Goal: Task Accomplishment & Management: Complete application form

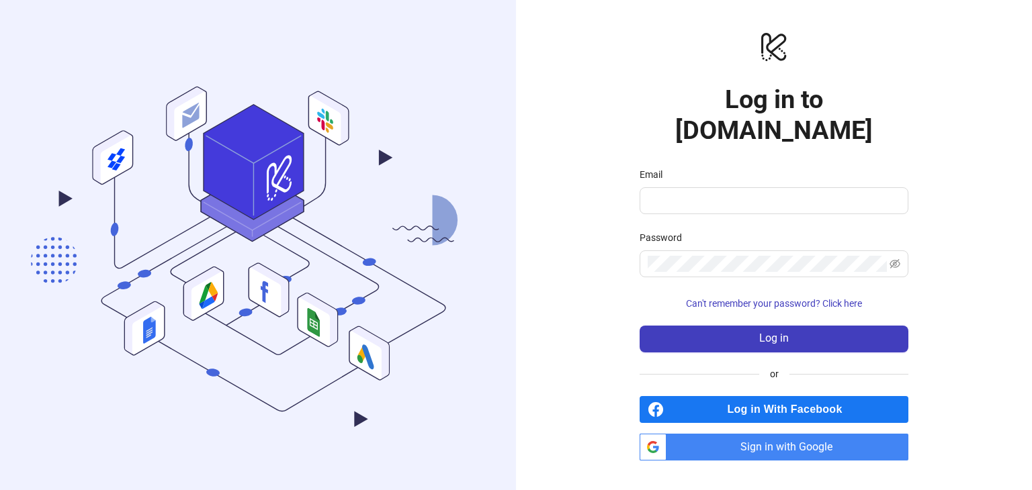
click at [693, 167] on div "Email" at bounding box center [773, 177] width 269 height 20
click at [697, 193] on input "Email" at bounding box center [772, 201] width 250 height 16
click at [639, 326] on button "Log in" at bounding box center [773, 339] width 269 height 27
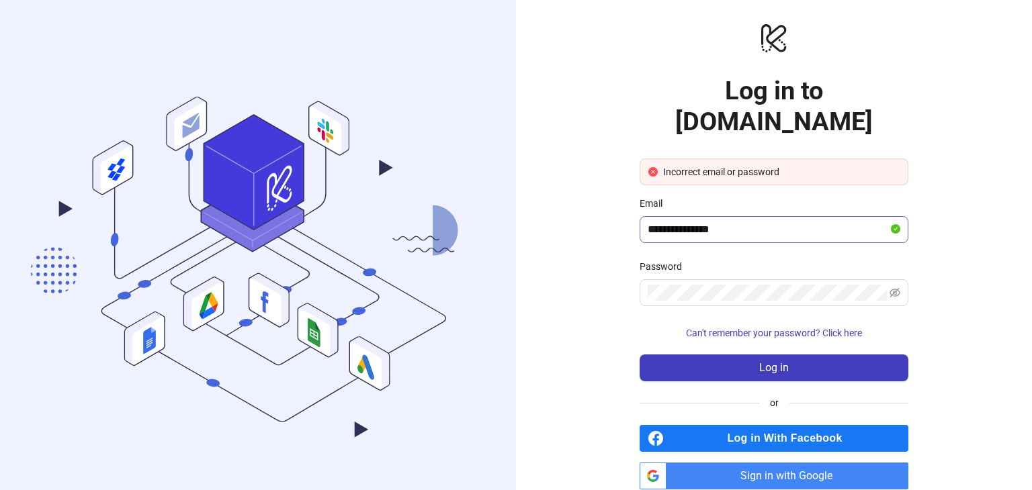
click at [737, 216] on span "**********" at bounding box center [773, 229] width 269 height 27
click at [733, 216] on span "**********" at bounding box center [773, 229] width 269 height 27
click at [733, 222] on input "**********" at bounding box center [767, 230] width 240 height 16
type input "*"
click at [680, 222] on input "Email" at bounding box center [767, 230] width 240 height 16
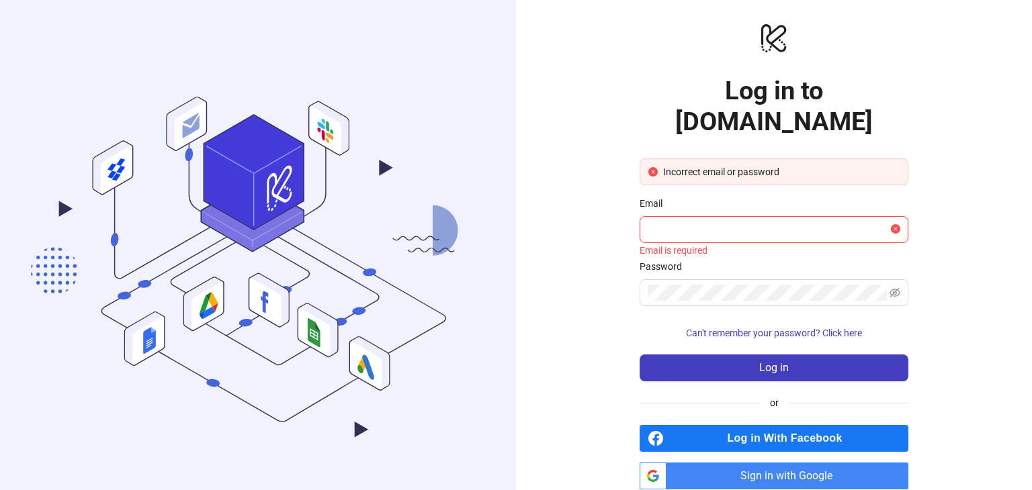
type input "**********"
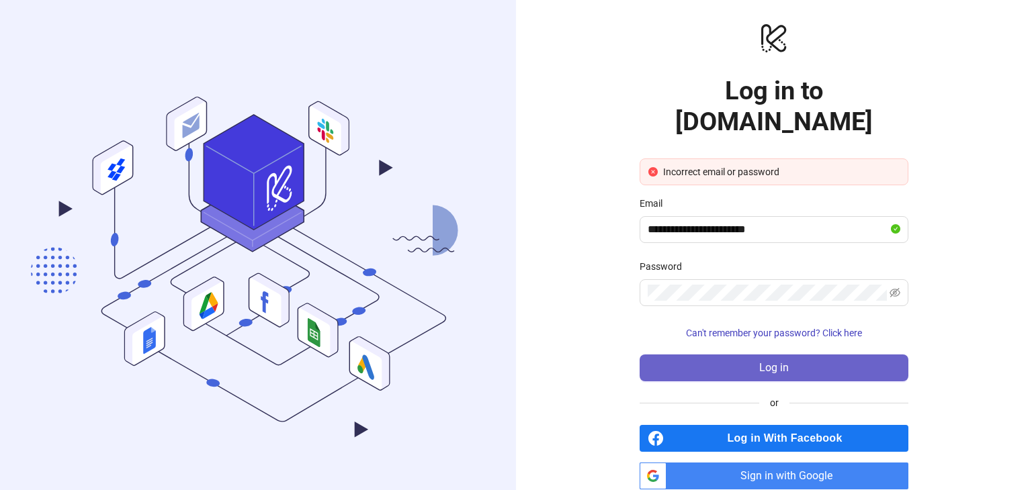
click at [745, 355] on button "Log in" at bounding box center [773, 368] width 269 height 27
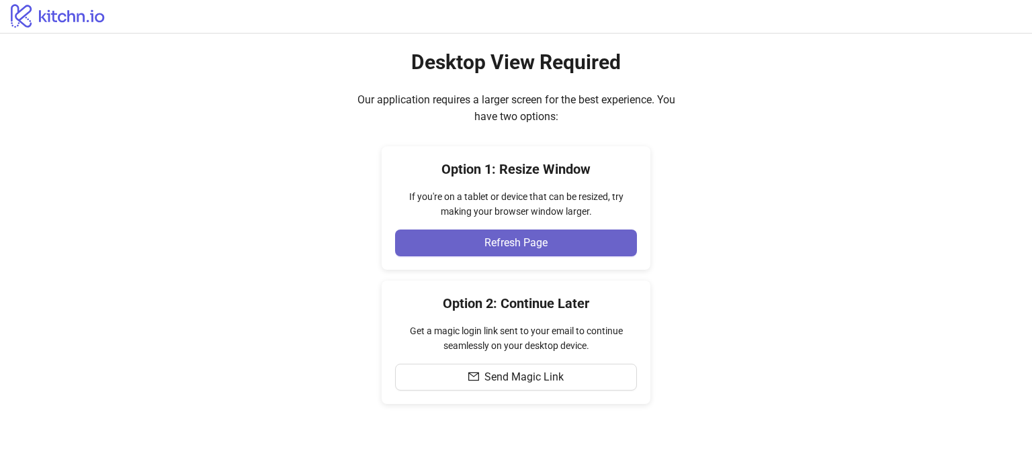
click at [463, 245] on button "Refresh Page" at bounding box center [516, 243] width 242 height 27
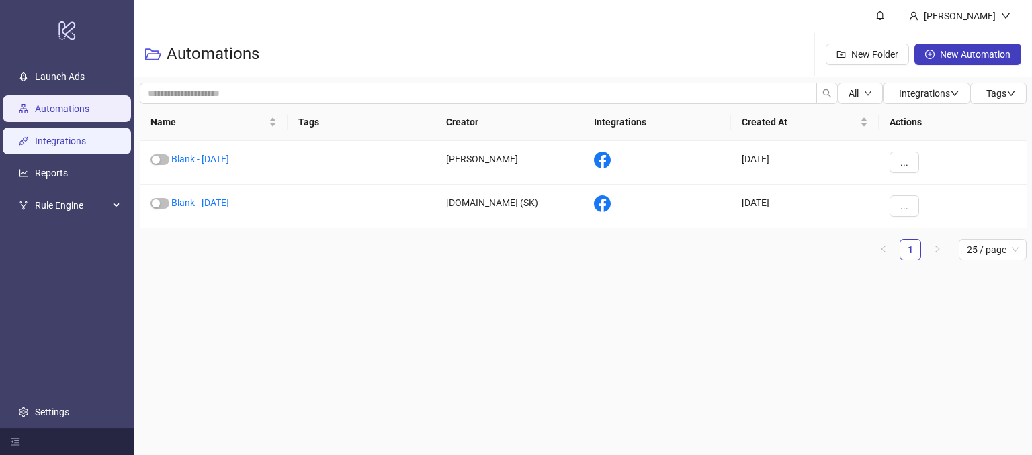
click at [46, 146] on link "Integrations" at bounding box center [60, 141] width 51 height 11
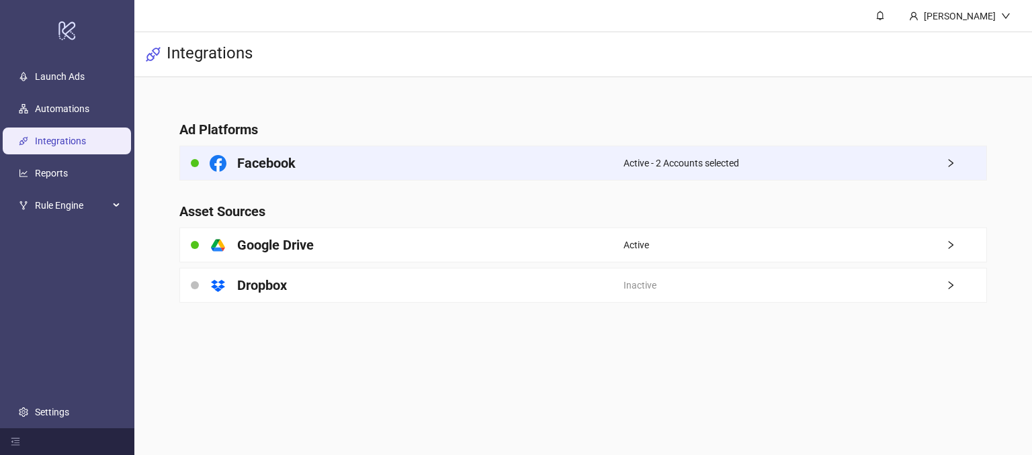
click at [551, 165] on div "Facebook" at bounding box center [401, 163] width 443 height 34
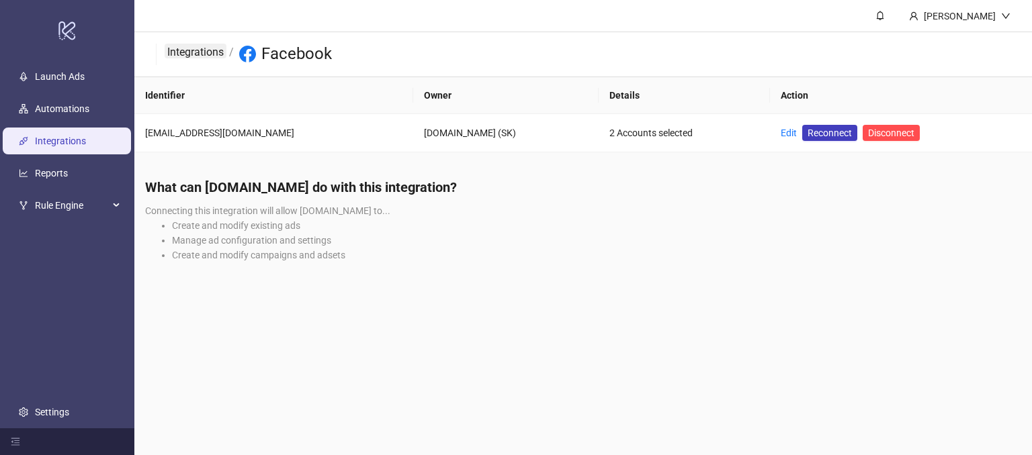
click at [196, 47] on link "Integrations" at bounding box center [196, 51] width 62 height 15
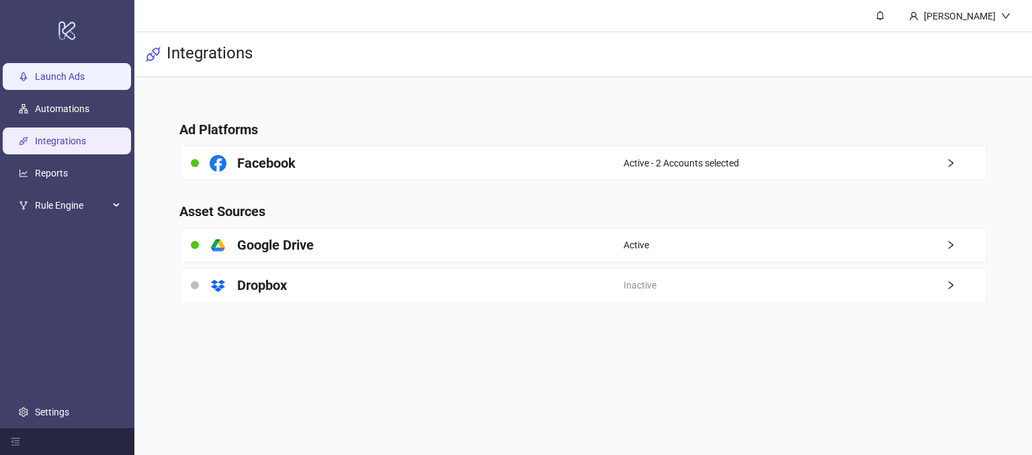
click at [42, 76] on link "Launch Ads" at bounding box center [60, 77] width 50 height 11
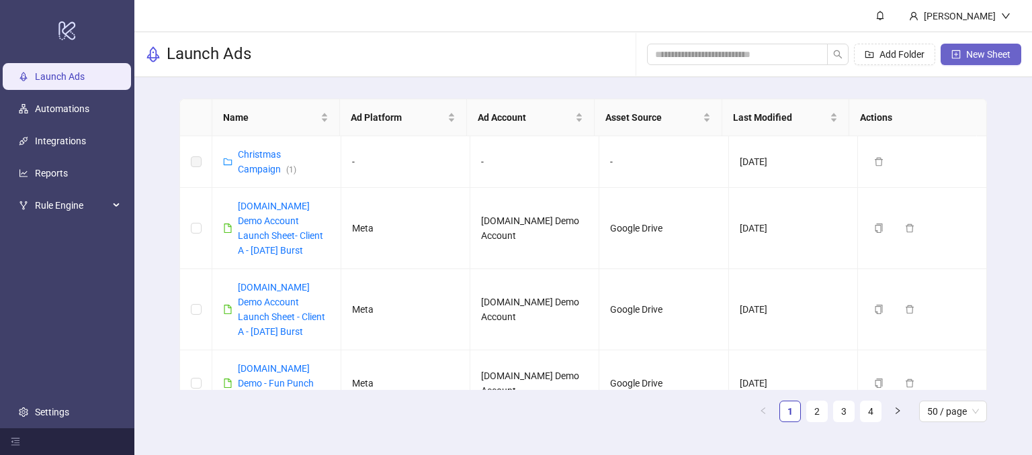
click at [975, 54] on span "New Sheet" at bounding box center [988, 54] width 44 height 11
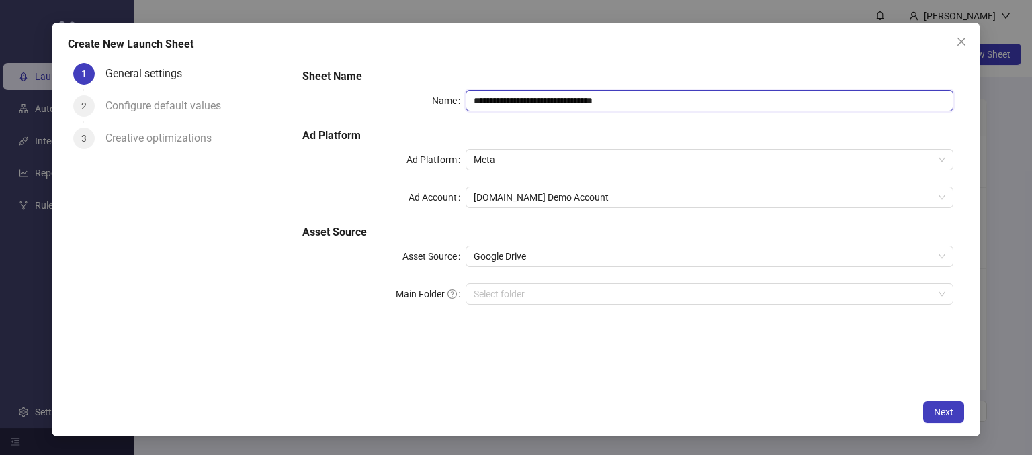
click at [635, 95] on input "**********" at bounding box center [709, 100] width 488 height 21
click at [647, 103] on input "**********" at bounding box center [709, 100] width 488 height 21
drag, startPoint x: 640, startPoint y: 99, endPoint x: 545, endPoint y: 90, distance: 95.8
click at [545, 90] on input "**********" at bounding box center [709, 100] width 488 height 21
drag, startPoint x: 105, startPoint y: 42, endPoint x: 204, endPoint y: 36, distance: 99.6
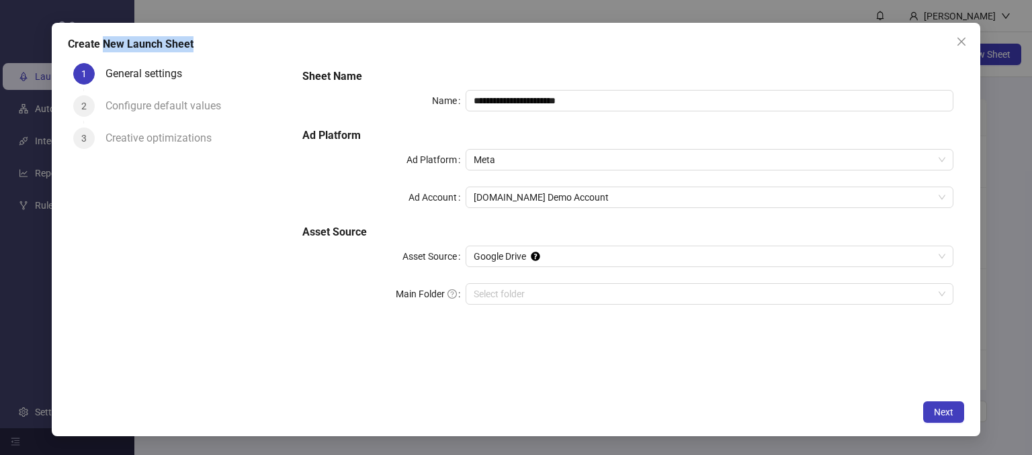
click at [204, 36] on div "**********" at bounding box center [516, 230] width 928 height 414
click at [242, 113] on div "Configure default values" at bounding box center [195, 111] width 181 height 32
click at [598, 98] on input "**********" at bounding box center [709, 100] width 488 height 21
drag, startPoint x: 596, startPoint y: 107, endPoint x: 541, endPoint y: 108, distance: 55.7
click at [541, 108] on input "**********" at bounding box center [709, 100] width 488 height 21
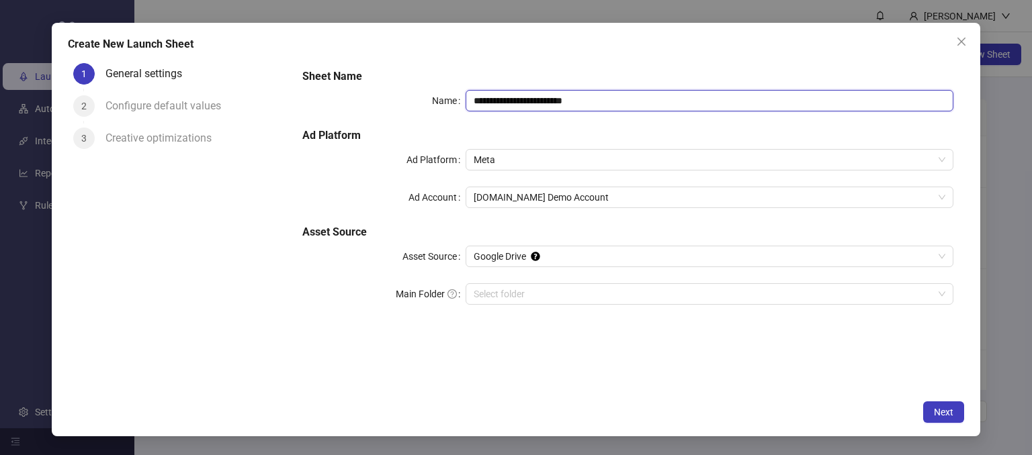
click at [583, 95] on input "**********" at bounding box center [709, 100] width 488 height 21
drag, startPoint x: 572, startPoint y: 104, endPoint x: 463, endPoint y: 103, distance: 108.8
click at [463, 103] on div "**********" at bounding box center [627, 100] width 651 height 21
click at [598, 103] on input "**********" at bounding box center [709, 100] width 488 height 21
click at [595, 103] on input "**********" at bounding box center [709, 100] width 488 height 21
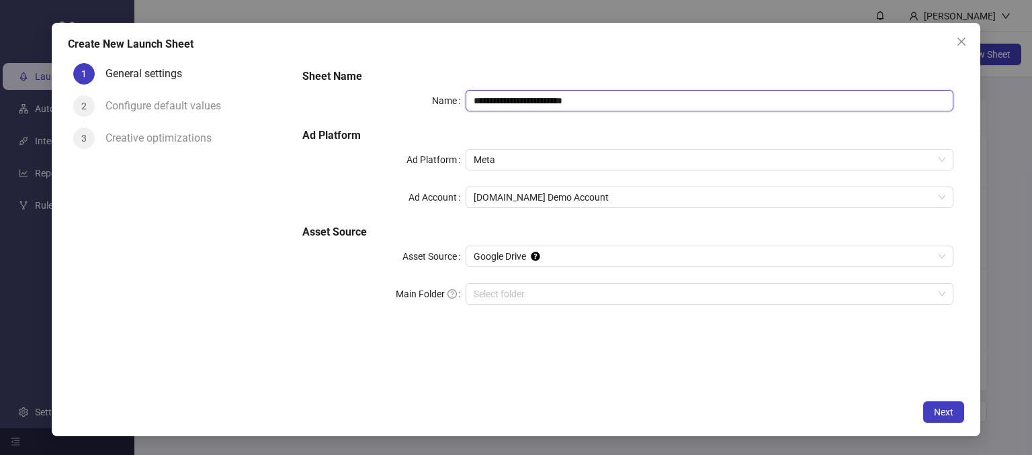
click at [522, 106] on input "**********" at bounding box center [709, 100] width 488 height 21
click at [569, 104] on input "**********" at bounding box center [709, 100] width 488 height 21
click at [590, 97] on input "**********" at bounding box center [709, 100] width 488 height 21
click at [500, 159] on span "Meta" at bounding box center [709, 160] width 472 height 20
type input "**********"
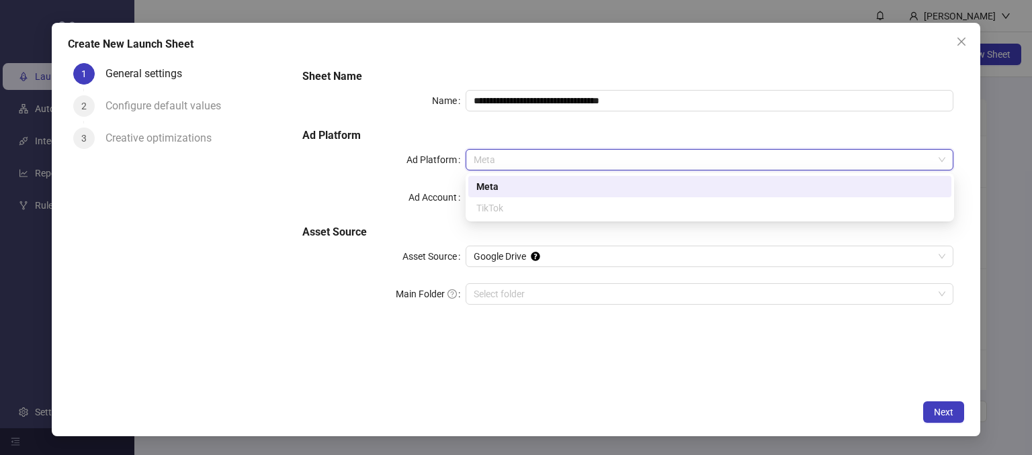
click at [486, 192] on div "Meta" at bounding box center [709, 186] width 467 height 15
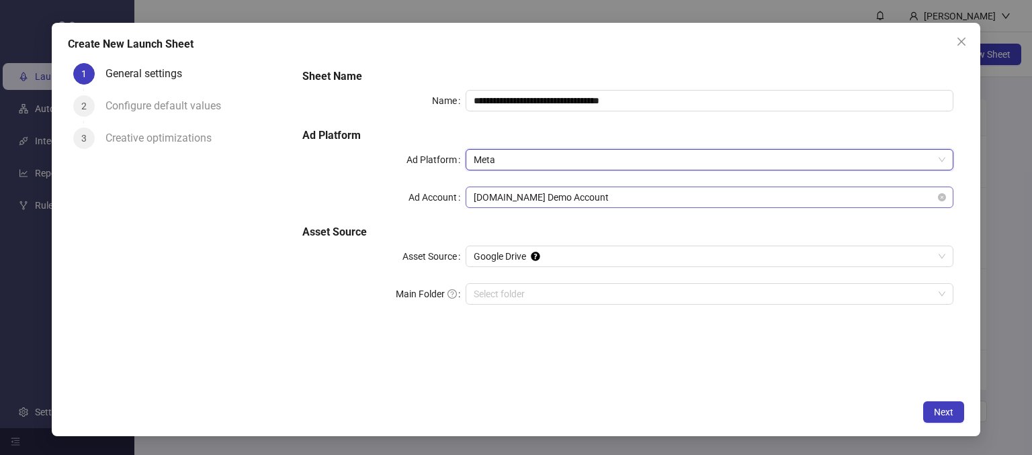
click at [580, 196] on span "Kitchn.io Demo Account" at bounding box center [709, 197] width 472 height 20
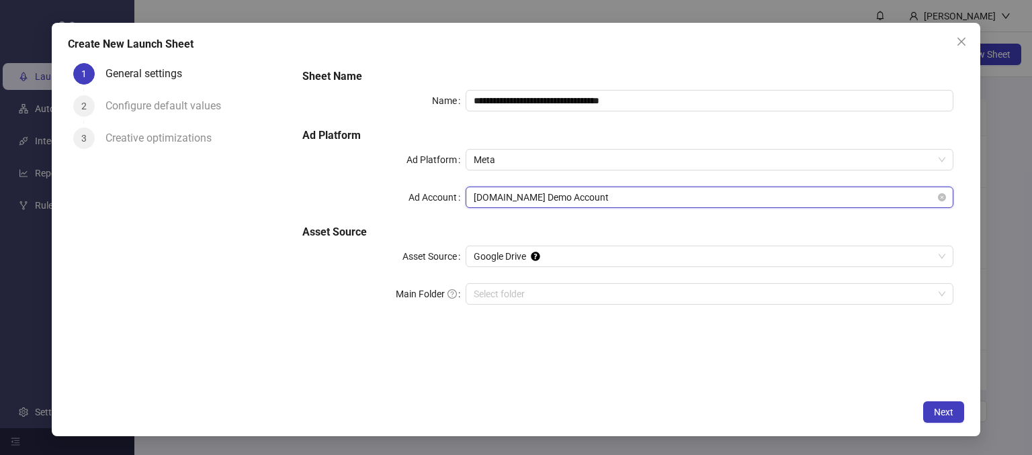
click at [480, 192] on span "Kitchn.io Demo Account" at bounding box center [709, 197] width 472 height 20
click at [492, 198] on span "Kitchn.io Demo Account" at bounding box center [709, 197] width 472 height 20
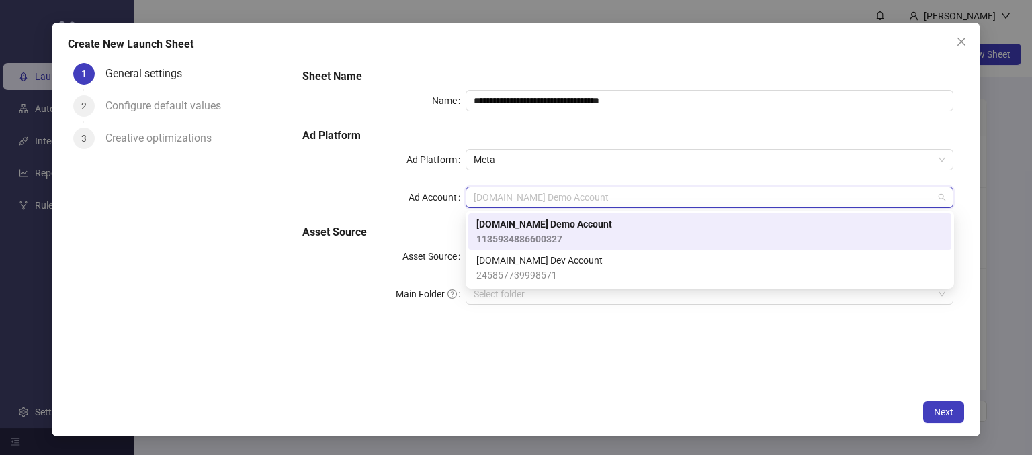
click at [512, 232] on span "1135934886600327" at bounding box center [544, 239] width 136 height 15
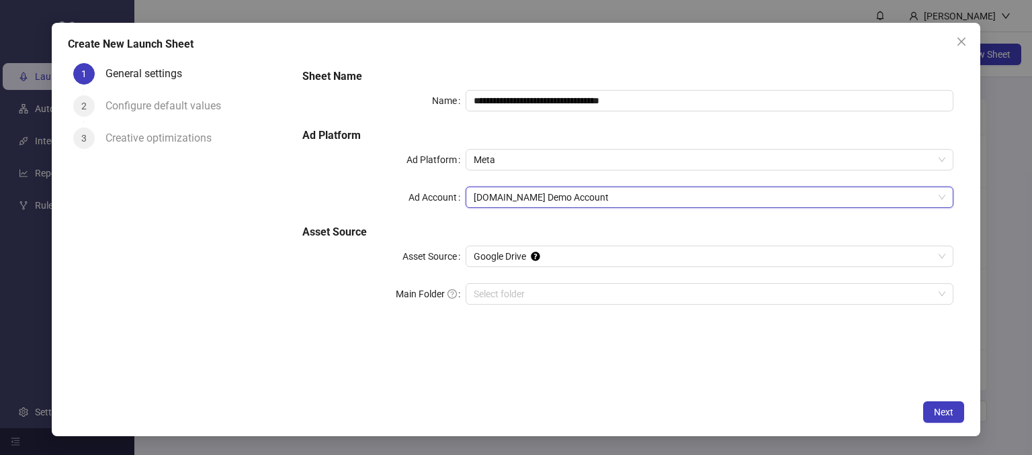
click at [347, 286] on div "Main Folder" at bounding box center [383, 293] width 163 height 21
click at [441, 215] on div "**********" at bounding box center [627, 194] width 661 height 263
click at [208, 233] on div "1 General settings 2 Configure default values 3 Creative optimizations" at bounding box center [180, 226] width 224 height 336
click at [512, 158] on span "Meta" at bounding box center [709, 160] width 472 height 20
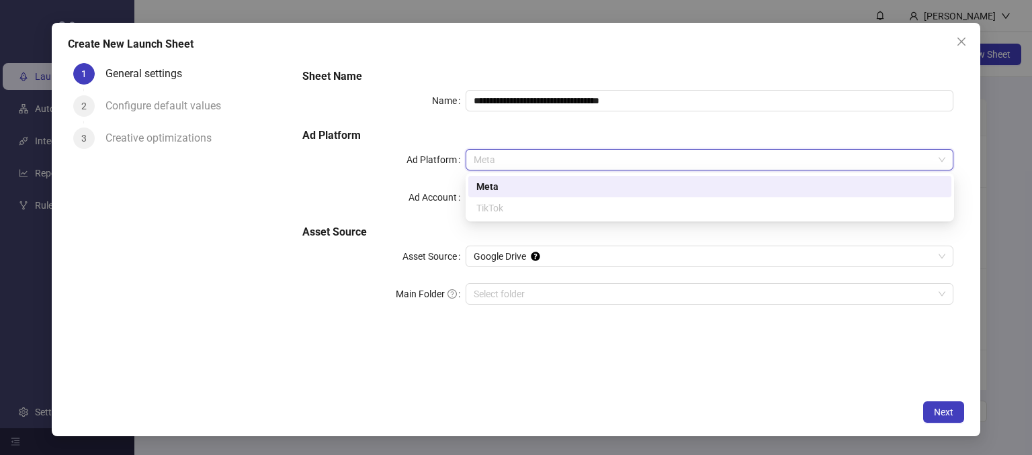
click at [514, 188] on div "Meta" at bounding box center [709, 186] width 467 height 15
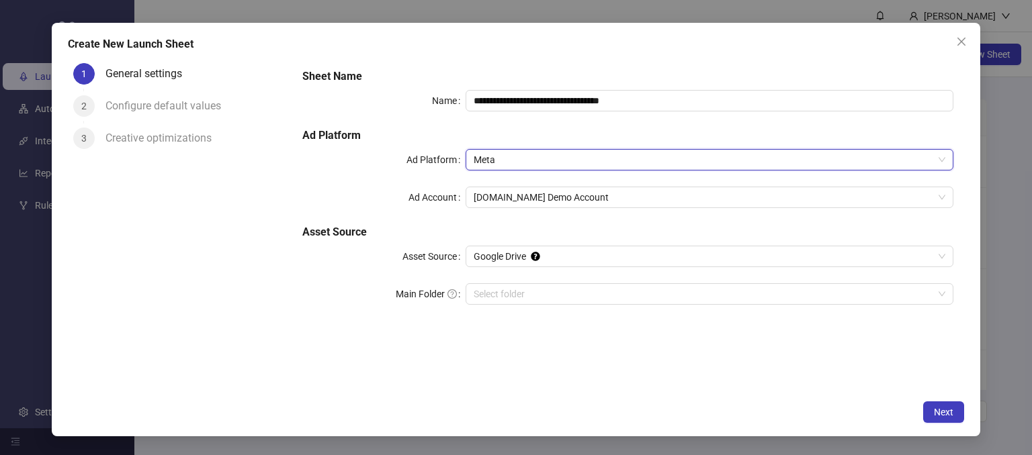
click at [309, 217] on div "**********" at bounding box center [627, 194] width 661 height 263
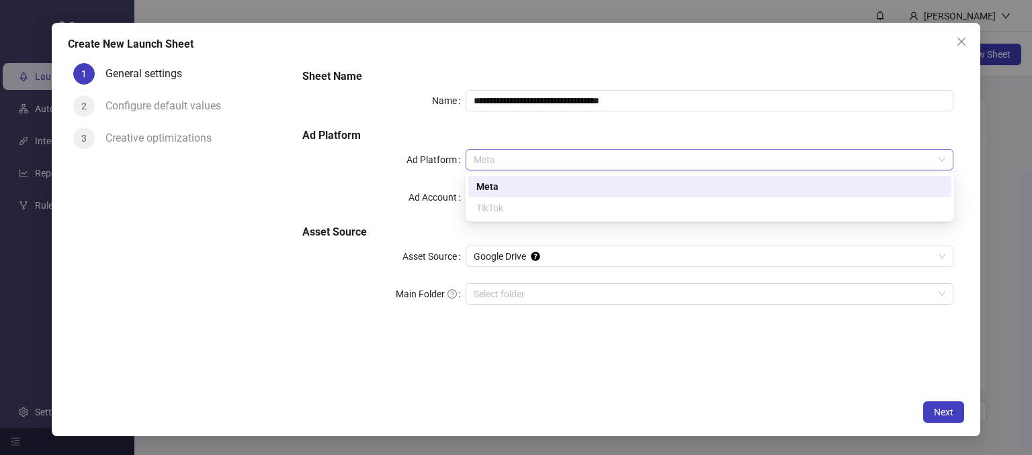
click at [498, 161] on span "Meta" at bounding box center [709, 160] width 472 height 20
click at [365, 181] on div "**********" at bounding box center [627, 194] width 661 height 263
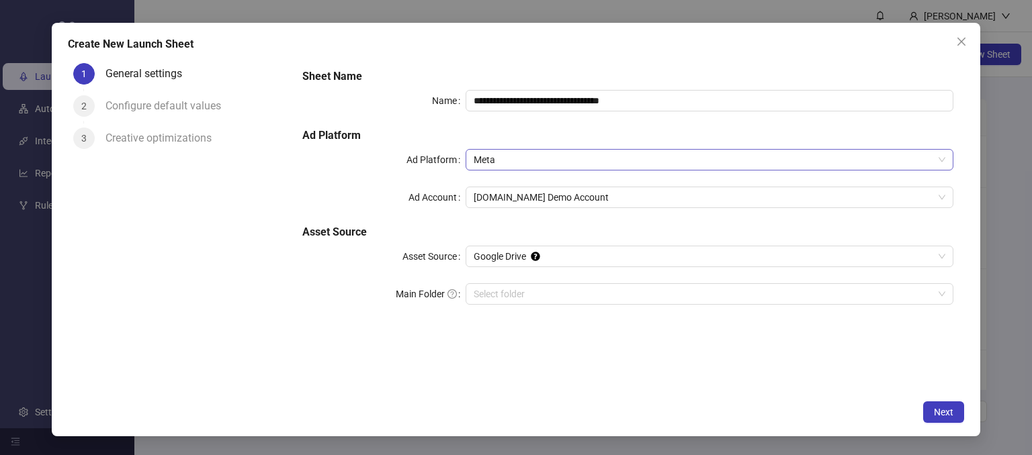
click at [512, 153] on span "Meta" at bounding box center [709, 160] width 472 height 20
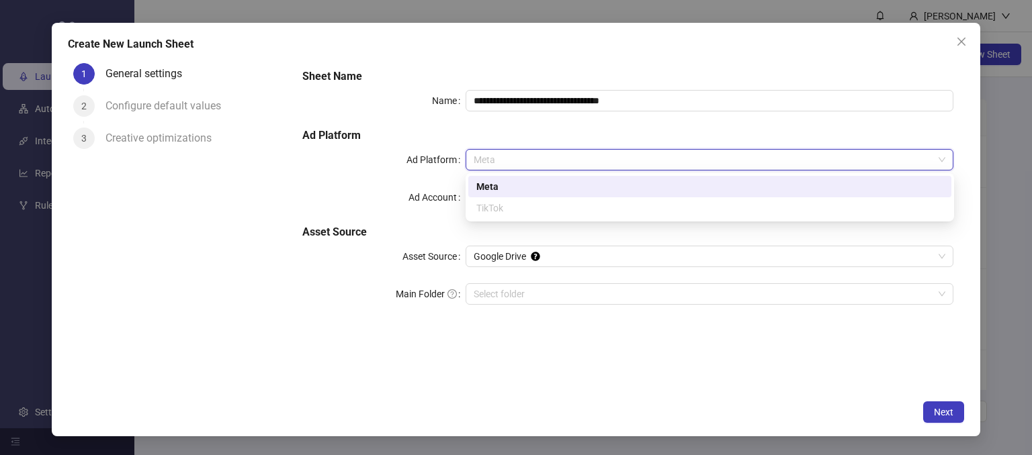
click at [475, 183] on div "Meta" at bounding box center [709, 186] width 483 height 21
click at [515, 161] on span "Meta" at bounding box center [709, 160] width 472 height 20
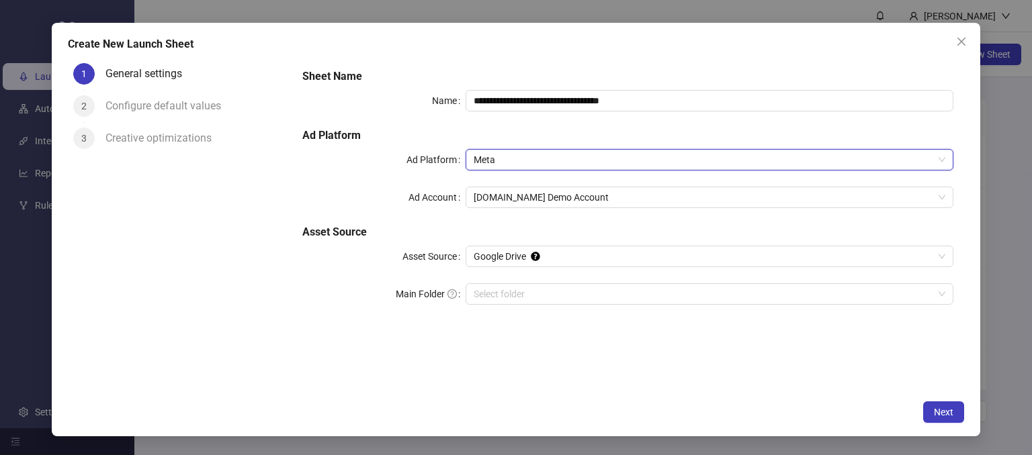
click at [486, 157] on span "Meta" at bounding box center [709, 160] width 472 height 20
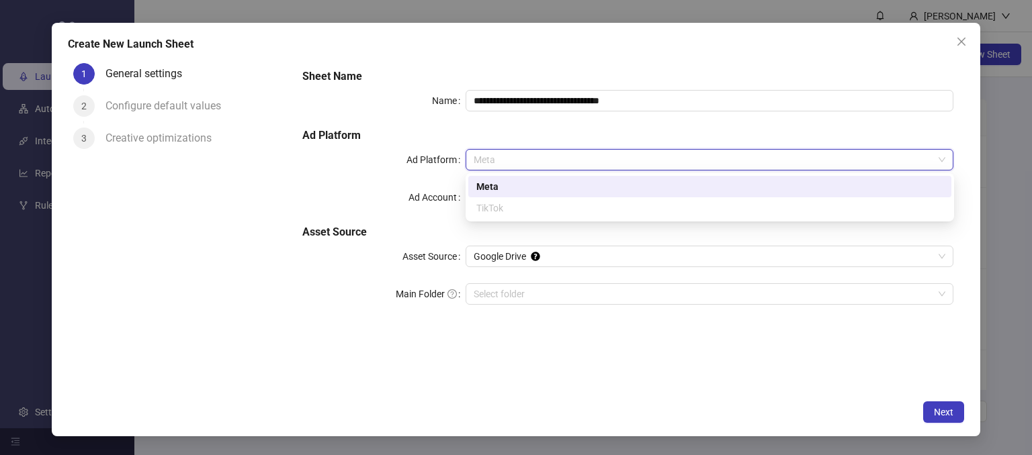
click at [486, 213] on div "TikTok" at bounding box center [709, 208] width 467 height 15
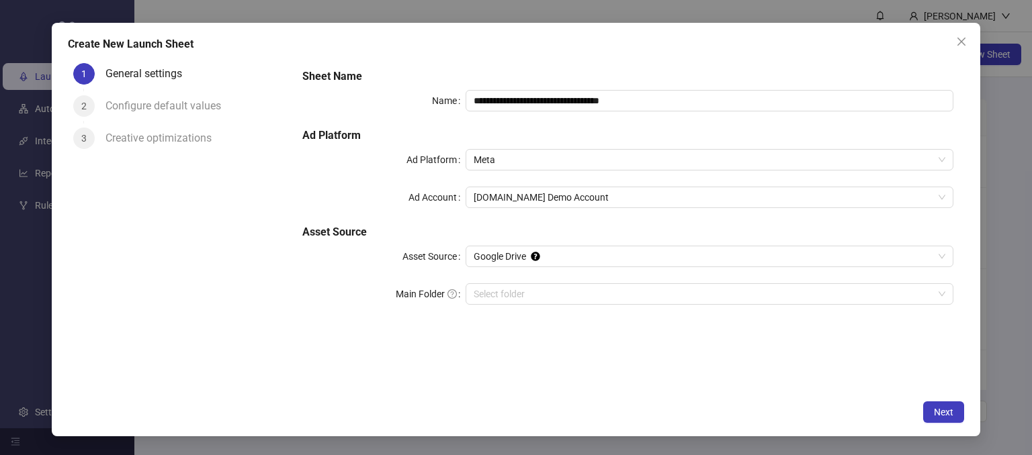
click at [405, 179] on div "**********" at bounding box center [627, 194] width 661 height 263
click at [575, 188] on span "Kitchn.io Demo Account" at bounding box center [709, 197] width 472 height 20
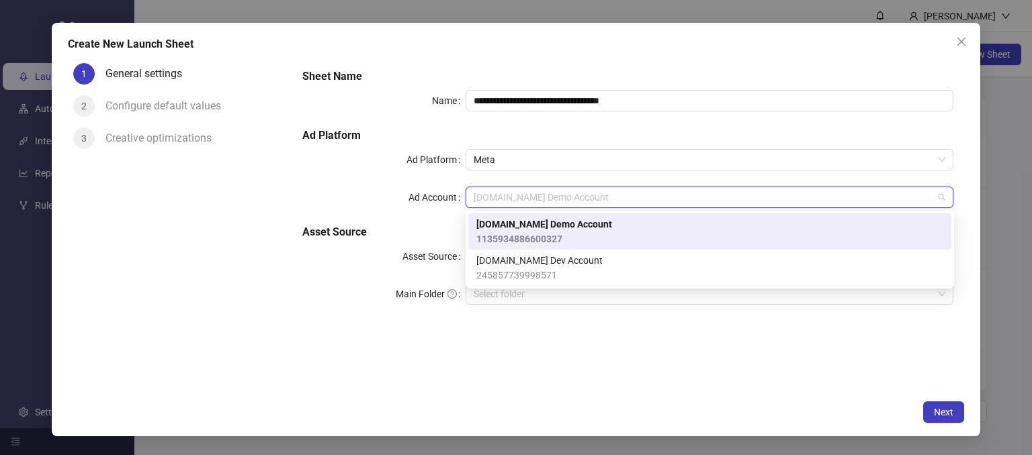
click at [365, 197] on div "Ad Account" at bounding box center [383, 197] width 163 height 21
click at [490, 202] on span "Kitchn.io Demo Account" at bounding box center [709, 197] width 472 height 20
click at [504, 236] on span "1135934886600327" at bounding box center [544, 239] width 136 height 15
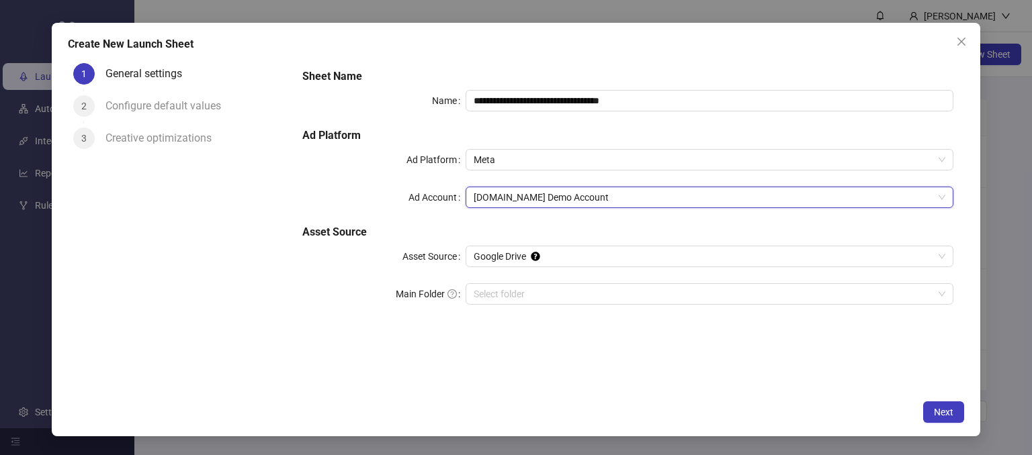
click at [330, 289] on div "Main Folder" at bounding box center [383, 293] width 163 height 21
click at [269, 305] on div "1 General settings 2 Configure default values 3 Creative optimizations" at bounding box center [180, 226] width 224 height 336
click at [283, 295] on div "1 General settings 2 Configure default values 3 Creative optimizations" at bounding box center [180, 226] width 224 height 336
drag, startPoint x: 394, startPoint y: 296, endPoint x: 439, endPoint y: 299, distance: 45.1
click at [439, 299] on label "Main Folder" at bounding box center [431, 293] width 70 height 21
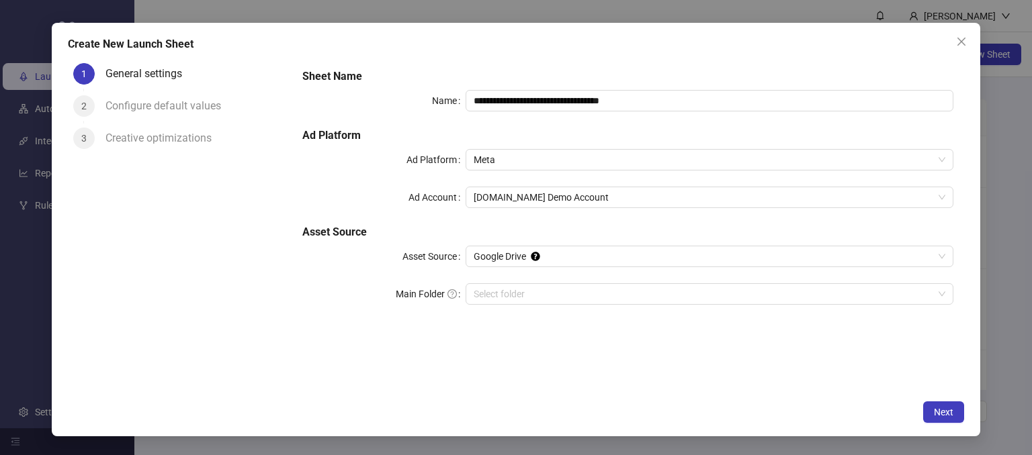
click at [466, 330] on form "**********" at bounding box center [627, 195] width 672 height 274
click at [486, 298] on input "Main Folder" at bounding box center [703, 294] width 460 height 20
click at [946, 410] on span "Next" at bounding box center [942, 412] width 19 height 11
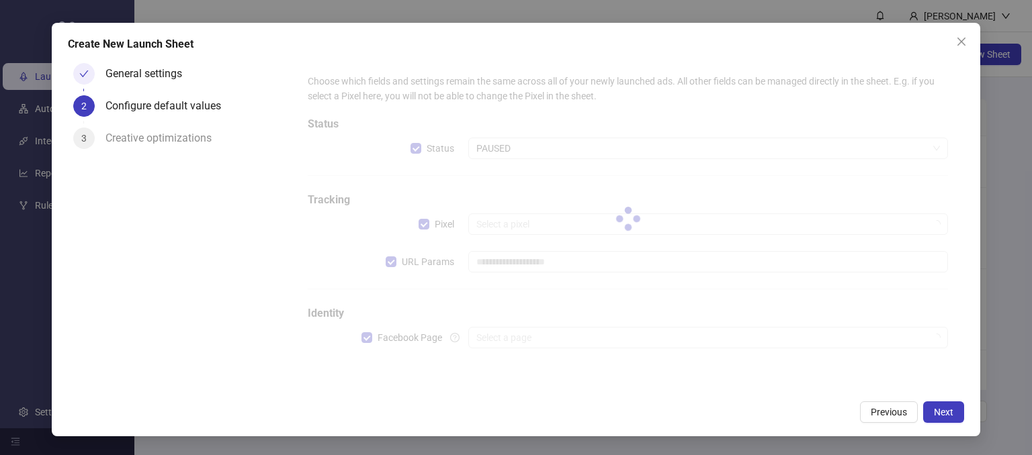
type input "**********"
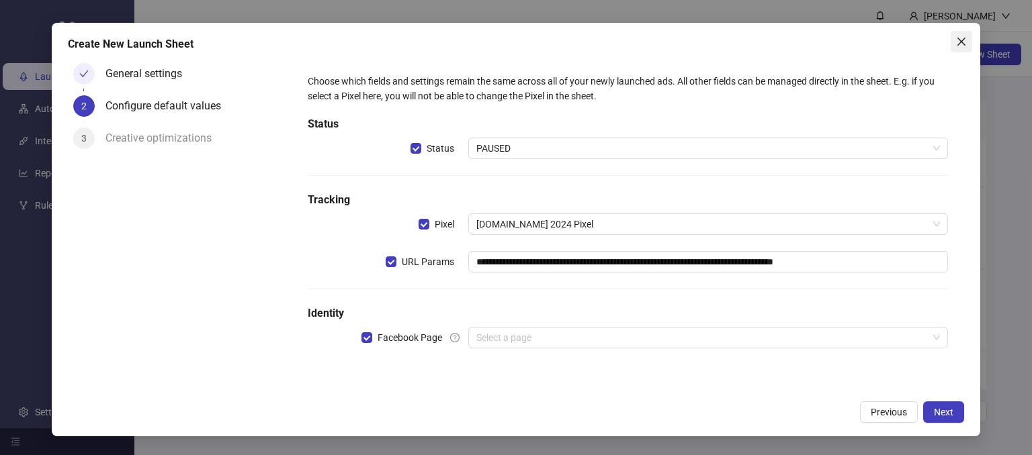
click at [955, 41] on span "Close" at bounding box center [960, 41] width 21 height 11
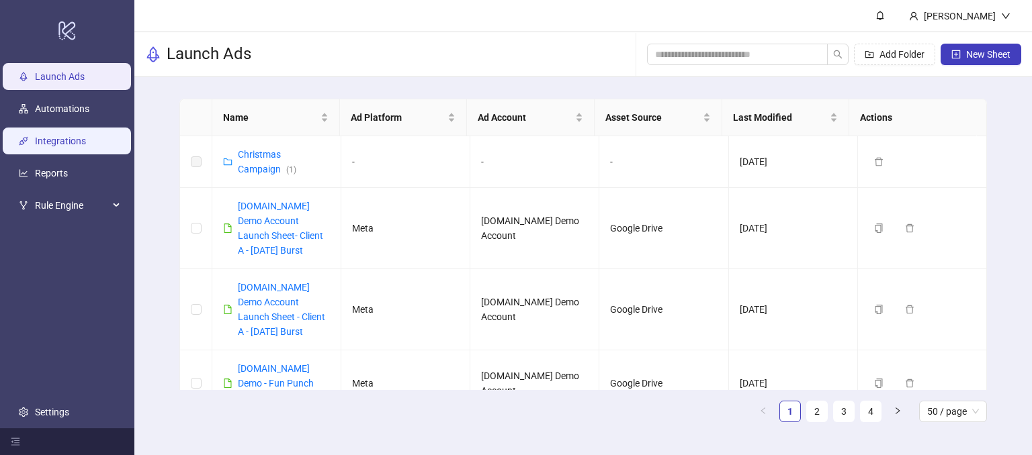
click at [69, 140] on link "Integrations" at bounding box center [60, 141] width 51 height 11
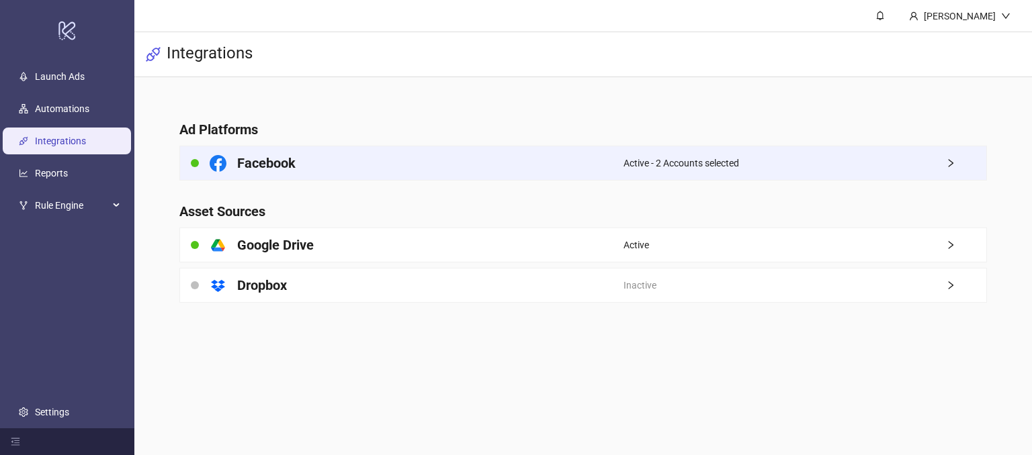
click at [470, 158] on div "Facebook" at bounding box center [401, 163] width 443 height 34
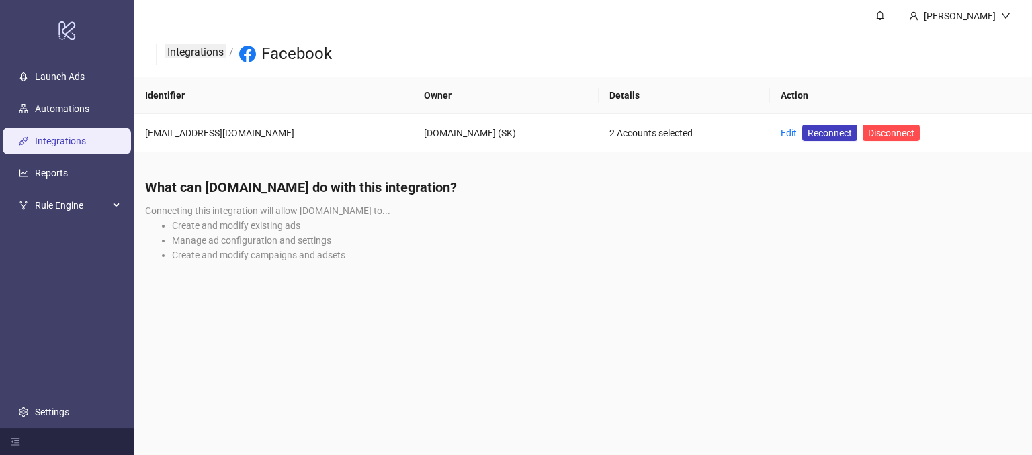
click at [190, 46] on link "Integrations" at bounding box center [196, 51] width 62 height 15
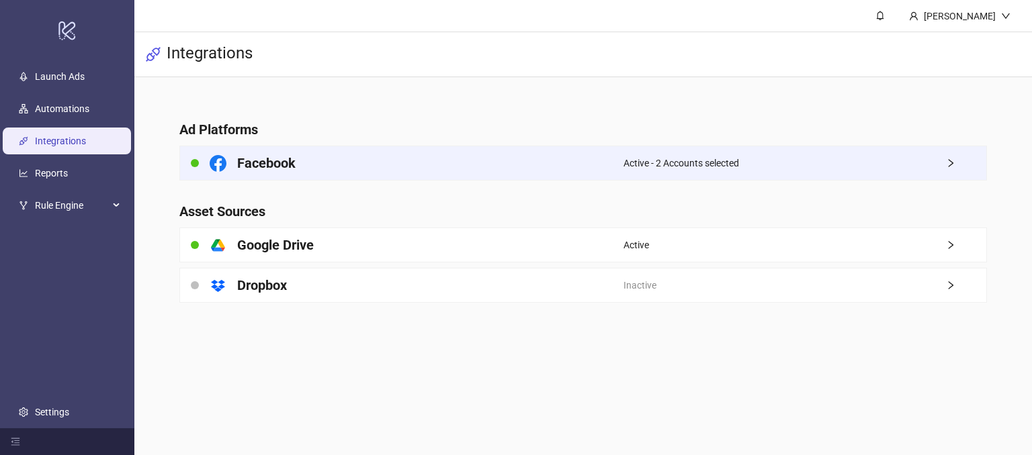
click at [497, 158] on div "Facebook" at bounding box center [401, 163] width 443 height 34
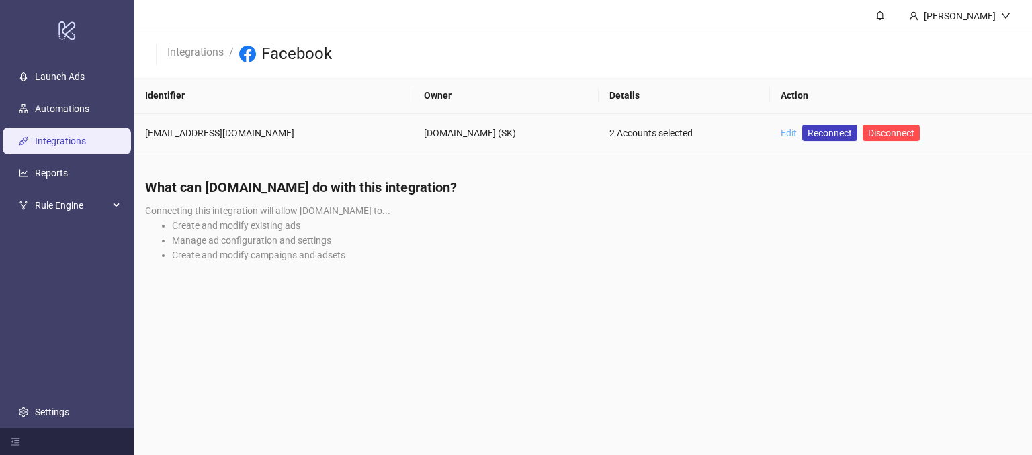
click at [780, 132] on link "Edit" at bounding box center [788, 133] width 16 height 11
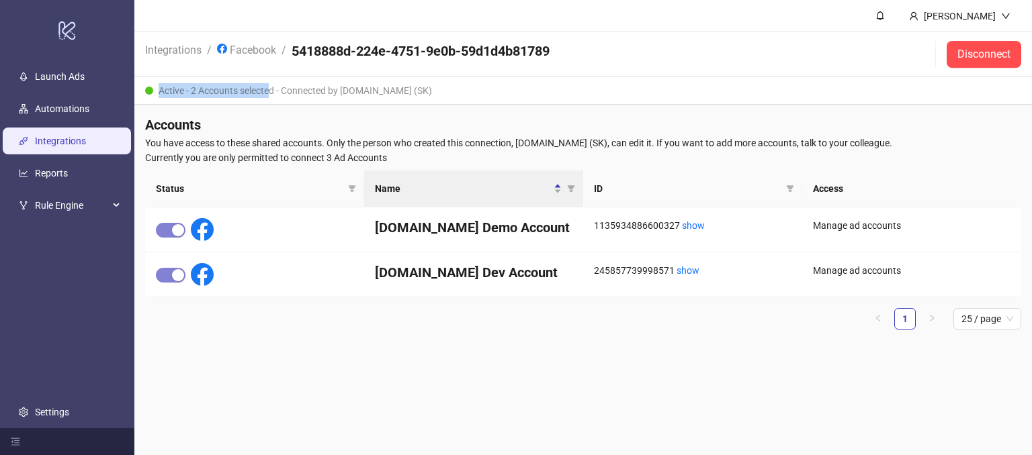
drag, startPoint x: 277, startPoint y: 92, endPoint x: 363, endPoint y: 84, distance: 86.3
click at [363, 84] on div "Active - 2 Accounts selected - Connected by Kitchn.io (SK)" at bounding box center [582, 91] width 897 height 28
click at [317, 95] on div "Active - 2 Accounts selected - Connected by Kitchn.io (SK)" at bounding box center [582, 91] width 897 height 28
drag, startPoint x: 351, startPoint y: 88, endPoint x: 424, endPoint y: 82, distance: 73.5
click at [421, 82] on div "Active - 2 Accounts selected - Connected by Kitchn.io (SK)" at bounding box center [582, 91] width 897 height 28
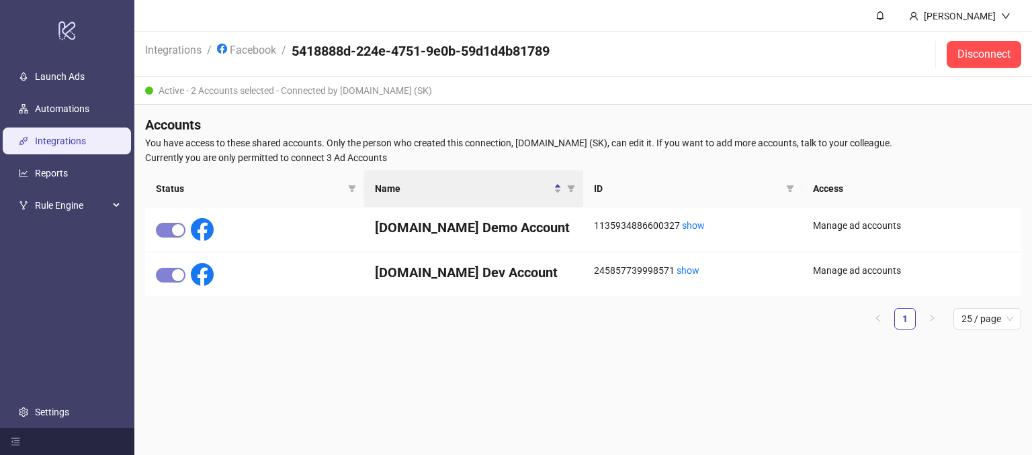
click at [337, 96] on div "Active - 2 Accounts selected - Connected by Kitchn.io (SK)" at bounding box center [582, 91] width 897 height 28
drag, startPoint x: 334, startPoint y: 89, endPoint x: 387, endPoint y: 86, distance: 53.2
click at [387, 86] on div "Active - 2 Accounts selected - Connected by Kitchn.io (SK)" at bounding box center [582, 91] width 897 height 28
click at [435, 103] on div "Active - 2 Accounts selected - Connected by Kitchn.io (SK)" at bounding box center [582, 91] width 897 height 28
click at [257, 49] on link "Facebook" at bounding box center [246, 49] width 64 height 15
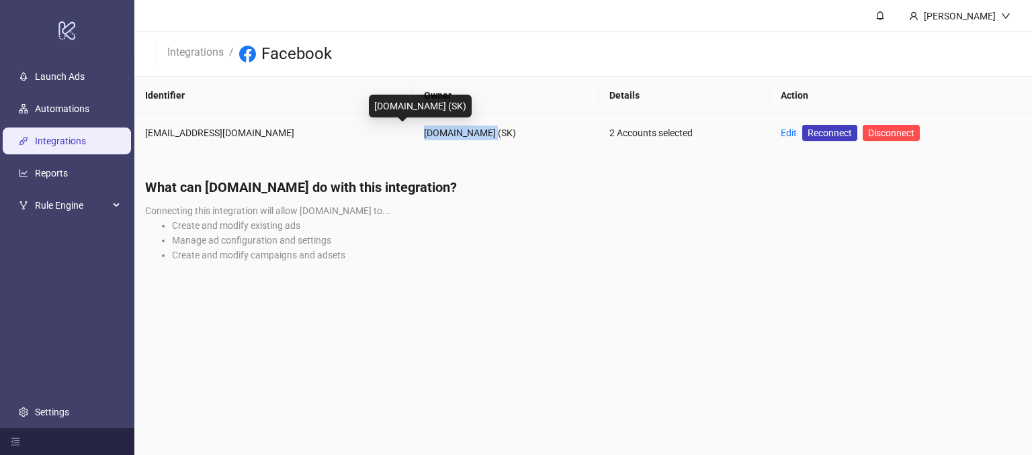
drag, startPoint x: 327, startPoint y: 136, endPoint x: 391, endPoint y: 137, distance: 63.8
click at [413, 137] on td "Kitchn.io (SK)" at bounding box center [505, 133] width 185 height 38
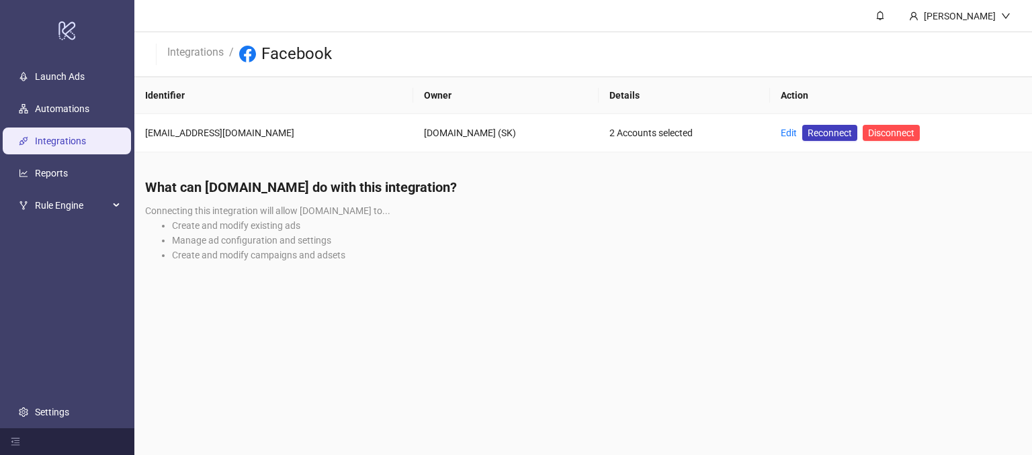
click at [475, 214] on div "What can Kitchn.io do with this integration? Connecting this integration will a…" at bounding box center [582, 225] width 897 height 116
drag, startPoint x: 508, startPoint y: 136, endPoint x: 588, endPoint y: 139, distance: 79.3
click at [609, 139] on div "2 Accounts selected" at bounding box center [684, 133] width 150 height 15
click at [563, 244] on li "Manage ad configuration and settings" at bounding box center [596, 240] width 849 height 15
click at [780, 133] on link "Edit" at bounding box center [788, 133] width 16 height 11
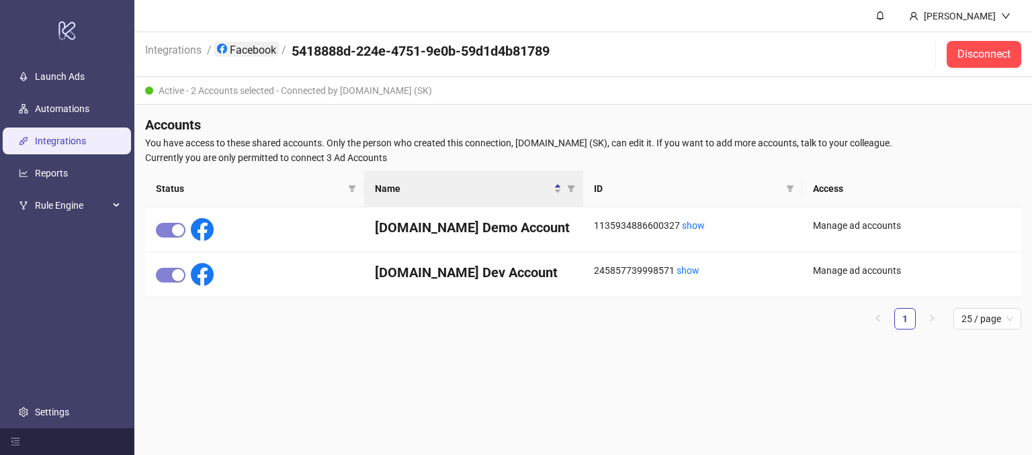
click at [248, 46] on link "Facebook" at bounding box center [246, 49] width 64 height 15
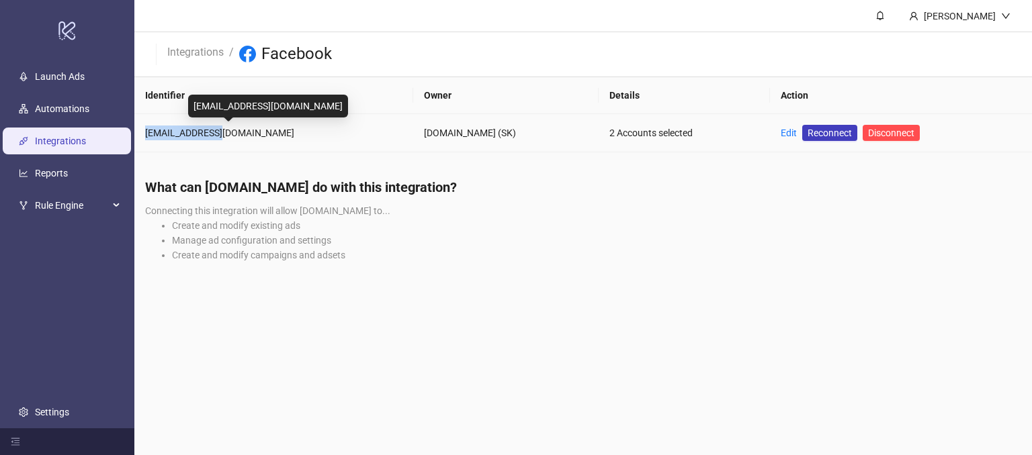
drag, startPoint x: 146, startPoint y: 130, endPoint x: 224, endPoint y: 125, distance: 78.1
click at [224, 126] on div "simon@kitchn.io" at bounding box center [273, 133] width 257 height 15
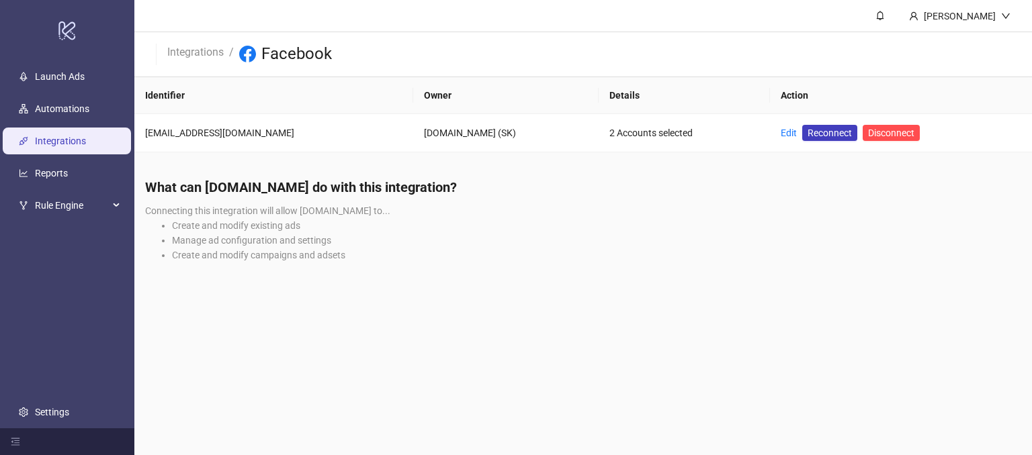
click at [316, 178] on h4 "What can Kitchn.io do with this integration?" at bounding box center [583, 187] width 876 height 19
click at [208, 58] on li "Integrations" at bounding box center [195, 54] width 56 height 21
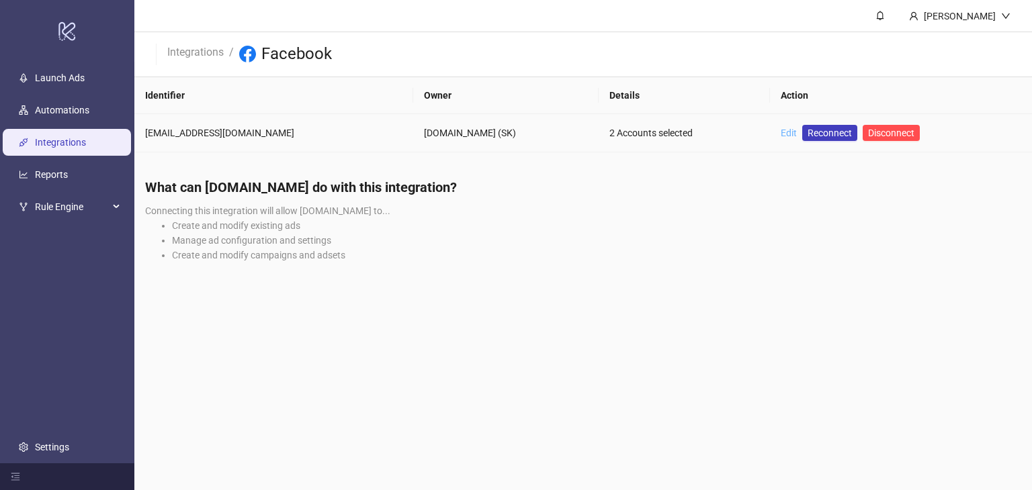
click at [780, 136] on link "Edit" at bounding box center [788, 133] width 16 height 11
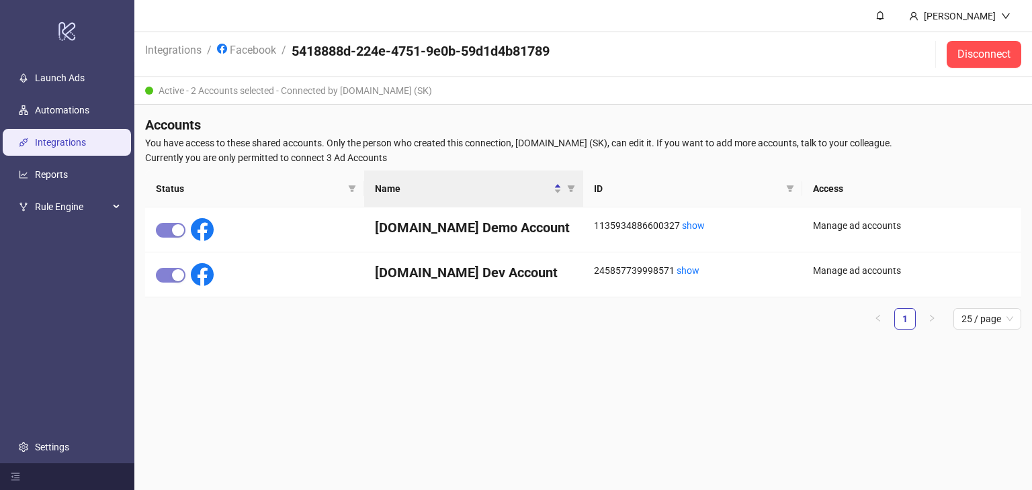
click at [248, 58] on li "Facebook" at bounding box center [246, 55] width 59 height 26
click at [245, 53] on link "Facebook" at bounding box center [246, 49] width 64 height 15
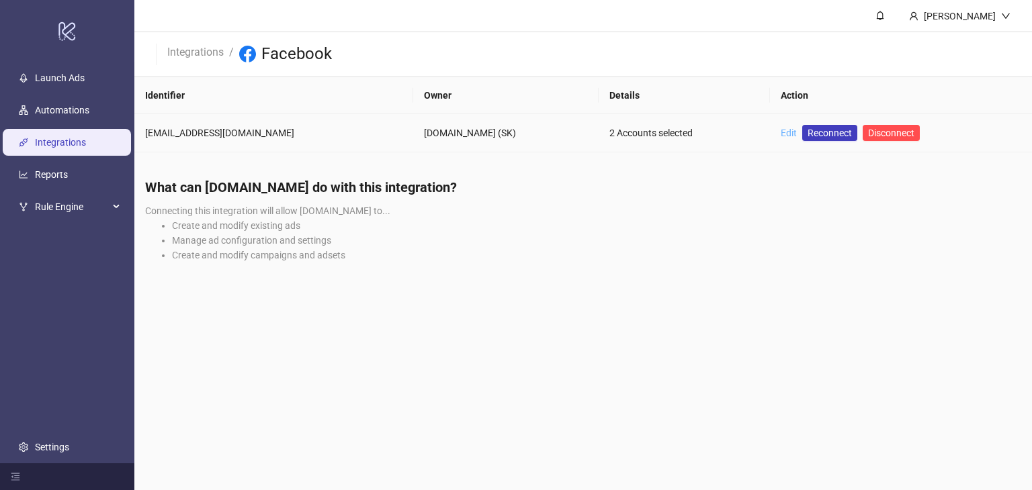
click at [780, 133] on link "Edit" at bounding box center [788, 133] width 16 height 11
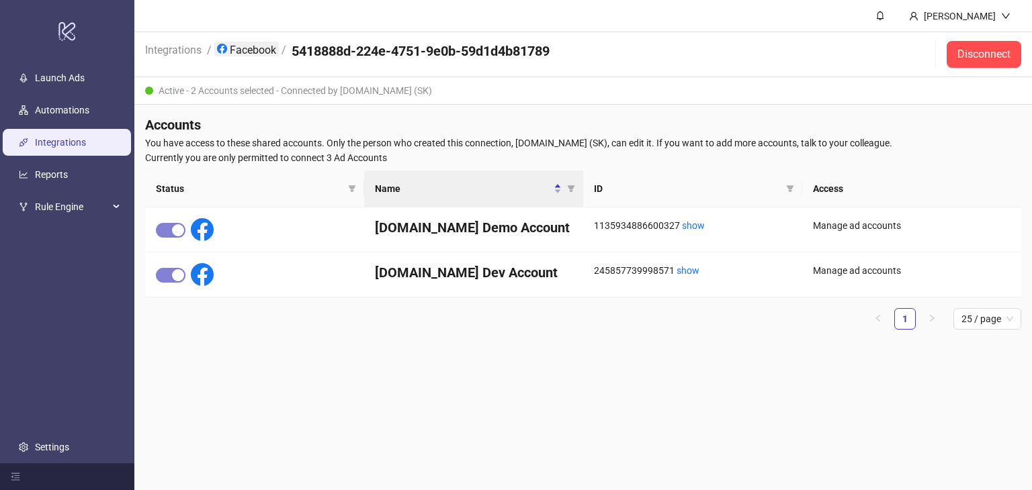
click at [259, 47] on link "Facebook" at bounding box center [246, 49] width 64 height 15
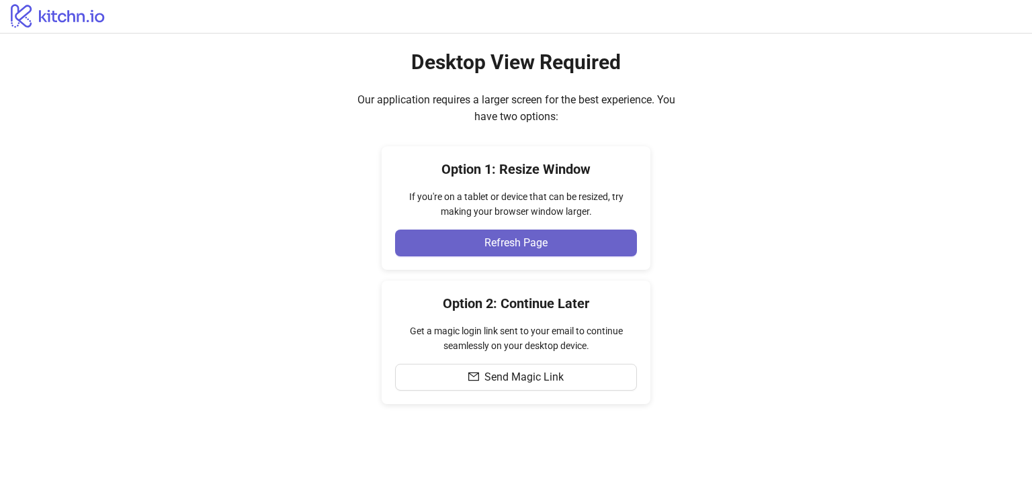
click at [502, 244] on span "Refresh Page" at bounding box center [515, 243] width 63 height 12
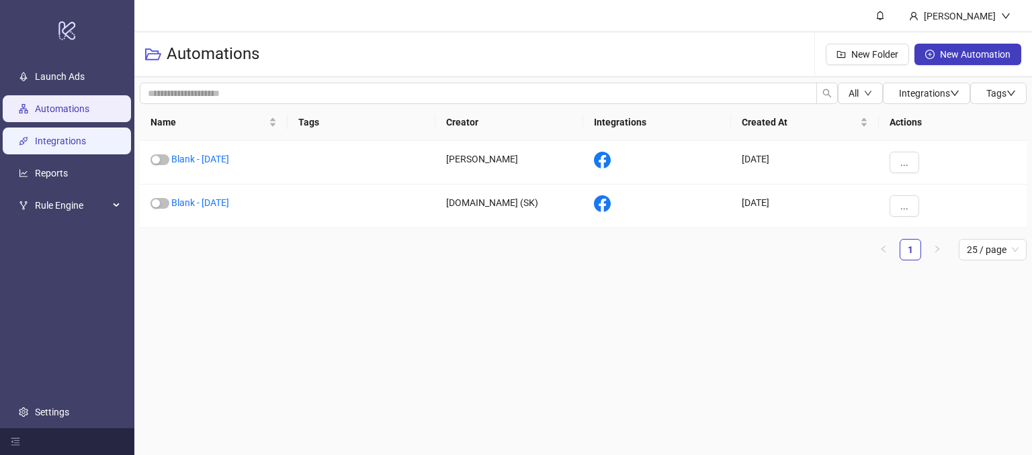
click at [56, 143] on link "Integrations" at bounding box center [60, 141] width 51 height 11
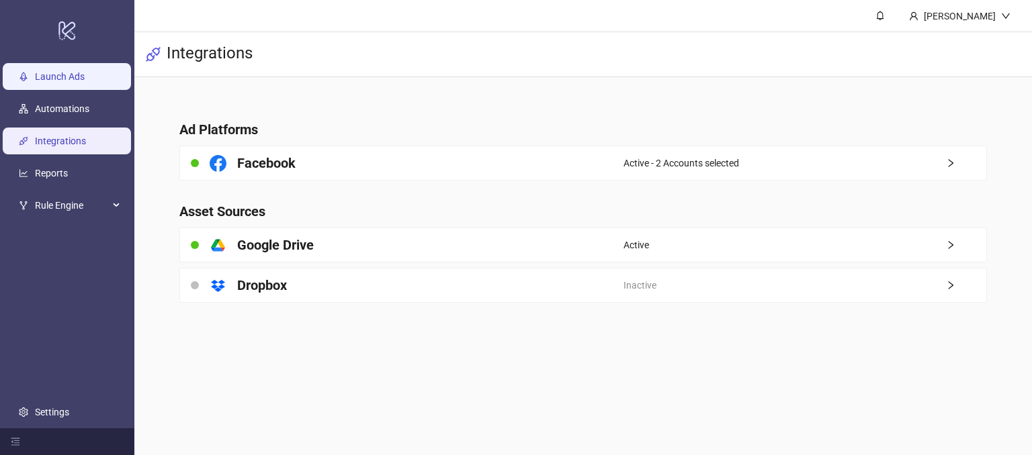
click at [65, 83] on link "Launch Ads" at bounding box center [60, 77] width 50 height 11
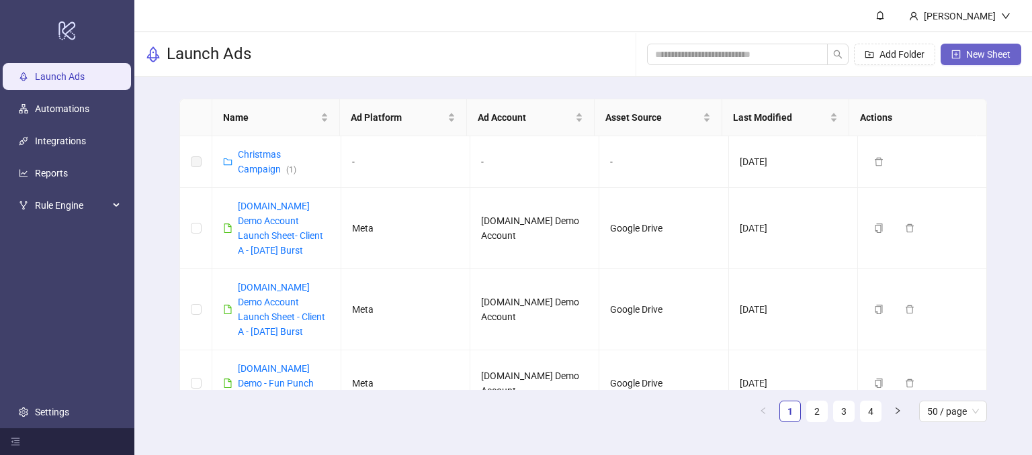
click at [972, 57] on span "New Sheet" at bounding box center [988, 54] width 44 height 11
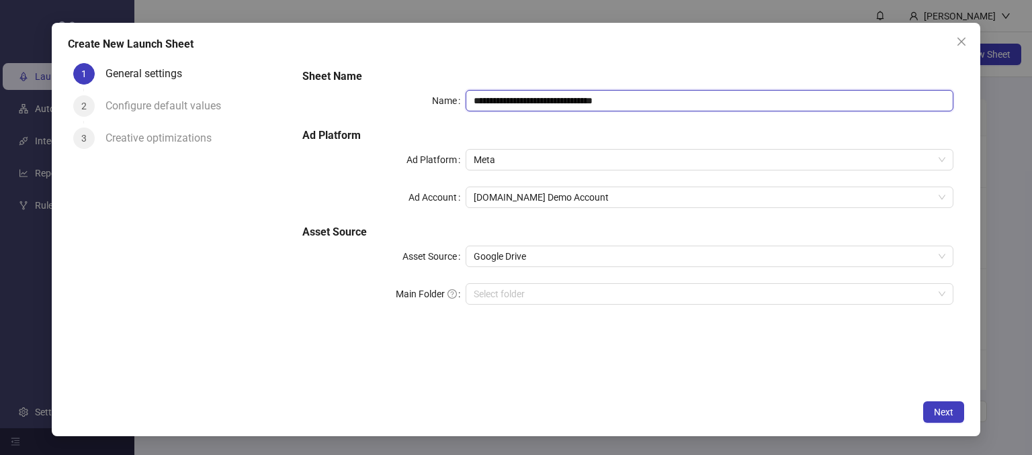
click at [643, 99] on input "**********" at bounding box center [709, 100] width 488 height 21
drag, startPoint x: 643, startPoint y: 99, endPoint x: 543, endPoint y: 105, distance: 101.0
click at [543, 105] on input "**********" at bounding box center [709, 100] width 488 height 21
click at [487, 161] on span "Meta" at bounding box center [709, 160] width 472 height 20
type input "**********"
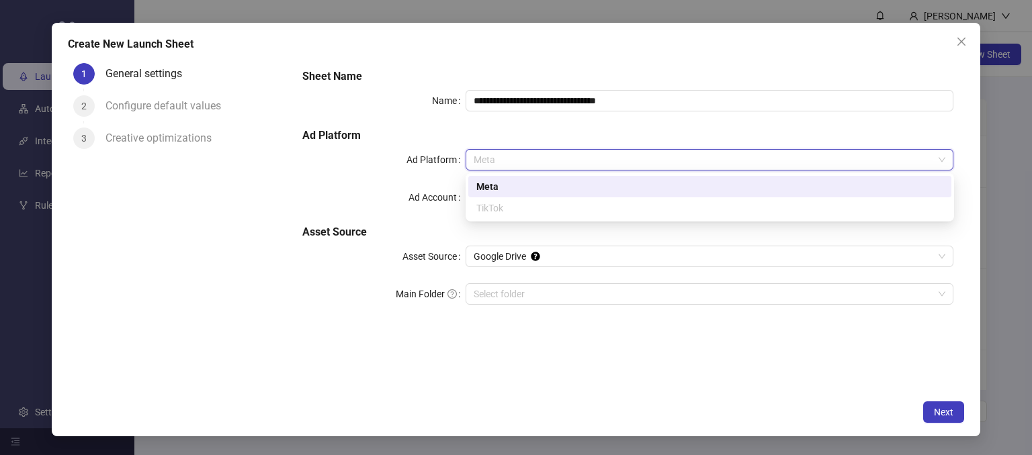
click at [489, 187] on div "Meta" at bounding box center [709, 186] width 467 height 15
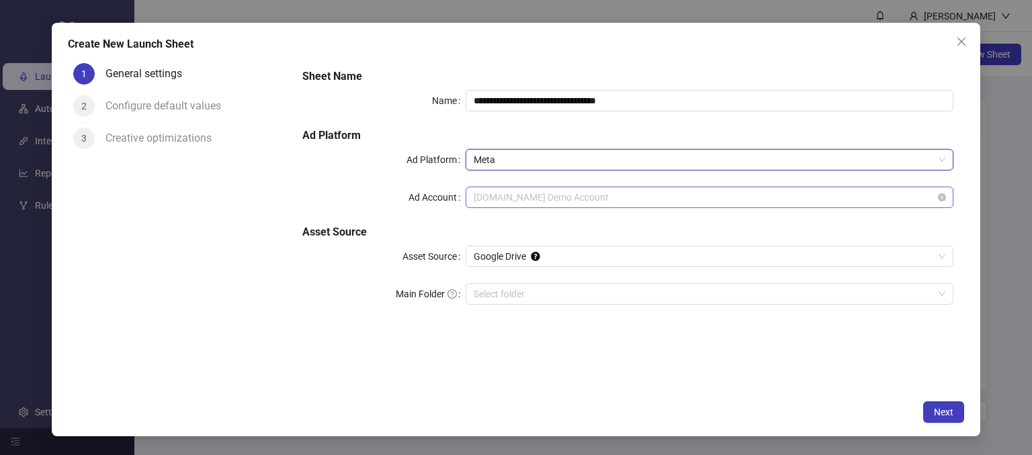
click at [502, 199] on span "Kitchn.io Demo Account" at bounding box center [709, 197] width 472 height 20
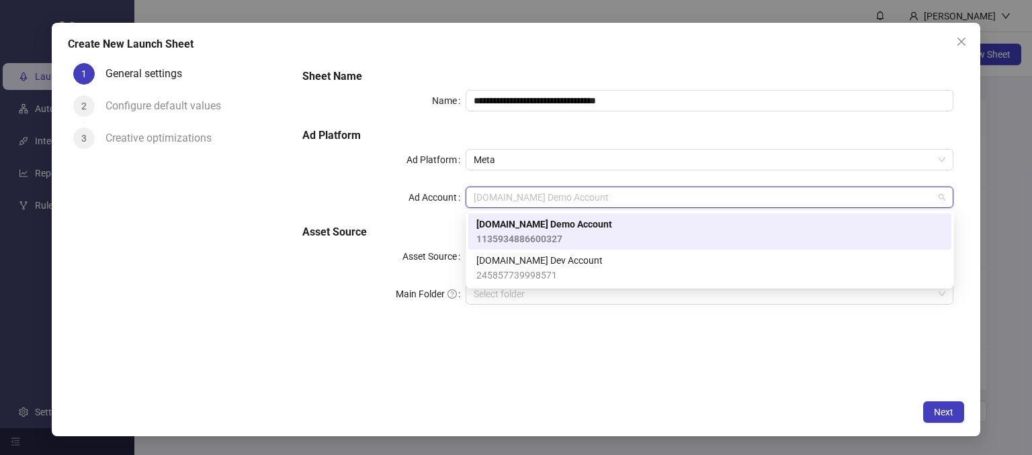
click at [492, 230] on span "Kitchn.io Demo Account" at bounding box center [544, 224] width 136 height 15
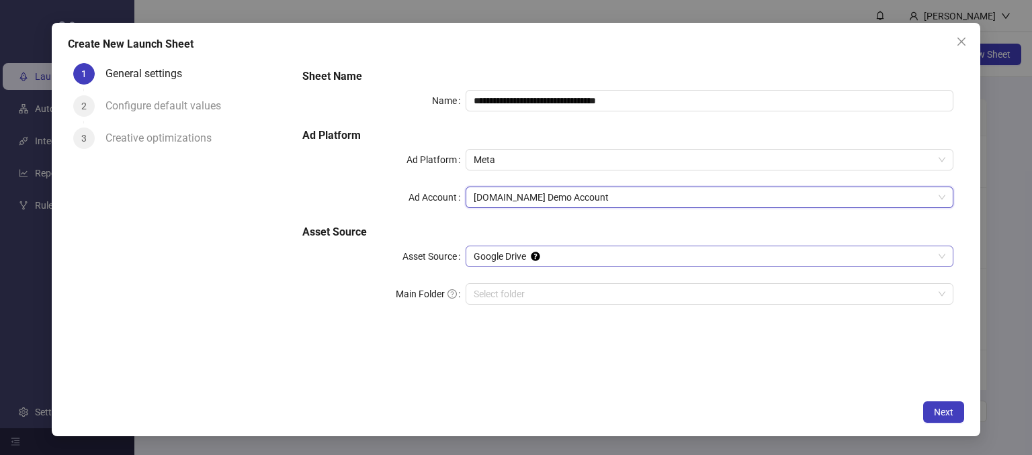
click at [492, 257] on span "Google Drive" at bounding box center [709, 256] width 472 height 20
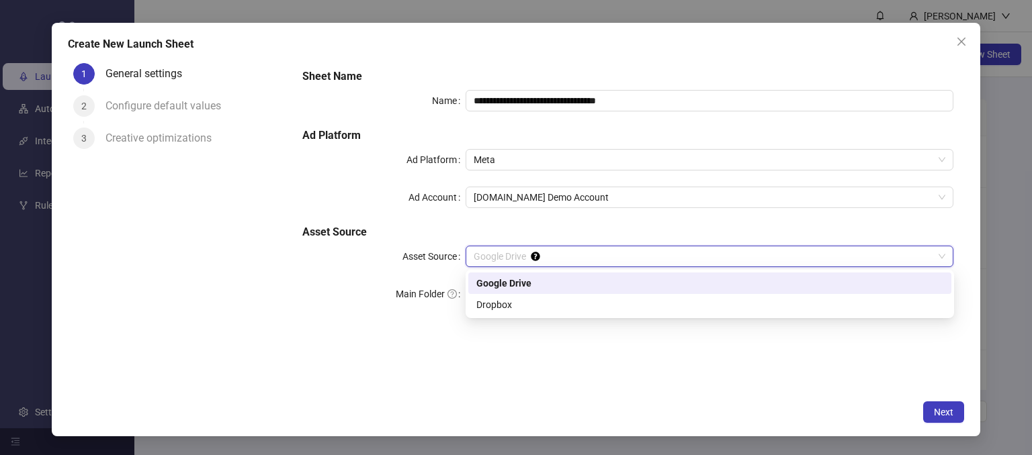
click at [492, 281] on div "Google Drive" at bounding box center [709, 283] width 467 height 15
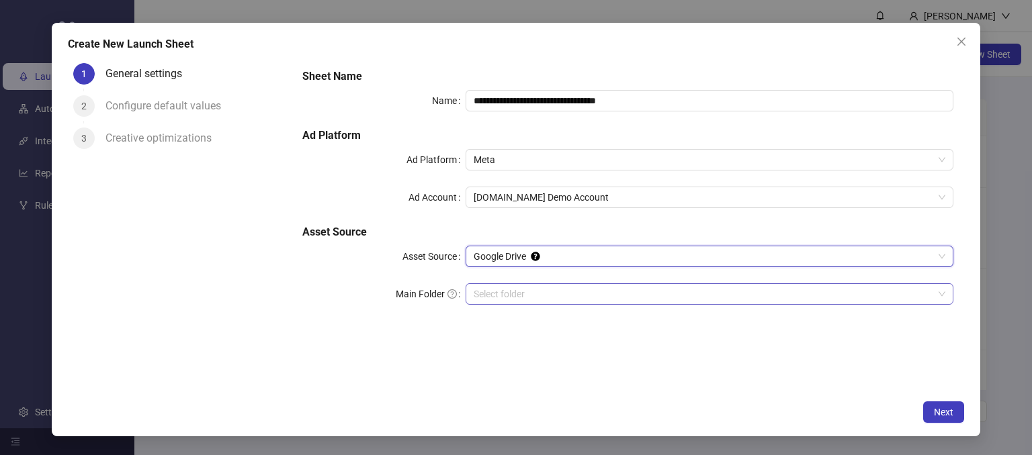
click at [485, 290] on input "Main Folder" at bounding box center [703, 294] width 460 height 20
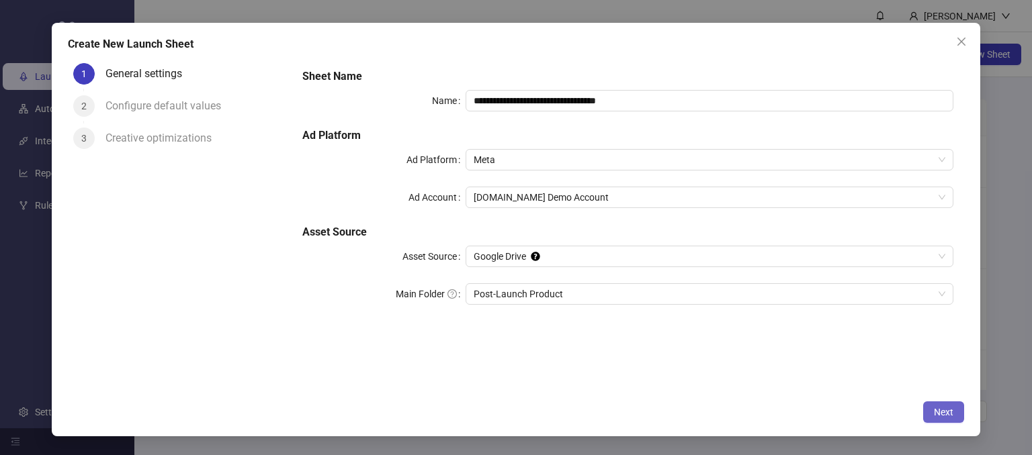
click at [941, 408] on span "Next" at bounding box center [942, 412] width 19 height 11
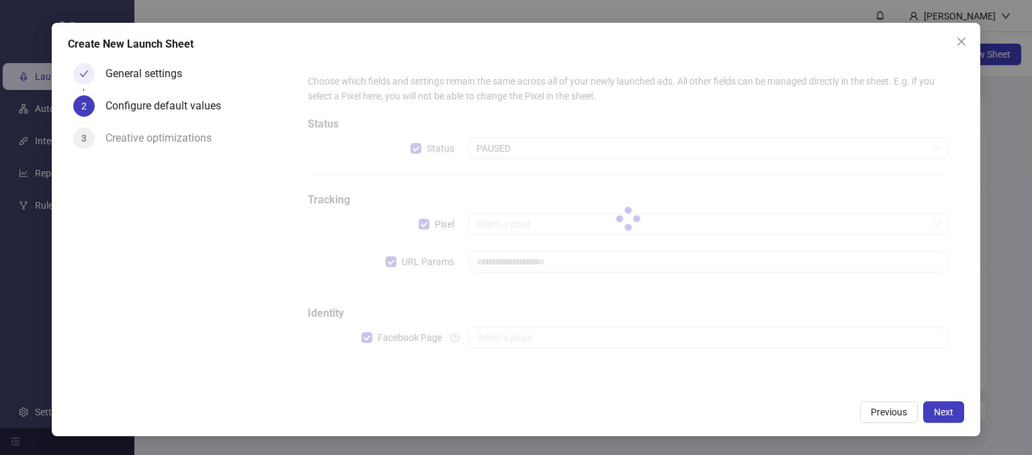
type input "**********"
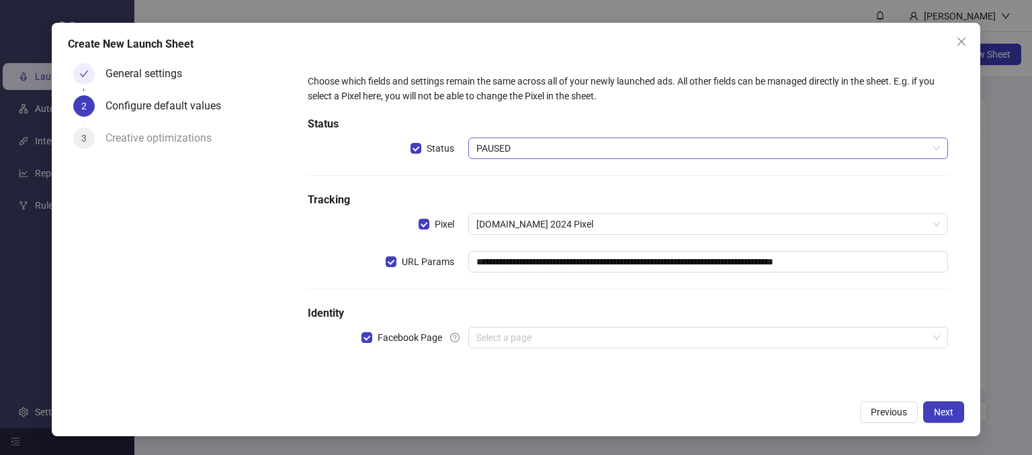
click at [498, 146] on span "PAUSED" at bounding box center [708, 148] width 464 height 20
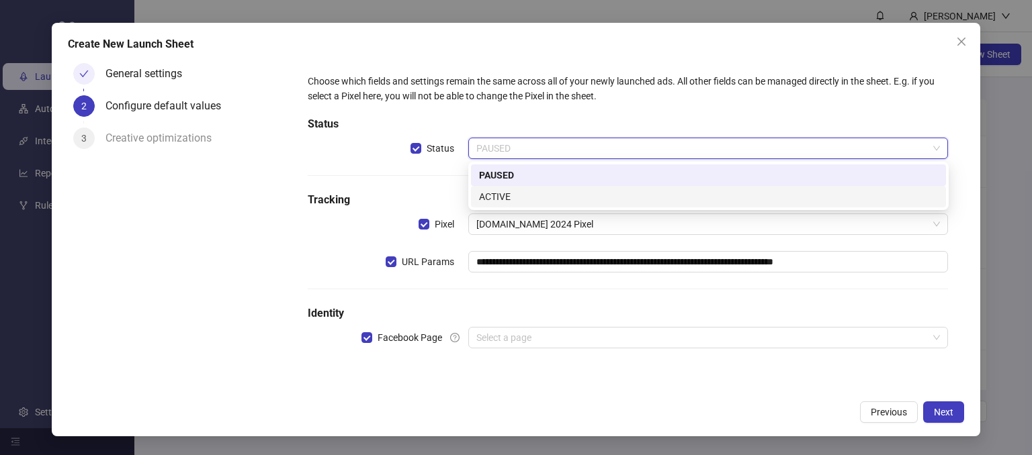
click at [480, 143] on span "PAUSED" at bounding box center [708, 148] width 464 height 20
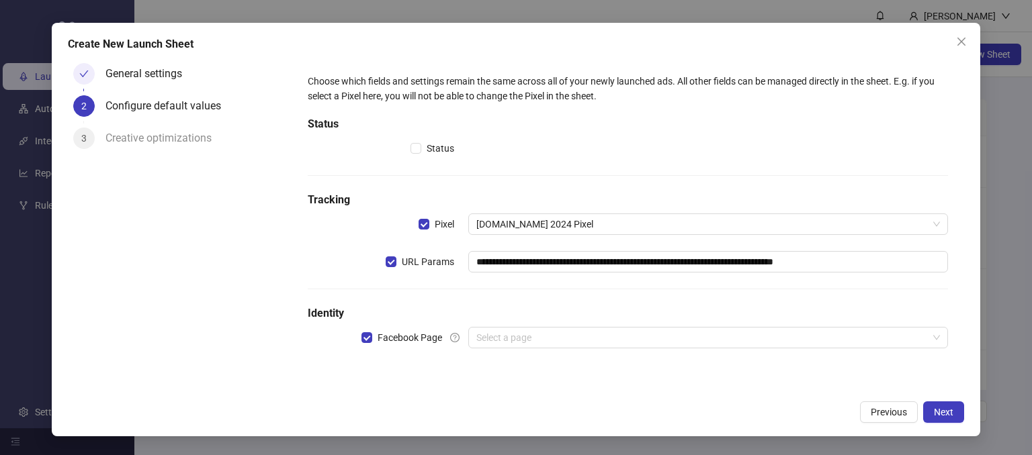
drag, startPoint x: 228, startPoint y: 333, endPoint x: 236, endPoint y: 326, distance: 10.9
click at [228, 332] on div "General settings 2 Configure default values 3 Creative optimizations" at bounding box center [180, 226] width 224 height 336
click at [370, 345] on label "Facebook Page" at bounding box center [414, 337] width 107 height 21
click at [492, 336] on input "search" at bounding box center [702, 338] width 452 height 20
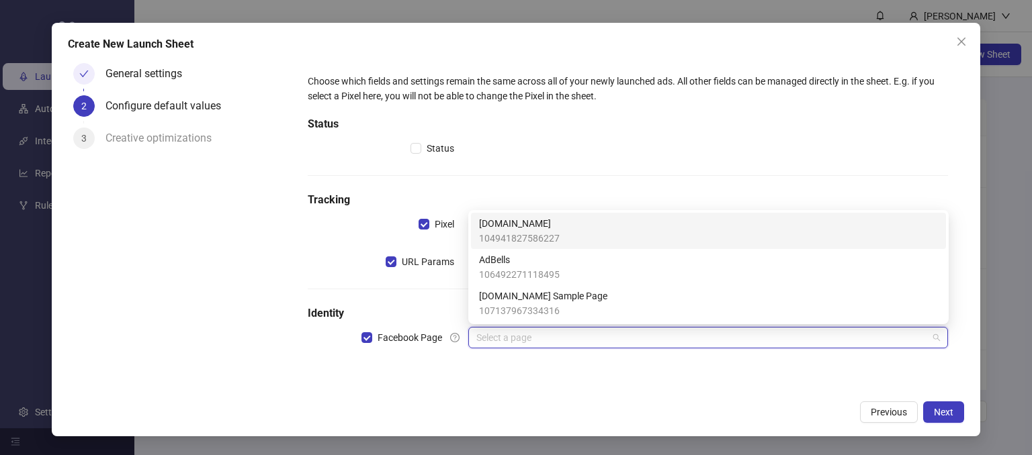
click at [496, 229] on span "[DOMAIN_NAME]" at bounding box center [519, 223] width 81 height 15
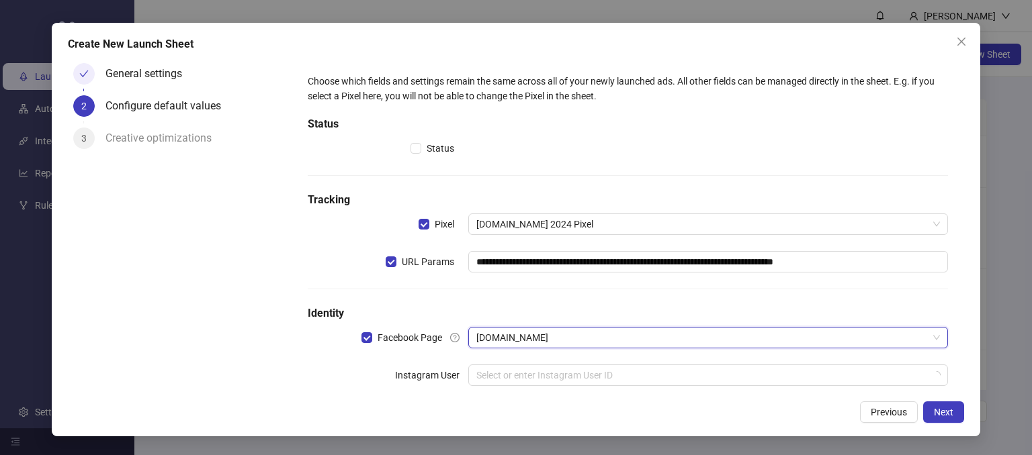
click at [261, 364] on div "General settings 2 Configure default values 3 Creative optimizations" at bounding box center [180, 226] width 224 height 336
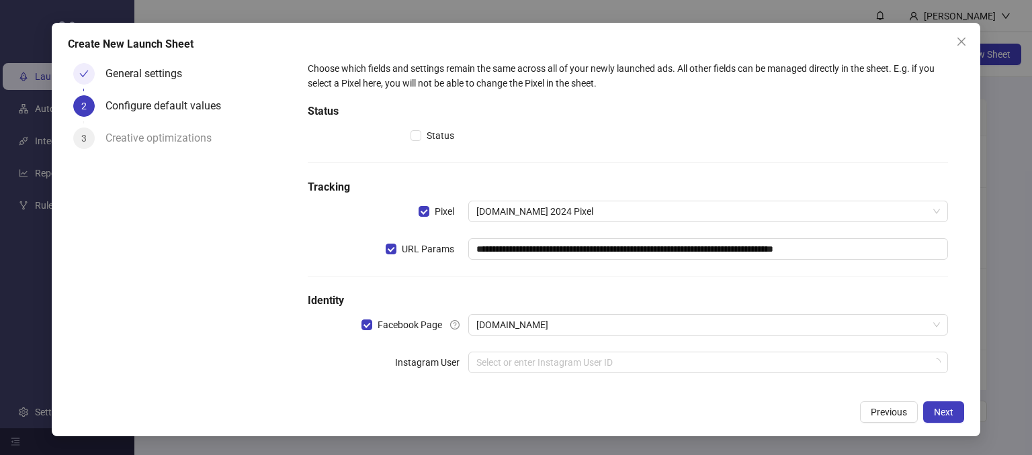
scroll to position [24, 0]
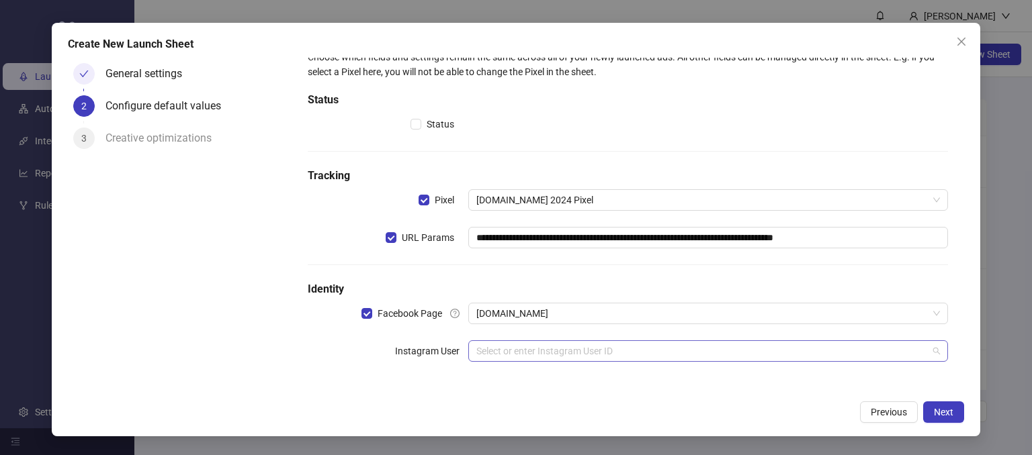
click at [491, 348] on input "search" at bounding box center [702, 351] width 452 height 20
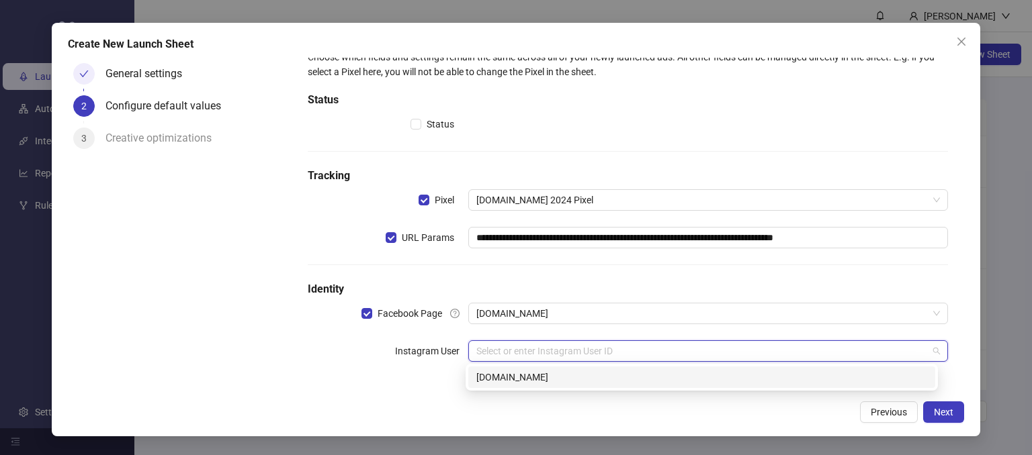
click at [484, 381] on div "kitchn.io" at bounding box center [701, 377] width 451 height 15
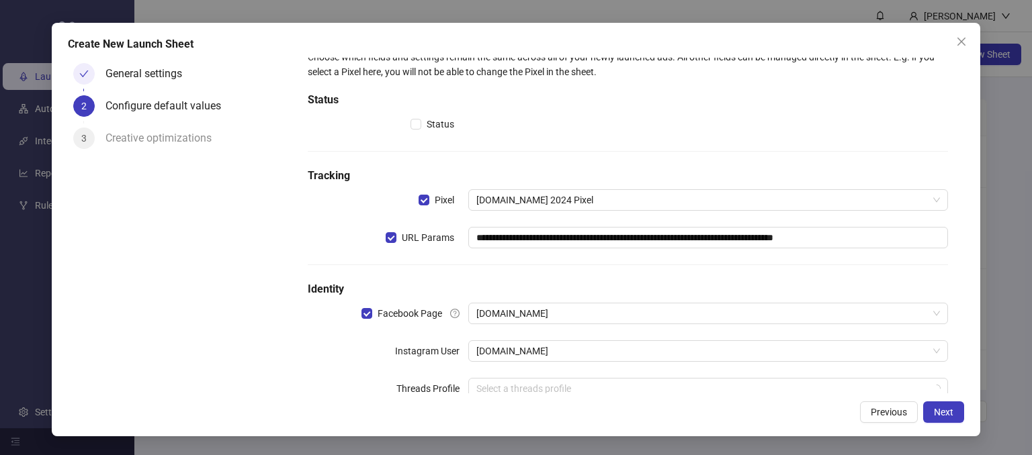
click at [311, 366] on div "**********" at bounding box center [627, 232] width 651 height 377
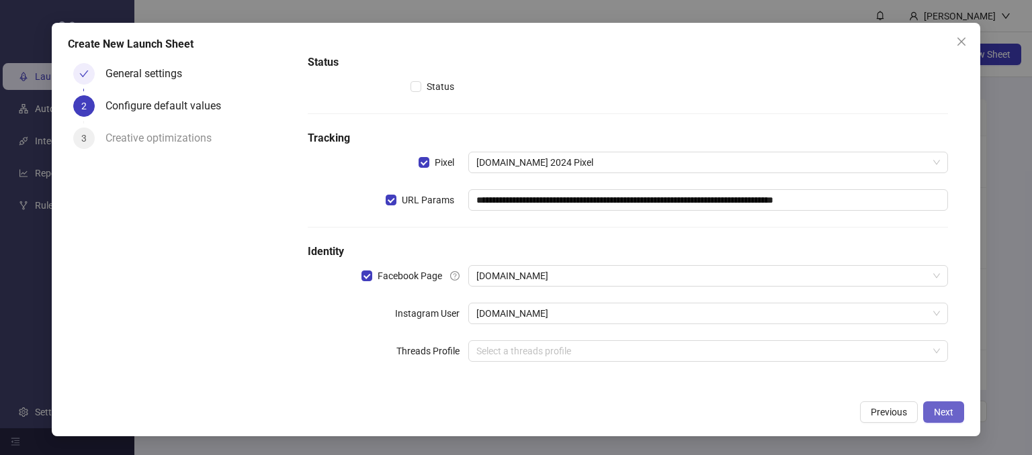
click at [940, 409] on span "Next" at bounding box center [942, 412] width 19 height 11
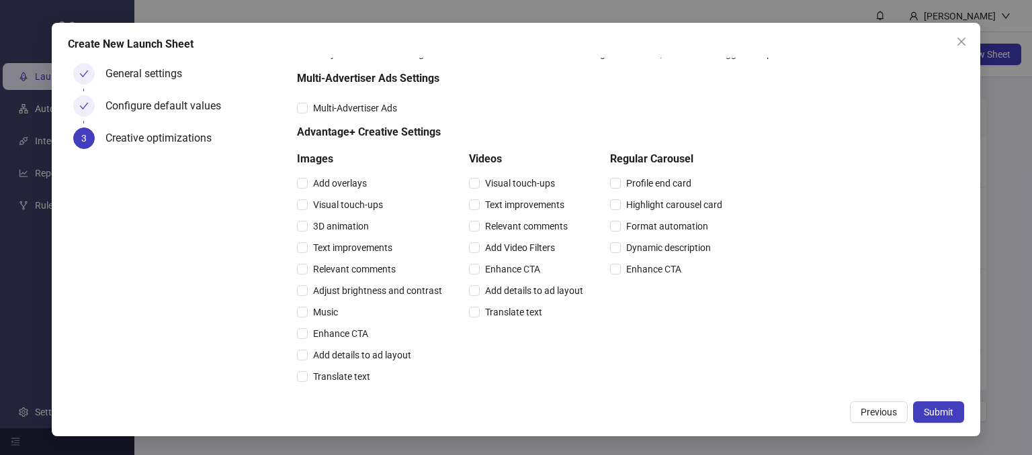
scroll to position [48, 0]
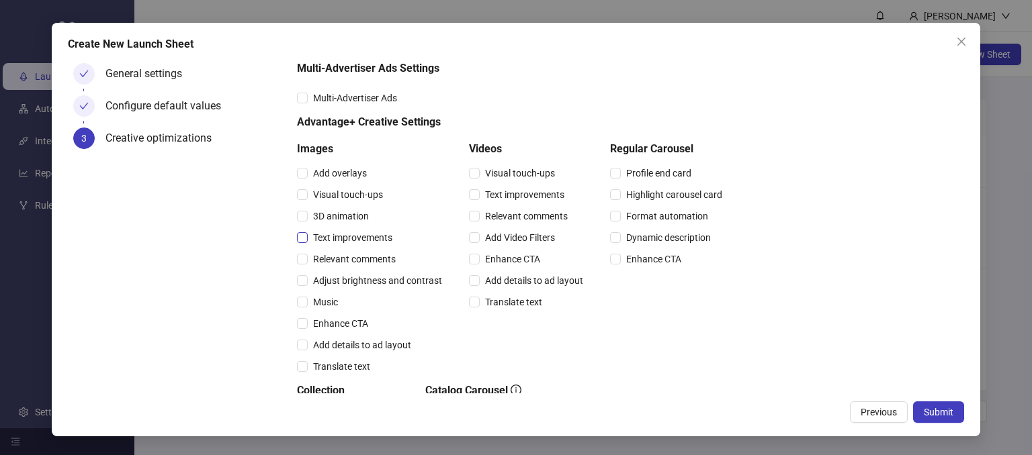
click at [310, 239] on span "Text improvements" at bounding box center [353, 237] width 90 height 15
click at [473, 222] on label "Relevant comments" at bounding box center [521, 216] width 104 height 15
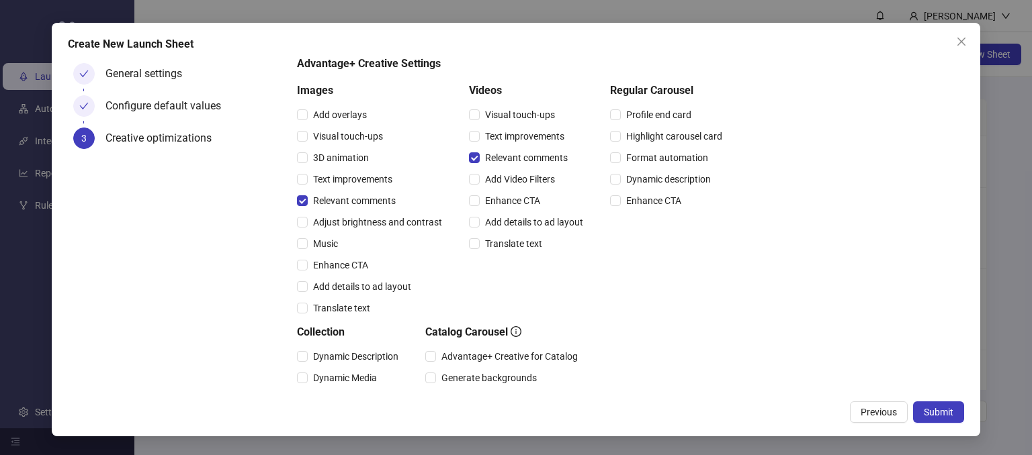
scroll to position [0, 0]
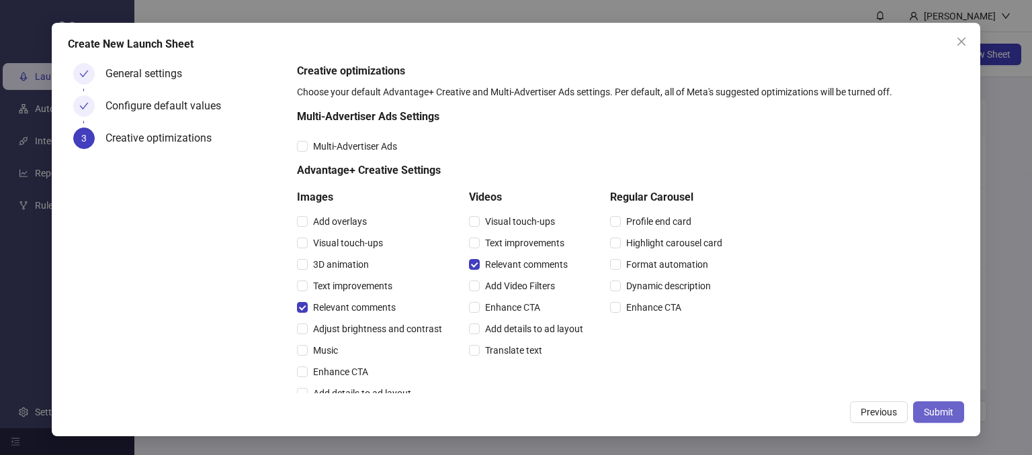
click at [938, 412] on span "Submit" at bounding box center [938, 412] width 30 height 11
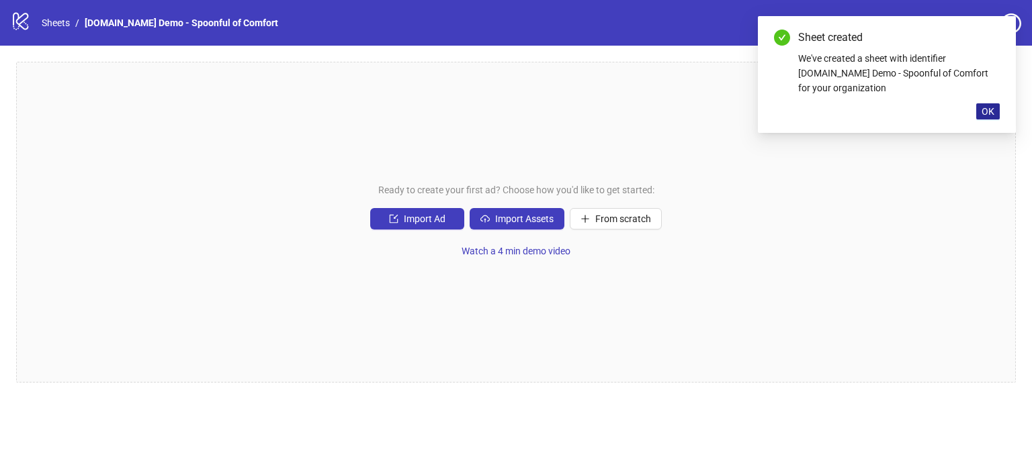
click at [991, 116] on span "OK" at bounding box center [987, 111] width 13 height 11
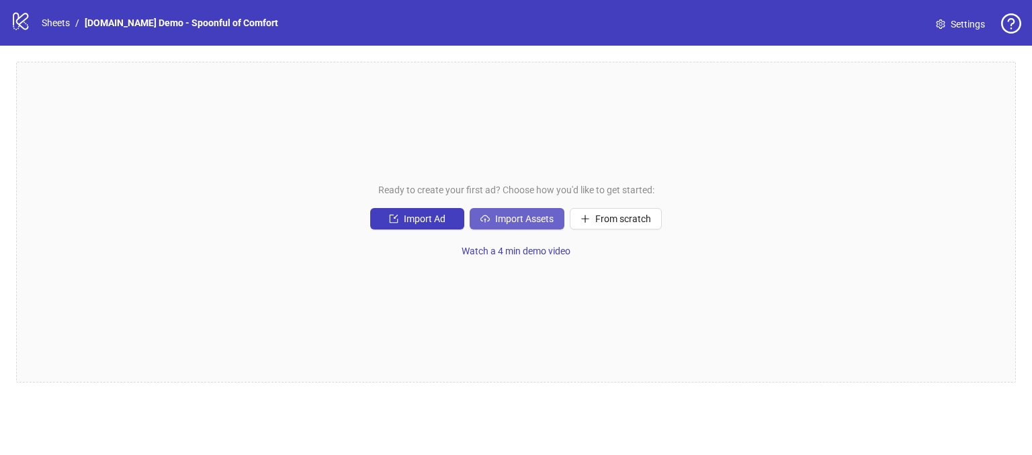
click at [530, 219] on span "Import Assets" at bounding box center [524, 219] width 58 height 11
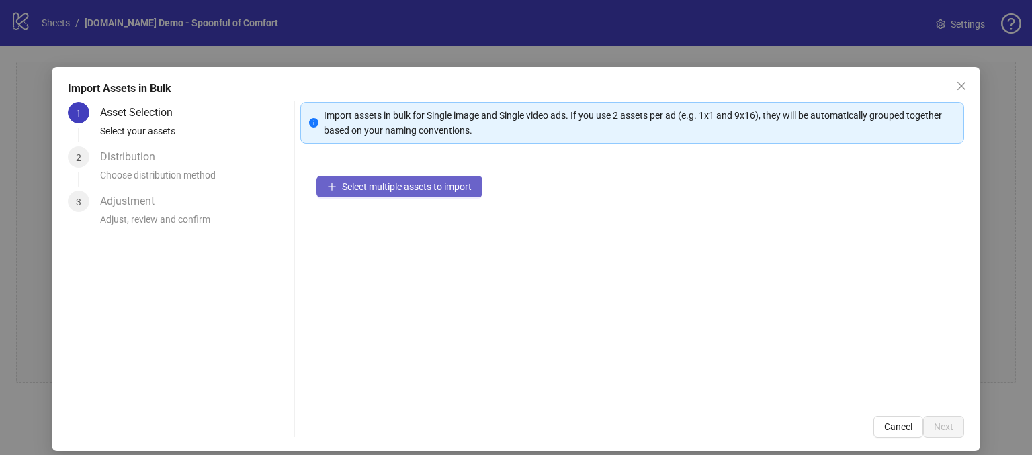
click at [383, 188] on span "Select multiple assets to import" at bounding box center [407, 186] width 130 height 11
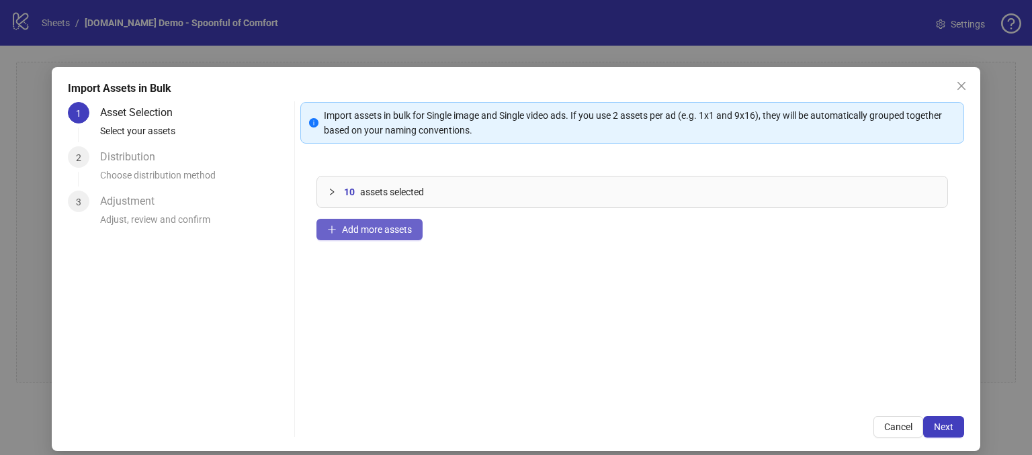
click at [384, 229] on span "Add more assets" at bounding box center [377, 229] width 70 height 11
click at [342, 230] on span "Add more assets" at bounding box center [377, 229] width 70 height 11
click at [372, 232] on span "Add more assets" at bounding box center [377, 229] width 70 height 11
click at [933, 422] on span "Next" at bounding box center [942, 427] width 19 height 11
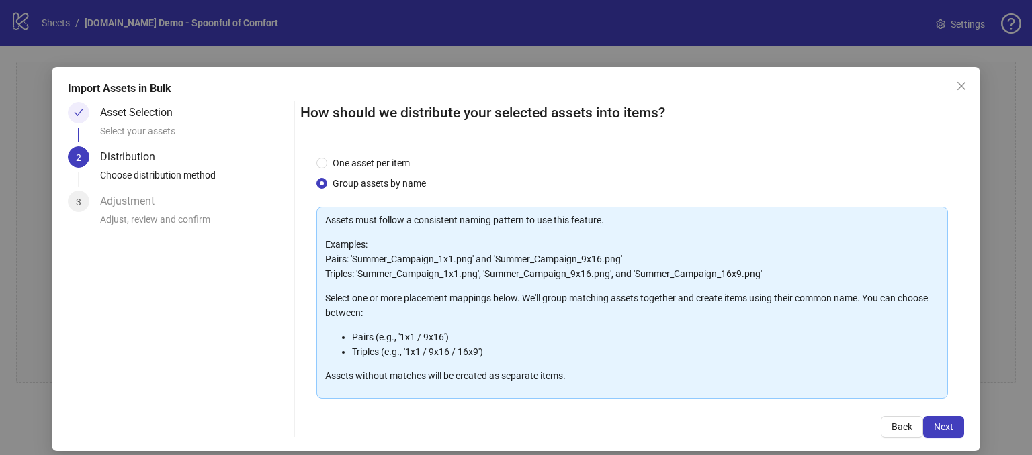
scroll to position [13, 0]
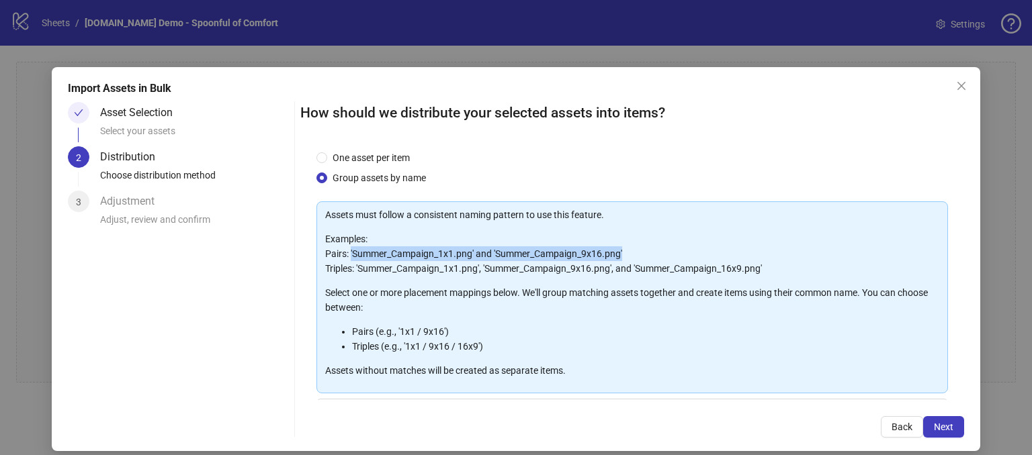
drag, startPoint x: 358, startPoint y: 256, endPoint x: 624, endPoint y: 249, distance: 266.0
click at [624, 249] on p "Examples: Pairs: 'Summer_Campaign_1x1.png' and 'Summer_Campaign_9x16.png' Tripl…" at bounding box center [632, 254] width 614 height 44
click at [630, 246] on p "Examples: Pairs: 'Summer_Campaign_1x1.png' and 'Summer_Campaign_9x16.png' Tripl…" at bounding box center [632, 254] width 614 height 44
click at [354, 267] on p "Examples: Pairs: 'Summer_Campaign_1x1.png' and 'Summer_Campaign_9x16.png' Tripl…" at bounding box center [632, 254] width 614 height 44
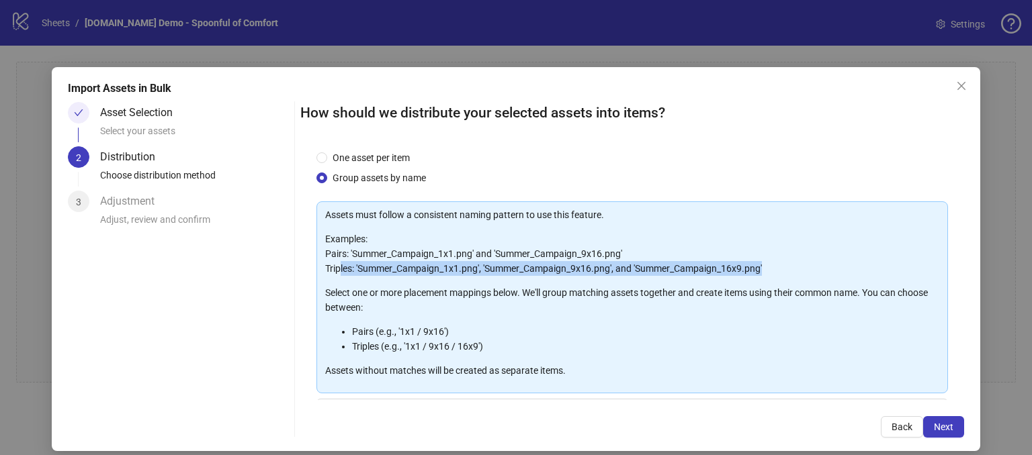
drag, startPoint x: 336, startPoint y: 267, endPoint x: 778, endPoint y: 266, distance: 441.9
click at [778, 266] on p "Examples: Pairs: 'Summer_Campaign_1x1.png' and 'Summer_Campaign_9x16.png' Tripl…" at bounding box center [632, 254] width 614 height 44
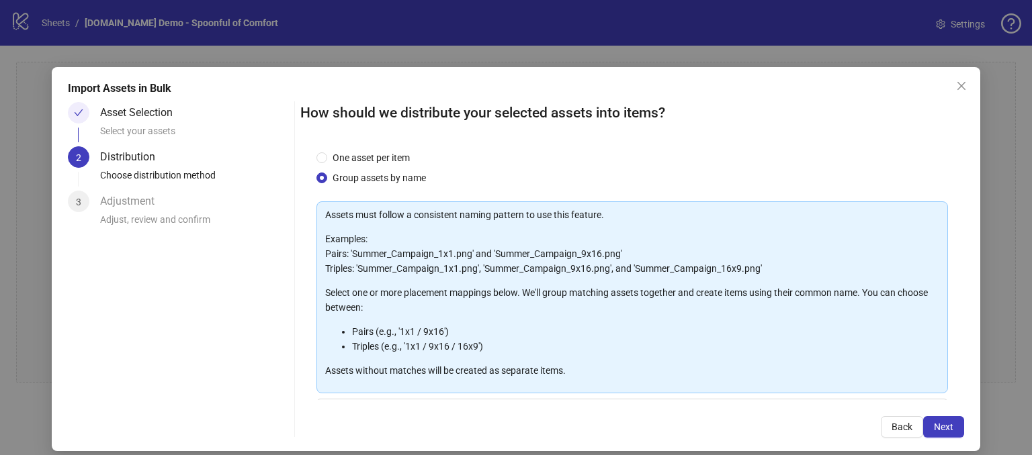
click at [784, 224] on div "Assets must follow a consistent naming pattern to use this feature. Examples: P…" at bounding box center [632, 293] width 614 height 171
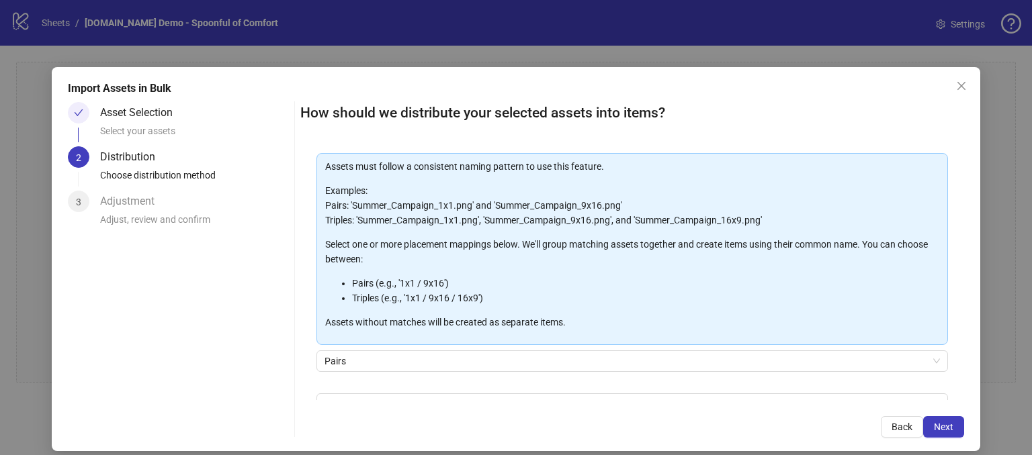
scroll to position [60, 0]
drag, startPoint x: 416, startPoint y: 167, endPoint x: 510, endPoint y: 175, distance: 94.3
click at [510, 175] on p "Assets must follow a consistent naming pattern to use this feature." at bounding box center [632, 168] width 614 height 15
click at [716, 148] on form "One asset per item Group assets by name Assets must follow a consistent naming …" at bounding box center [631, 284] width 631 height 361
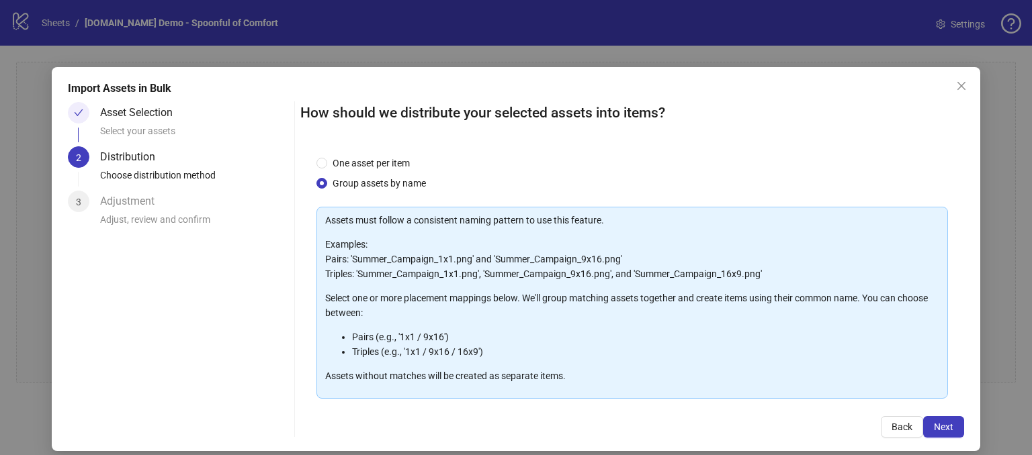
scroll to position [11, 0]
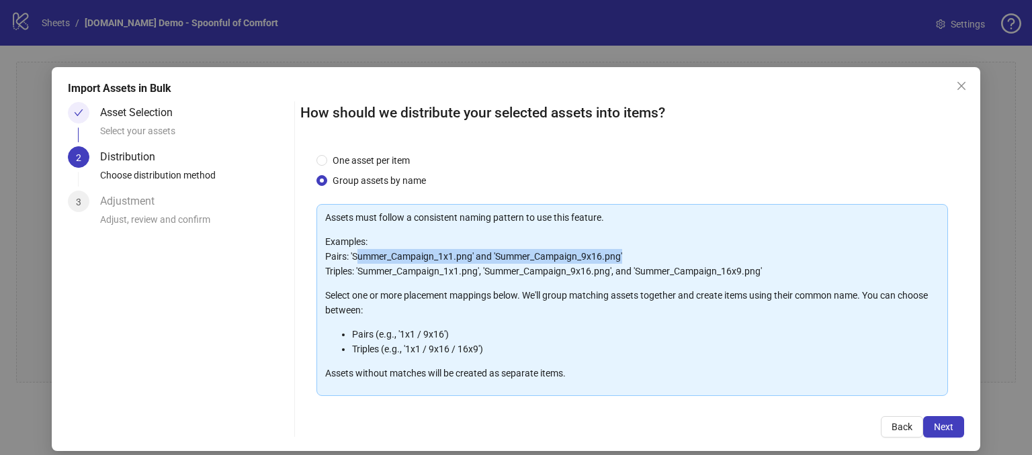
drag, startPoint x: 633, startPoint y: 251, endPoint x: 357, endPoint y: 251, distance: 276.0
click at [357, 251] on p "Examples: Pairs: 'Summer_Campaign_1x1.png' and 'Summer_Campaign_9x16.png' Tripl…" at bounding box center [632, 256] width 614 height 44
click at [621, 165] on div "One asset per item Group assets by name" at bounding box center [631, 170] width 631 height 35
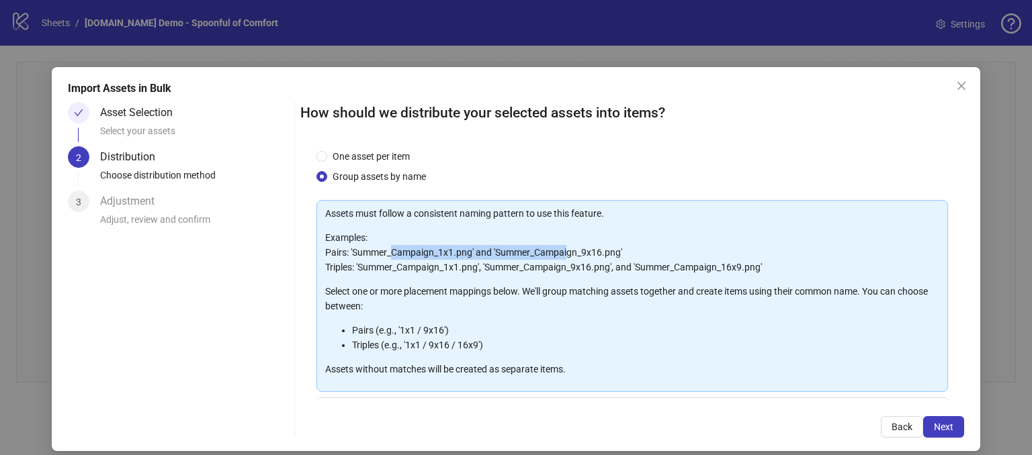
drag, startPoint x: 390, startPoint y: 247, endPoint x: 564, endPoint y: 253, distance: 174.7
click at [564, 253] on p "Examples: Pairs: 'Summer_Campaign_1x1.png' and 'Summer_Campaign_9x16.png' Tripl…" at bounding box center [632, 252] width 614 height 44
click at [924, 193] on form "One asset per item Group assets by name Assets must follow a consistent naming …" at bounding box center [631, 329] width 631 height 361
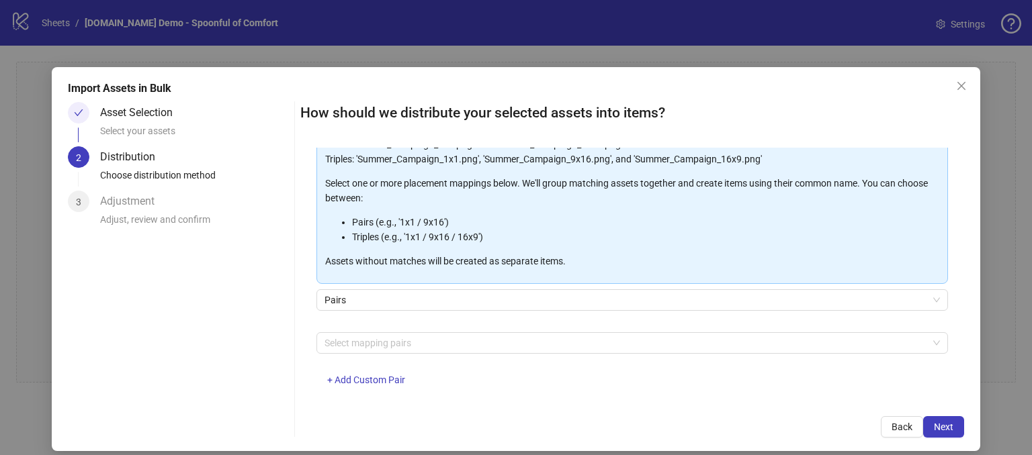
scroll to position [129, 0]
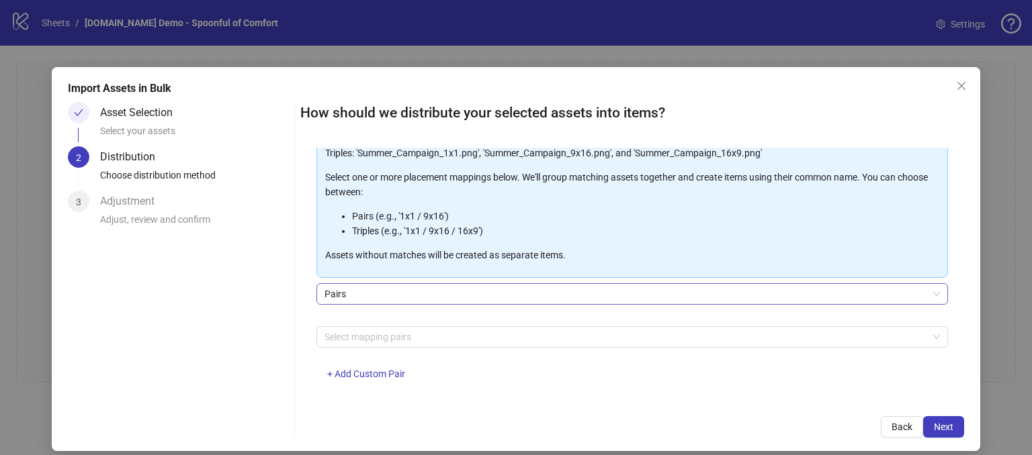
click at [328, 291] on span "Pairs" at bounding box center [631, 294] width 615 height 20
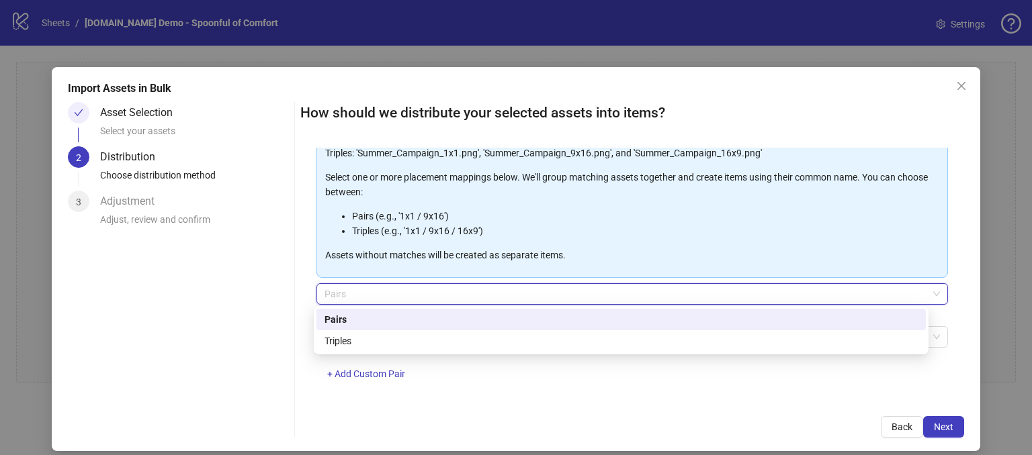
click at [332, 320] on div "Pairs" at bounding box center [620, 319] width 593 height 15
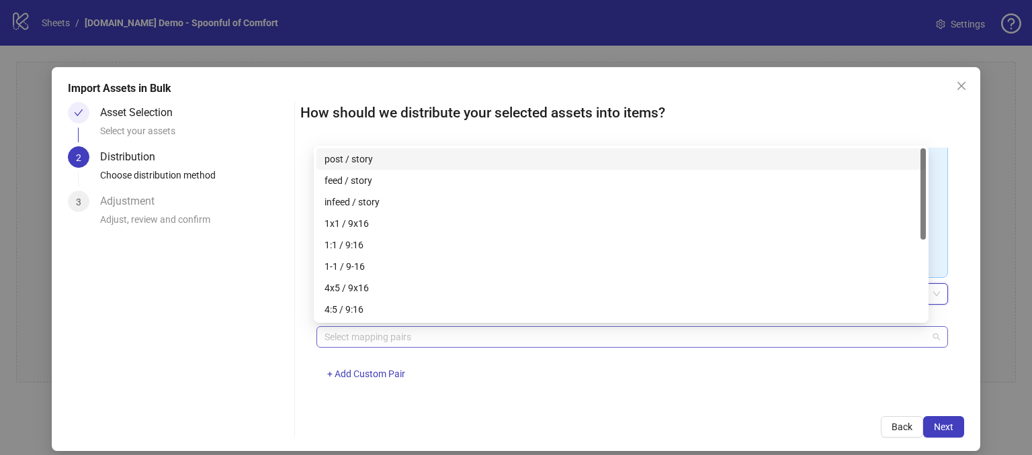
click at [338, 332] on div at bounding box center [625, 337] width 612 height 19
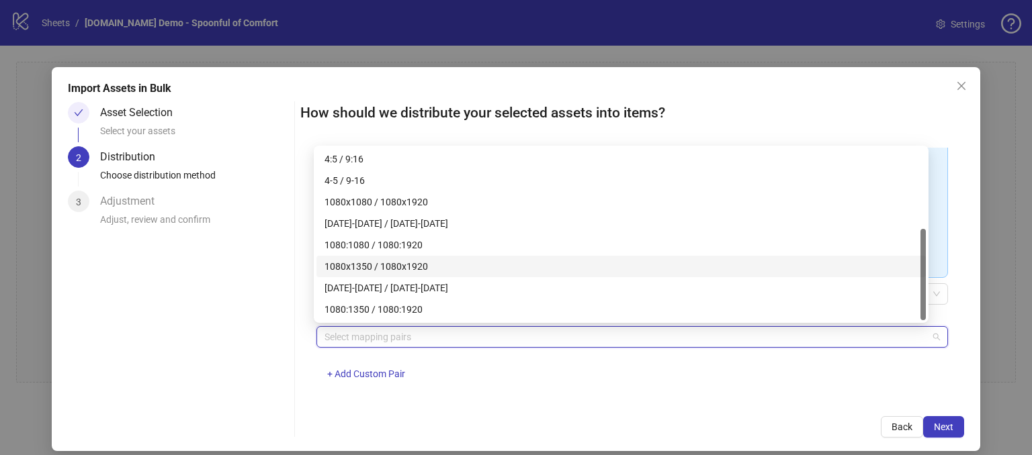
scroll to position [16, 0]
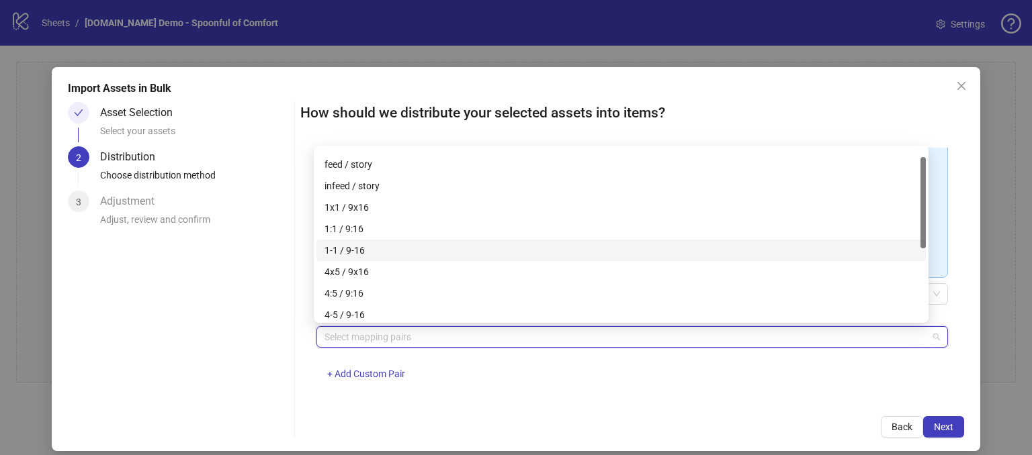
click at [268, 342] on div "Asset Selection Select your assets 2 Distribution Choose distribution method 3 …" at bounding box center [178, 270] width 221 height 336
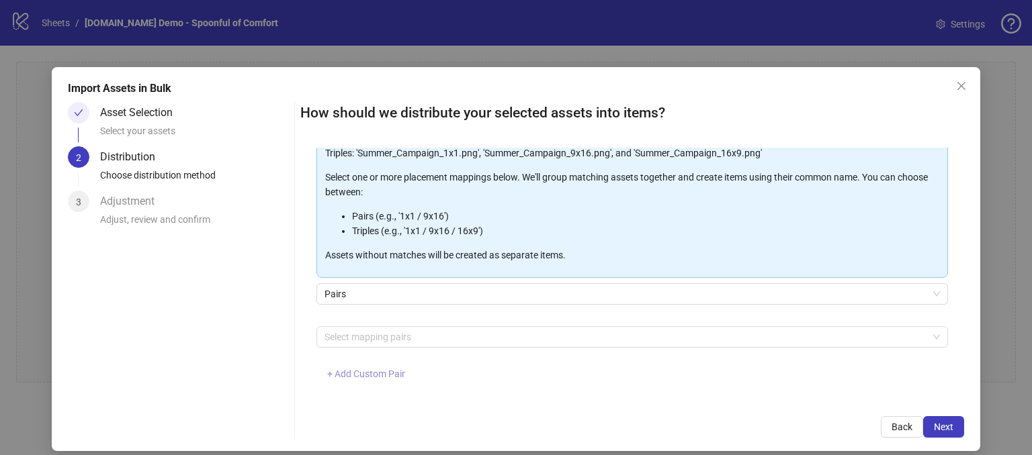
click at [351, 367] on button "+ Add Custom Pair" at bounding box center [365, 374] width 99 height 21
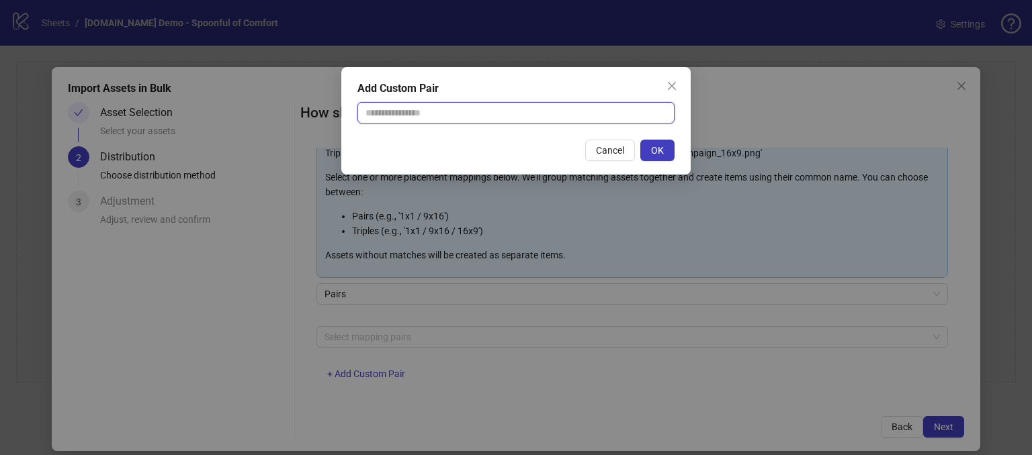
click at [403, 116] on input "text" at bounding box center [515, 112] width 317 height 21
type input "********"
click at [609, 151] on span "Cancel" at bounding box center [610, 150] width 28 height 11
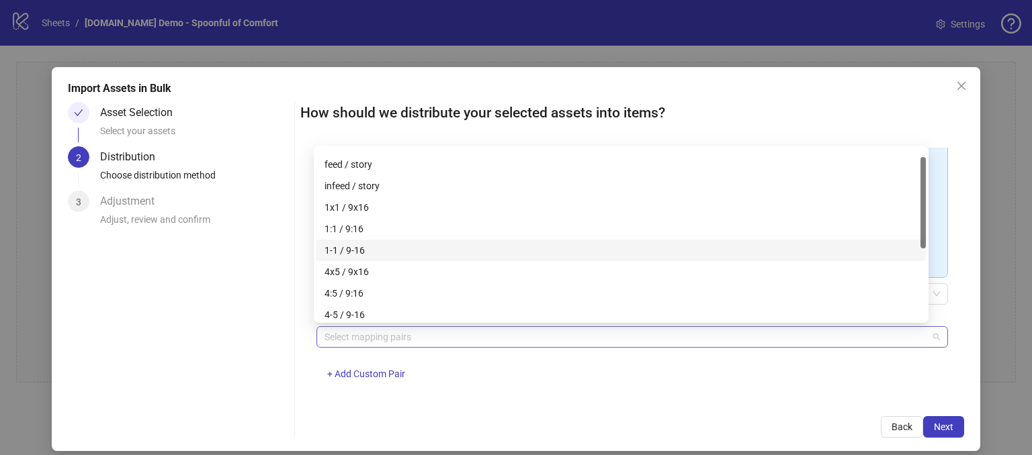
click at [364, 338] on div at bounding box center [625, 337] width 612 height 19
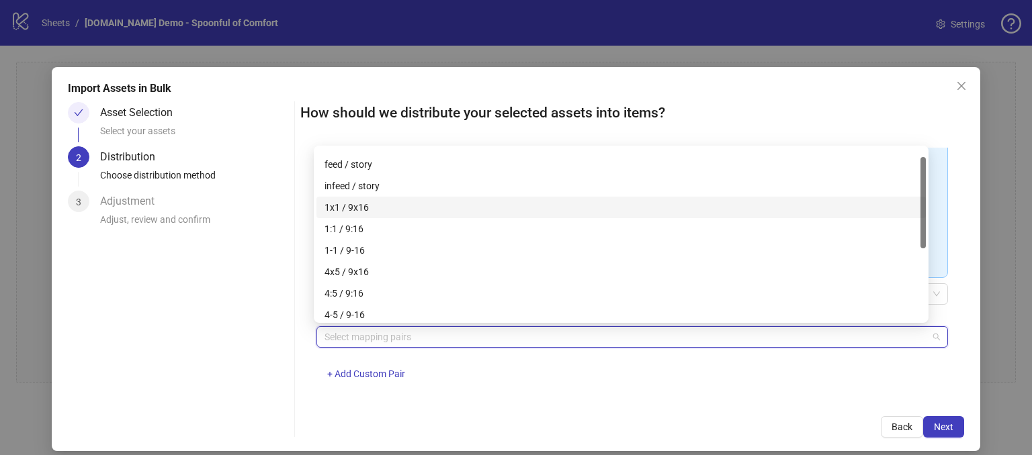
click at [357, 203] on div "1x1 / 9x16" at bounding box center [620, 207] width 593 height 15
click at [275, 355] on div "Asset Selection Select your assets 2 Distribution Choose distribution method 3 …" at bounding box center [178, 270] width 221 height 336
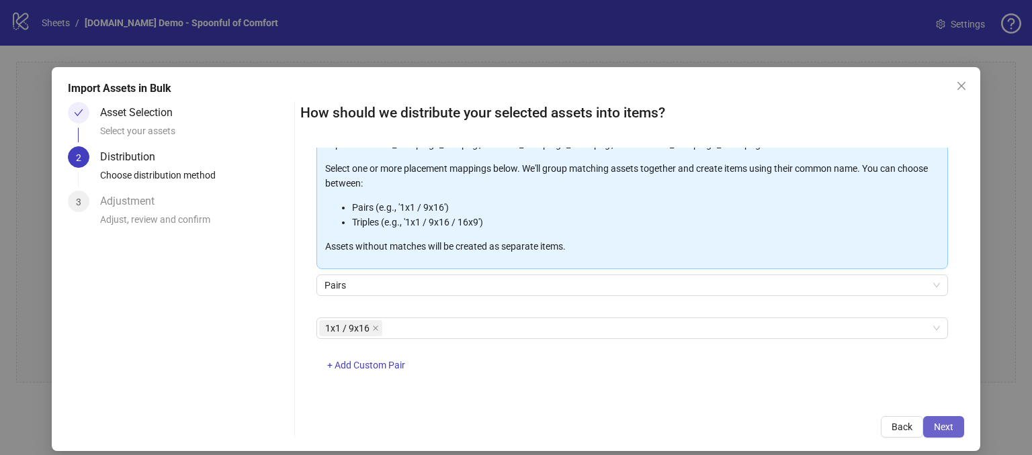
scroll to position [140, 0]
click at [933, 424] on span "Next" at bounding box center [942, 427] width 19 height 11
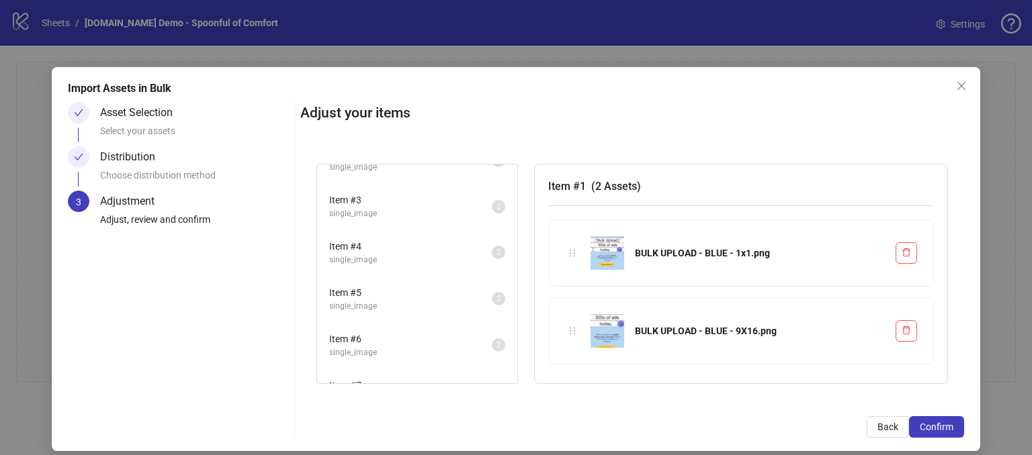
scroll to position [77, 0]
click at [387, 250] on span "single_image" at bounding box center [410, 256] width 163 height 13
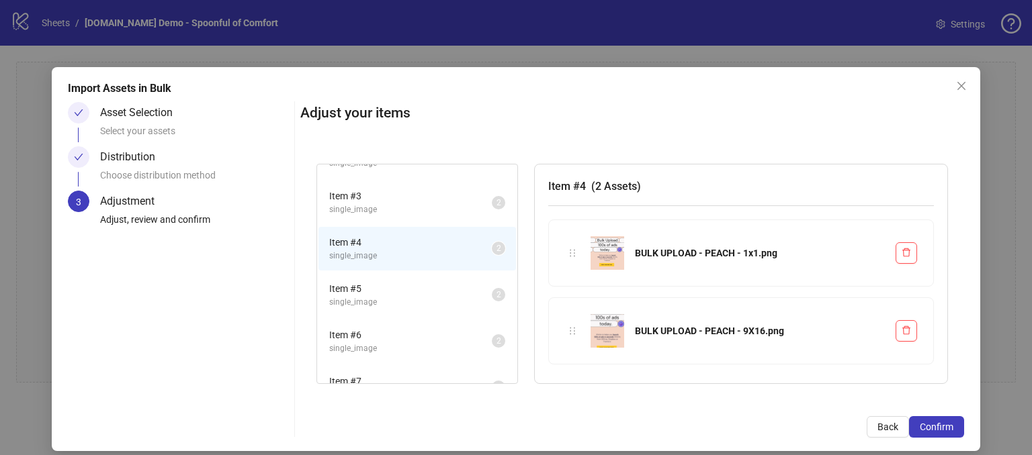
click at [386, 207] on span "single_image" at bounding box center [410, 209] width 163 height 13
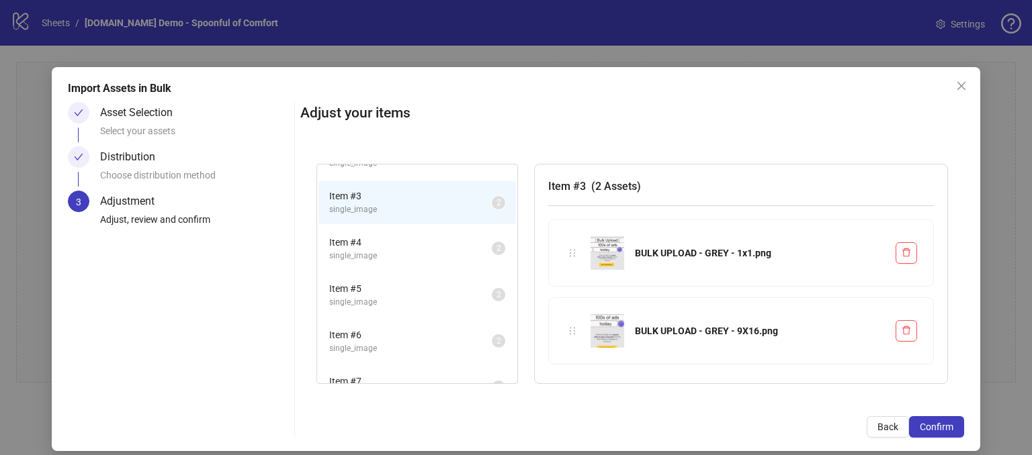
click at [348, 302] on span "single_image" at bounding box center [410, 302] width 163 height 13
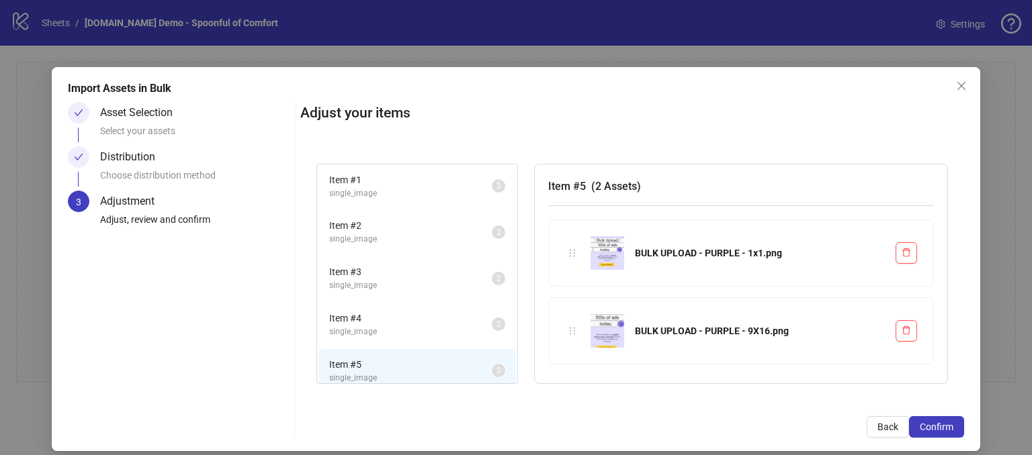
scroll to position [0, 0]
drag, startPoint x: 737, startPoint y: 250, endPoint x: 634, endPoint y: 256, distance: 102.9
click at [635, 256] on div "BULK UPLOAD - PURPLE - 1x1.png" at bounding box center [760, 253] width 250 height 15
click at [666, 248] on div "BULK UPLOAD - PURPLE - 1x1.png" at bounding box center [760, 253] width 250 height 15
drag, startPoint x: 736, startPoint y: 250, endPoint x: 633, endPoint y: 255, distance: 103.5
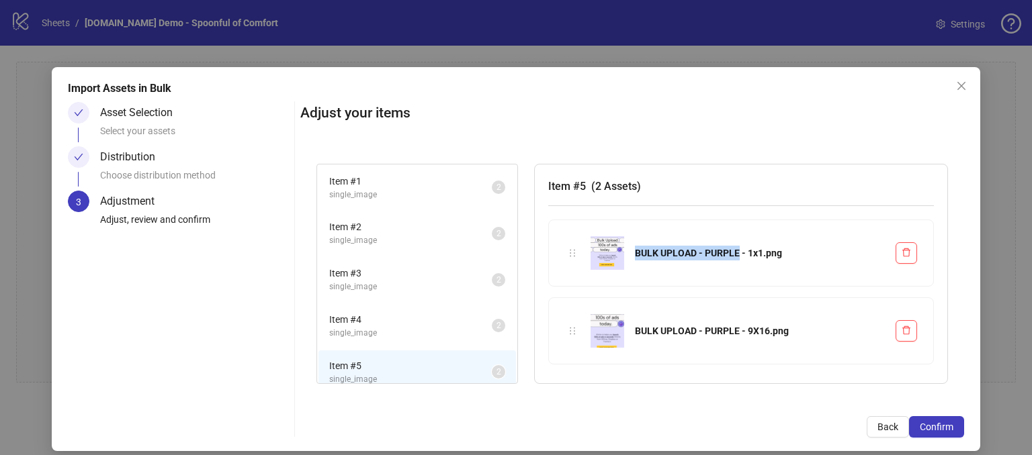
click at [635, 255] on div "BULK UPLOAD - PURPLE - 1x1.png" at bounding box center [760, 253] width 250 height 15
drag, startPoint x: 736, startPoint y: 328, endPoint x: 631, endPoint y: 332, distance: 104.8
click at [635, 332] on div "BULK UPLOAD - PURPLE - 9X16.png" at bounding box center [760, 331] width 250 height 15
drag, startPoint x: 763, startPoint y: 328, endPoint x: 745, endPoint y: 326, distance: 17.6
click at [745, 326] on div "BULK UPLOAD - PURPLE - 9X16.png" at bounding box center [760, 331] width 250 height 15
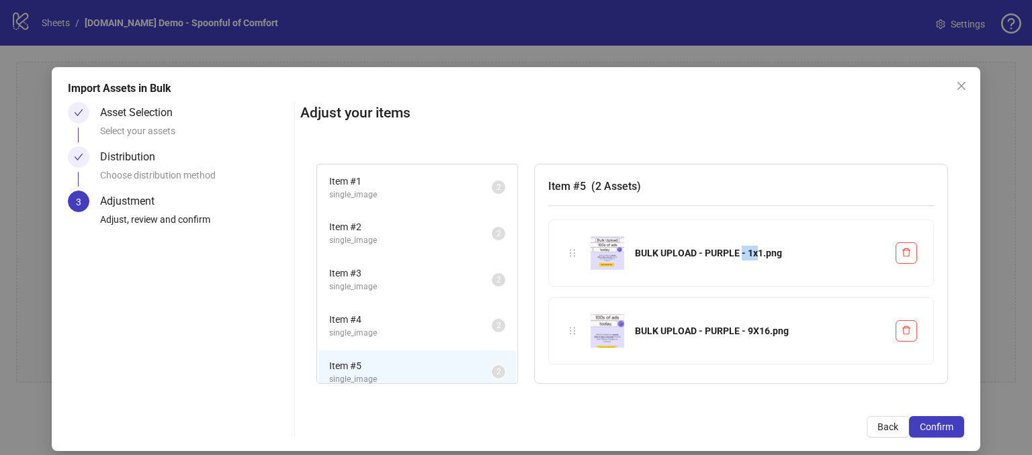
drag, startPoint x: 754, startPoint y: 252, endPoint x: 739, endPoint y: 252, distance: 15.4
click at [739, 252] on div "BULK UPLOAD - PURPLE - 1x1.png" at bounding box center [760, 253] width 250 height 15
click at [709, 134] on div "Adjust your items Item # 1 single_image 2 Item # 2 single_image 2 Item # 3 sing…" at bounding box center [632, 270] width 664 height 336
drag, startPoint x: 747, startPoint y: 253, endPoint x: 761, endPoint y: 257, distance: 14.5
click at [761, 257] on div "BULK UPLOAD - PURPLE - 1x1.png" at bounding box center [760, 253] width 250 height 15
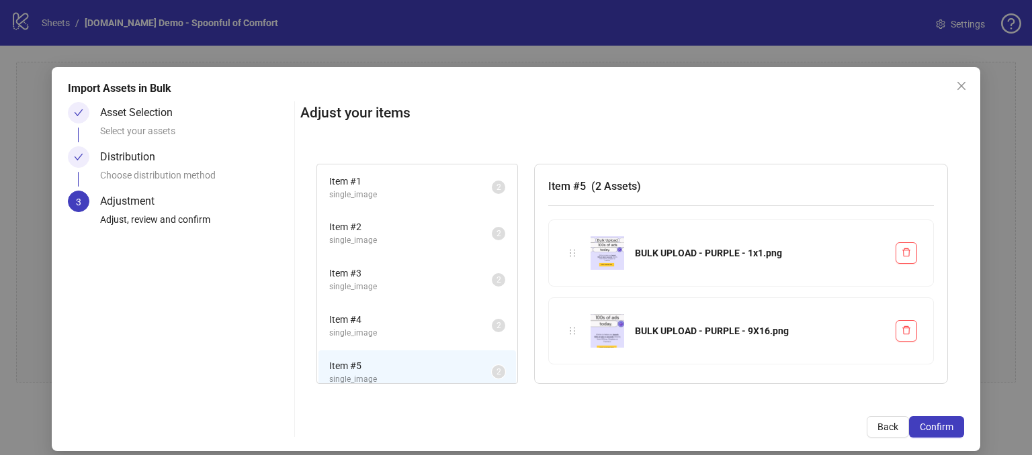
click at [742, 279] on div "BULK UPLOAD - PURPLE - 1x1.png" at bounding box center [741, 253] width 384 height 66
drag, startPoint x: 746, startPoint y: 334, endPoint x: 763, endPoint y: 334, distance: 16.8
click at [763, 334] on div "BULK UPLOAD - PURPLE - 9X16.png" at bounding box center [760, 331] width 250 height 15
click at [769, 150] on div "Item # 1 single_image 2 Item # 2 single_image 2 Item # 3 single_image 2 Item # …" at bounding box center [632, 274] width 664 height 253
click at [921, 424] on span "Confirm" at bounding box center [936, 427] width 34 height 11
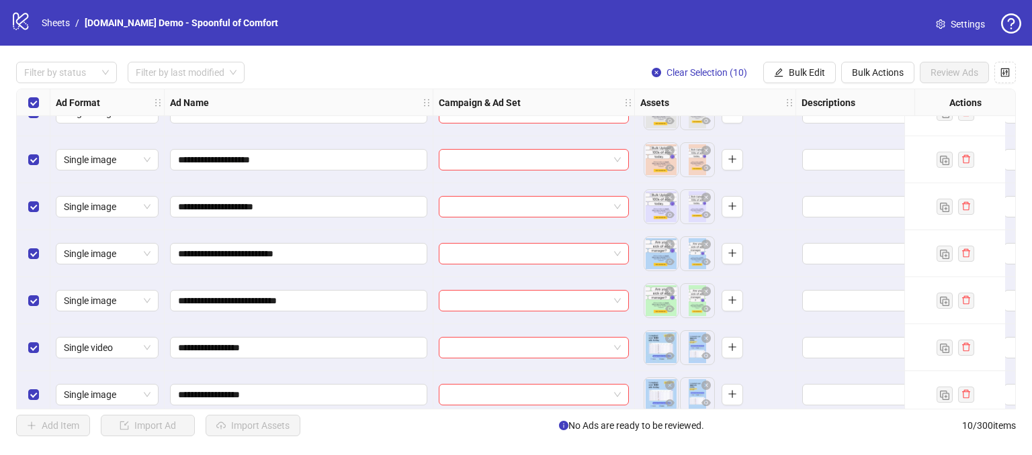
scroll to position [182, 0]
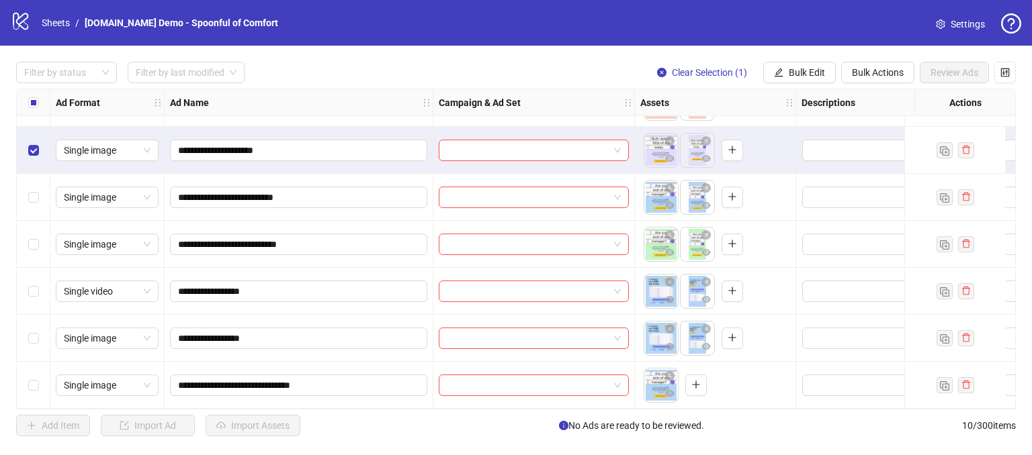
click at [35, 181] on div "Select row 6" at bounding box center [34, 197] width 34 height 47
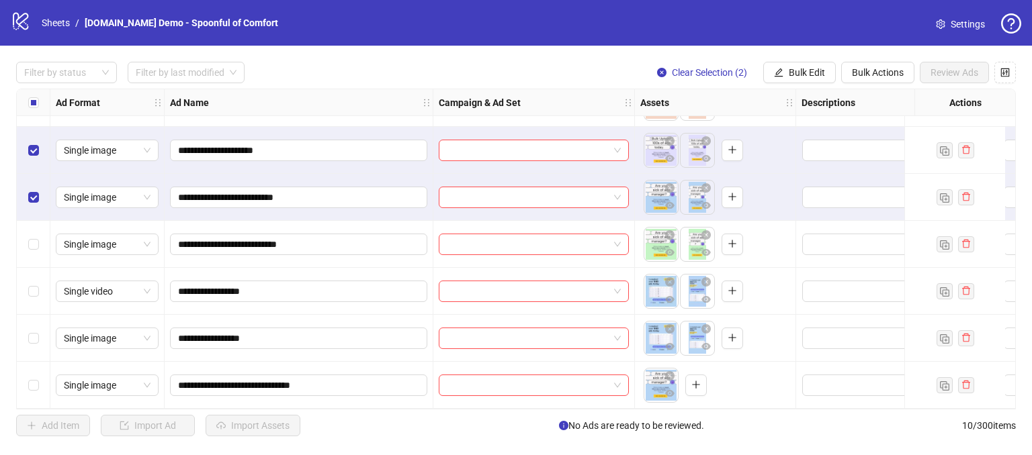
click at [32, 314] on div at bounding box center [34, 160] width 34 height 497
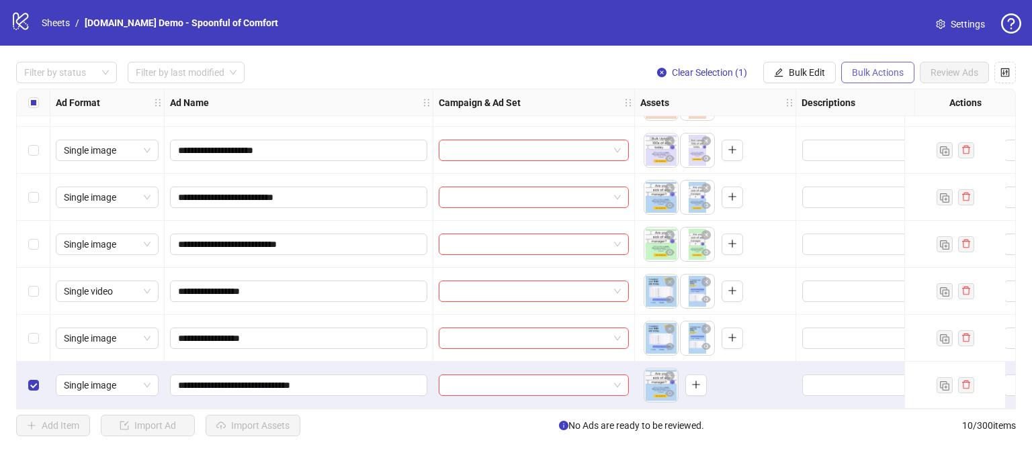
click at [857, 71] on span "Bulk Actions" at bounding box center [878, 72] width 52 height 11
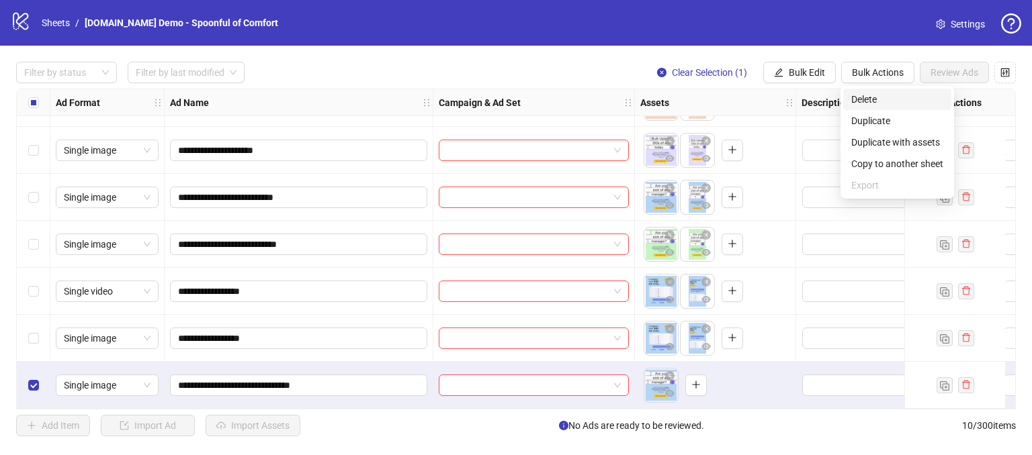
click at [860, 101] on span "Delete" at bounding box center [897, 99] width 92 height 15
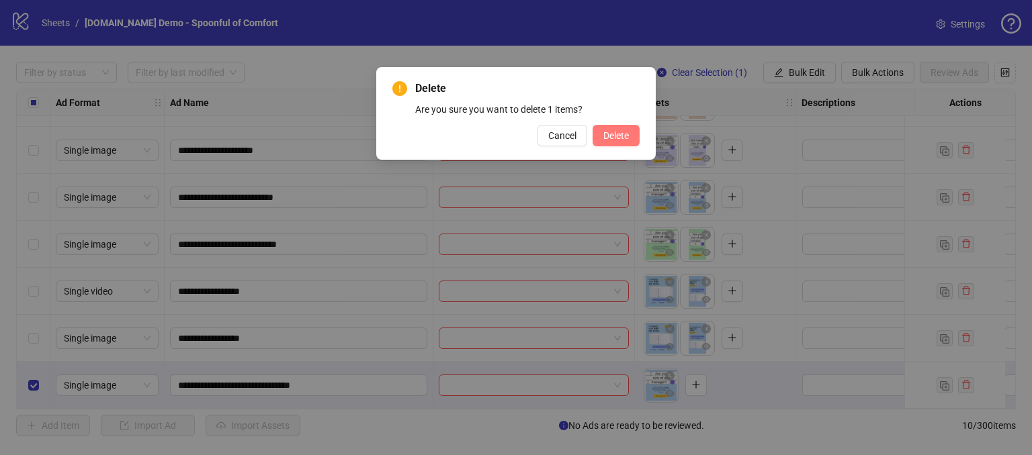
click at [618, 135] on span "Delete" at bounding box center [616, 135] width 26 height 11
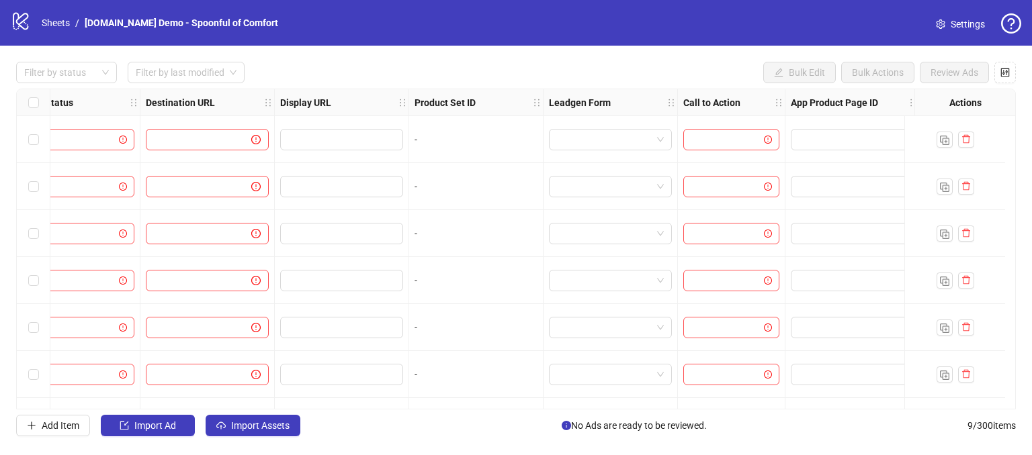
scroll to position [0, 1291]
click at [1007, 69] on icon "control" at bounding box center [1004, 72] width 9 height 9
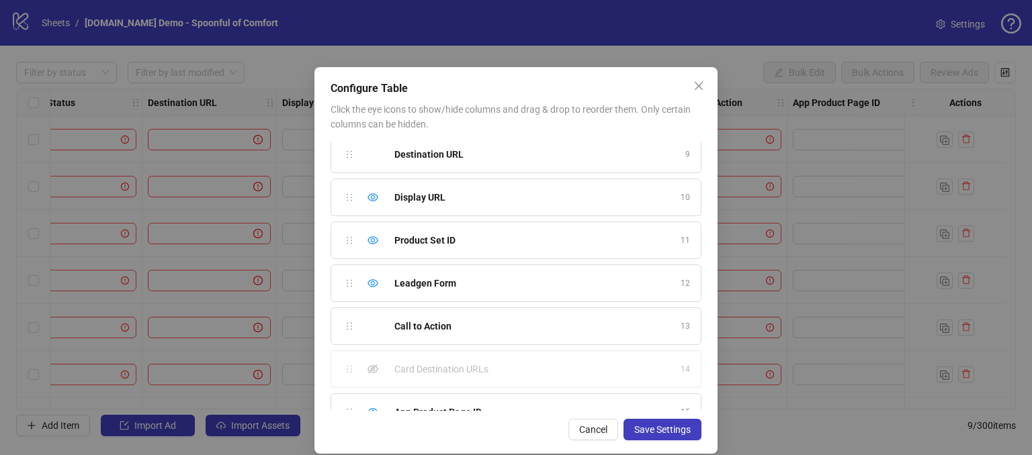
scroll to position [371, 0]
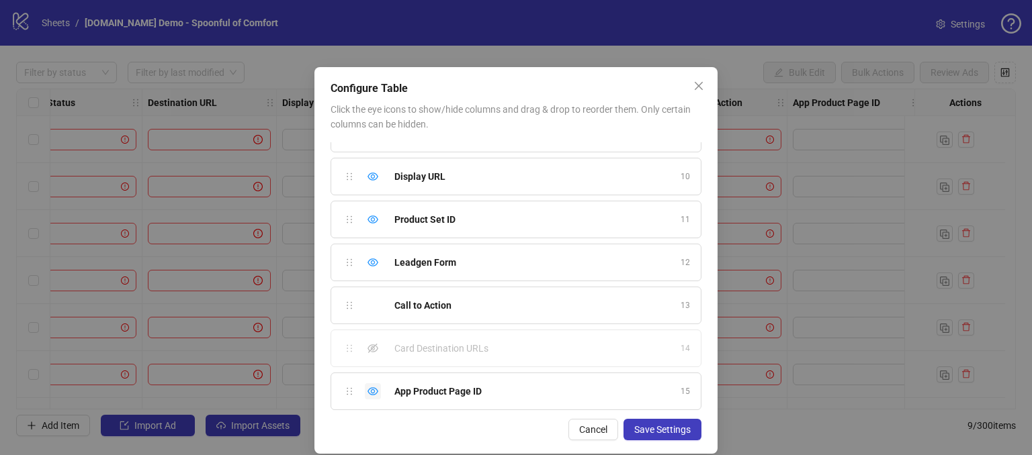
click at [367, 390] on icon "eye" at bounding box center [372, 391] width 11 height 11
click at [369, 259] on icon "eye" at bounding box center [372, 263] width 11 height 8
click at [367, 218] on icon "eye" at bounding box center [372, 219] width 11 height 11
click at [367, 175] on icon "eye" at bounding box center [372, 177] width 11 height 8
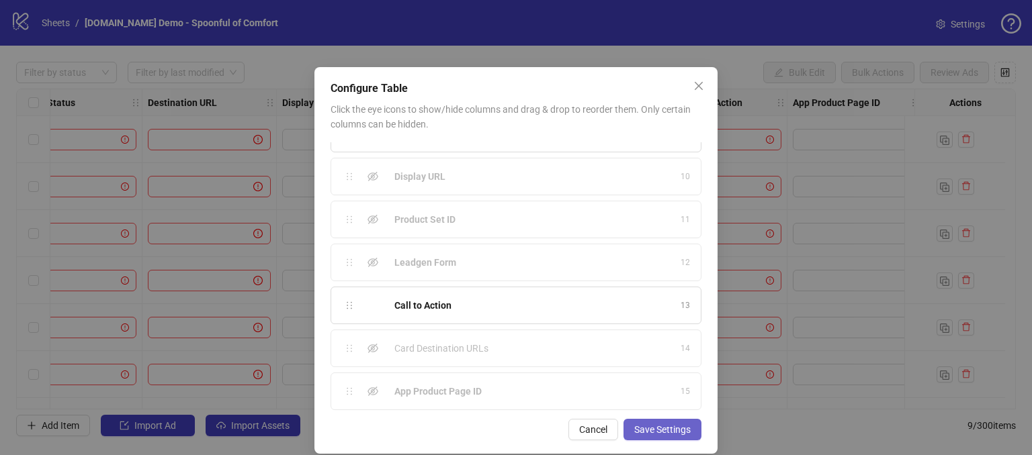
click at [651, 430] on span "Save Settings" at bounding box center [662, 429] width 56 height 11
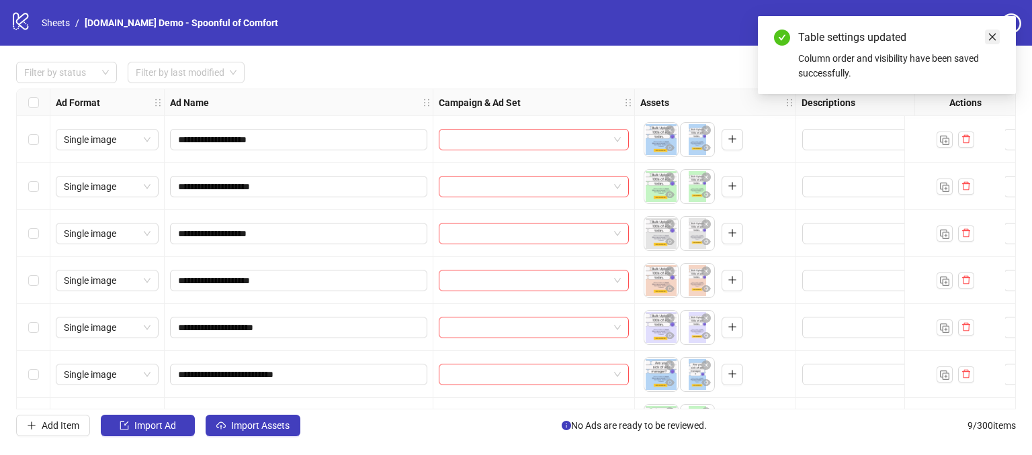
click at [997, 38] on link "Close" at bounding box center [992, 37] width 15 height 15
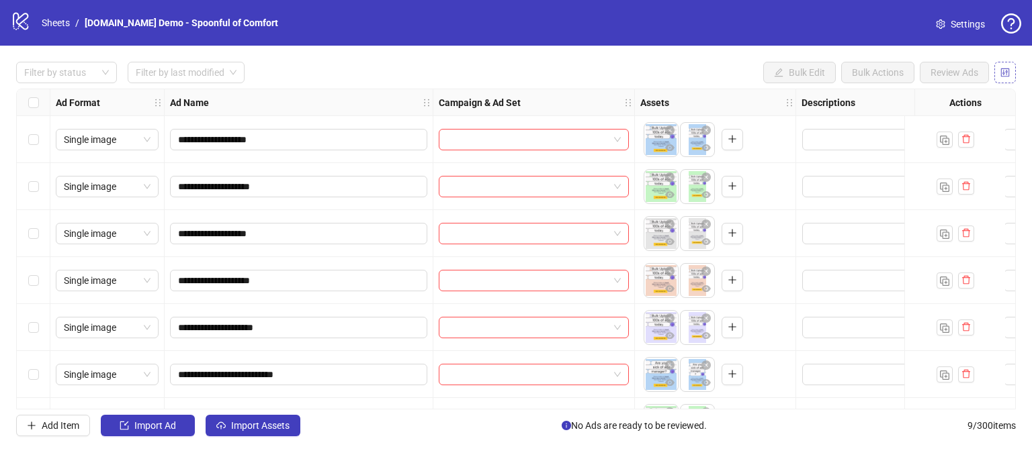
click at [999, 73] on button "button" at bounding box center [1004, 72] width 21 height 21
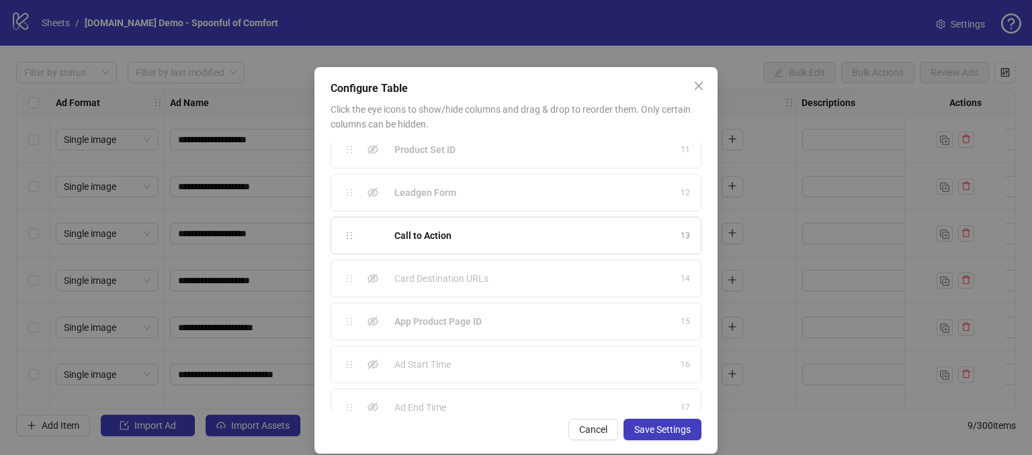
scroll to position [457, 0]
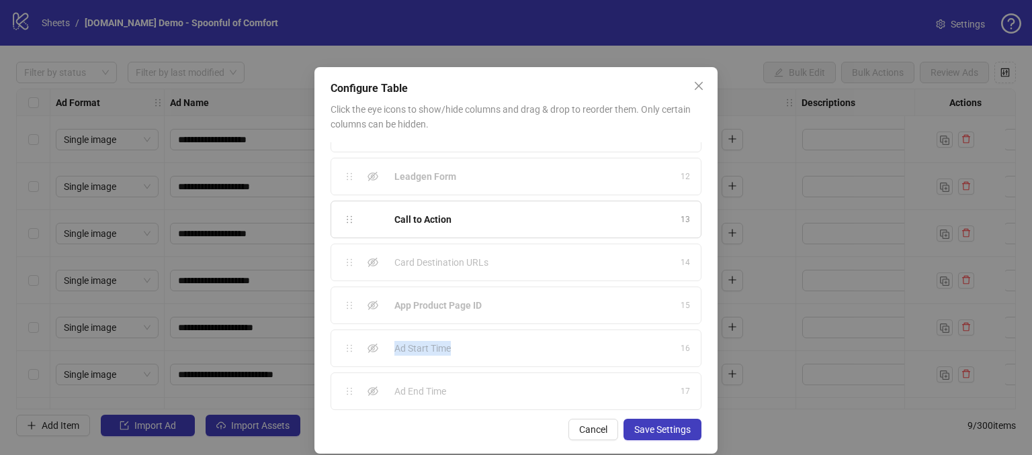
drag, startPoint x: 386, startPoint y: 345, endPoint x: 457, endPoint y: 346, distance: 70.5
click at [457, 346] on div "Ad Start Time 16" at bounding box center [515, 349] width 371 height 38
click at [505, 331] on div "Ad Start Time 16" at bounding box center [515, 349] width 371 height 38
click at [462, 353] on div "Ad Start Time 16" at bounding box center [515, 349] width 371 height 38
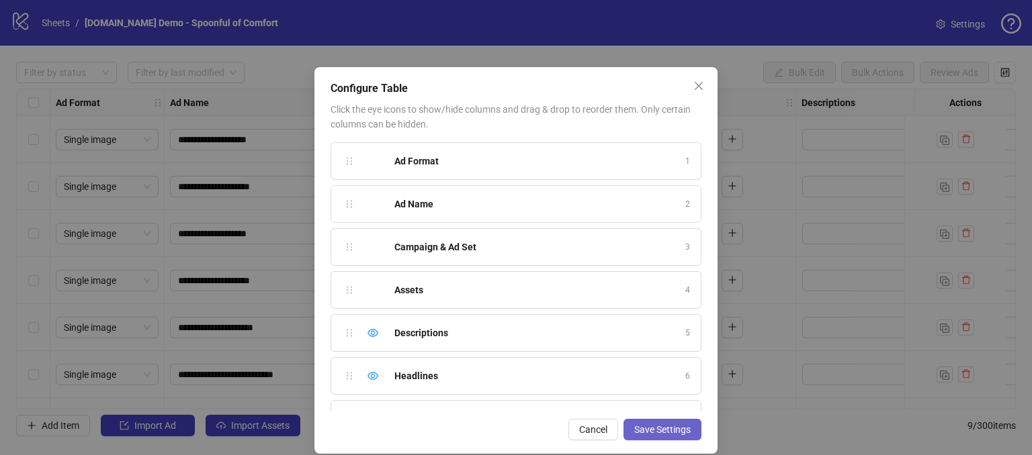
click at [639, 432] on span "Save Settings" at bounding box center [662, 429] width 56 height 11
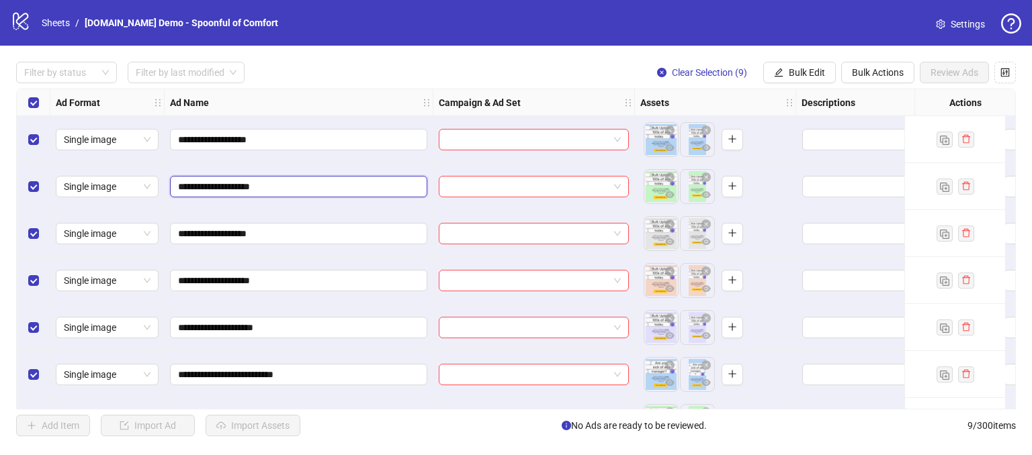
click at [306, 187] on input "**********" at bounding box center [297, 186] width 238 height 15
type input "**********"
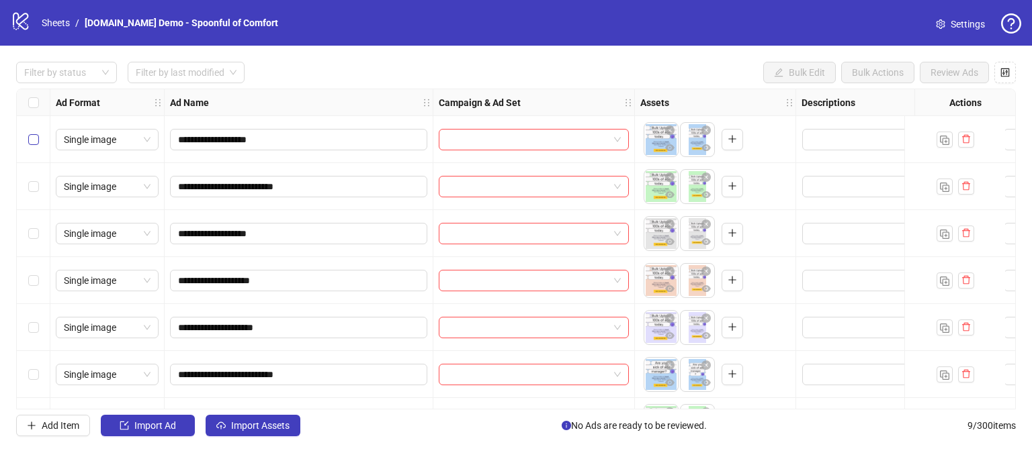
click at [34, 146] on label "Select row 1" at bounding box center [33, 139] width 11 height 15
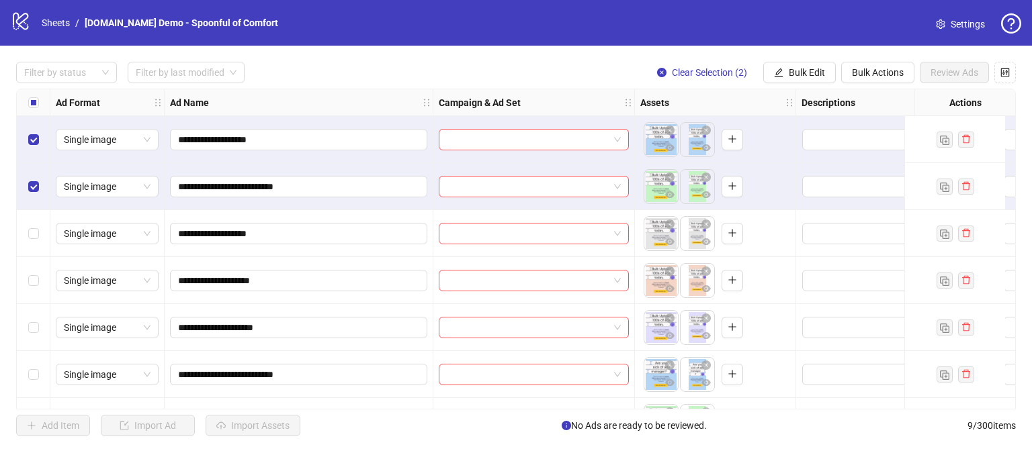
click at [26, 279] on div "Select row 4" at bounding box center [34, 280] width 34 height 47
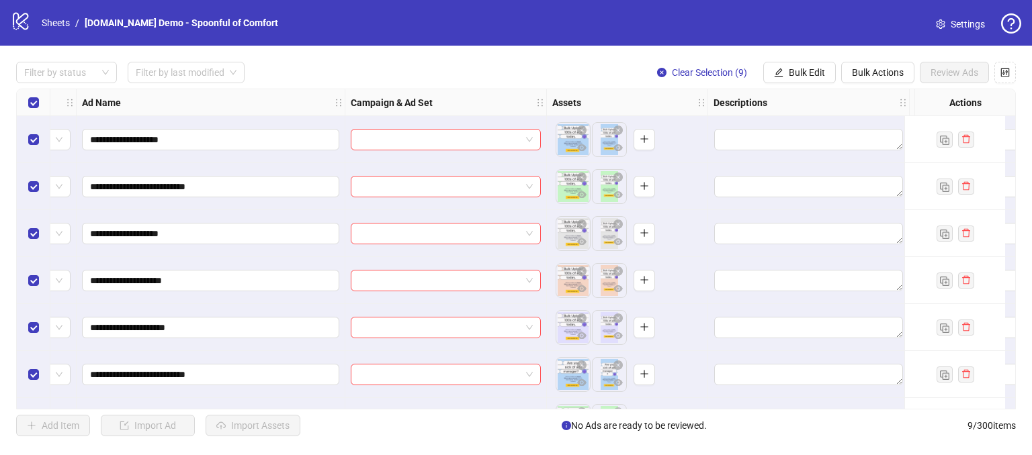
scroll to position [0, 257]
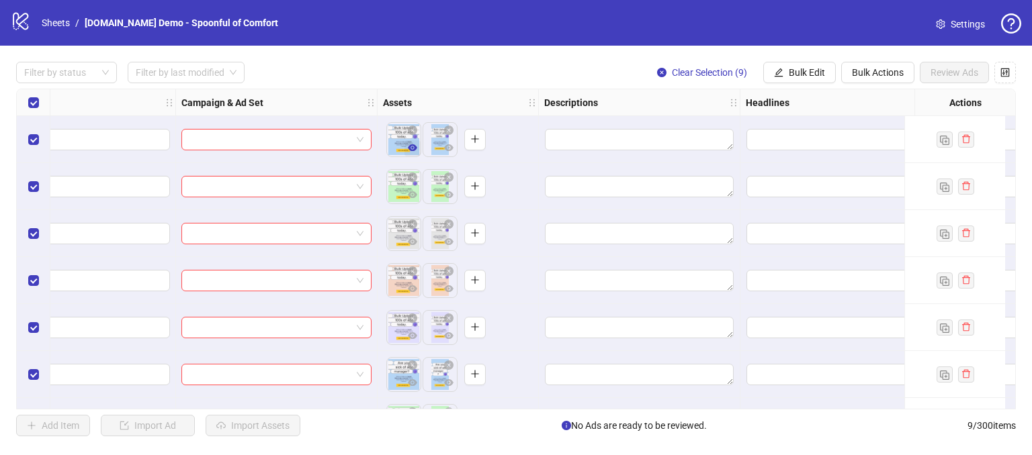
click at [412, 146] on icon "eye" at bounding box center [412, 147] width 9 height 9
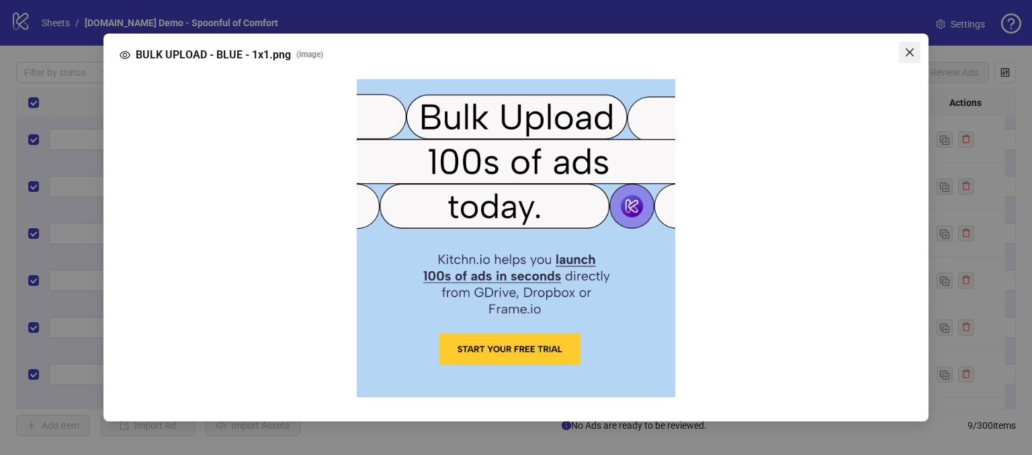
click at [905, 54] on icon "close" at bounding box center [909, 52] width 11 height 11
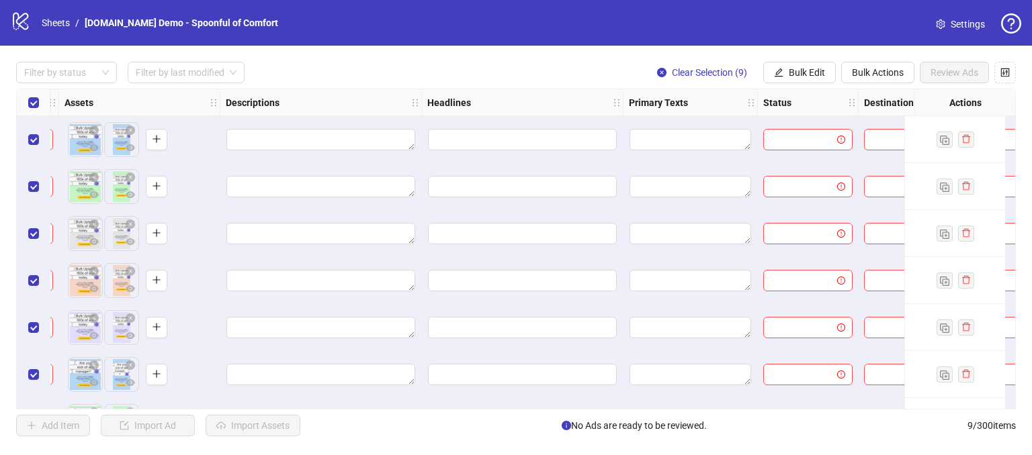
scroll to position [0, 576]
click at [294, 137] on textarea "Edit values" at bounding box center [320, 139] width 189 height 21
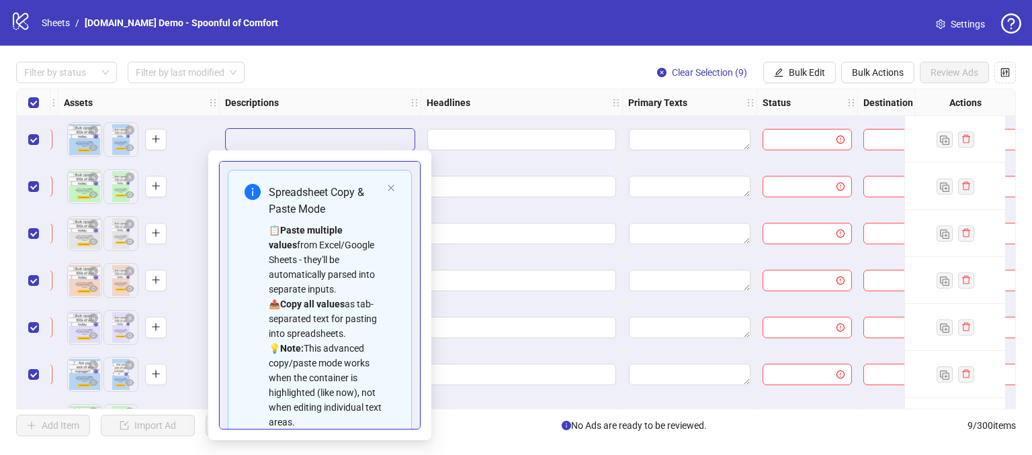
scroll to position [120, 0]
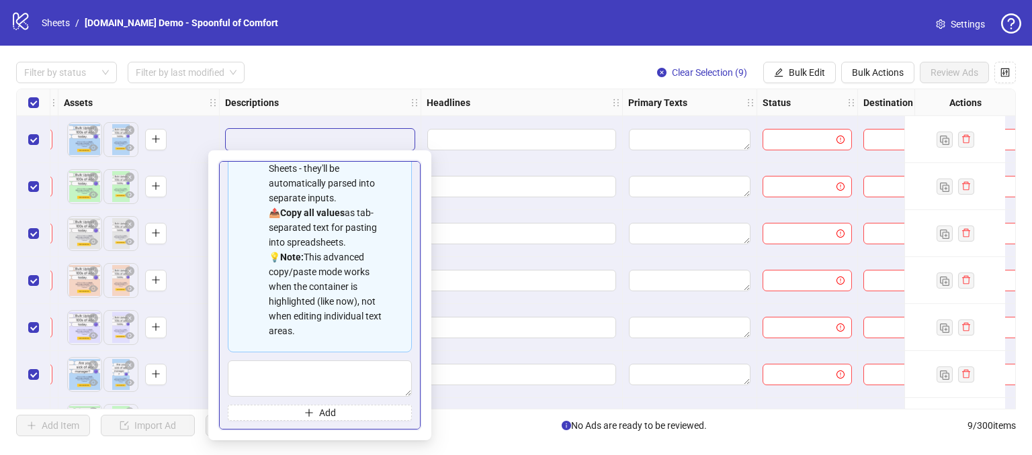
click at [365, 98] on div "Descriptions" at bounding box center [320, 102] width 201 height 27
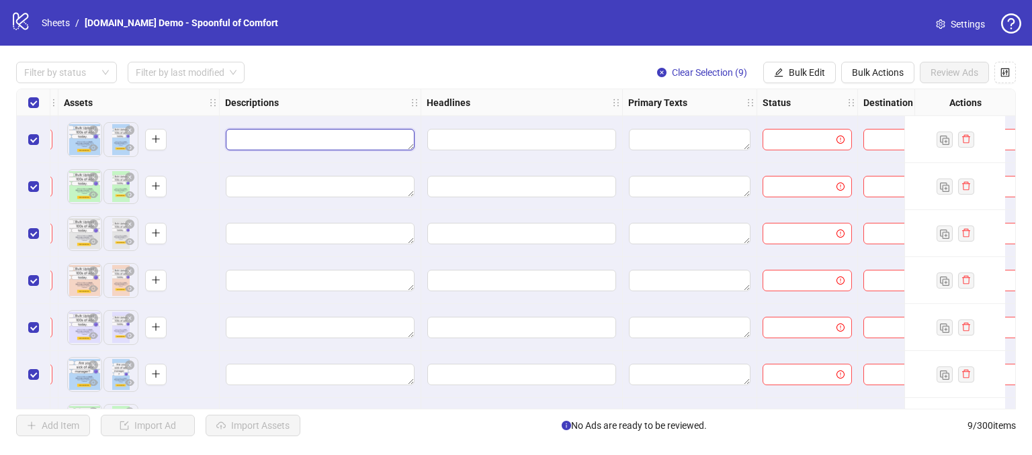
click at [372, 140] on textarea "Edit values" at bounding box center [320, 139] width 189 height 21
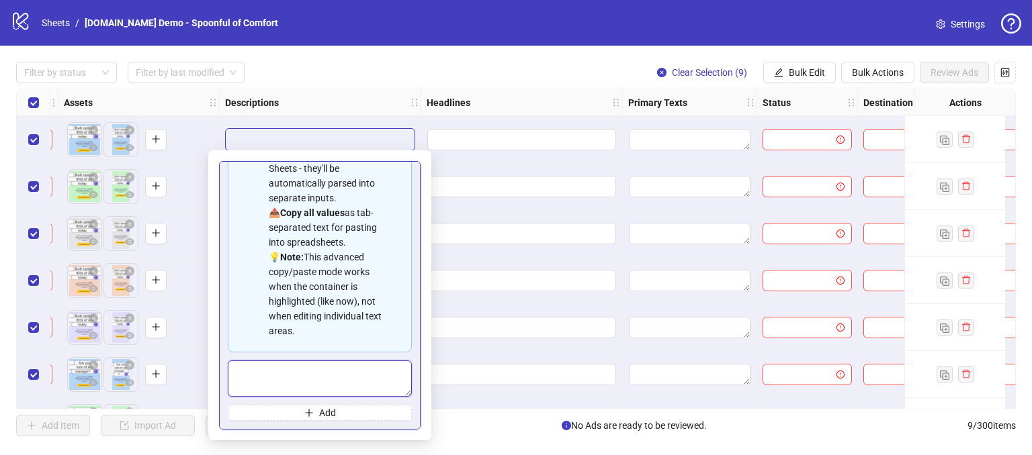
click at [288, 366] on textarea "Multi-text input container - paste or copy values" at bounding box center [320, 379] width 184 height 36
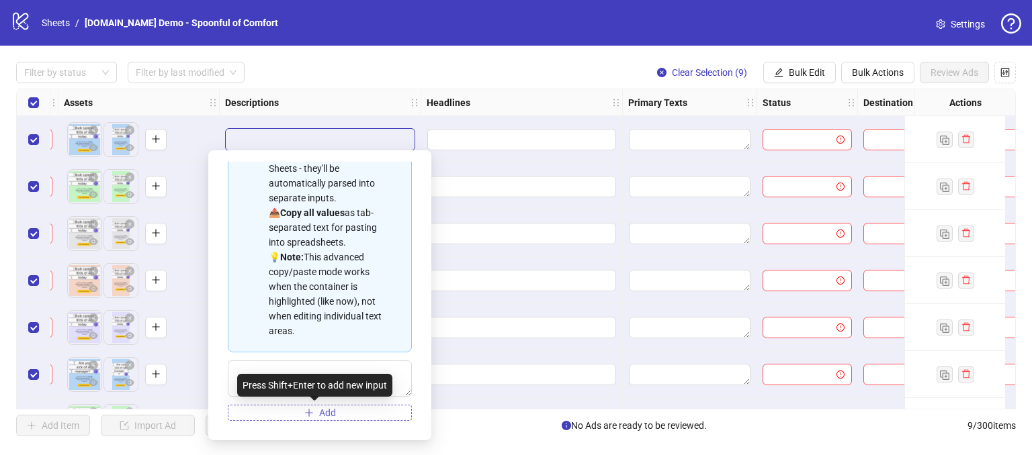
click at [308, 410] on button "Add" at bounding box center [320, 413] width 184 height 16
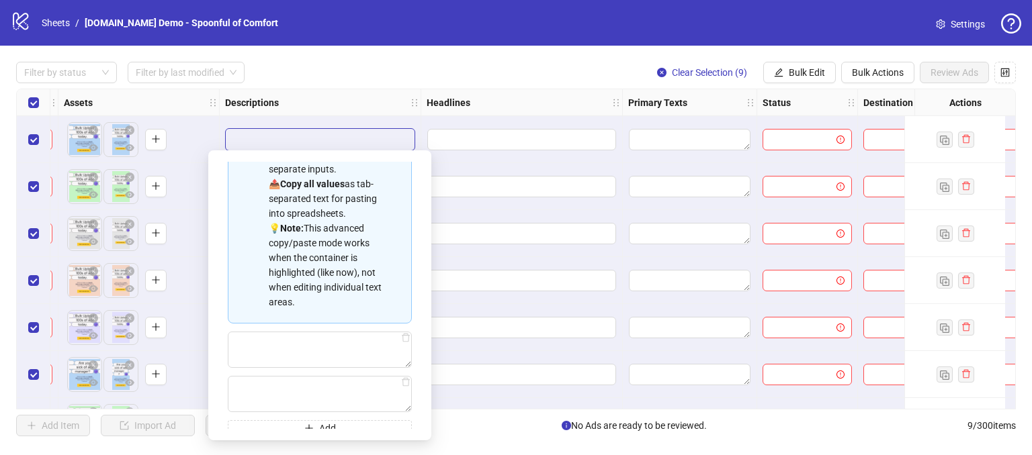
scroll to position [164, 0]
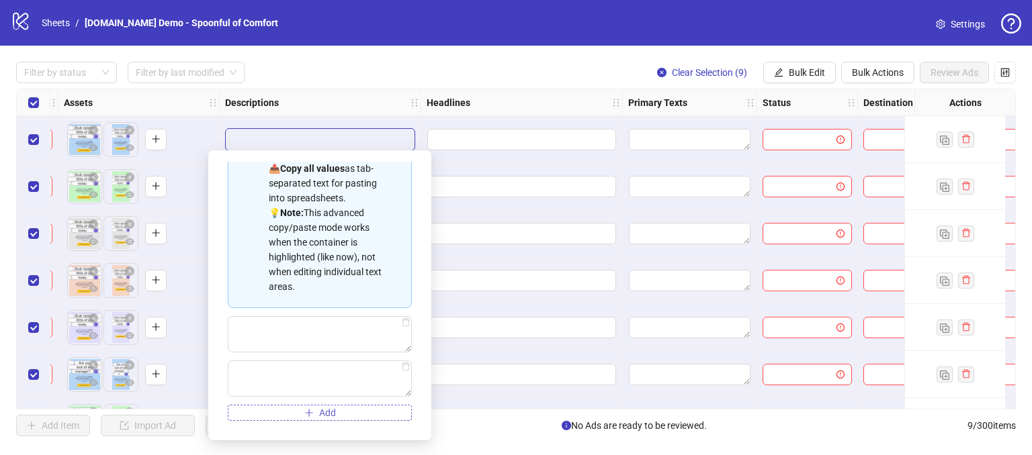
click at [319, 408] on span "Add" at bounding box center [327, 413] width 17 height 11
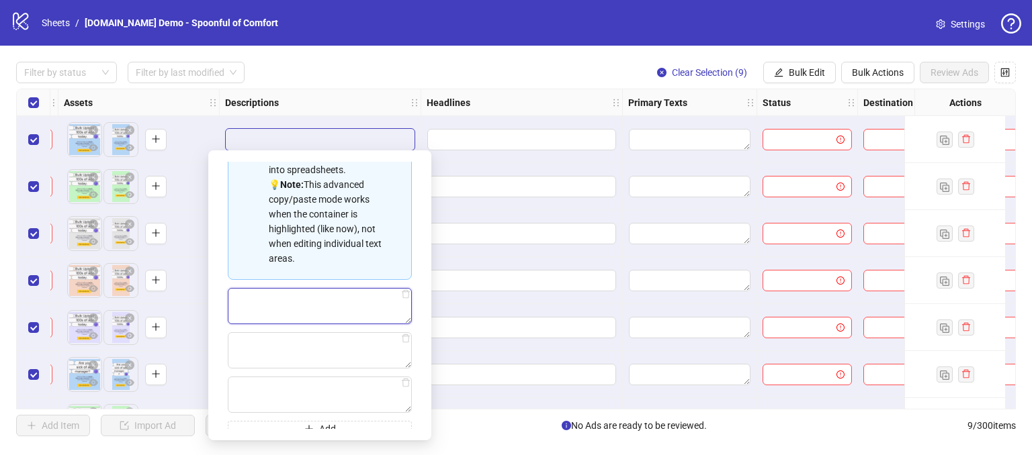
click at [268, 320] on textarea "Multi-text input container - paste or copy values" at bounding box center [320, 306] width 184 height 36
click at [282, 366] on textarea "Multi-text input container - paste or copy values" at bounding box center [320, 350] width 184 height 36
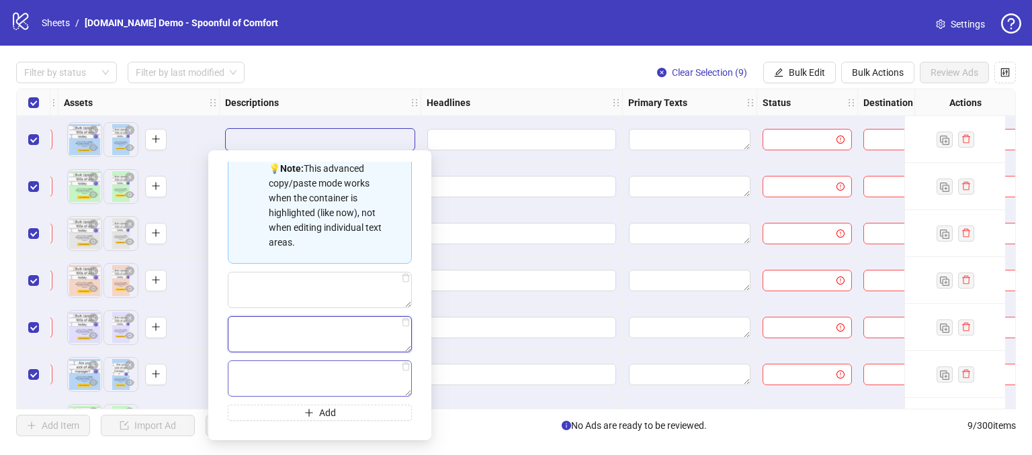
scroll to position [208, 0]
click at [277, 374] on textarea "Multi-text input container - paste or copy values" at bounding box center [320, 379] width 184 height 36
click at [312, 84] on div "**********" at bounding box center [516, 249] width 1032 height 407
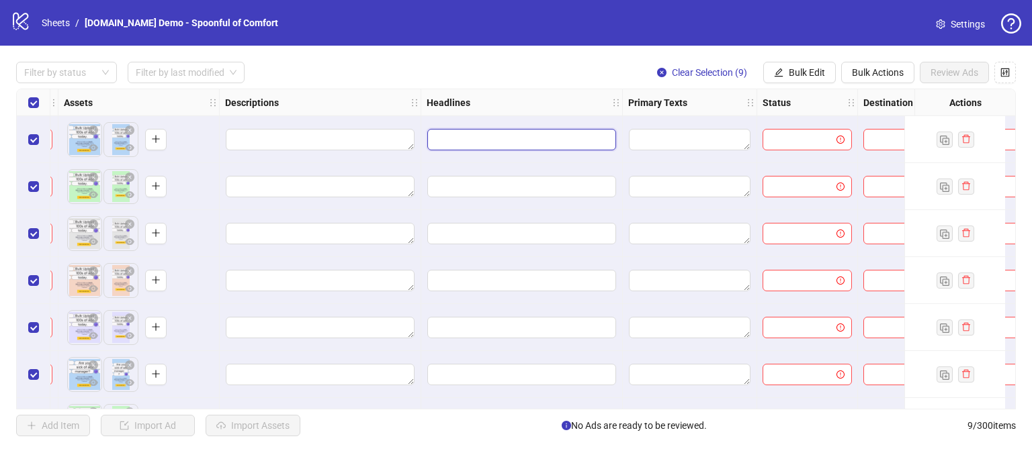
click at [511, 136] on input "Edit values" at bounding box center [521, 139] width 189 height 21
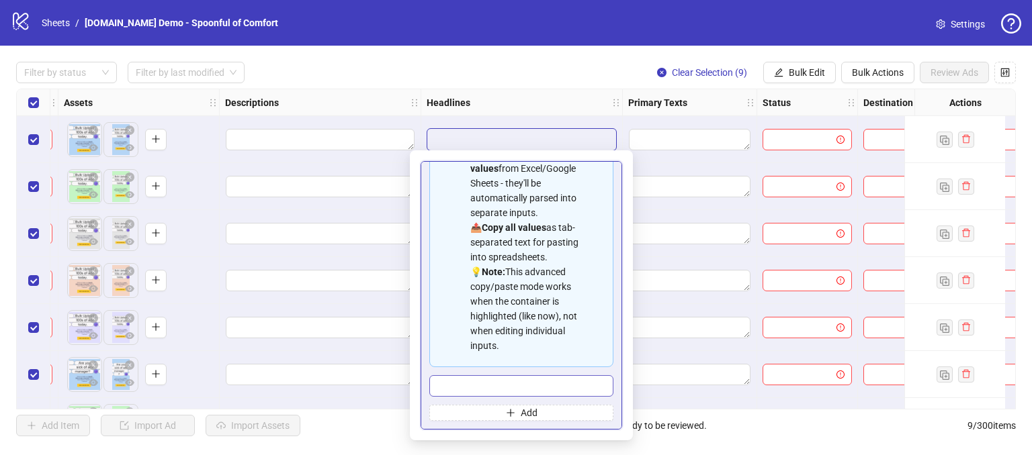
scroll to position [105, 0]
click at [551, 65] on div "Filter by status Filter by last modified Clear Selection (9) Bulk Edit Bulk Act…" at bounding box center [515, 72] width 999 height 21
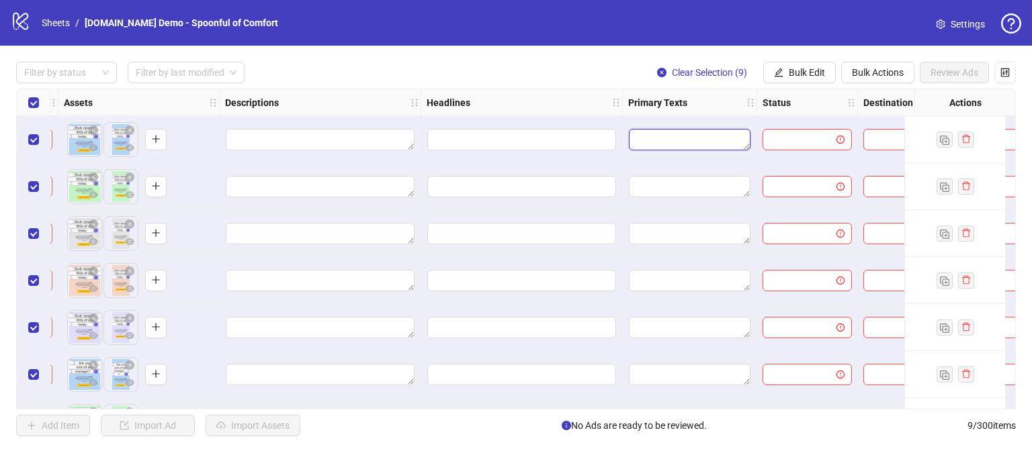
click at [648, 134] on textarea "Edit values" at bounding box center [690, 139] width 122 height 21
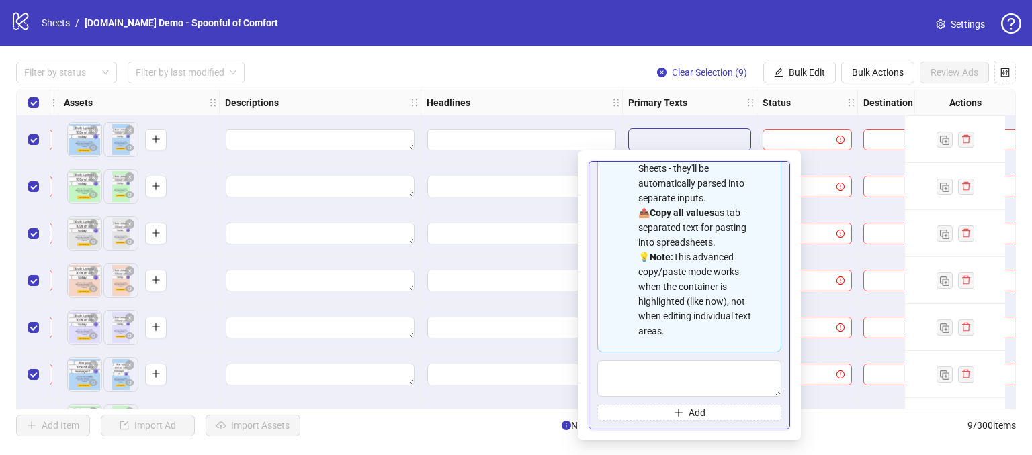
scroll to position [120, 0]
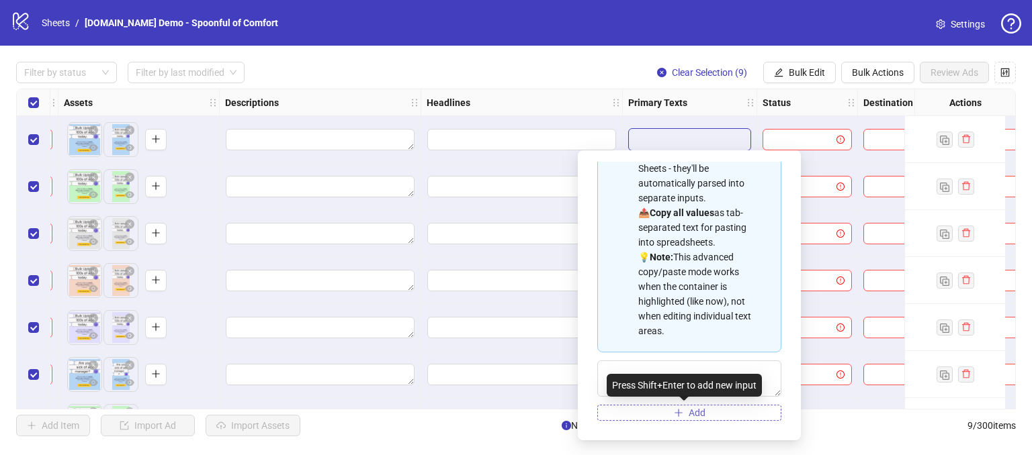
click at [688, 410] on span "Add" at bounding box center [696, 413] width 17 height 11
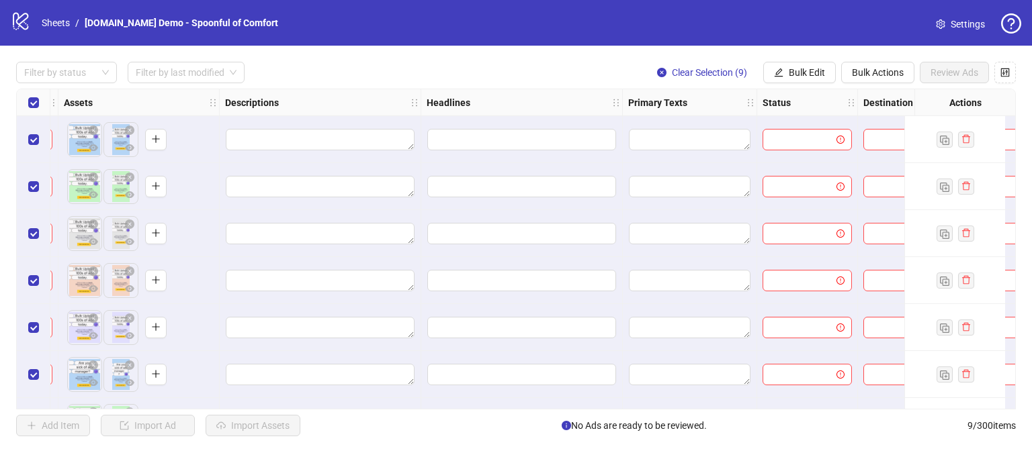
click at [540, 63] on div "Filter by status Filter by last modified Clear Selection (9) Bulk Edit Bulk Act…" at bounding box center [515, 72] width 999 height 21
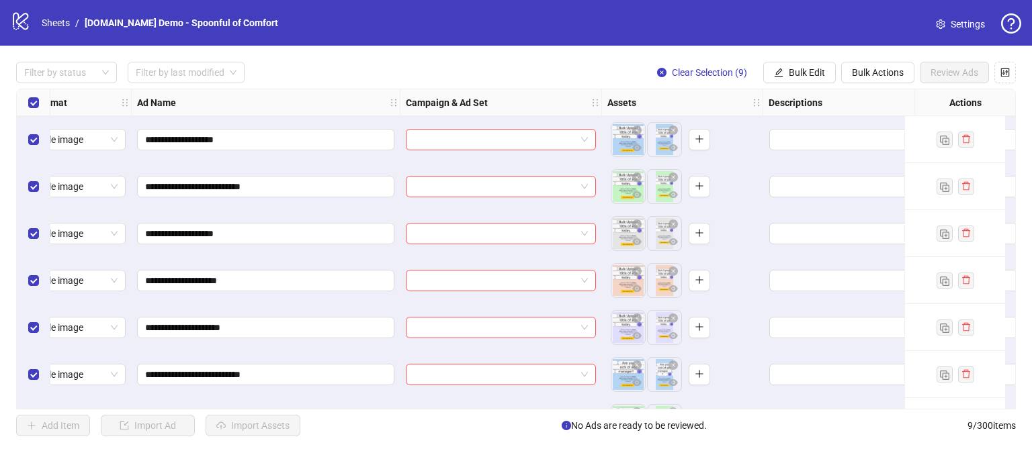
scroll to position [0, 0]
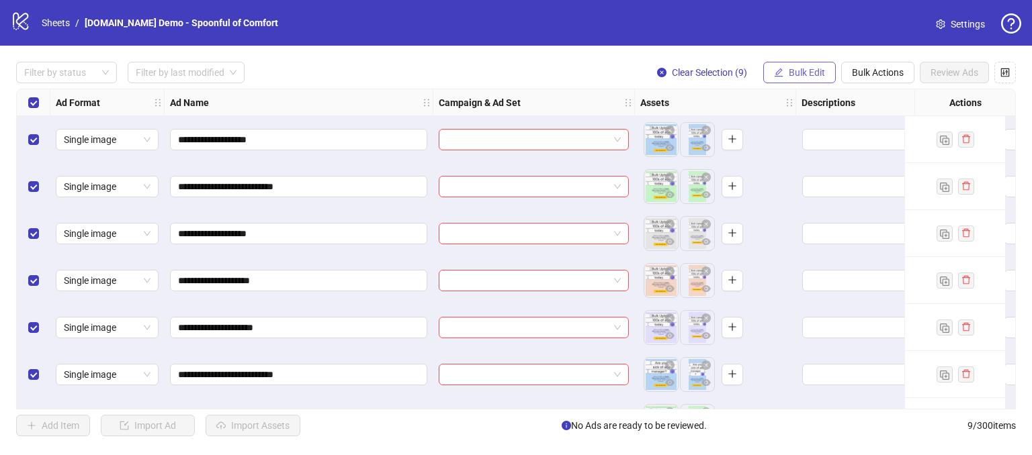
click at [798, 75] on span "Bulk Edit" at bounding box center [806, 72] width 36 height 11
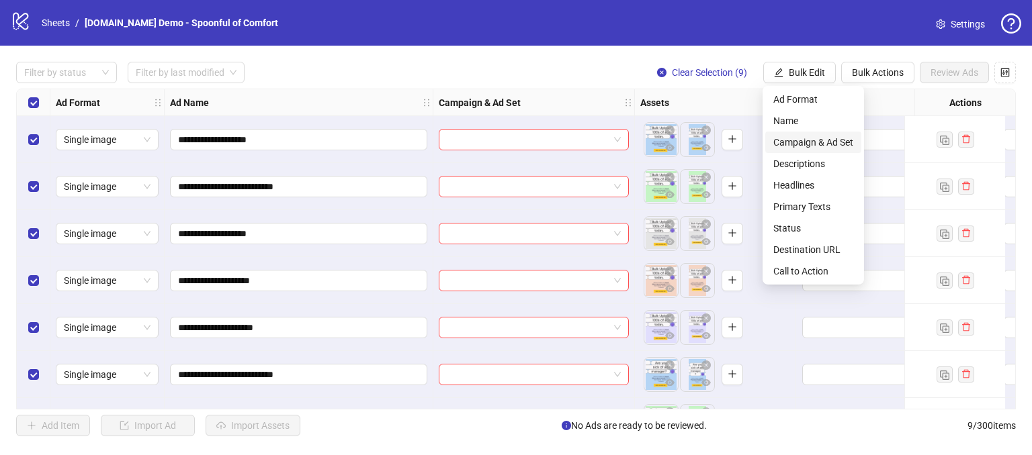
click at [807, 146] on span "Campaign & Ad Set" at bounding box center [813, 142] width 80 height 15
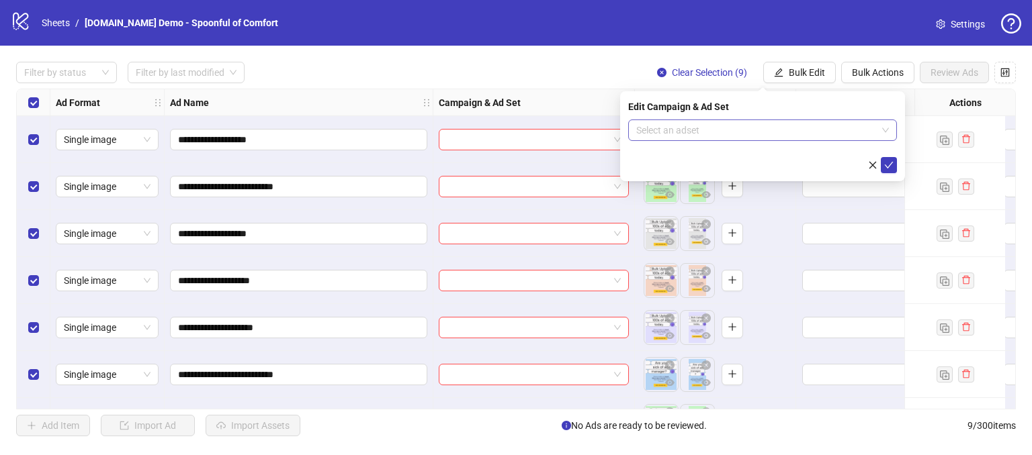
click at [677, 138] on input "search" at bounding box center [756, 130] width 240 height 20
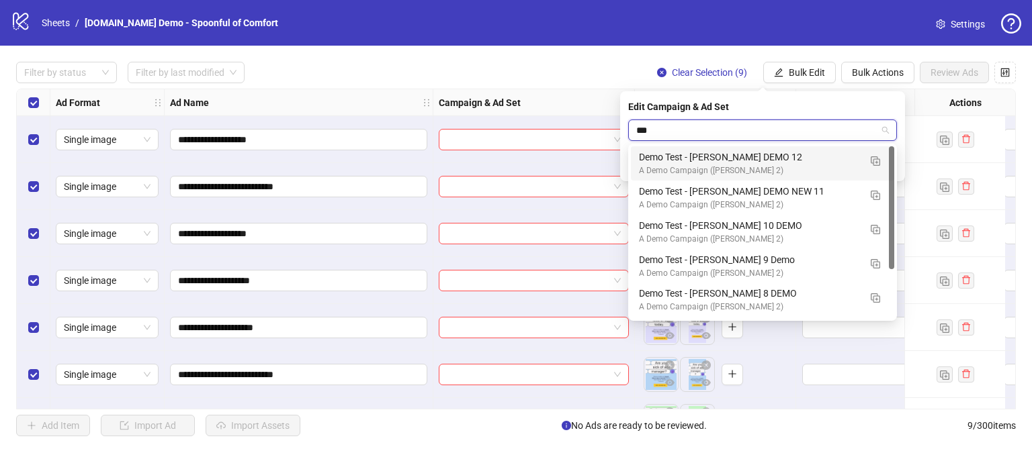
type input "****"
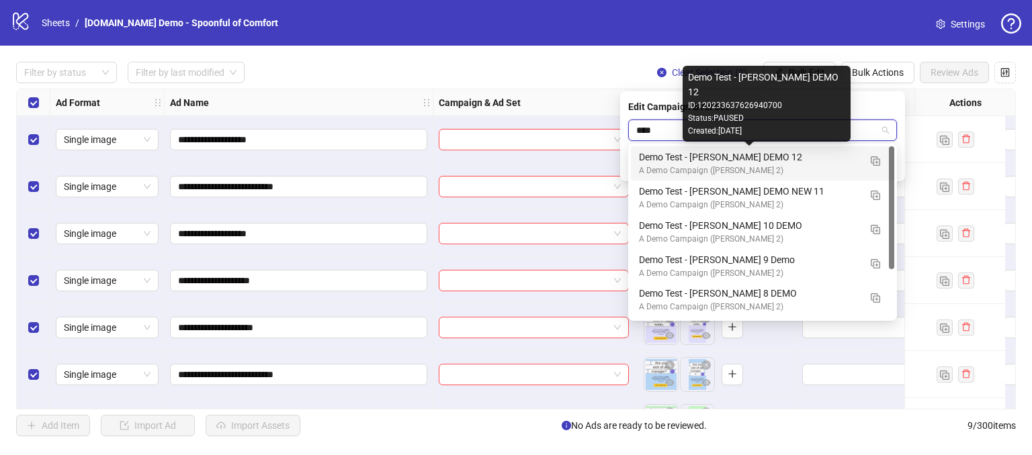
click at [742, 159] on div "Demo Test - James DEMO 12" at bounding box center [749, 157] width 220 height 15
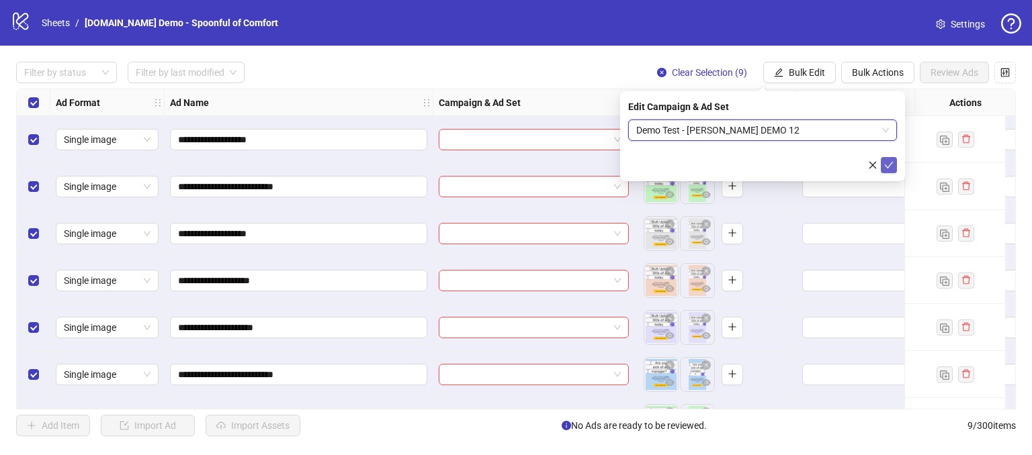
click at [890, 165] on icon "check" at bounding box center [888, 165] width 9 height 9
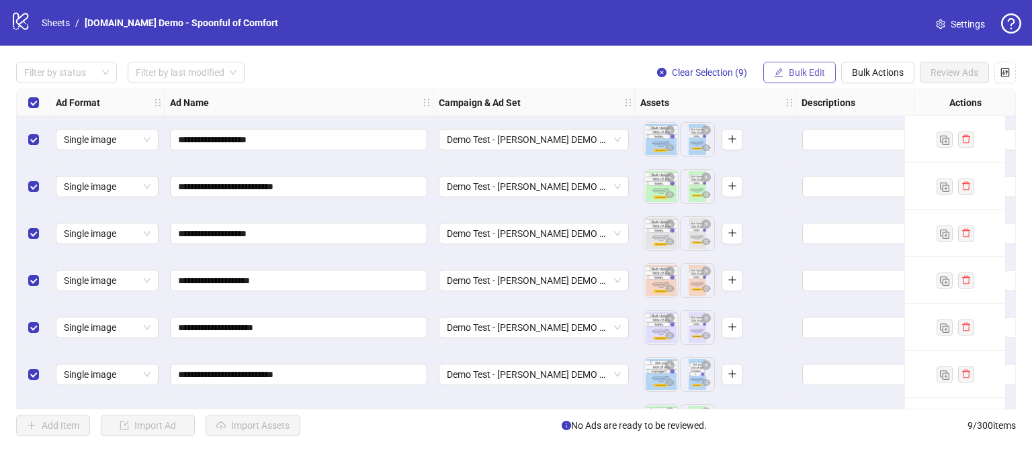
click at [796, 78] on button "Bulk Edit" at bounding box center [799, 72] width 73 height 21
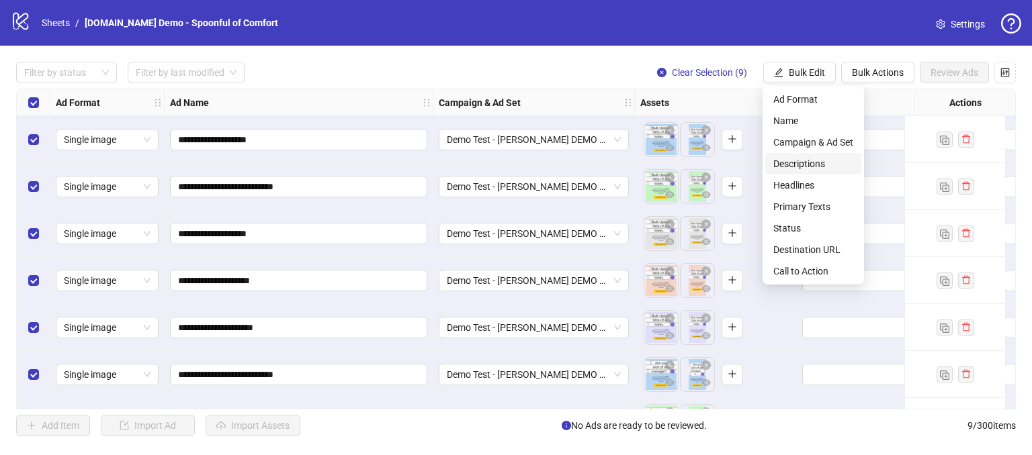
click at [770, 165] on li "Descriptions" at bounding box center [813, 163] width 96 height 21
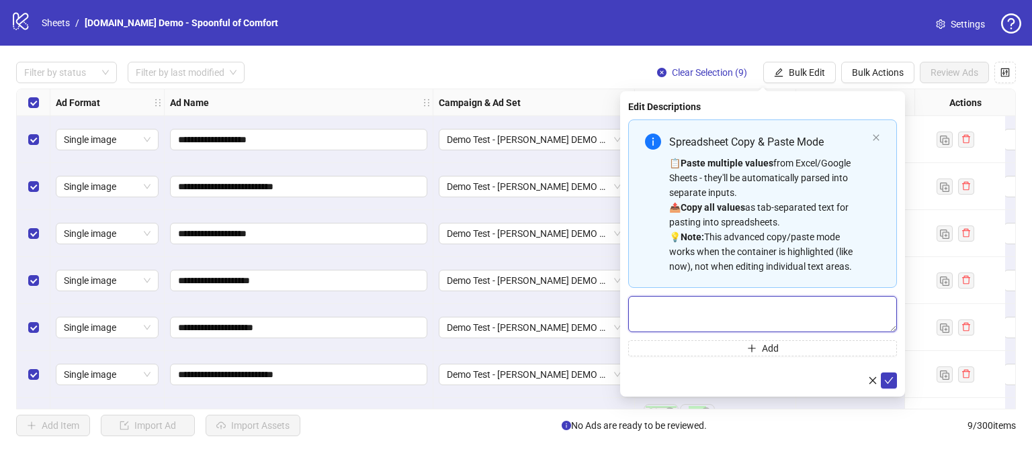
click at [702, 316] on textarea "Multi-text input container - paste or copy values" at bounding box center [762, 314] width 269 height 36
type textarea "**********"
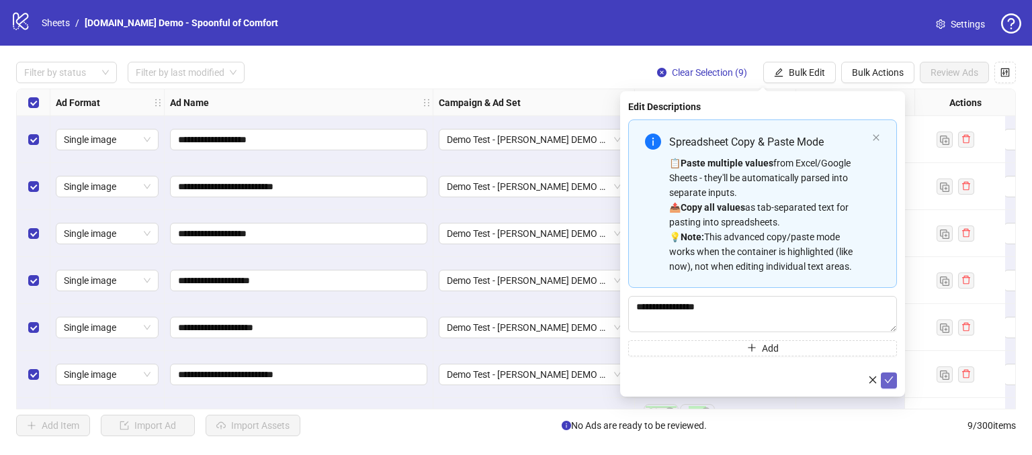
click at [887, 377] on icon "check" at bounding box center [888, 379] width 9 height 9
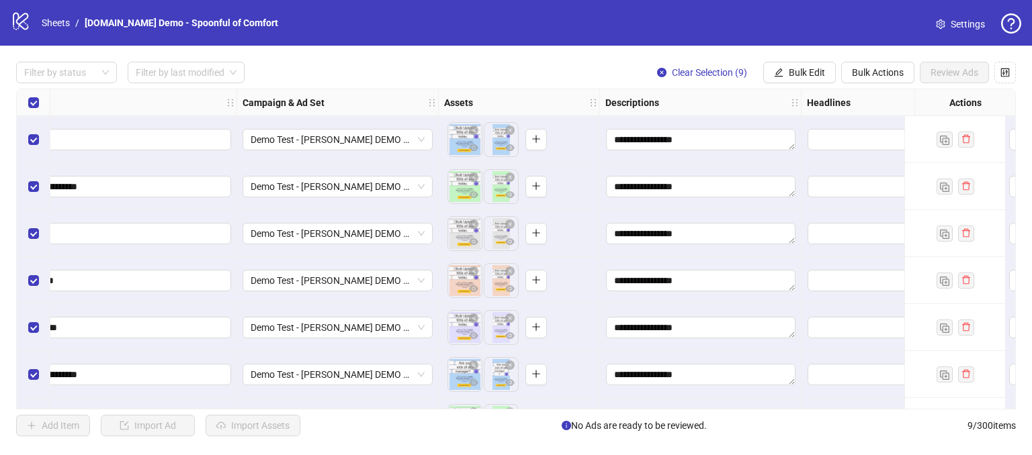
scroll to position [0, 527]
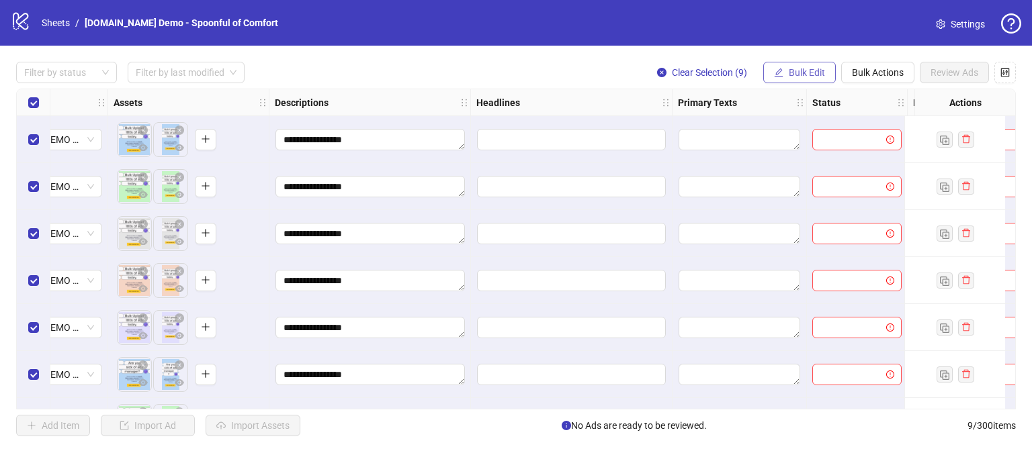
click at [811, 73] on span "Bulk Edit" at bounding box center [806, 72] width 36 height 11
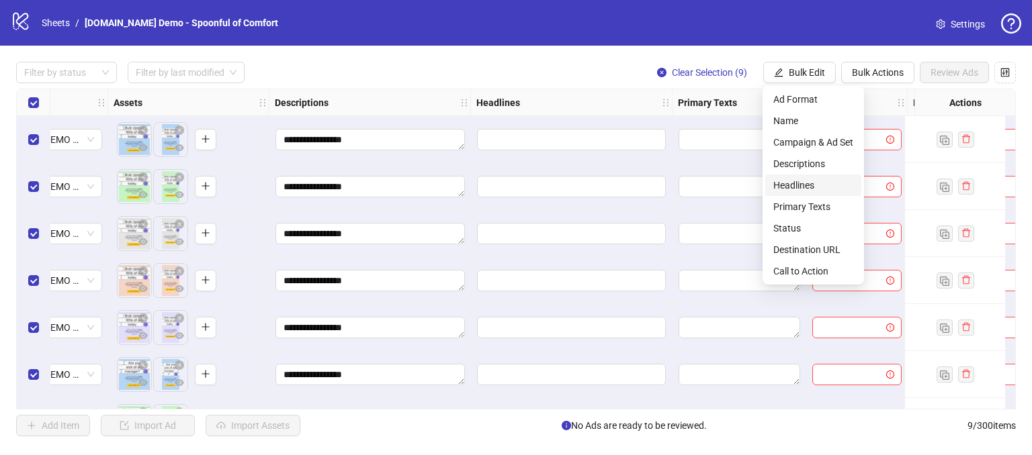
click at [803, 188] on span "Headlines" at bounding box center [813, 185] width 80 height 15
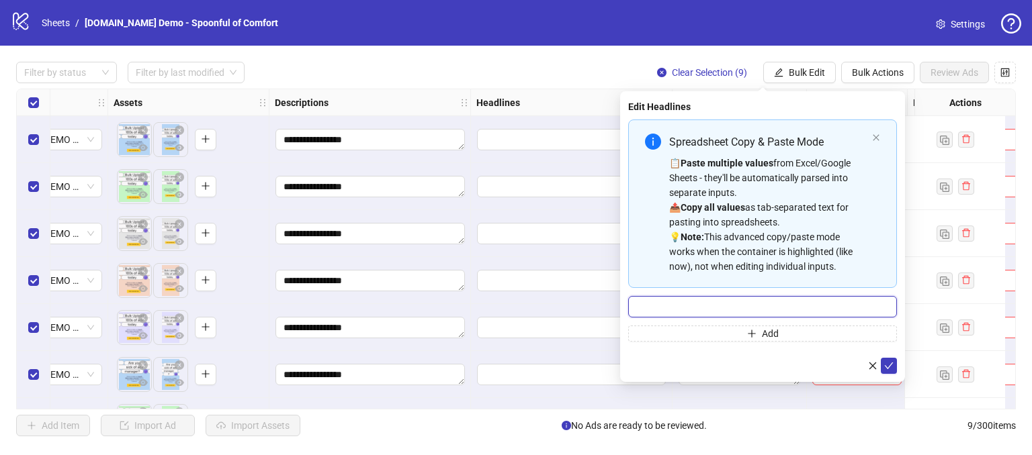
click at [731, 296] on input "Multi-input container - paste or copy values" at bounding box center [762, 306] width 269 height 21
type input "**********"
click at [714, 332] on button "Add" at bounding box center [762, 334] width 269 height 16
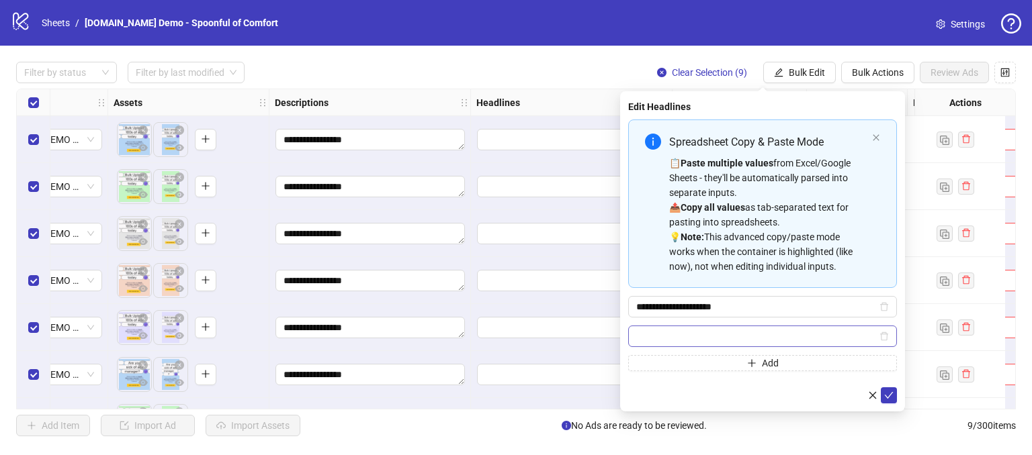
drag, startPoint x: 657, startPoint y: 336, endPoint x: 673, endPoint y: 328, distance: 17.7
click at [657, 335] on input "Multi-input container - paste or copy values" at bounding box center [756, 336] width 240 height 15
type input "*"
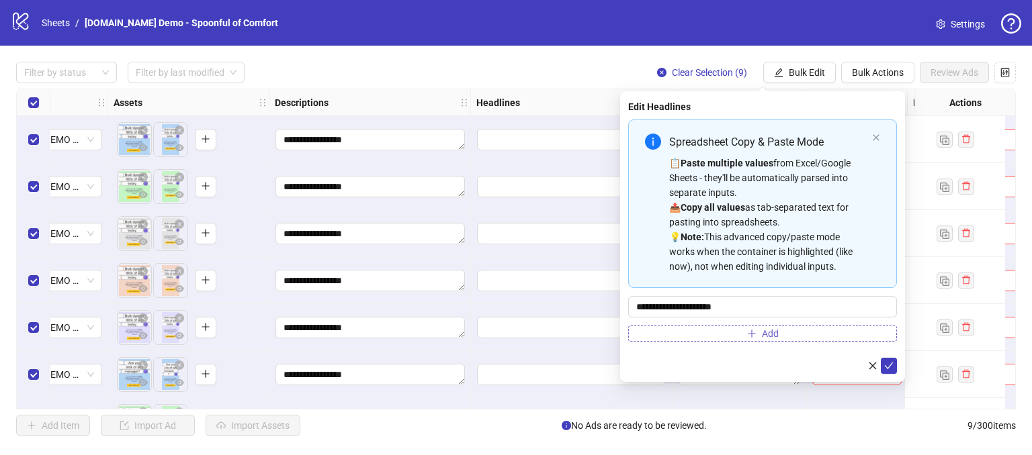
click at [682, 336] on button "Add" at bounding box center [762, 334] width 269 height 16
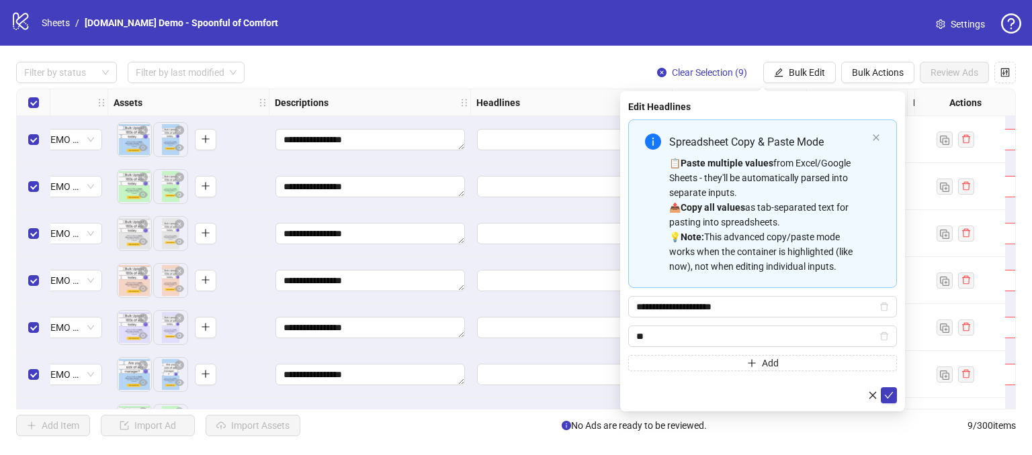
type input "*"
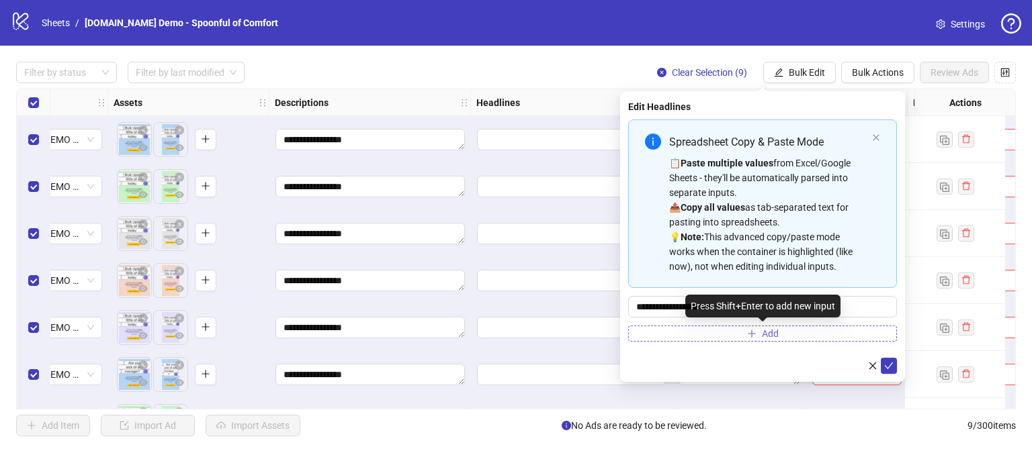
click at [676, 328] on button "Add" at bounding box center [762, 334] width 269 height 16
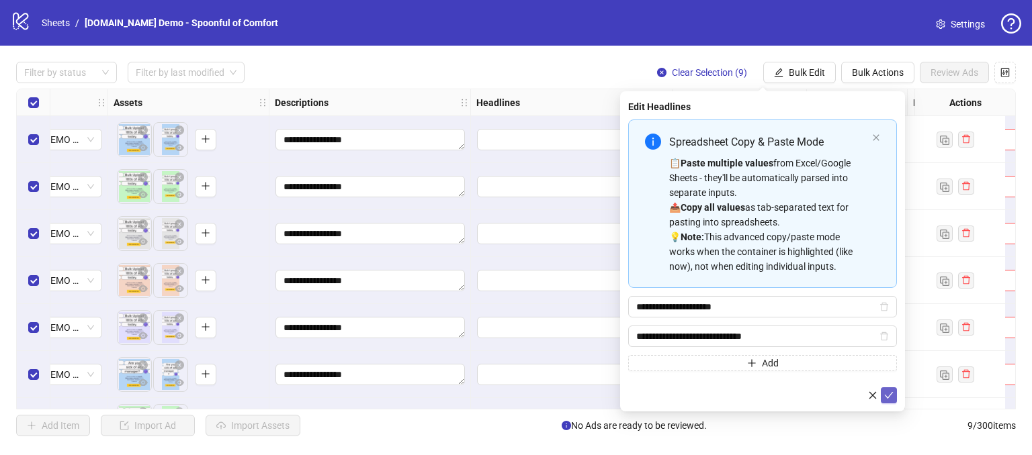
type input "**********"
click at [891, 394] on icon "check" at bounding box center [888, 395] width 9 height 9
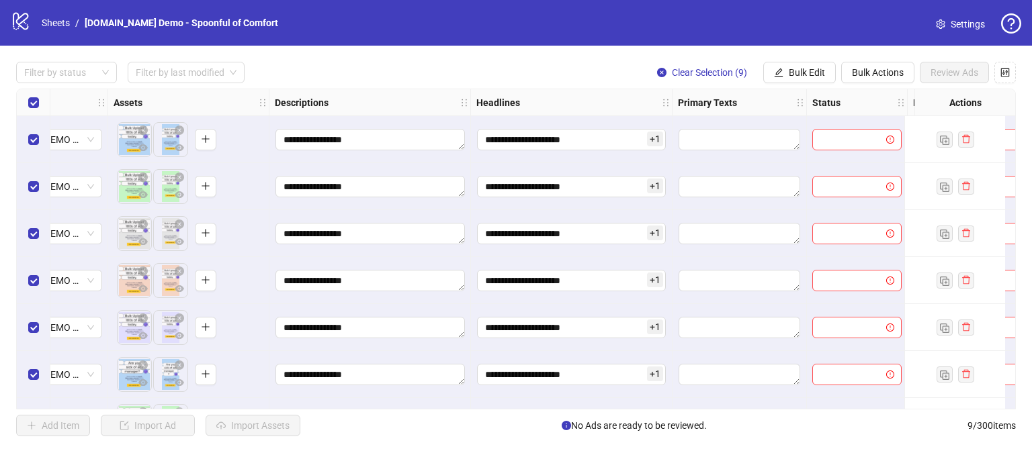
scroll to position [0, 771]
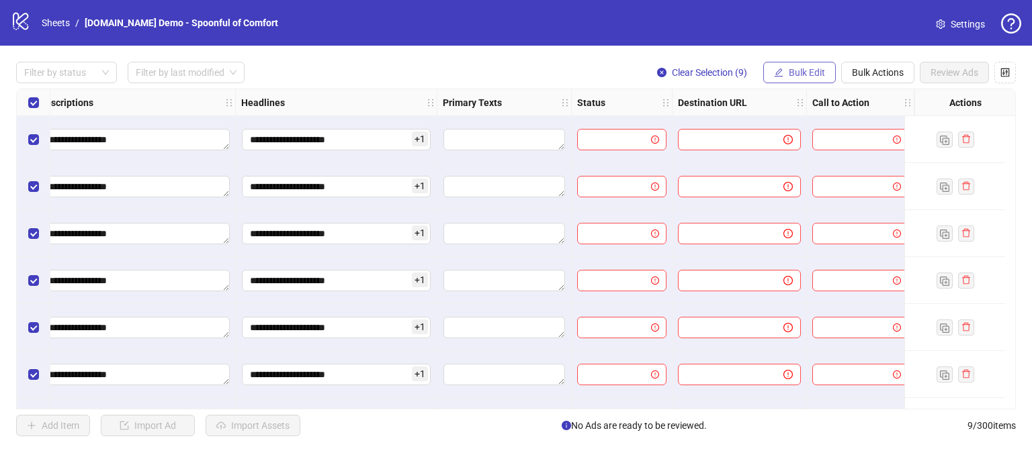
click at [798, 72] on span "Bulk Edit" at bounding box center [806, 72] width 36 height 11
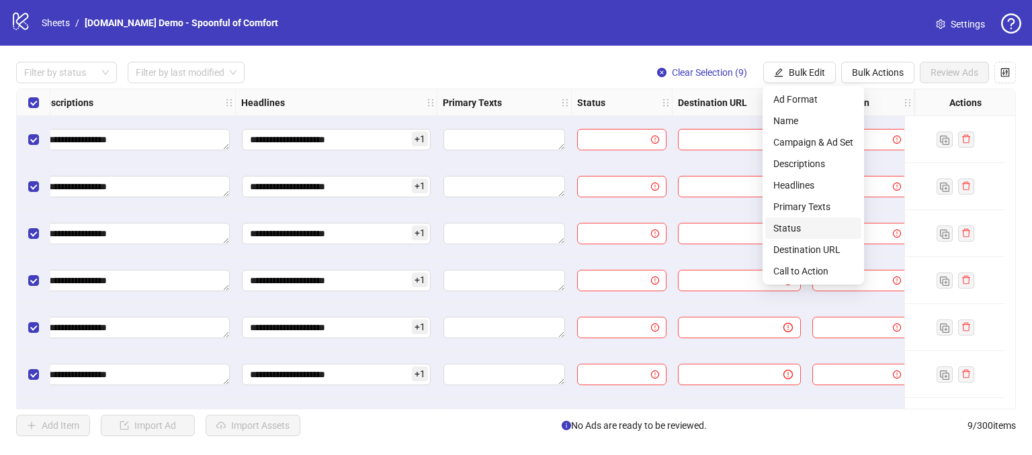
click at [788, 227] on span "Status" at bounding box center [813, 228] width 80 height 15
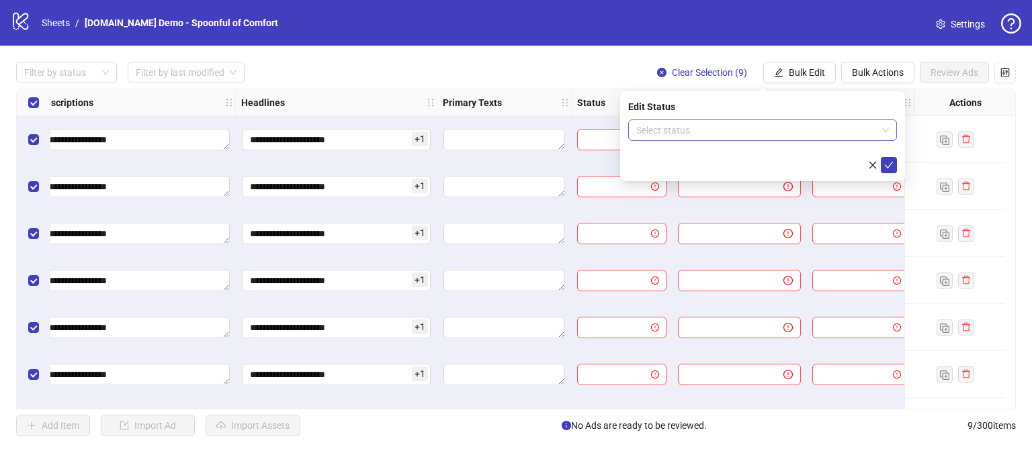
click at [745, 140] on div "Select status" at bounding box center [762, 130] width 269 height 21
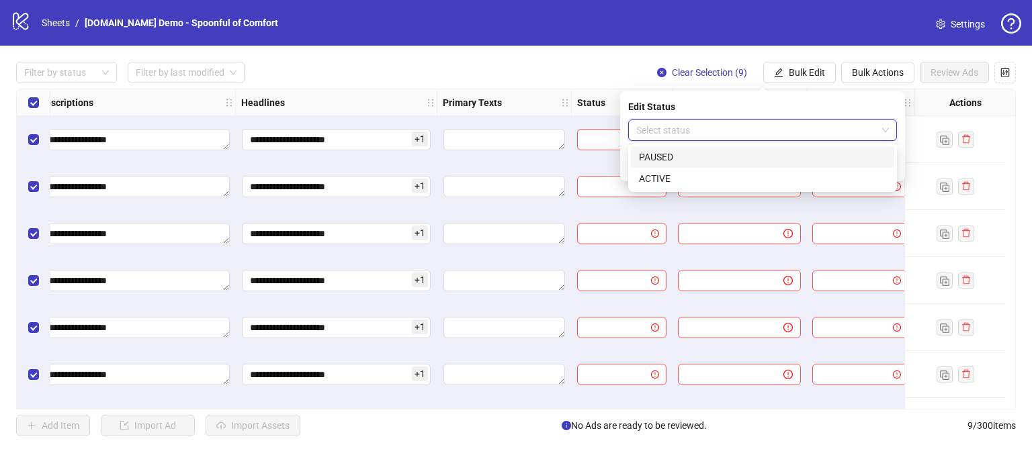
click at [656, 155] on div "PAUSED" at bounding box center [762, 157] width 247 height 15
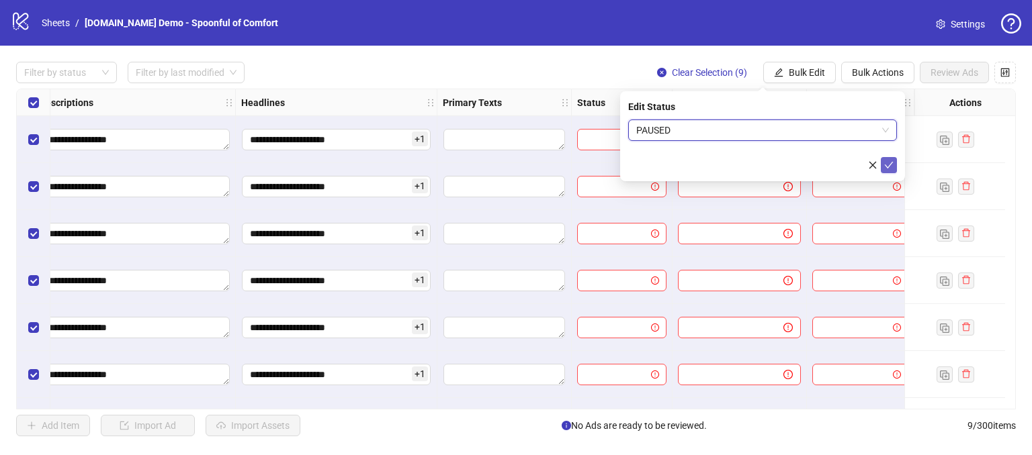
click at [885, 167] on icon "check" at bounding box center [888, 165] width 9 height 9
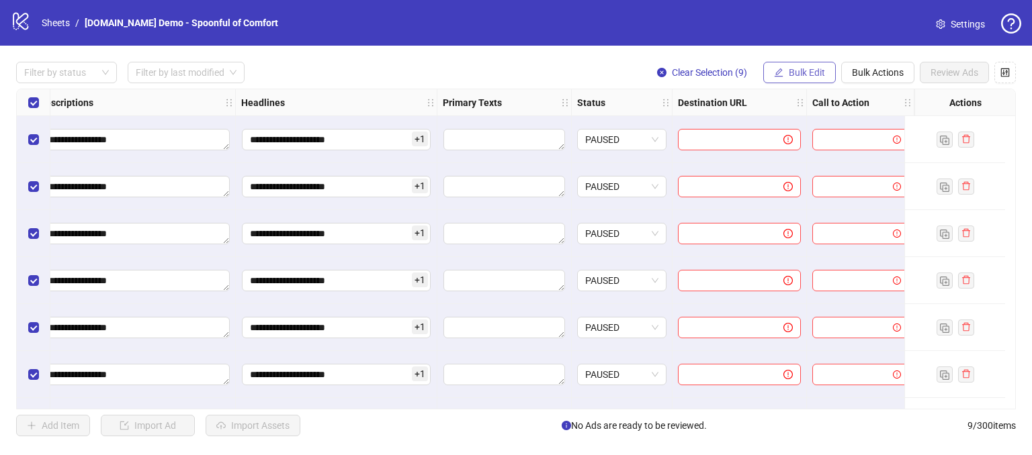
click at [807, 68] on span "Bulk Edit" at bounding box center [806, 72] width 36 height 11
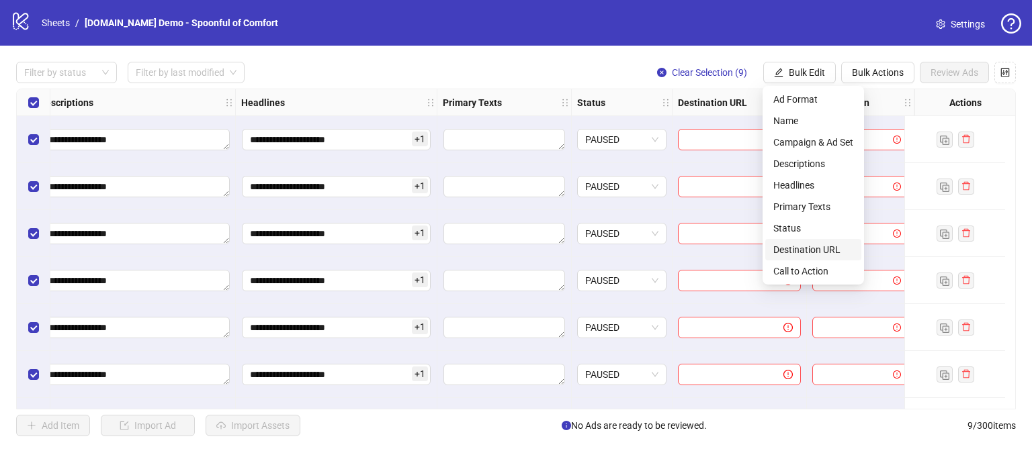
click at [790, 254] on span "Destination URL" at bounding box center [813, 249] width 80 height 15
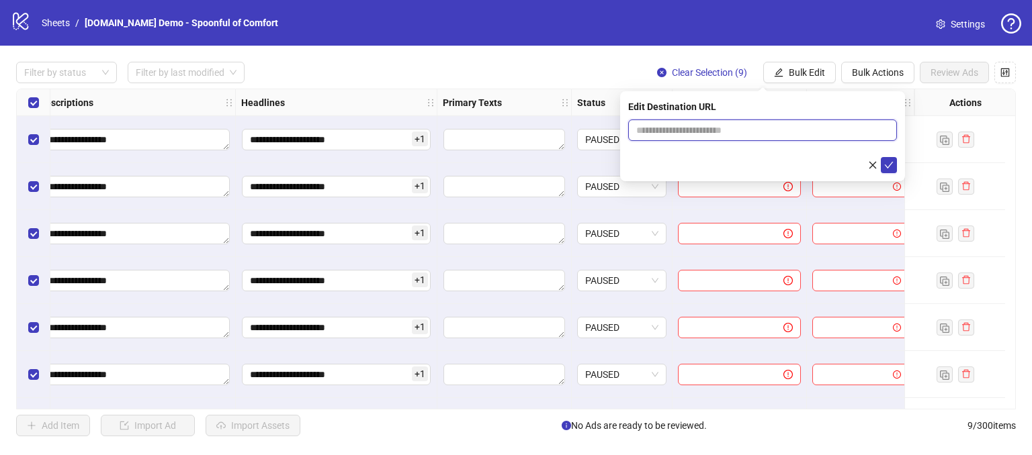
click at [718, 135] on input "text" at bounding box center [757, 130] width 242 height 15
type input "**********"
click at [883, 166] on button "submit" at bounding box center [888, 165] width 16 height 16
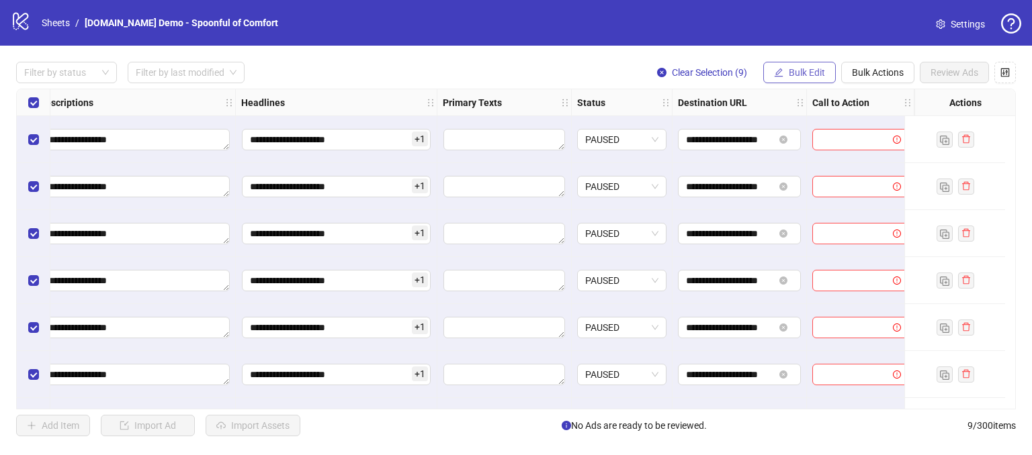
click at [806, 70] on span "Bulk Edit" at bounding box center [806, 72] width 36 height 11
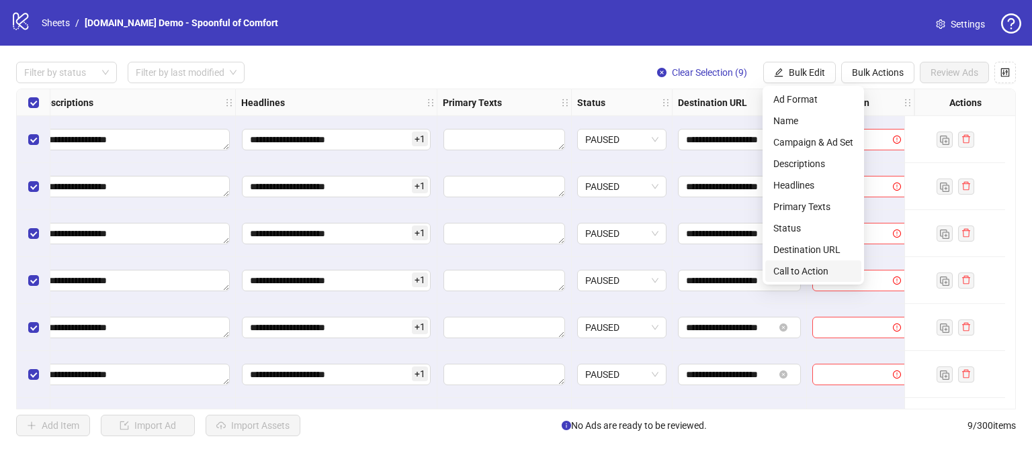
click at [795, 275] on span "Call to Action" at bounding box center [813, 271] width 80 height 15
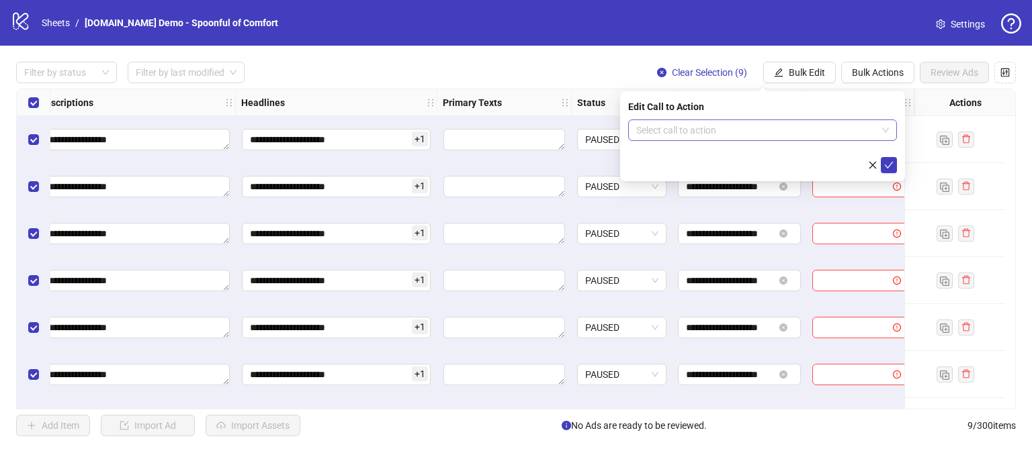
click at [659, 127] on input "search" at bounding box center [756, 130] width 240 height 20
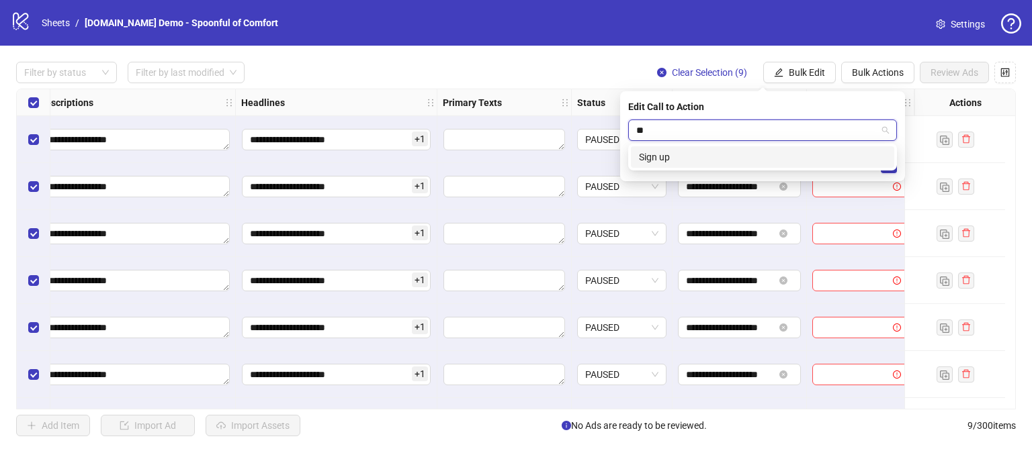
type input "*"
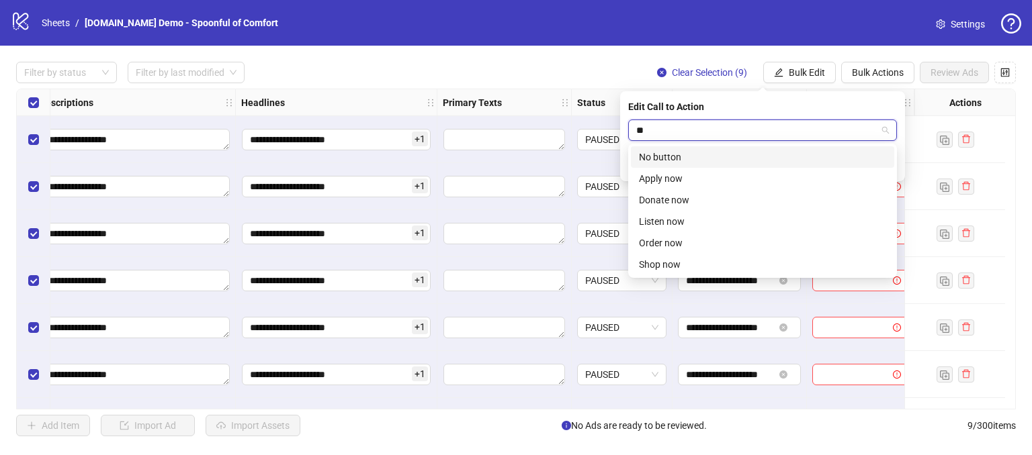
type input "*"
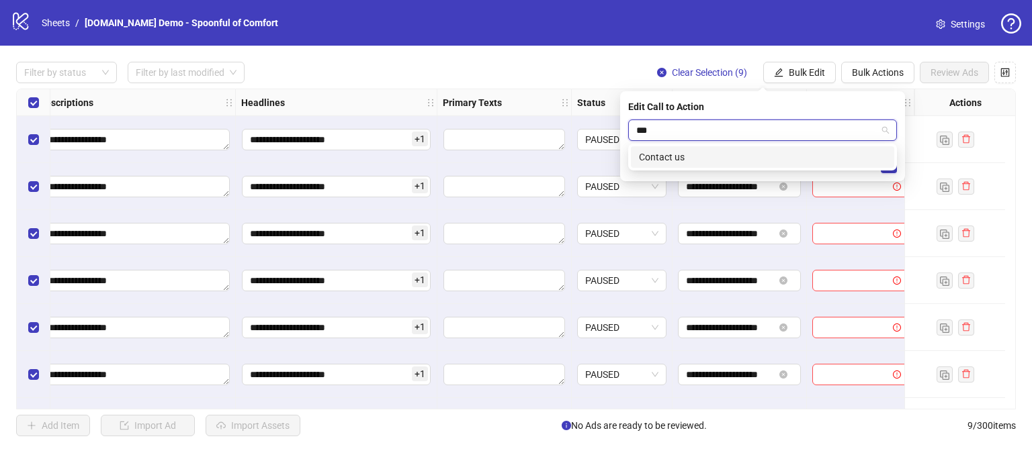
type input "***"
click at [712, 168] on div "CONTACT_US Contact us" at bounding box center [762, 157] width 269 height 27
click at [698, 153] on div "Contact us" at bounding box center [762, 157] width 247 height 15
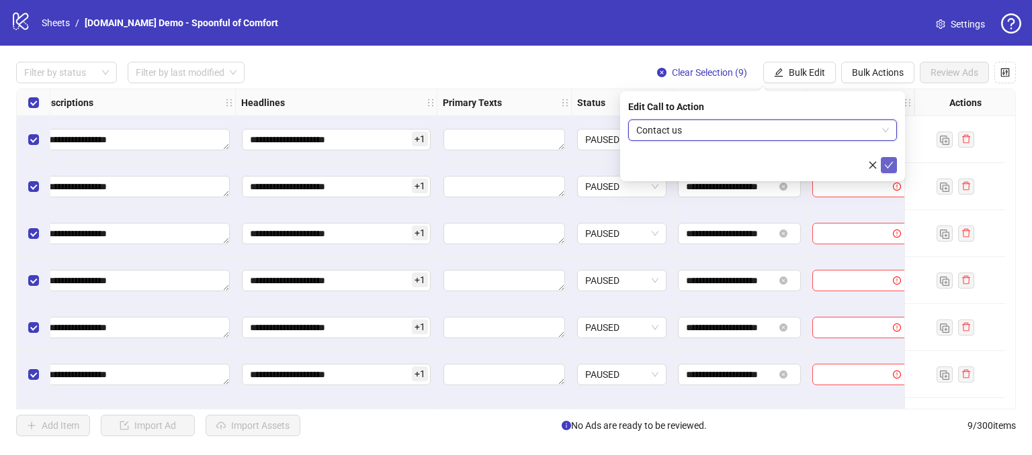
click at [888, 164] on icon "check" at bounding box center [888, 165] width 9 height 9
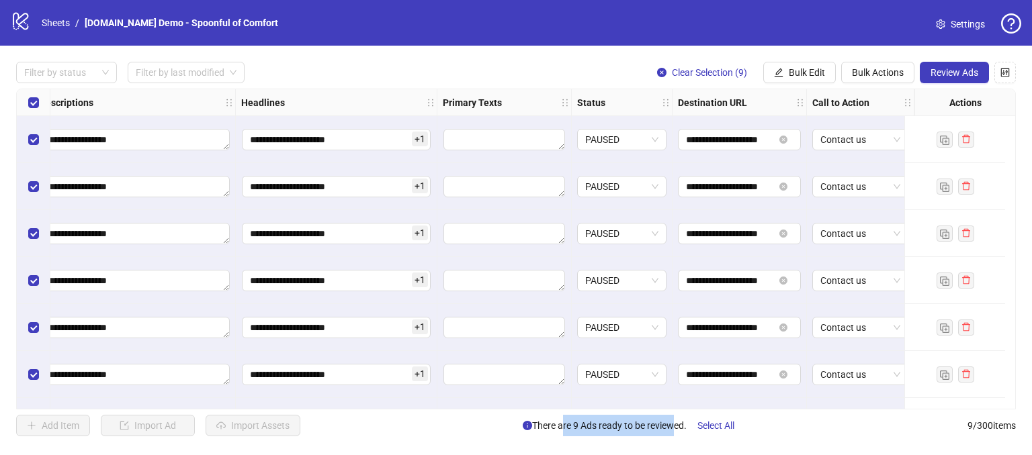
drag, startPoint x: 576, startPoint y: 424, endPoint x: 666, endPoint y: 430, distance: 89.5
click at [666, 430] on span "There are 9 Ads ready to be reviewed. Select All" at bounding box center [633, 425] width 222 height 21
click at [803, 439] on div "**********" at bounding box center [516, 249] width 1032 height 407
click at [955, 69] on span "Review Ads" at bounding box center [954, 72] width 48 height 11
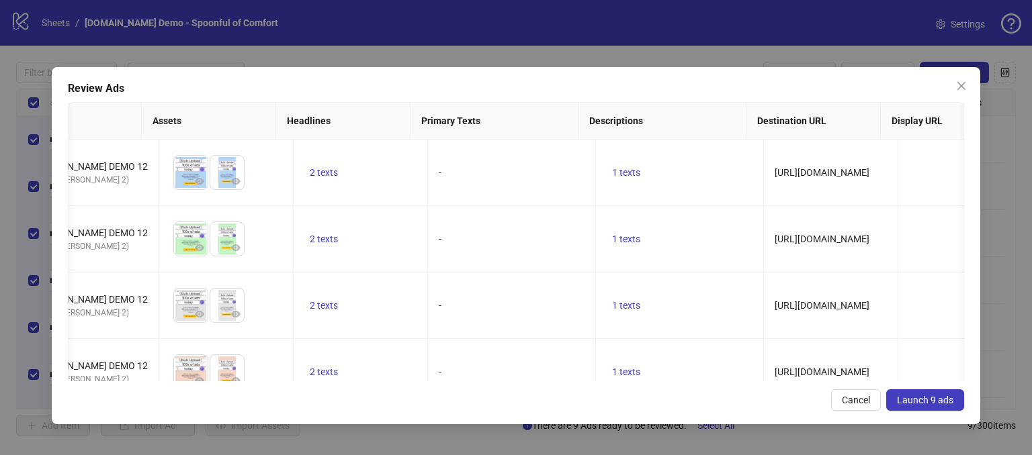
scroll to position [0, 0]
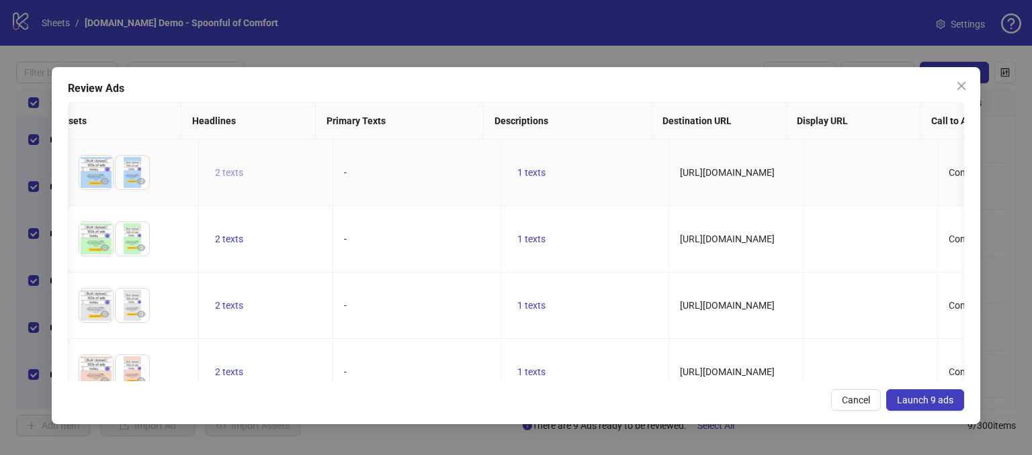
click at [215, 173] on span "2 texts" at bounding box center [229, 172] width 28 height 11
click at [424, 163] on icon "caret-right" at bounding box center [420, 161] width 9 height 9
click at [396, 287] on td "-" at bounding box center [417, 306] width 168 height 66
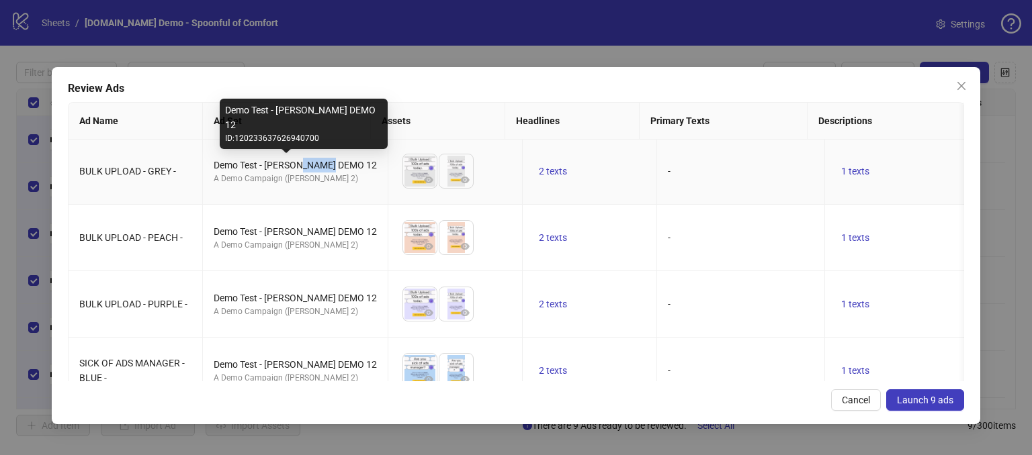
drag, startPoint x: 304, startPoint y: 163, endPoint x: 333, endPoint y: 165, distance: 29.6
click at [333, 165] on div "Demo Test - James DEMO 12" at bounding box center [295, 165] width 163 height 15
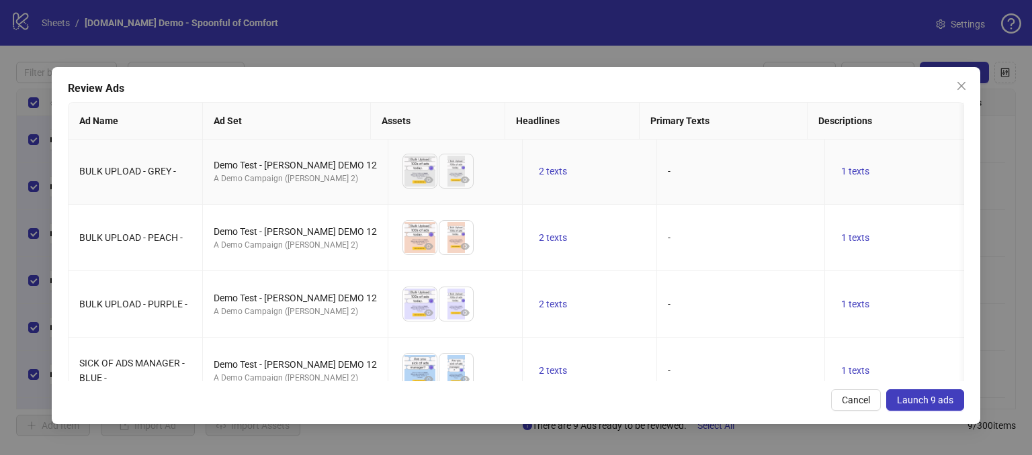
click at [589, 189] on td "2 texts" at bounding box center [589, 171] width 134 height 66
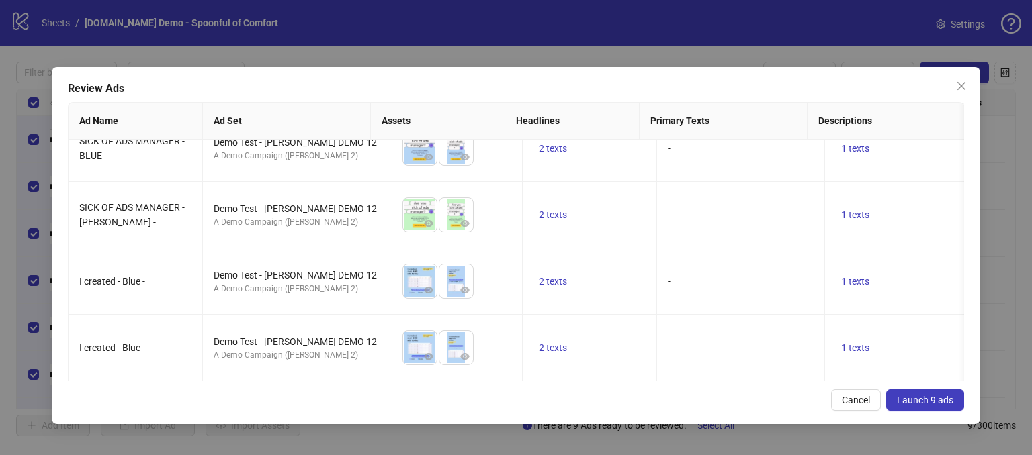
drag, startPoint x: 855, startPoint y: 396, endPoint x: 562, endPoint y: 316, distance: 303.7
click at [854, 396] on span "Cancel" at bounding box center [855, 400] width 28 height 11
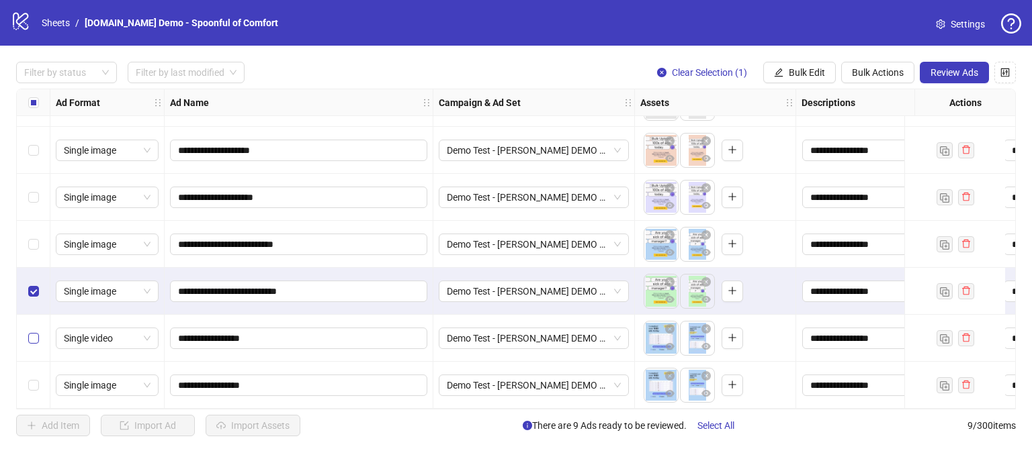
click at [38, 331] on label "Select row 8" at bounding box center [33, 338] width 11 height 15
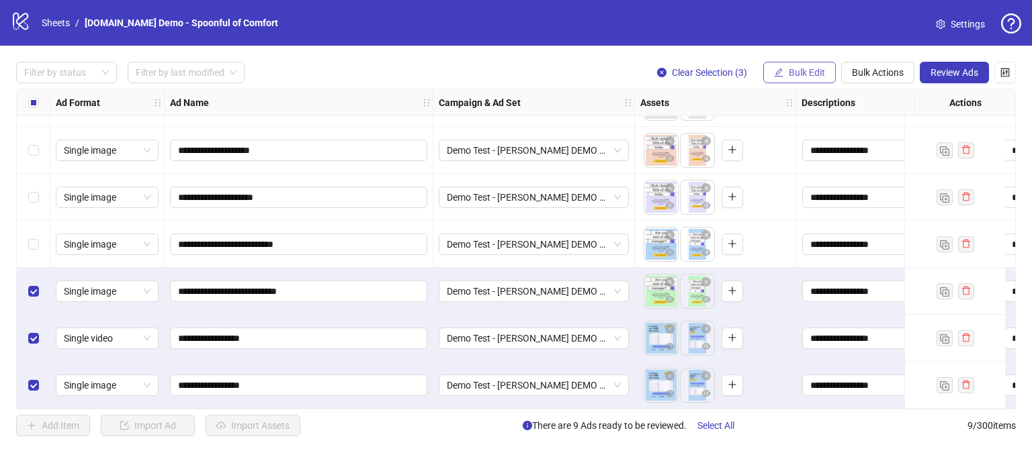
click at [801, 68] on span "Bulk Edit" at bounding box center [806, 72] width 36 height 11
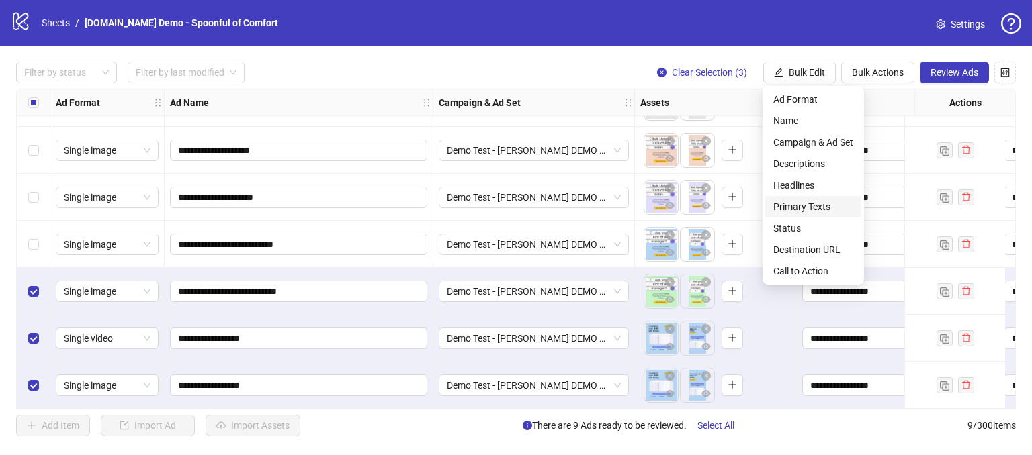
click at [794, 205] on span "Primary Texts" at bounding box center [813, 206] width 80 height 15
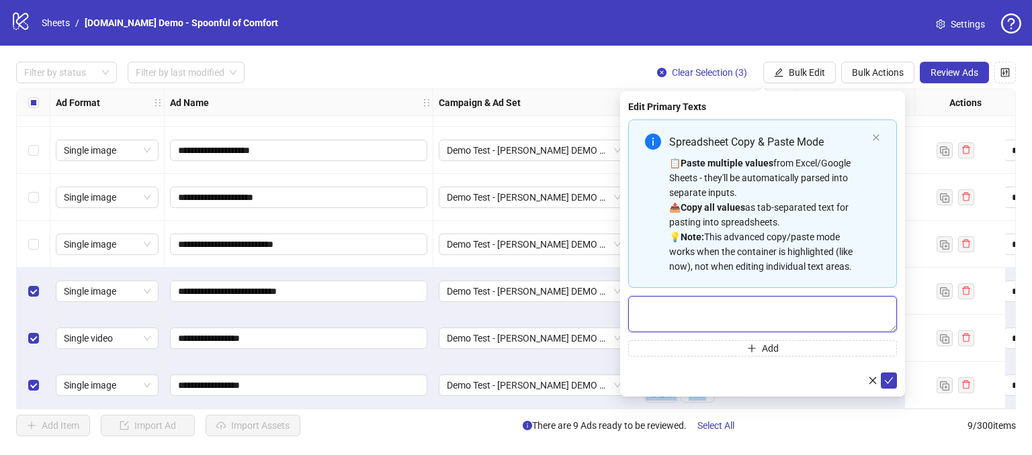
drag, startPoint x: 718, startPoint y: 314, endPoint x: 792, endPoint y: 300, distance: 75.2
click at [718, 313] on textarea "Multi-text input container - paste or copy values" at bounding box center [762, 314] width 269 height 36
type textarea "**********"
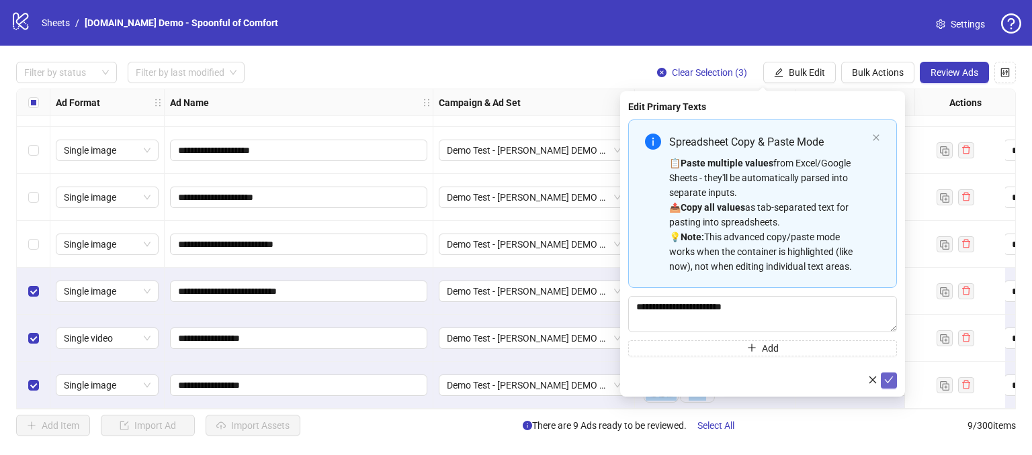
click at [889, 377] on icon "check" at bounding box center [888, 379] width 9 height 9
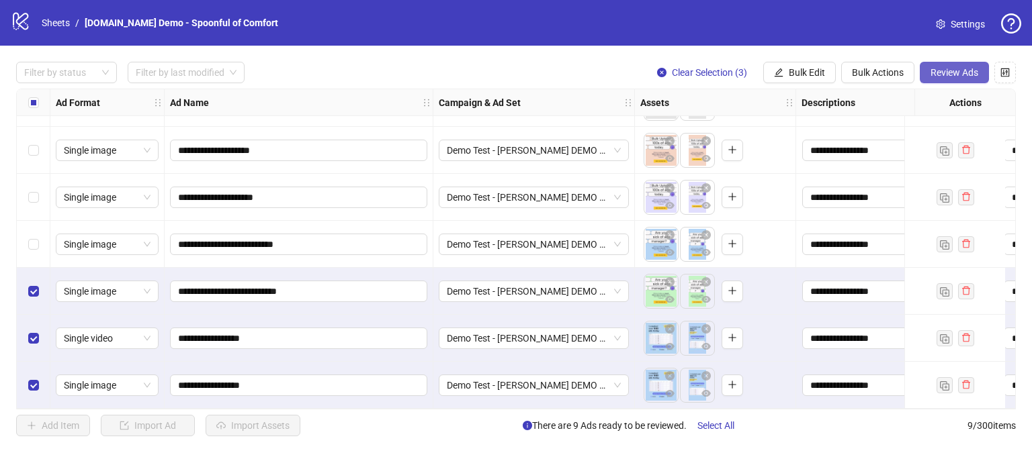
click at [944, 74] on span "Review Ads" at bounding box center [954, 72] width 48 height 11
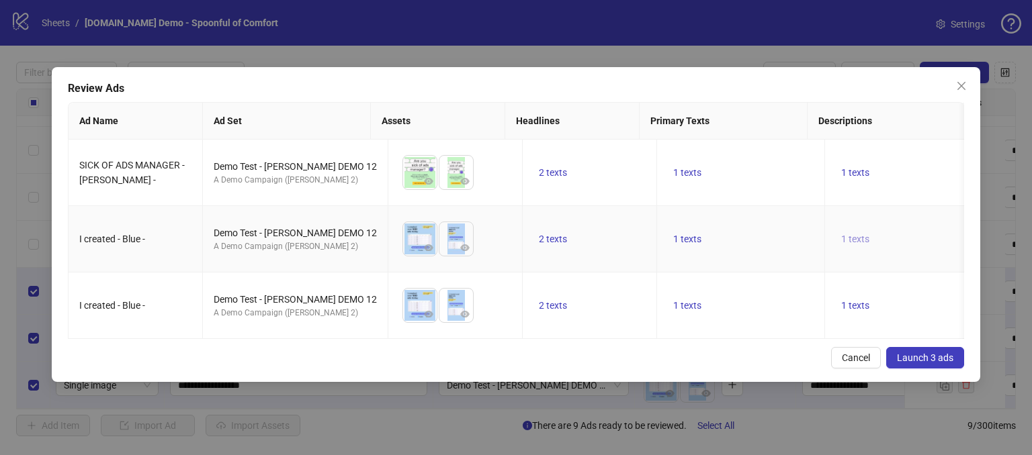
click at [835, 243] on button "1 texts" at bounding box center [854, 239] width 39 height 16
click at [735, 158] on td "1 texts" at bounding box center [741, 173] width 168 height 66
click at [673, 177] on span "1 texts" at bounding box center [687, 172] width 28 height 11
click at [715, 262] on td "1 texts" at bounding box center [741, 239] width 168 height 66
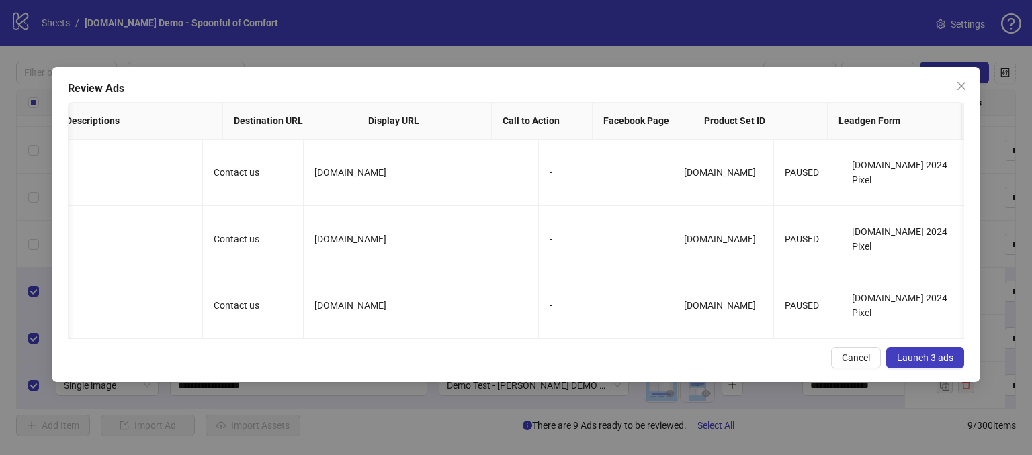
scroll to position [0, 1058]
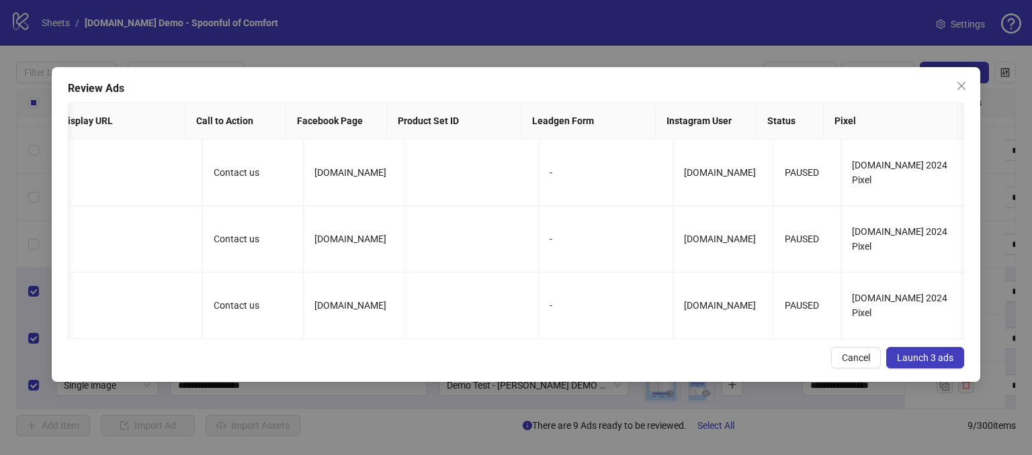
click at [919, 363] on span "Launch 3 ads" at bounding box center [925, 358] width 56 height 11
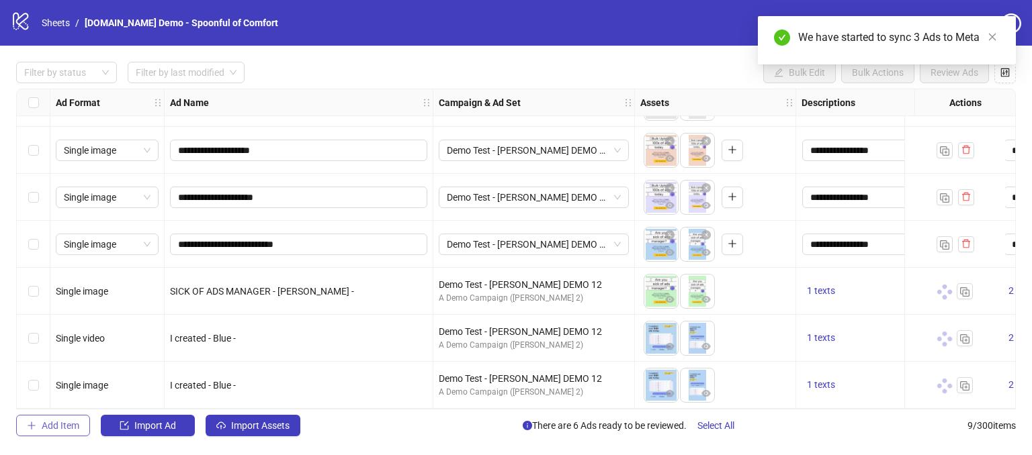
click at [56, 426] on span "Add Item" at bounding box center [61, 425] width 38 height 11
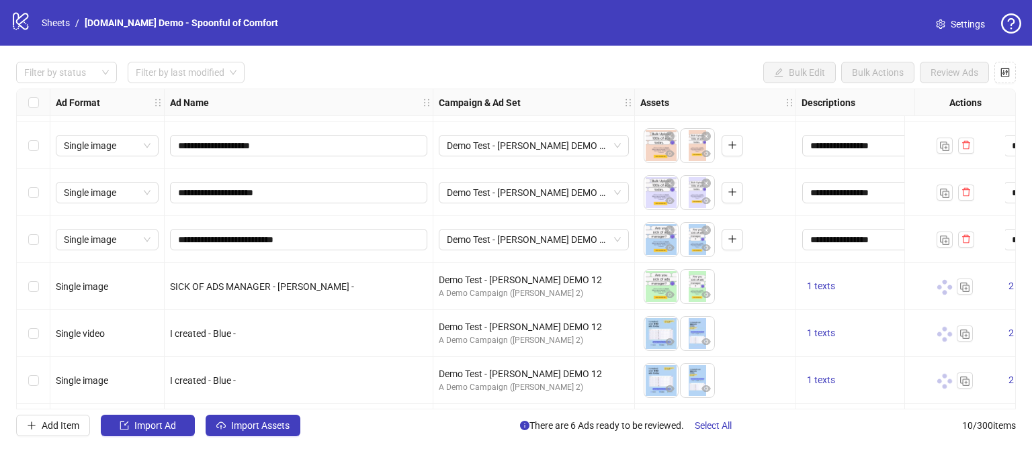
scroll to position [182, 0]
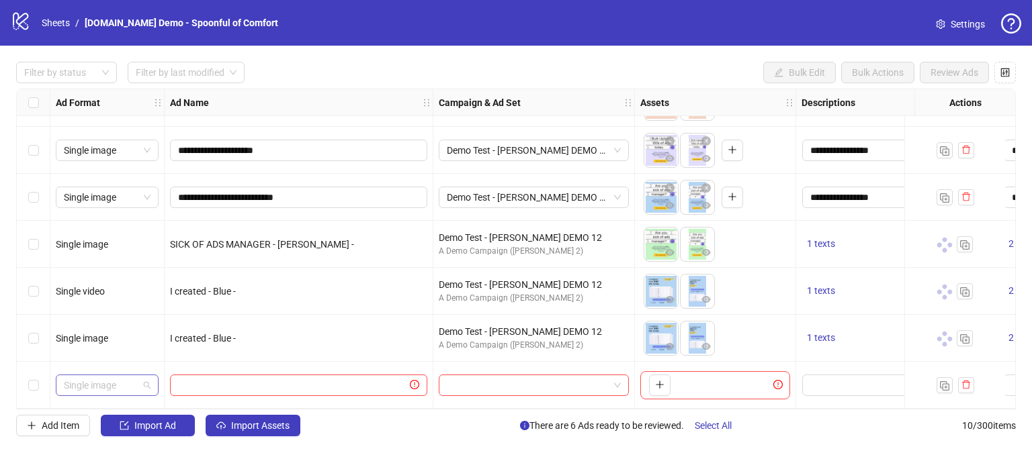
click at [149, 381] on span "Single image" at bounding box center [107, 385] width 87 height 20
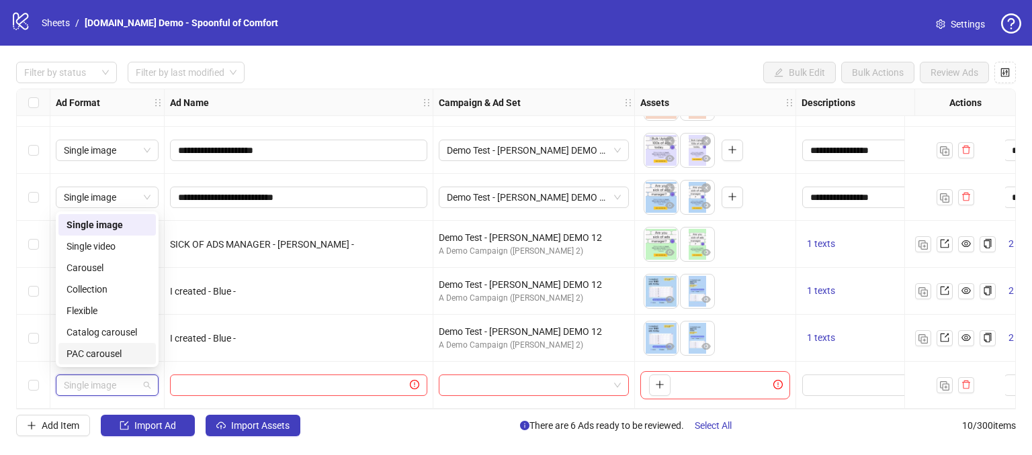
click at [378, 420] on div "Add Item Import Ad Import Assets There are 6 Ads ready to be reviewed. Select A…" at bounding box center [515, 425] width 999 height 21
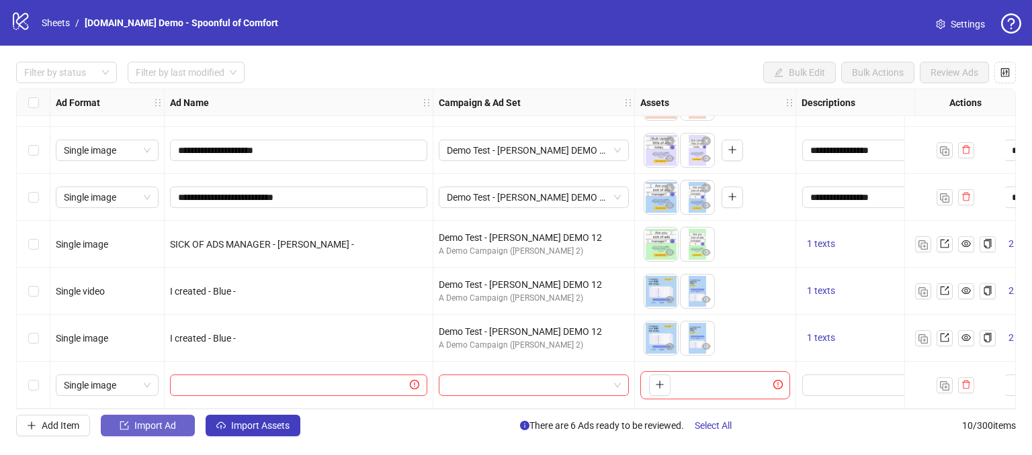
click at [141, 426] on span "Import Ad" at bounding box center [155, 425] width 42 height 11
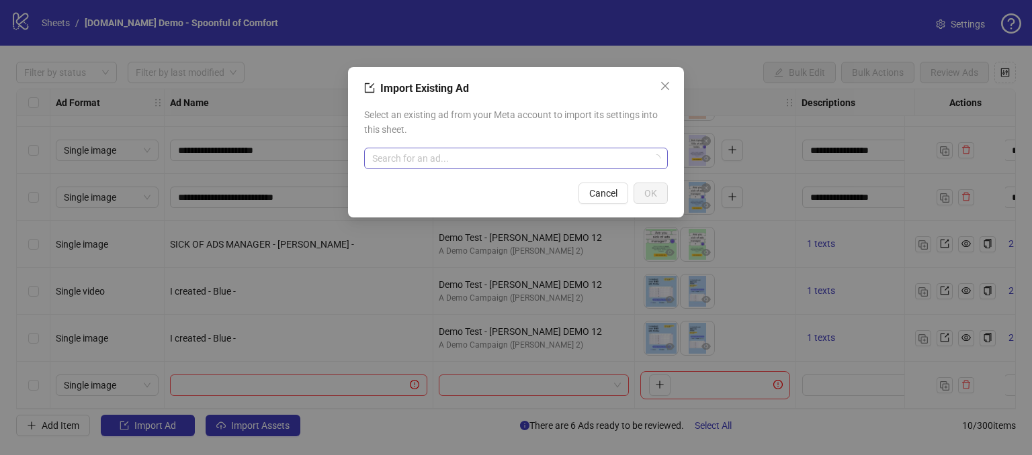
click at [419, 162] on input "search" at bounding box center [509, 158] width 275 height 20
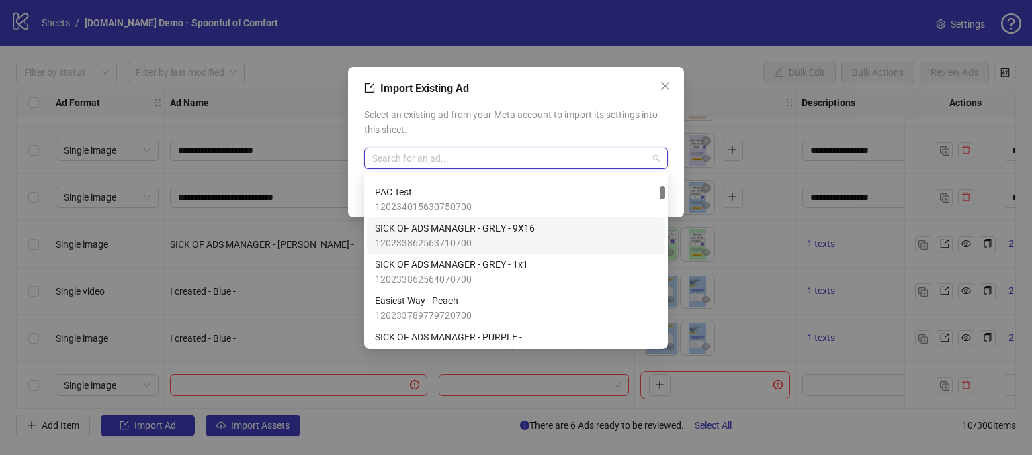
scroll to position [672, 0]
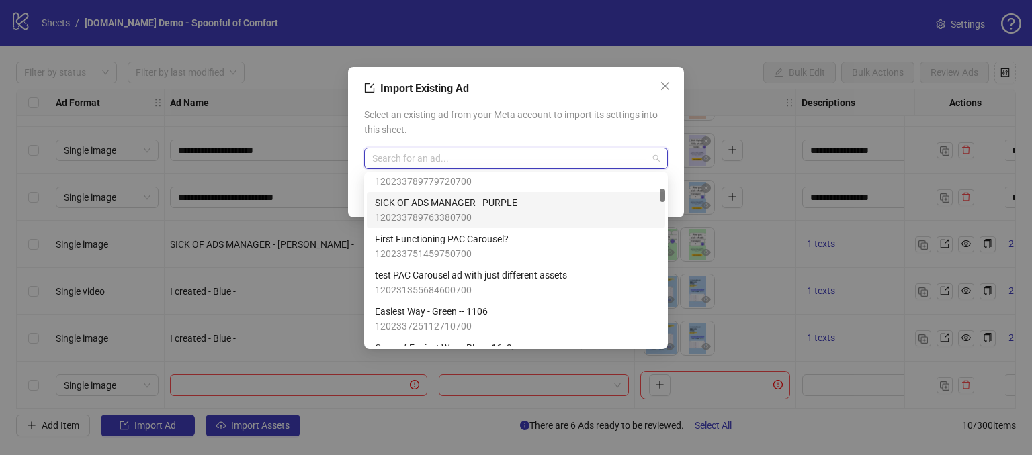
click at [454, 208] on span "SICK OF ADS MANAGER - PURPLE -" at bounding box center [448, 202] width 147 height 15
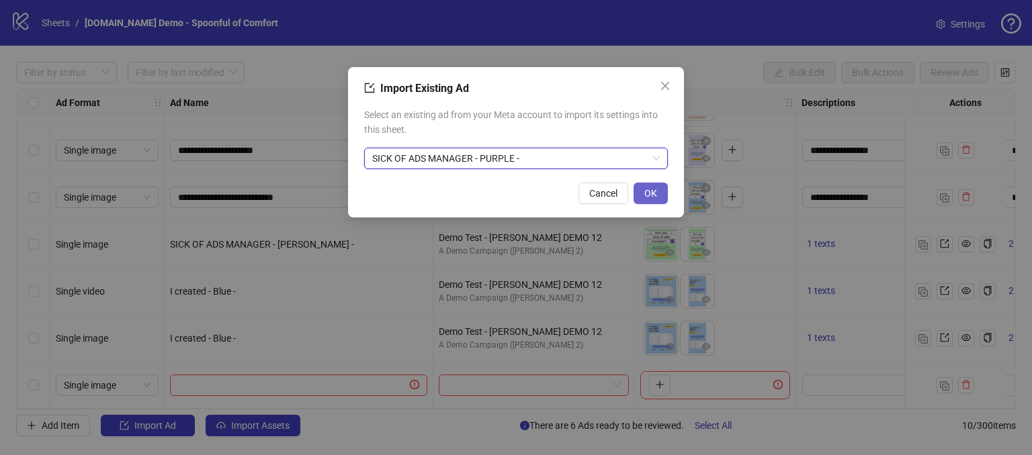
click at [650, 189] on span "OK" at bounding box center [650, 193] width 13 height 11
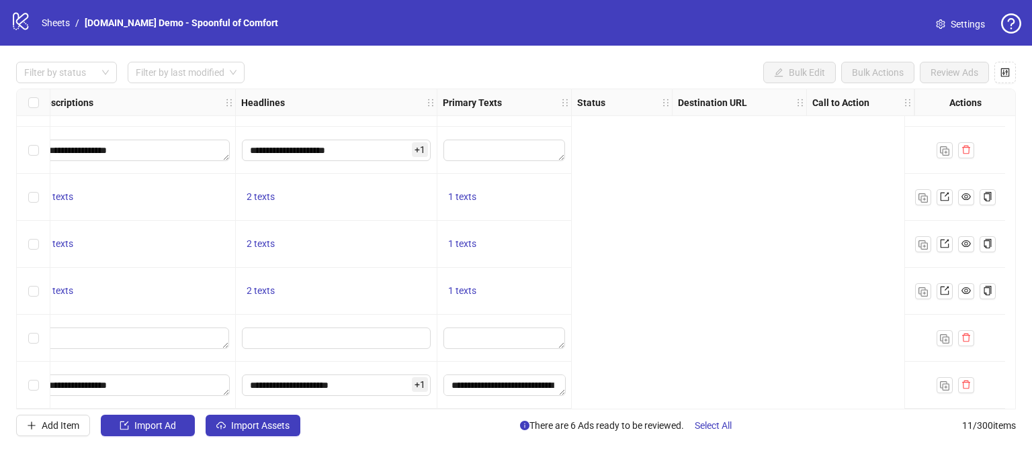
scroll to position [229, 0]
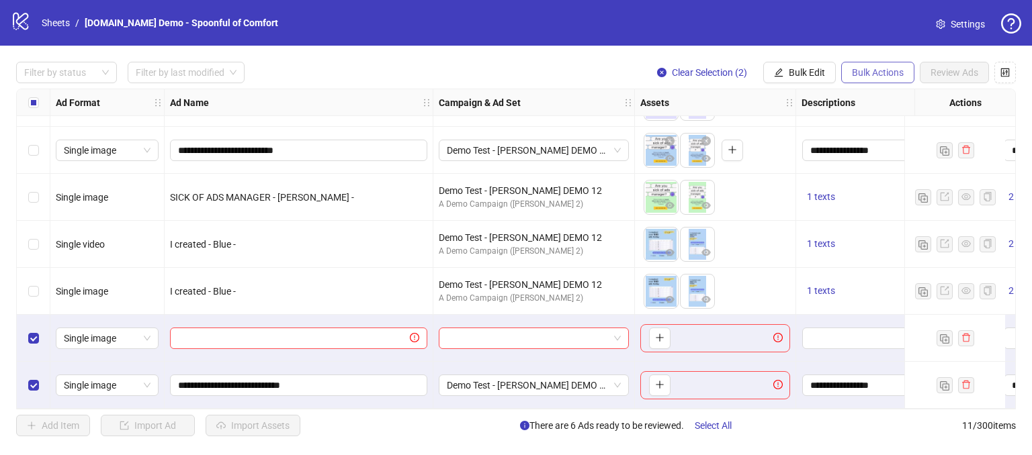
click at [859, 75] on span "Bulk Actions" at bounding box center [878, 72] width 52 height 11
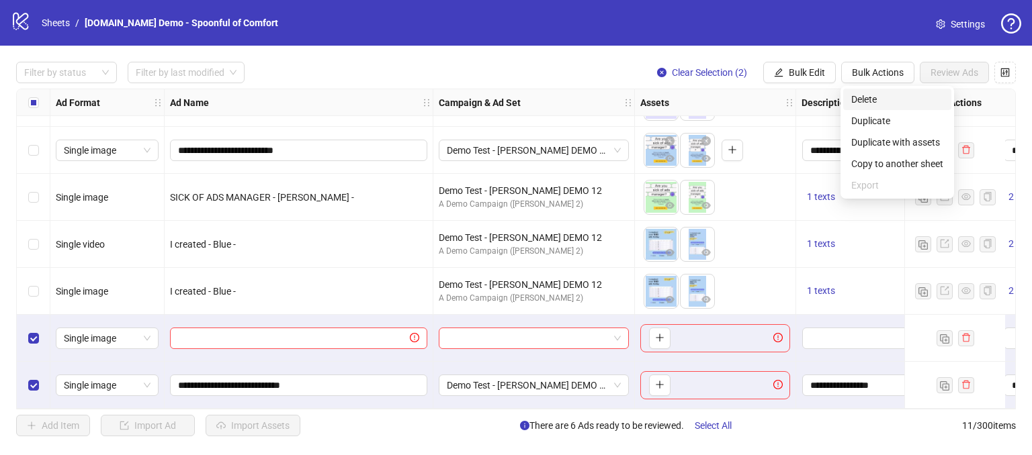
click at [858, 95] on span "Delete" at bounding box center [897, 99] width 92 height 15
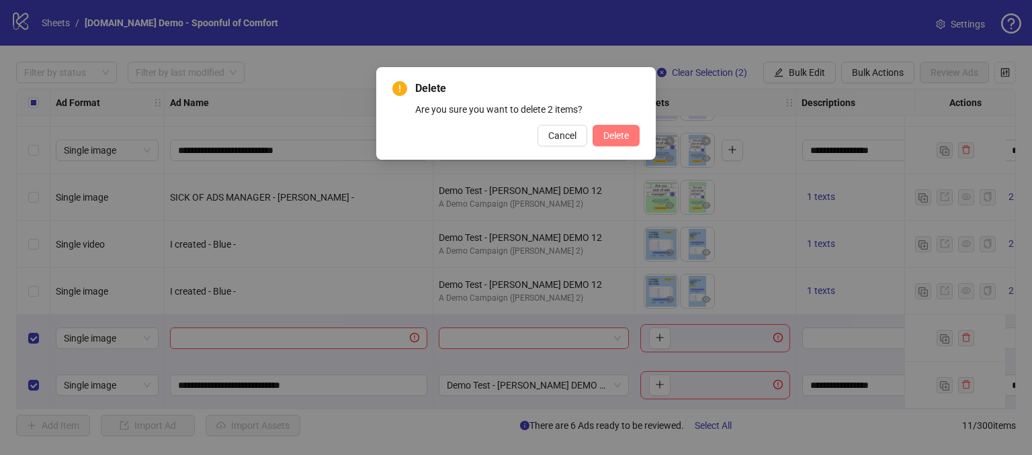
click at [604, 132] on span "Delete" at bounding box center [616, 135] width 26 height 11
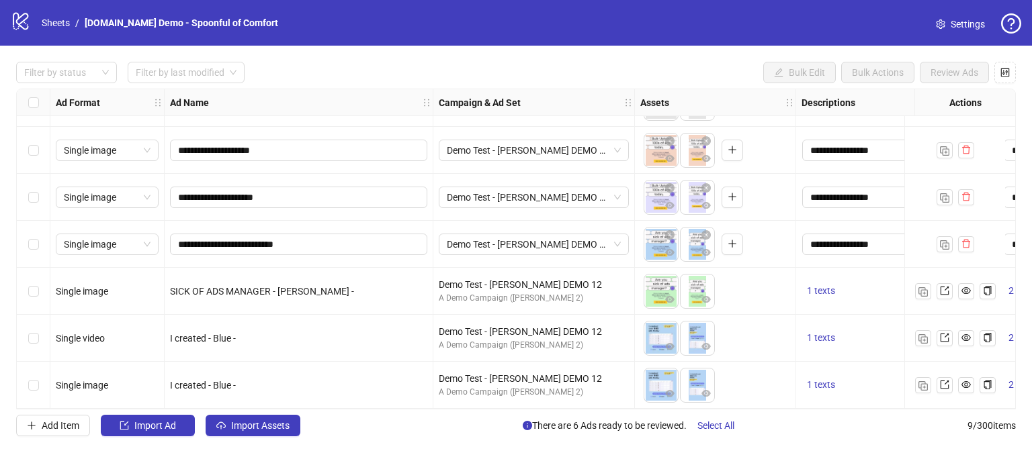
scroll to position [135, 0]
click at [146, 428] on span "Import Ad" at bounding box center [155, 425] width 42 height 11
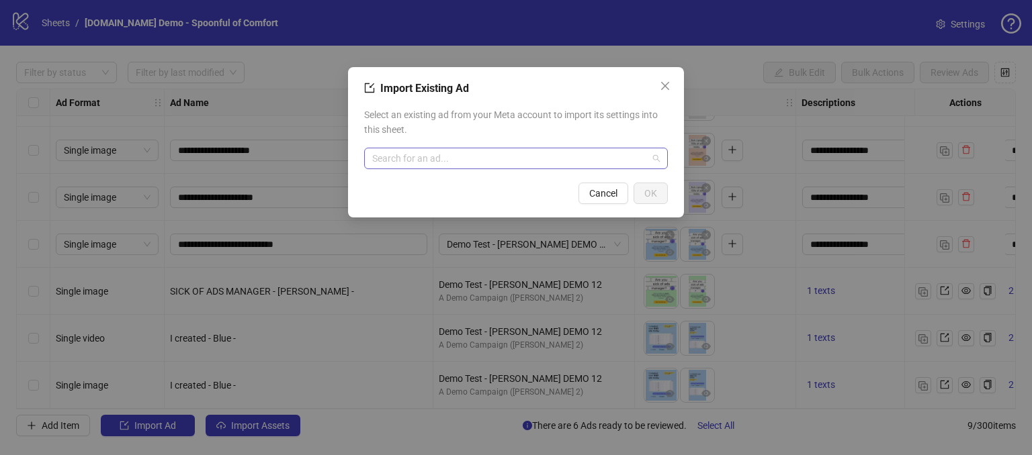
click at [396, 161] on input "search" at bounding box center [509, 158] width 275 height 20
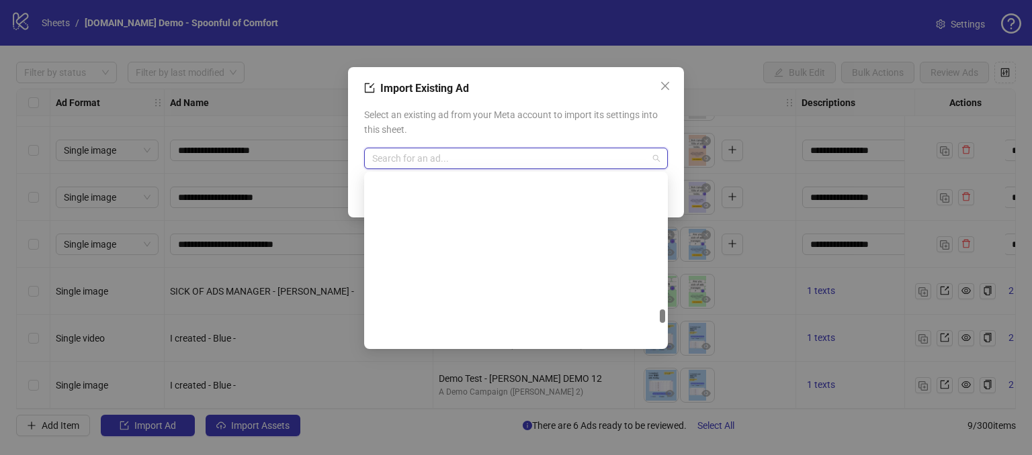
scroll to position [7790, 0]
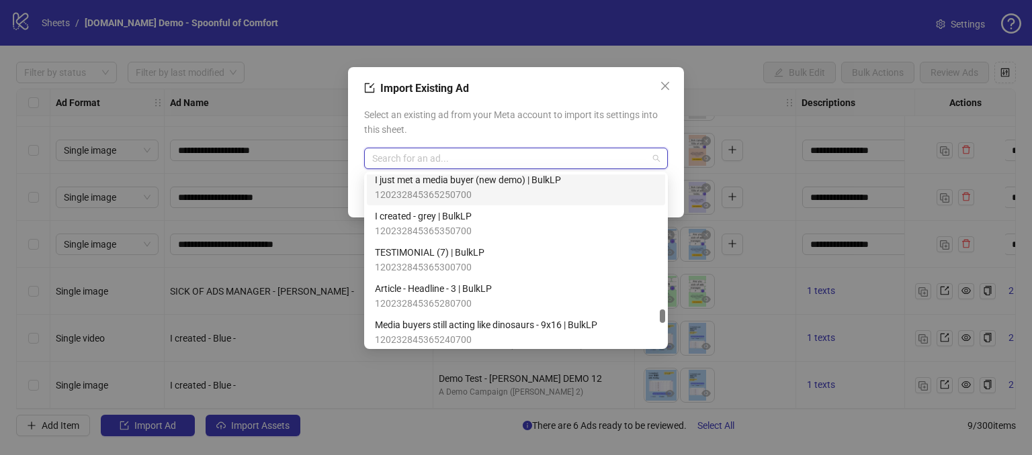
click at [464, 197] on span "120232845365250700" at bounding box center [468, 194] width 186 height 15
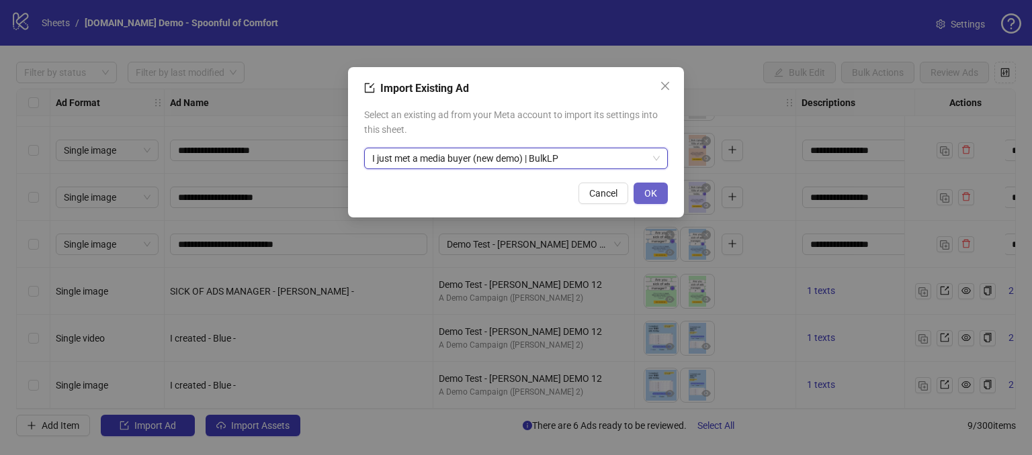
click at [647, 194] on span "OK" at bounding box center [650, 193] width 13 height 11
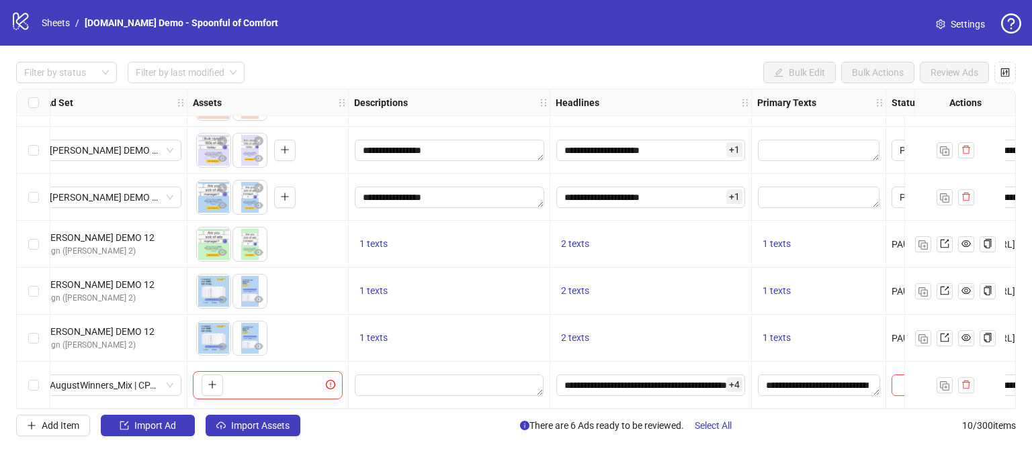
scroll to position [182, 448]
click at [633, 378] on input "**********" at bounding box center [649, 385] width 189 height 21
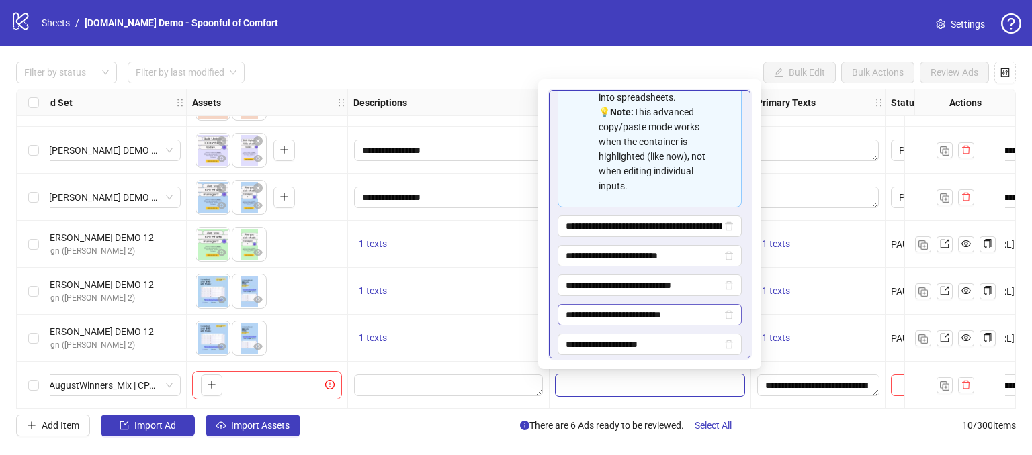
scroll to position [206, 0]
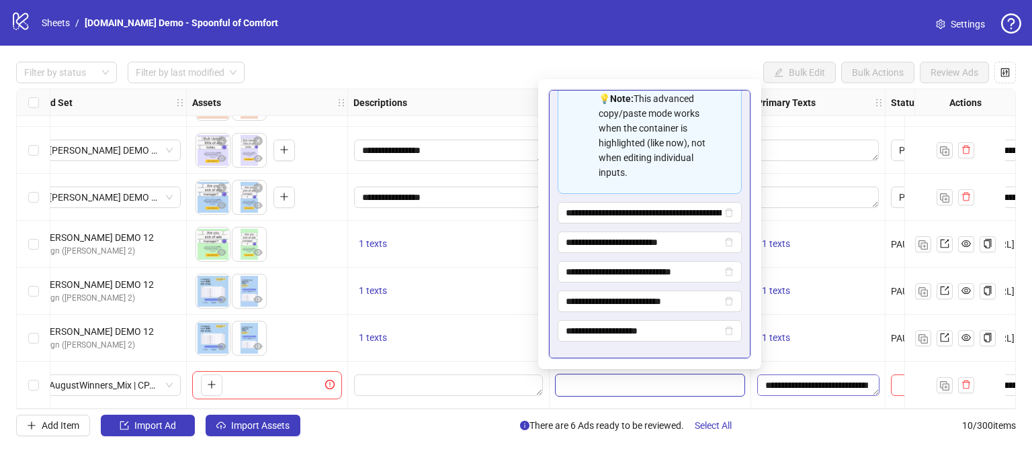
click at [786, 375] on textarea "**********" at bounding box center [818, 385] width 122 height 21
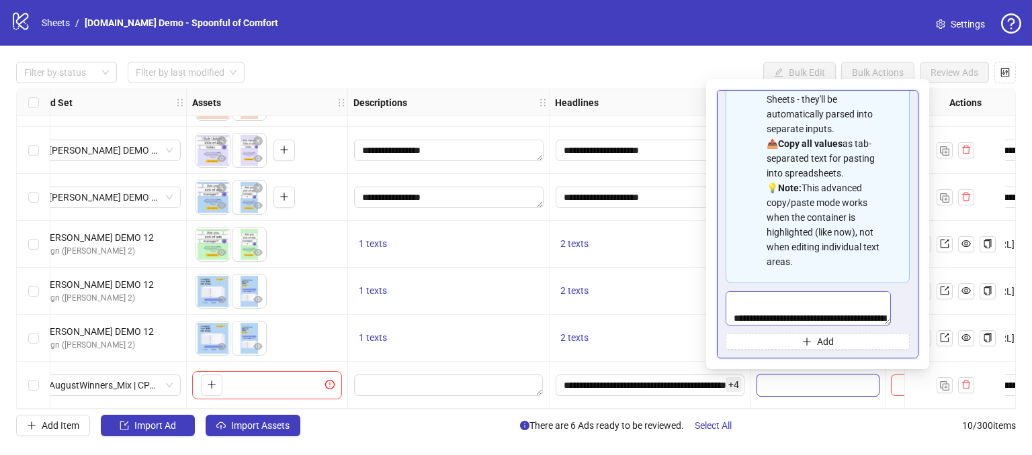
scroll to position [0, 0]
click at [625, 81] on div "Filter by status Filter by last modified Bulk Edit Bulk Actions Review Ads" at bounding box center [515, 72] width 999 height 21
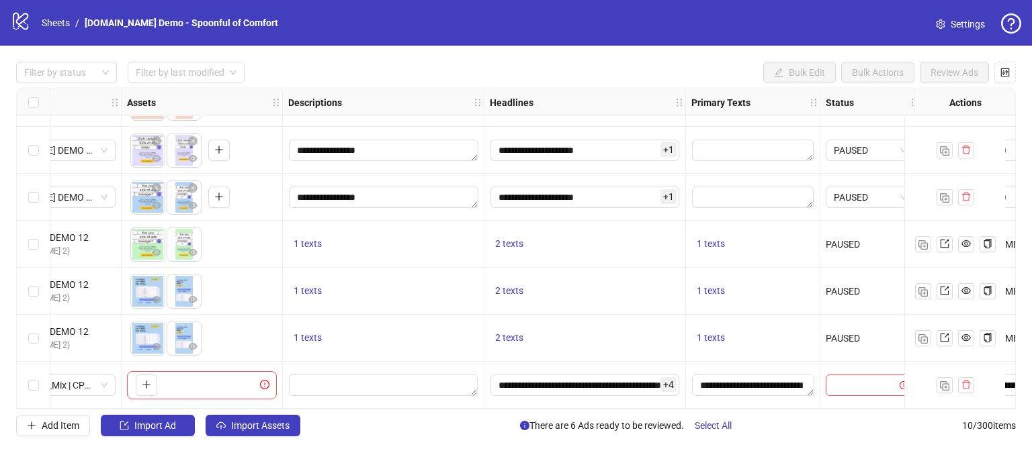
scroll to position [182, 525]
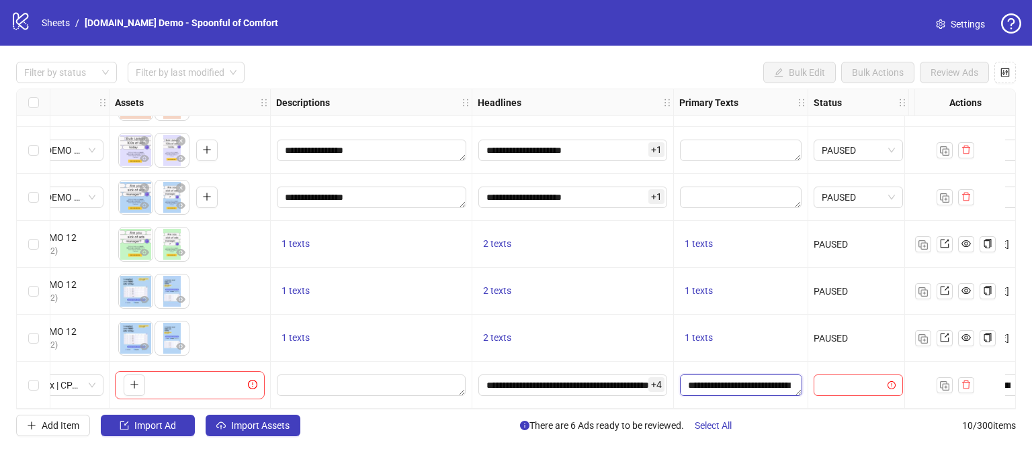
click at [731, 382] on textarea "**********" at bounding box center [741, 385] width 122 height 21
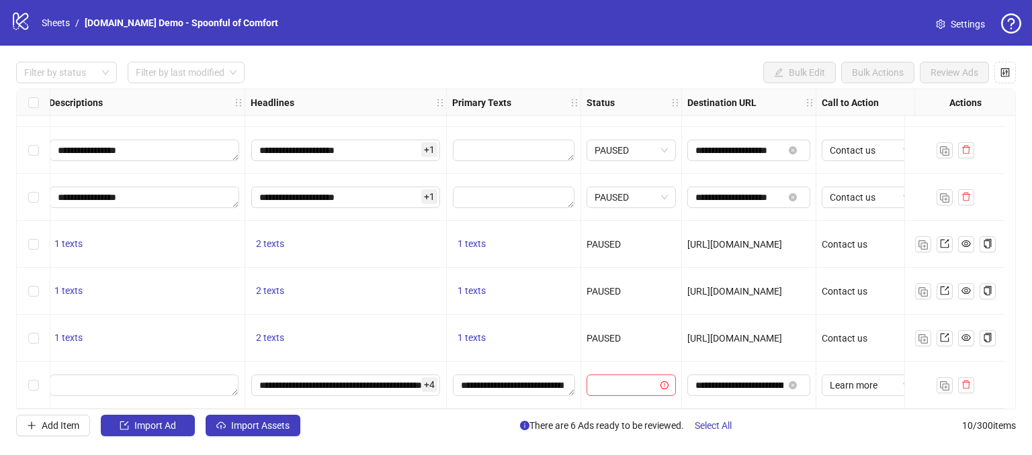
scroll to position [182, 759]
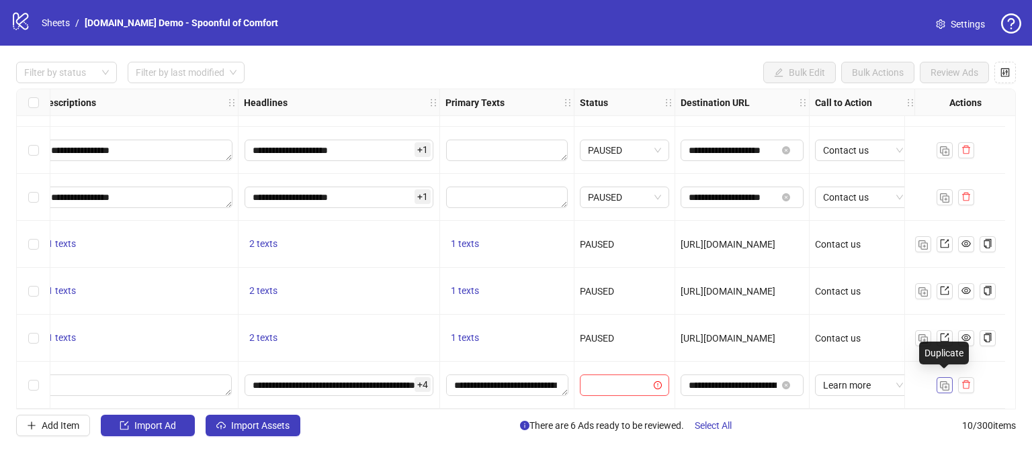
click at [941, 382] on img "button" at bounding box center [944, 385] width 9 height 9
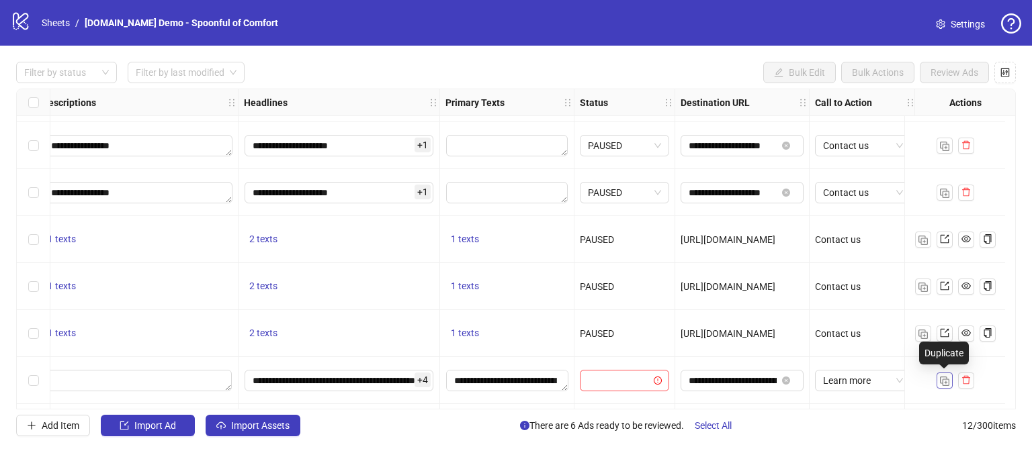
click at [941, 382] on img "button" at bounding box center [944, 381] width 9 height 9
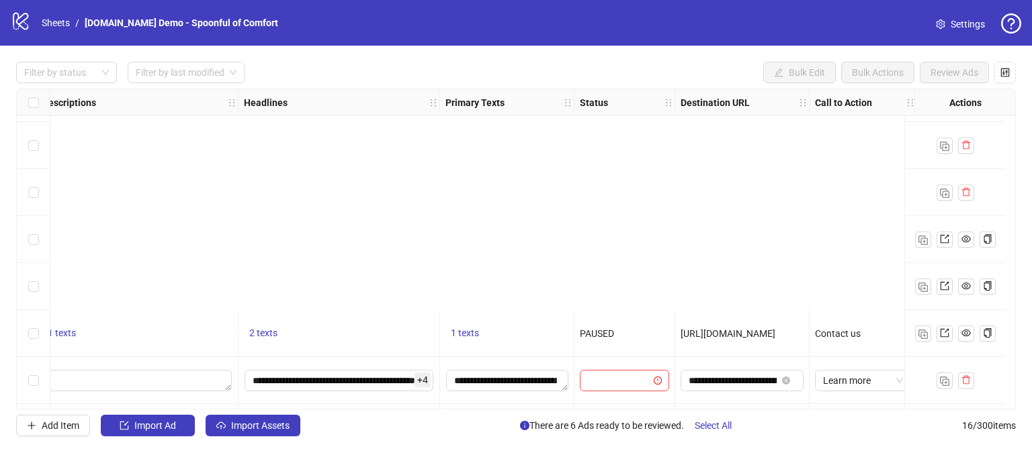
scroll to position [464, 759]
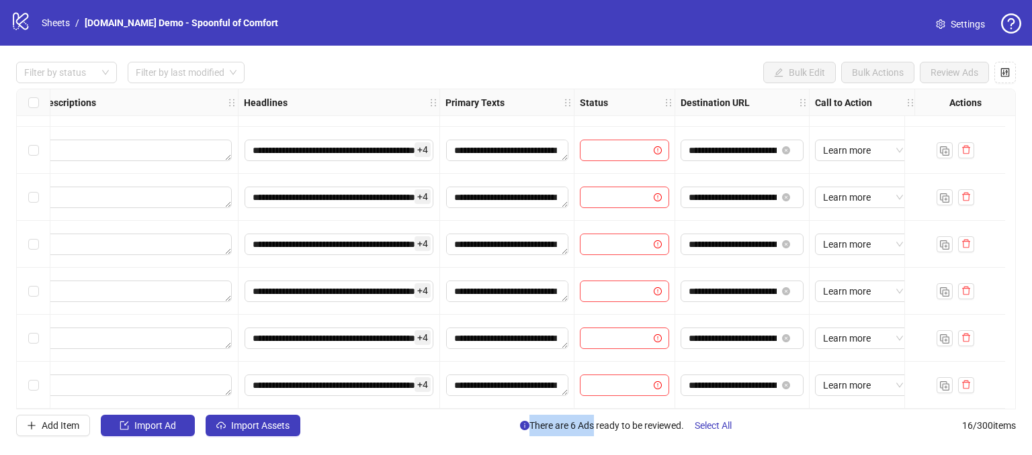
drag, startPoint x: 588, startPoint y: 410, endPoint x: 422, endPoint y: 423, distance: 166.4
click at [422, 423] on div "**********" at bounding box center [516, 249] width 1032 height 407
click at [419, 423] on div "Add Item Import Ad Import Assets There are 6 Ads ready to be reviewed. Select A…" at bounding box center [515, 425] width 999 height 21
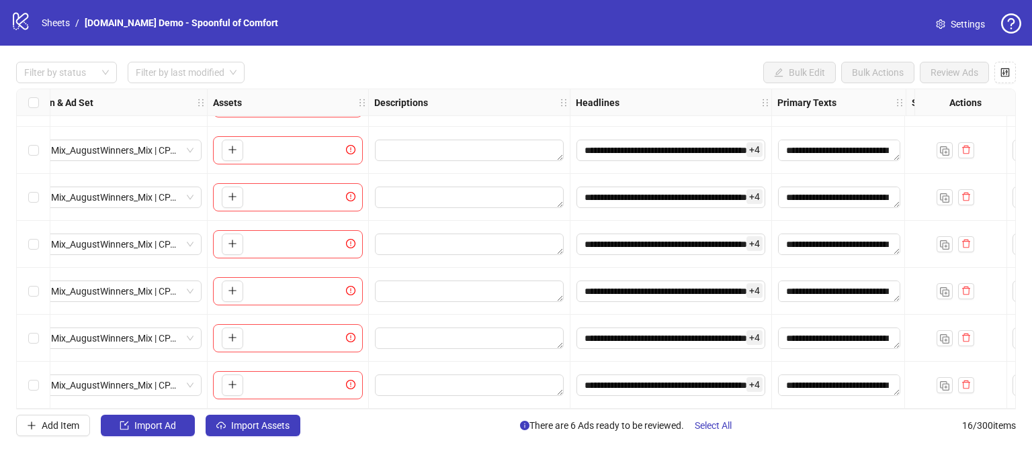
scroll to position [464, 426]
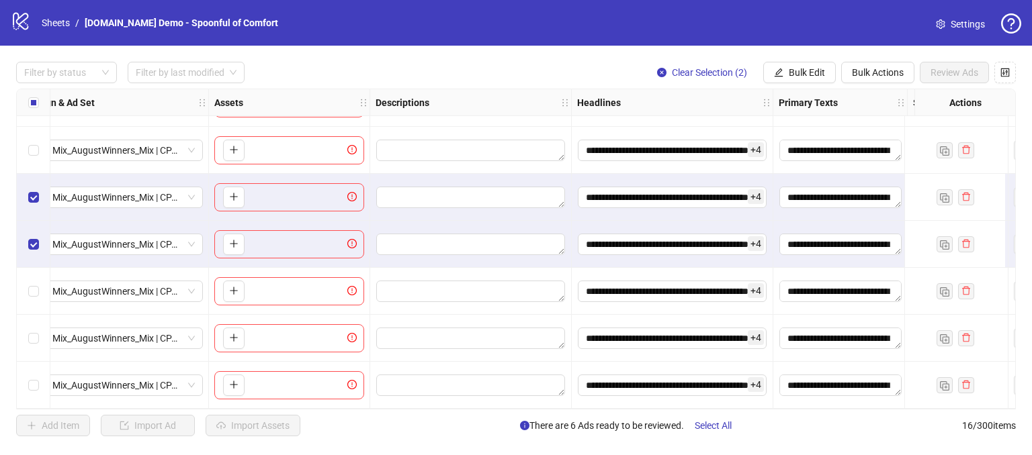
click at [37, 295] on div "Select row 14" at bounding box center [34, 291] width 34 height 47
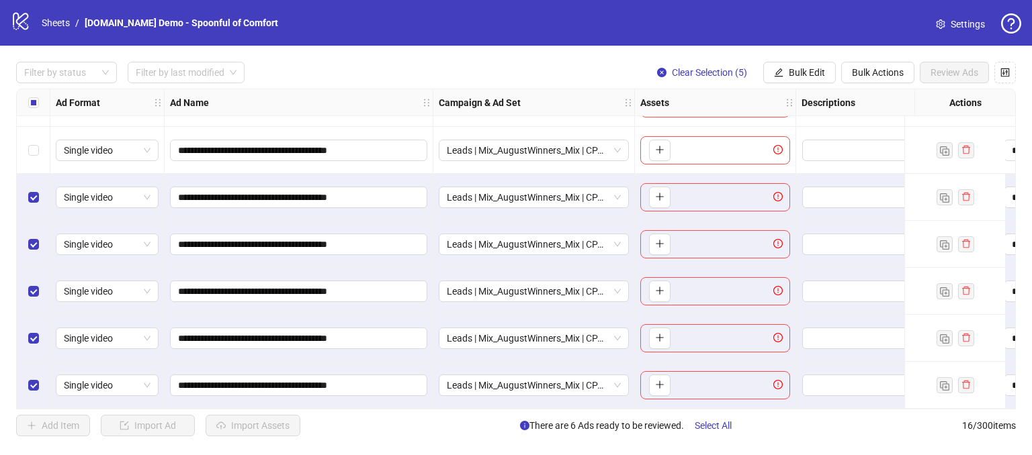
scroll to position [330, 0]
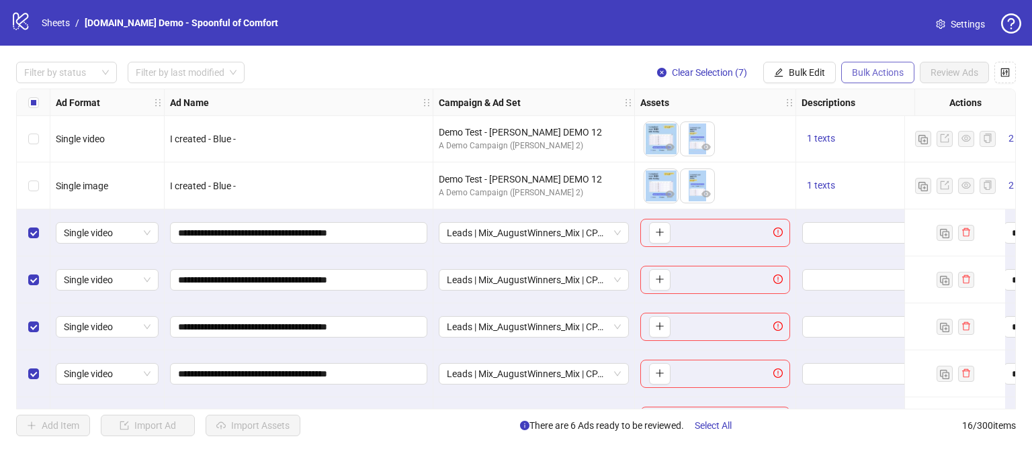
click at [888, 73] on span "Bulk Actions" at bounding box center [878, 72] width 52 height 11
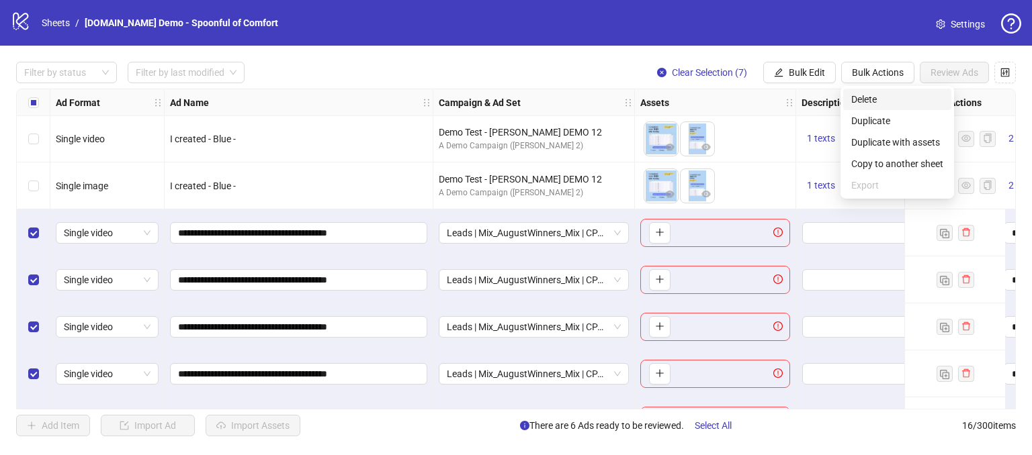
click at [864, 97] on span "Delete" at bounding box center [897, 99] width 92 height 15
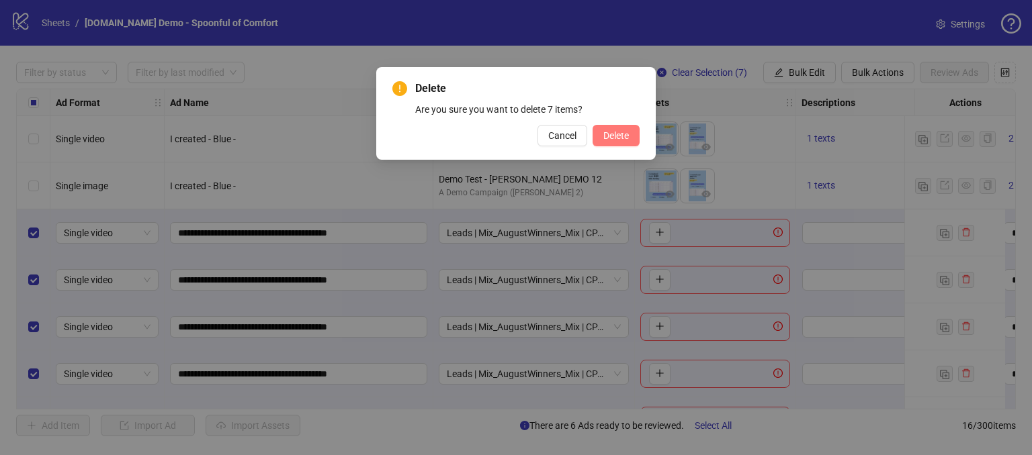
click at [606, 131] on span "Delete" at bounding box center [616, 135] width 26 height 11
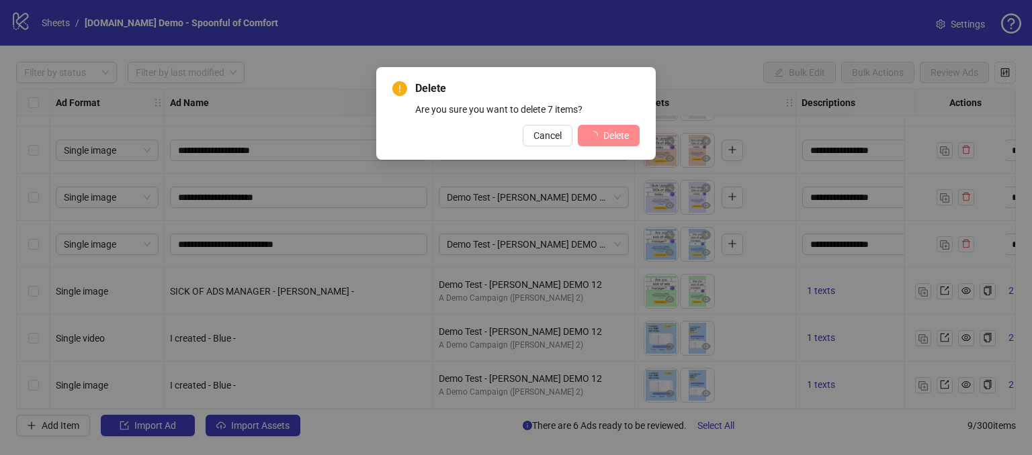
scroll to position [135, 0]
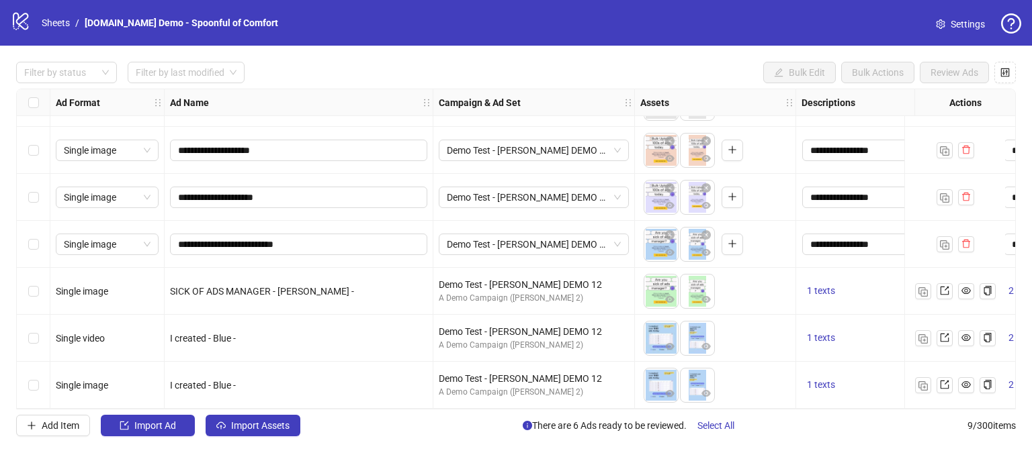
click at [38, 293] on div "Select row 7" at bounding box center [34, 291] width 34 height 47
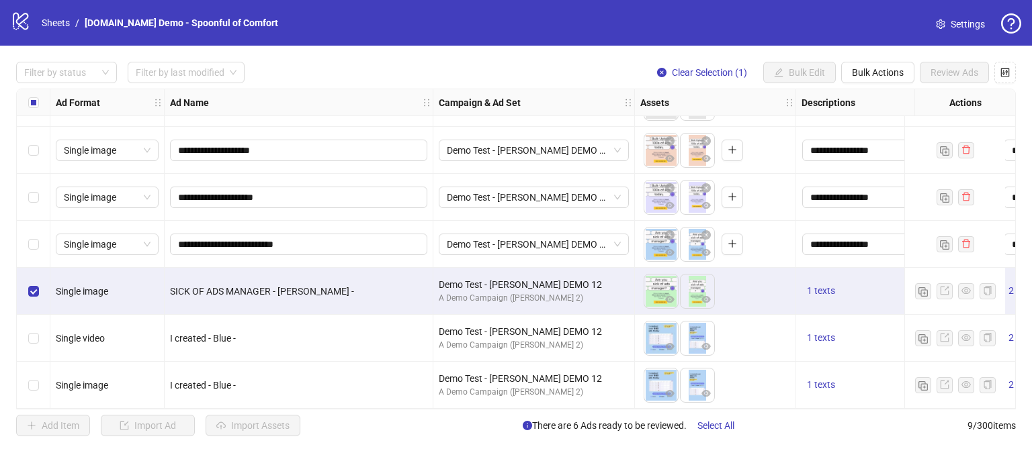
click at [32, 341] on div "Select row 8" at bounding box center [34, 338] width 34 height 47
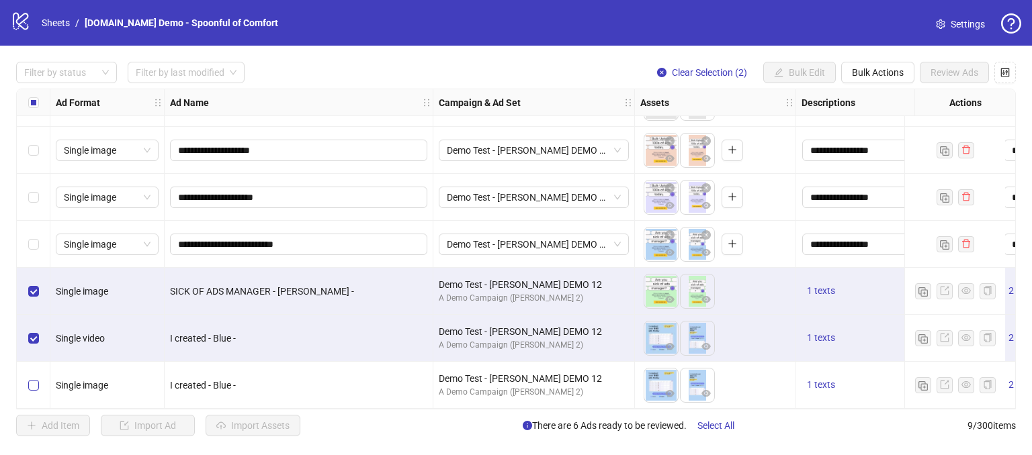
click at [32, 386] on label "Select row 9" at bounding box center [33, 385] width 11 height 15
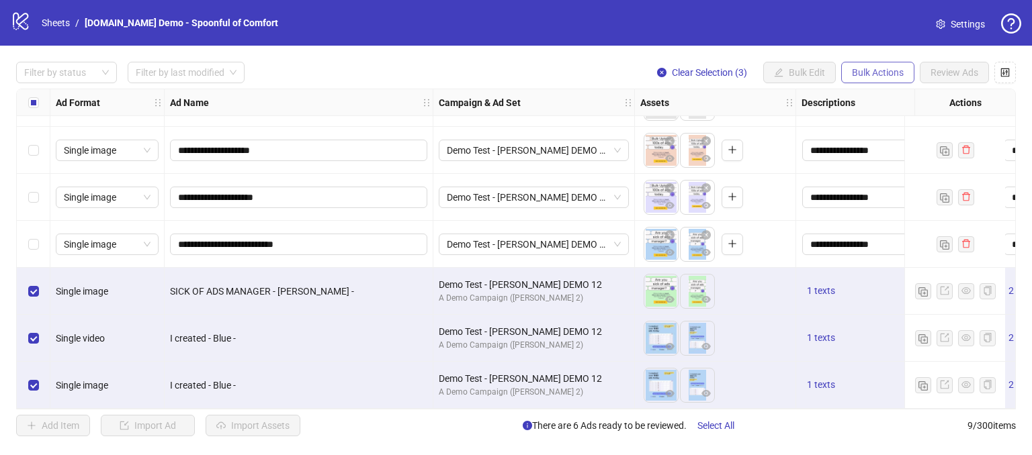
click at [872, 68] on span "Bulk Actions" at bounding box center [878, 72] width 52 height 11
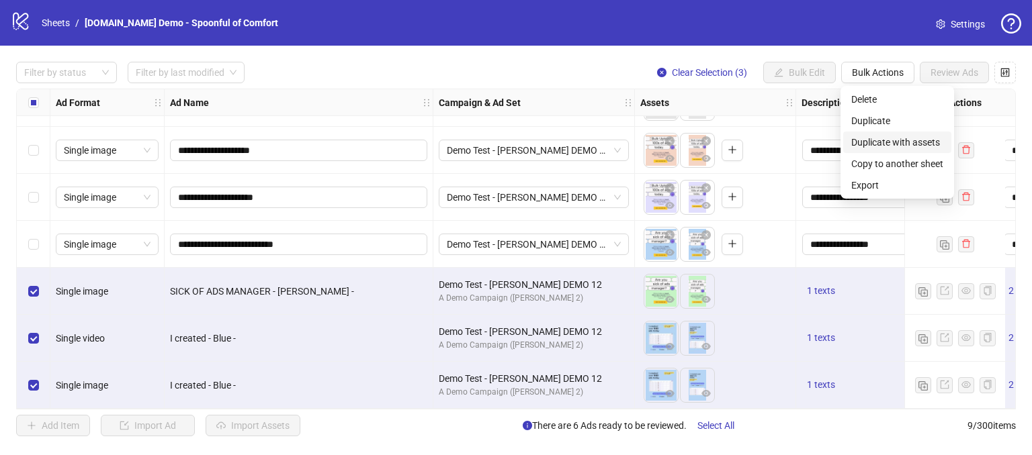
click at [878, 142] on span "Duplicate with assets" at bounding box center [897, 142] width 92 height 15
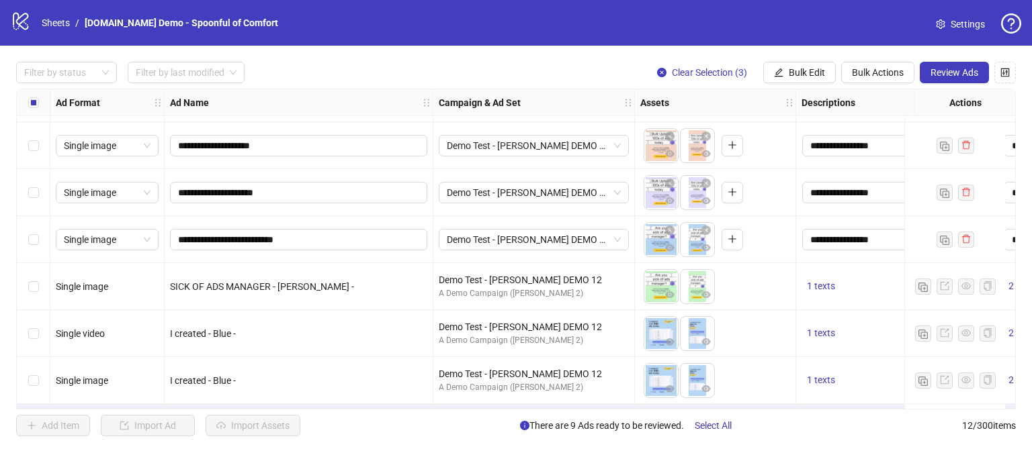
scroll to position [276, 0]
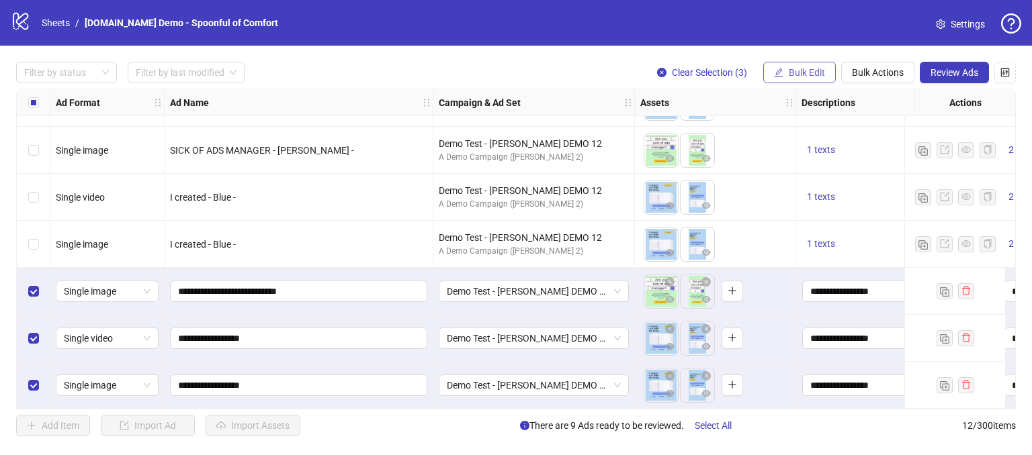
click at [805, 69] on span "Bulk Edit" at bounding box center [806, 72] width 36 height 11
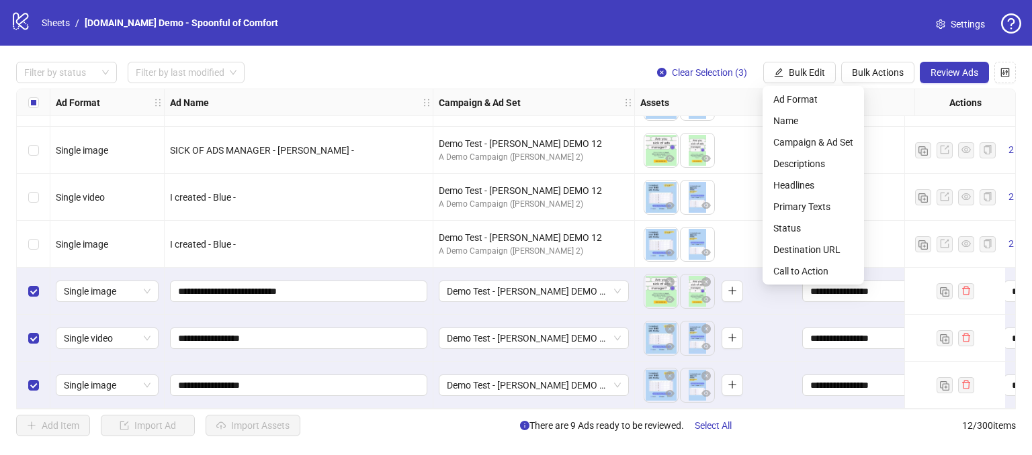
click at [781, 46] on div "**********" at bounding box center [516, 249] width 1032 height 407
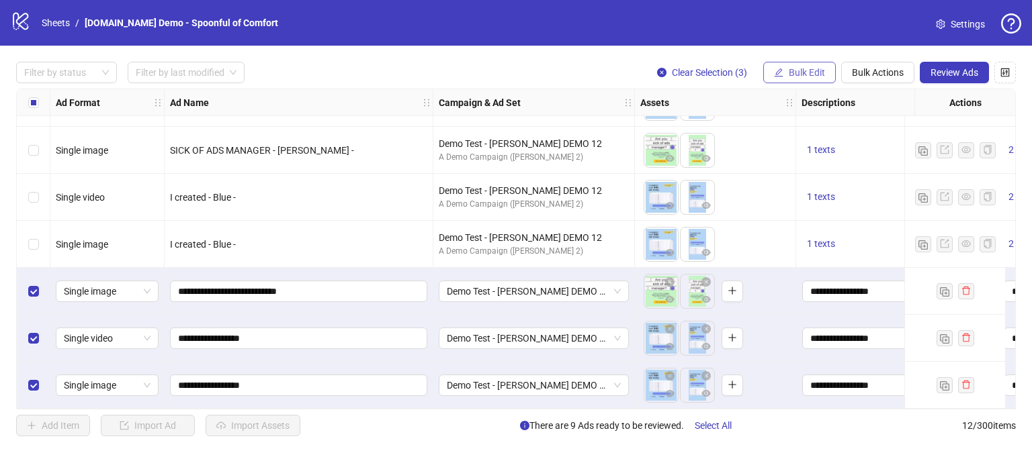
click at [799, 75] on span "Bulk Edit" at bounding box center [806, 72] width 36 height 11
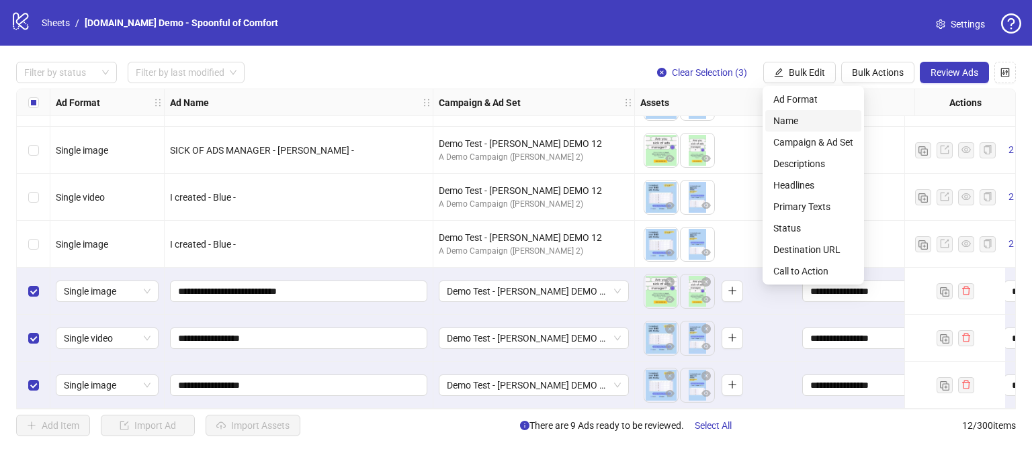
click at [792, 127] on span "Name" at bounding box center [813, 120] width 80 height 15
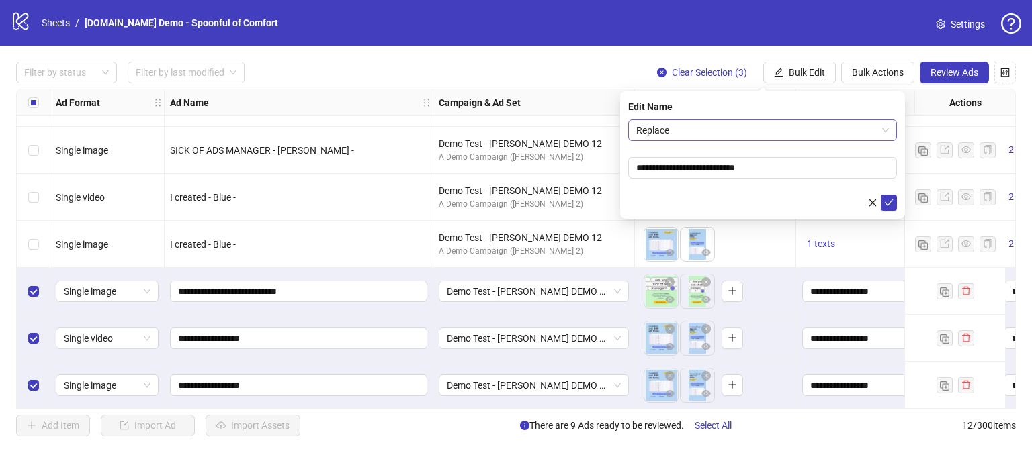
click at [680, 128] on span "Replace" at bounding box center [762, 130] width 253 height 20
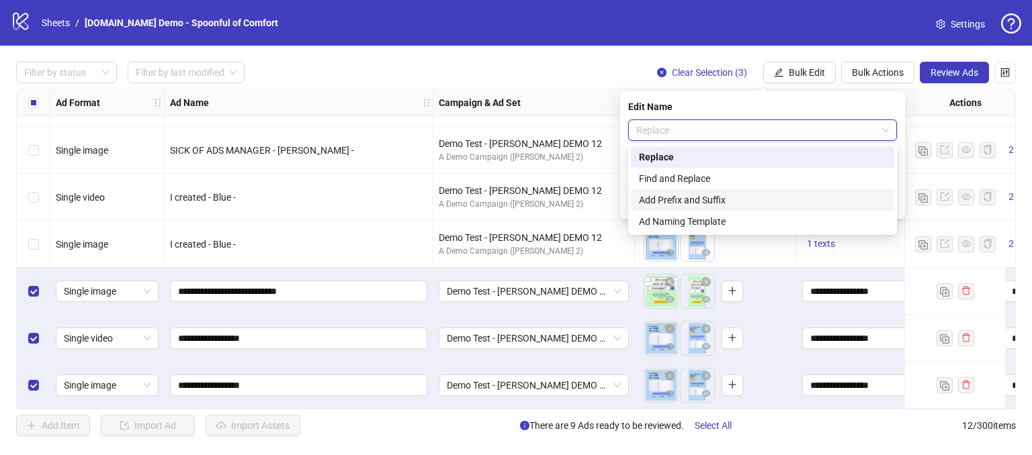
click at [670, 205] on div "Add Prefix and Suffix" at bounding box center [762, 200] width 247 height 15
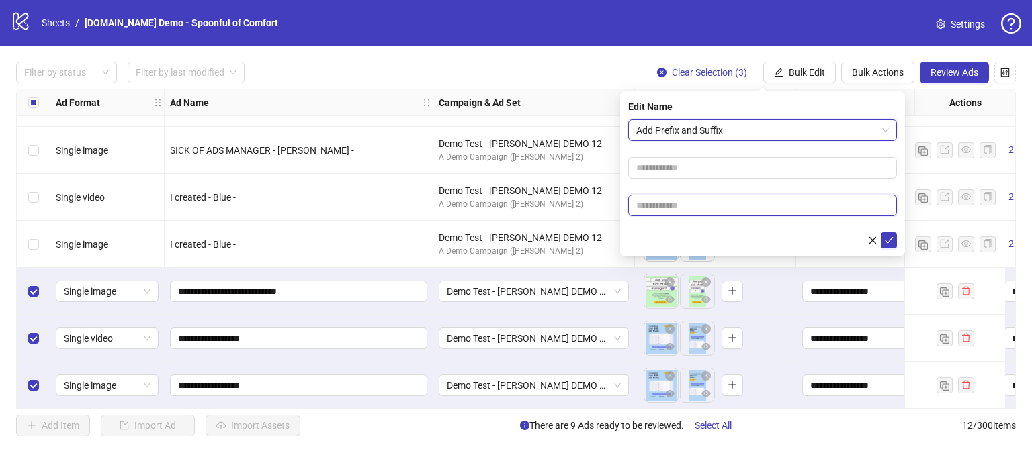
click at [655, 210] on input "text" at bounding box center [762, 205] width 269 height 21
type input "**********"
click at [884, 240] on icon "check" at bounding box center [888, 240] width 9 height 7
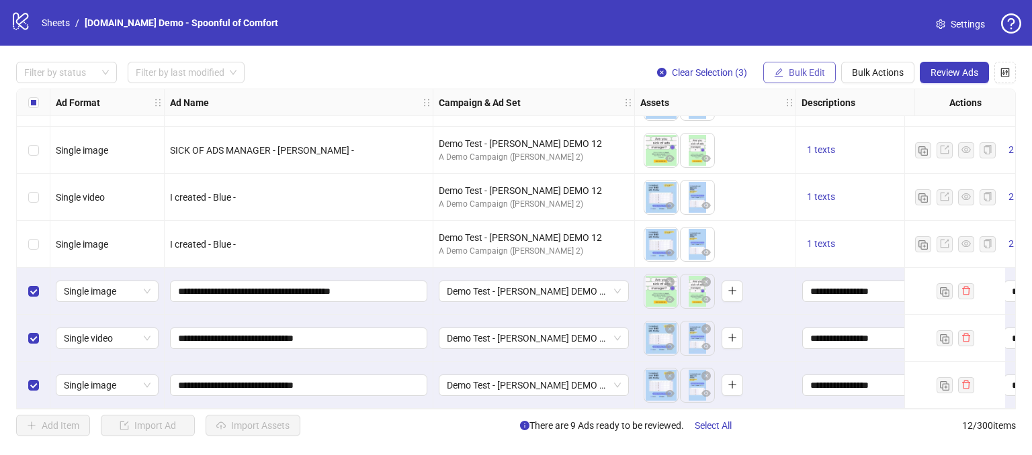
click at [784, 73] on button "Bulk Edit" at bounding box center [799, 72] width 73 height 21
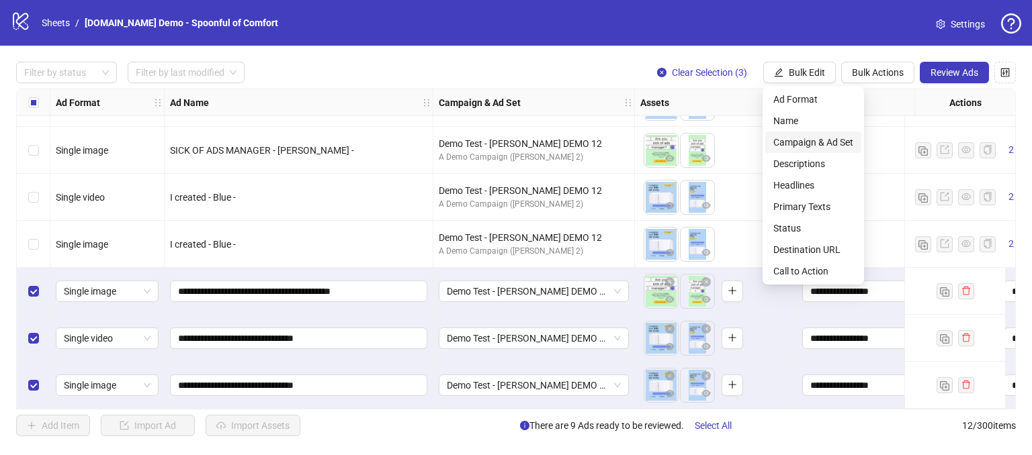
click at [795, 143] on span "Campaign & Ad Set" at bounding box center [813, 142] width 80 height 15
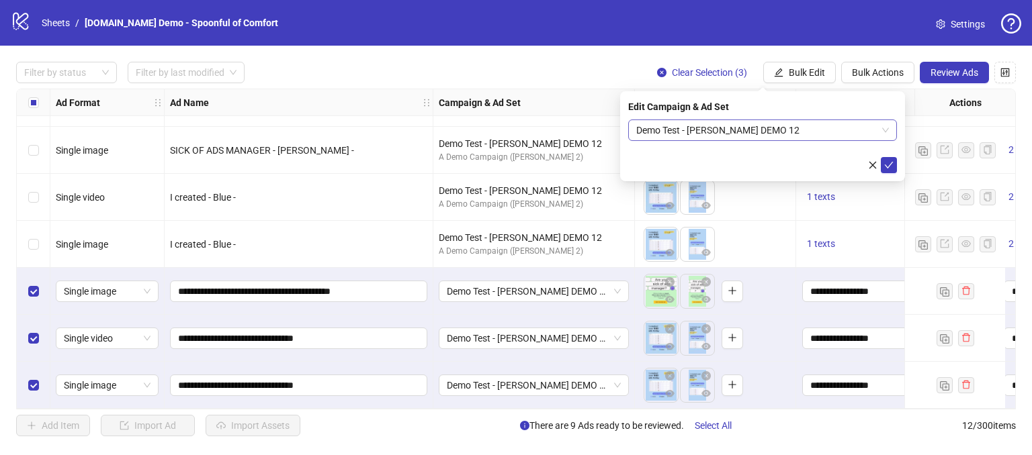
click at [727, 132] on span "Demo Test - James DEMO 12" at bounding box center [762, 130] width 253 height 20
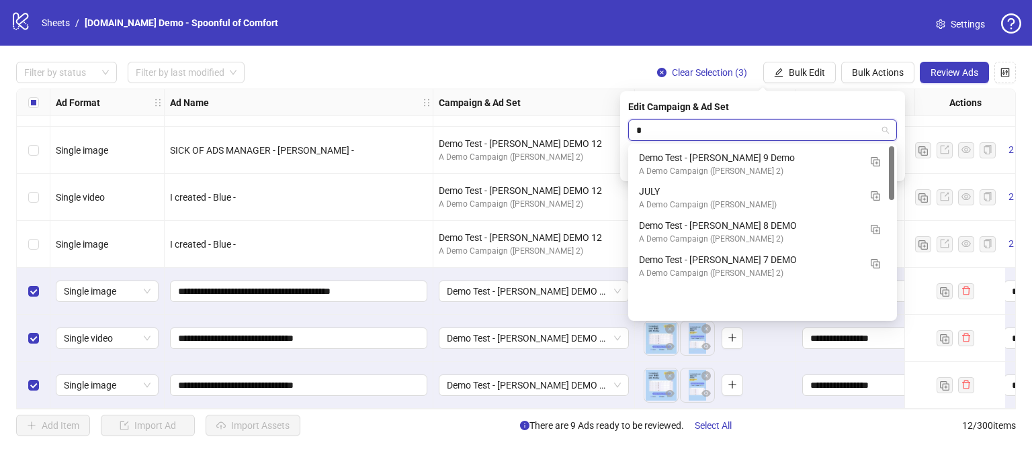
scroll to position [0, 0]
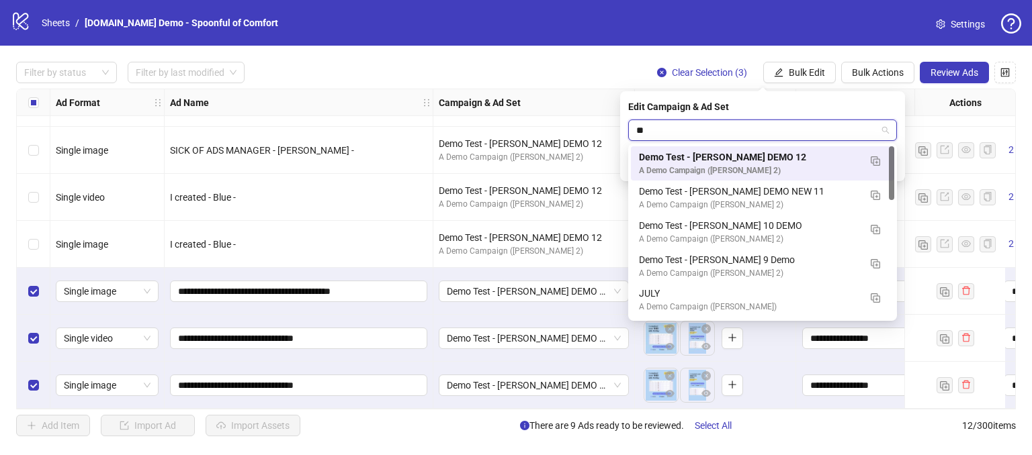
type input "***"
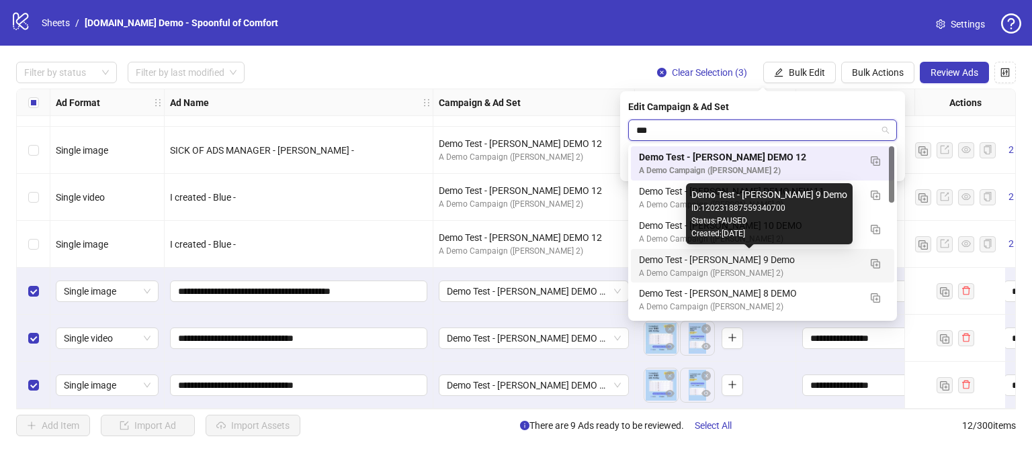
click at [692, 265] on div "Demo Test - James 9 Demo" at bounding box center [749, 260] width 220 height 15
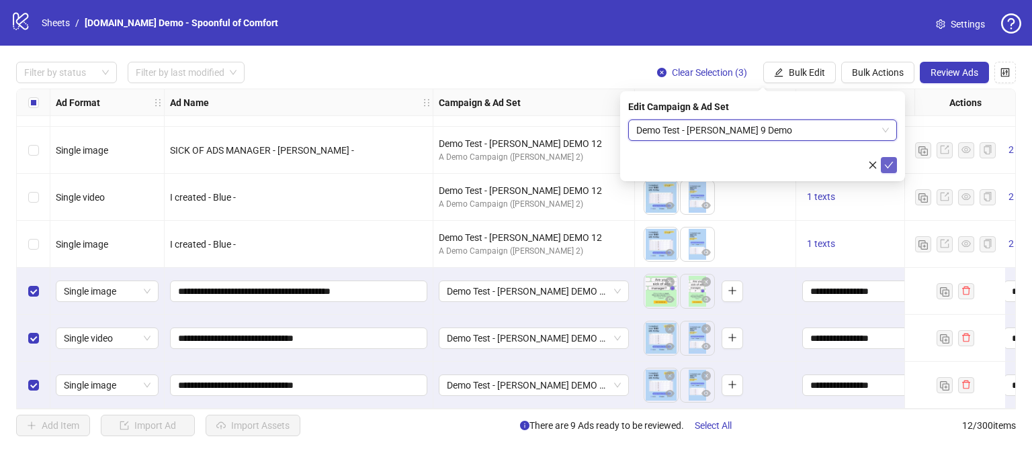
click at [895, 161] on button "submit" at bounding box center [888, 165] width 16 height 16
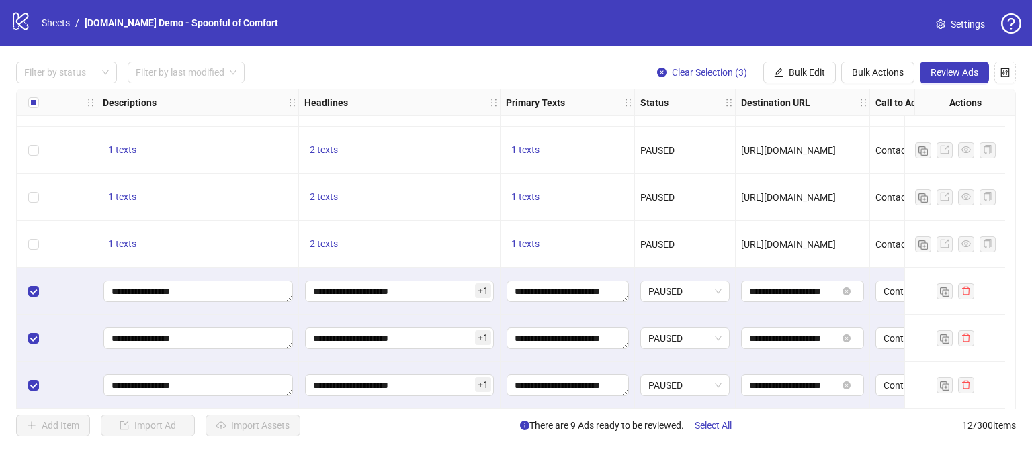
scroll to position [276, 771]
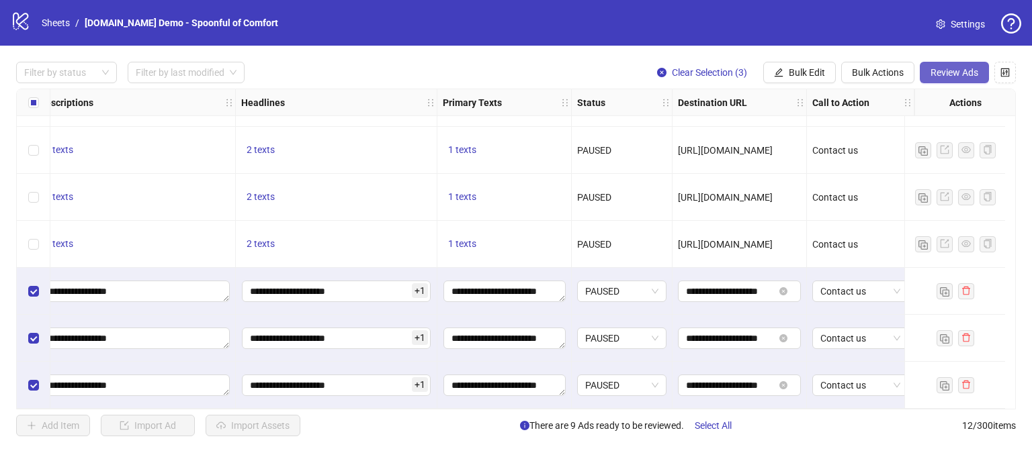
click at [943, 73] on span "Review Ads" at bounding box center [954, 72] width 48 height 11
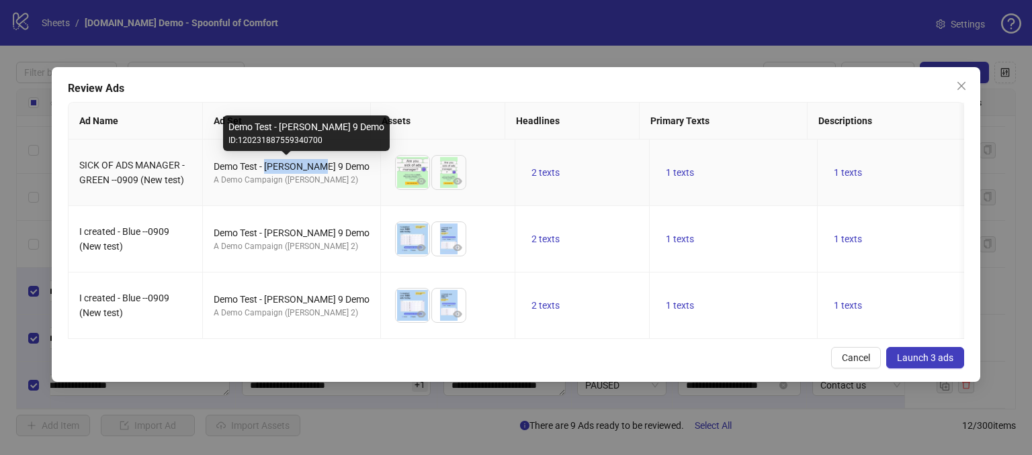
drag, startPoint x: 267, startPoint y: 165, endPoint x: 320, endPoint y: 165, distance: 53.1
click at [320, 165] on div "Demo Test - James 9 Demo" at bounding box center [292, 166] width 156 height 15
click at [347, 196] on td "Demo Test - James 9 Demo A Demo Campaign (James 2)" at bounding box center [292, 173] width 178 height 66
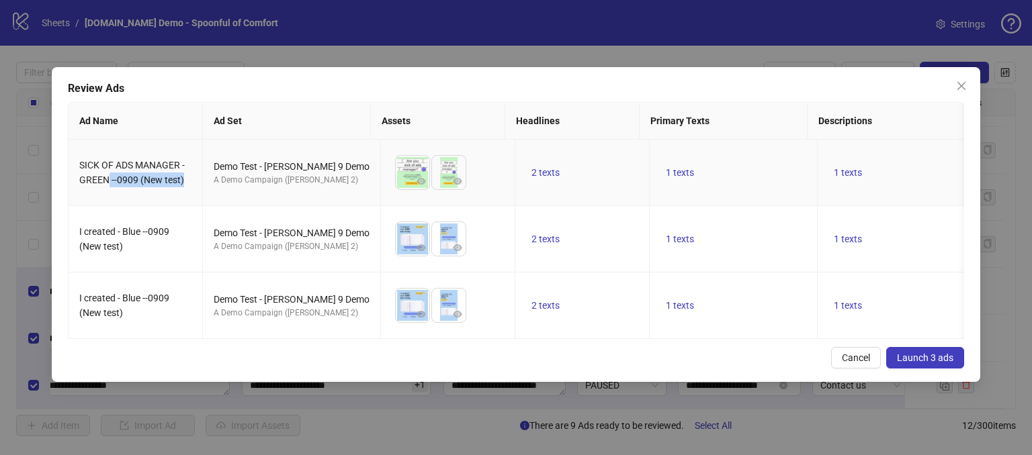
drag, startPoint x: 121, startPoint y: 173, endPoint x: 186, endPoint y: 177, distance: 65.3
click at [186, 177] on td "SICK OF ADS MANAGER - GREEN --0909 (New test)" at bounding box center [136, 173] width 134 height 66
click at [185, 196] on td "SICK OF ADS MANAGER - GREEN --0909 (New test)" at bounding box center [136, 173] width 134 height 66
click at [856, 363] on span "Cancel" at bounding box center [855, 358] width 28 height 11
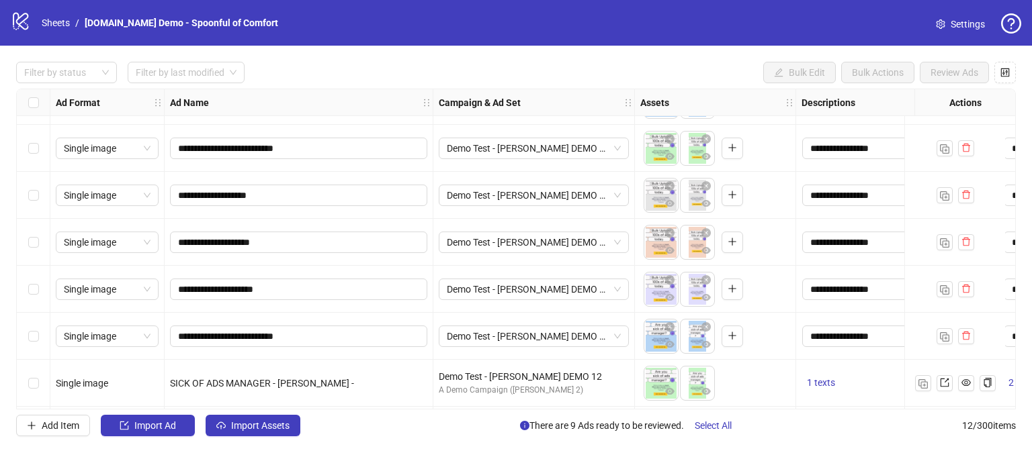
scroll to position [39, 0]
click at [619, 338] on span "Demo Test - James DEMO 12" at bounding box center [534, 336] width 174 height 20
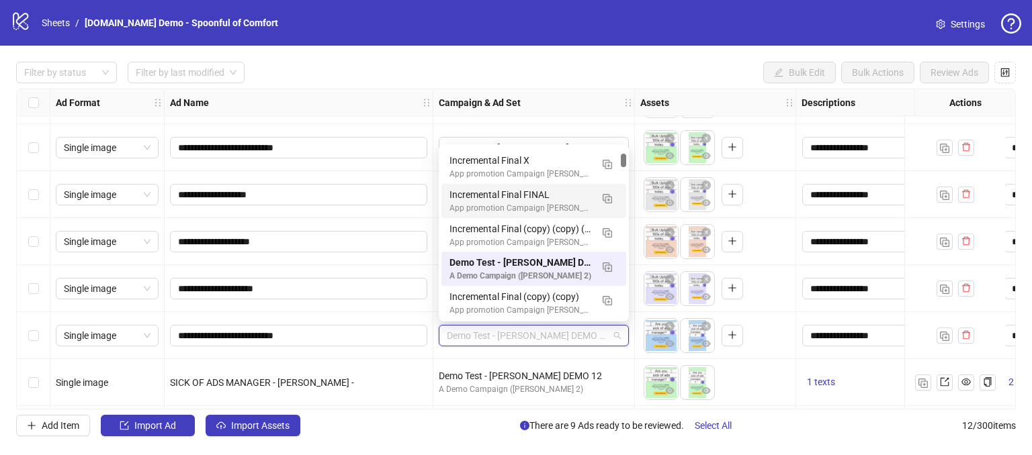
scroll to position [0, 0]
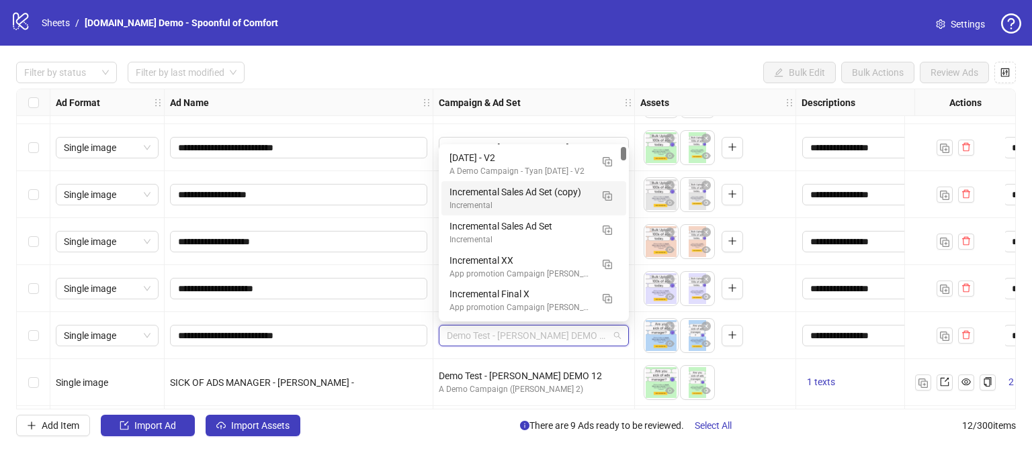
click at [617, 361] on div "Demo Test - James DEMO 12 A Demo Campaign (James 2)" at bounding box center [533, 382] width 201 height 47
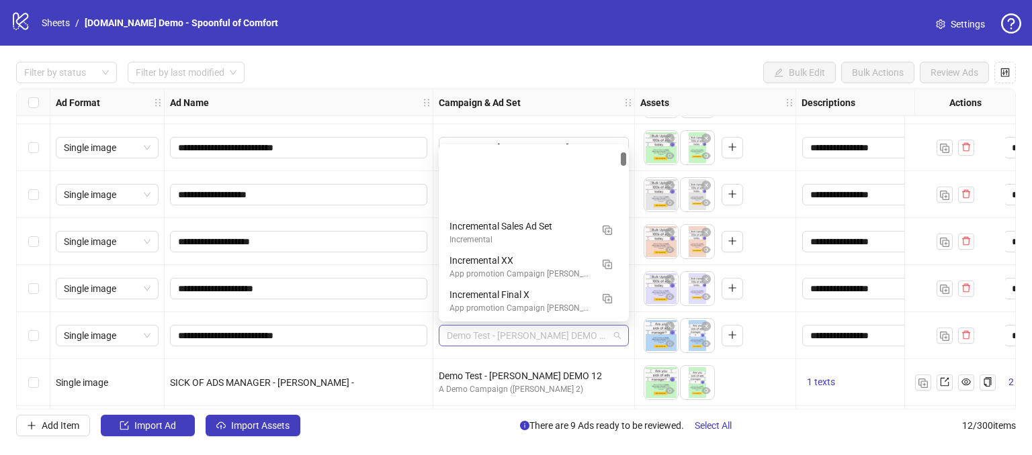
click at [615, 335] on span "Demo Test - James DEMO 12" at bounding box center [534, 336] width 174 height 20
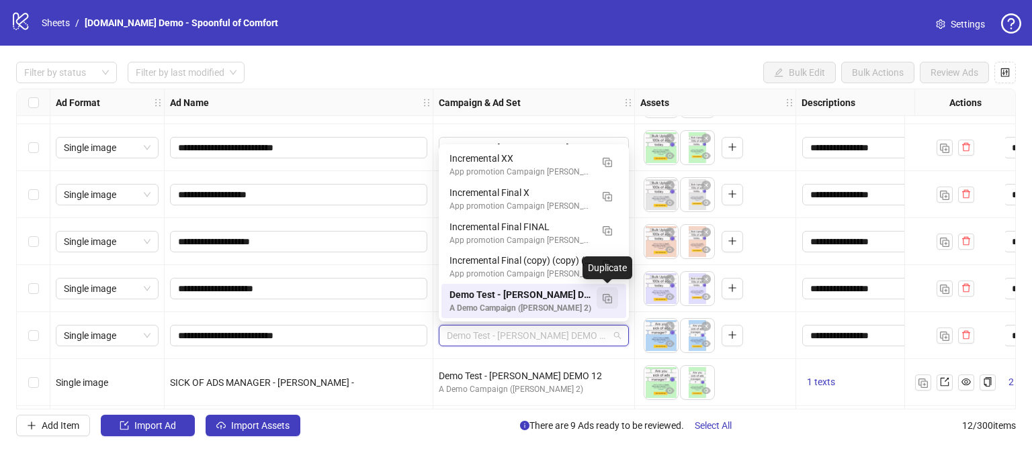
click at [606, 299] on img "button" at bounding box center [606, 298] width 9 height 9
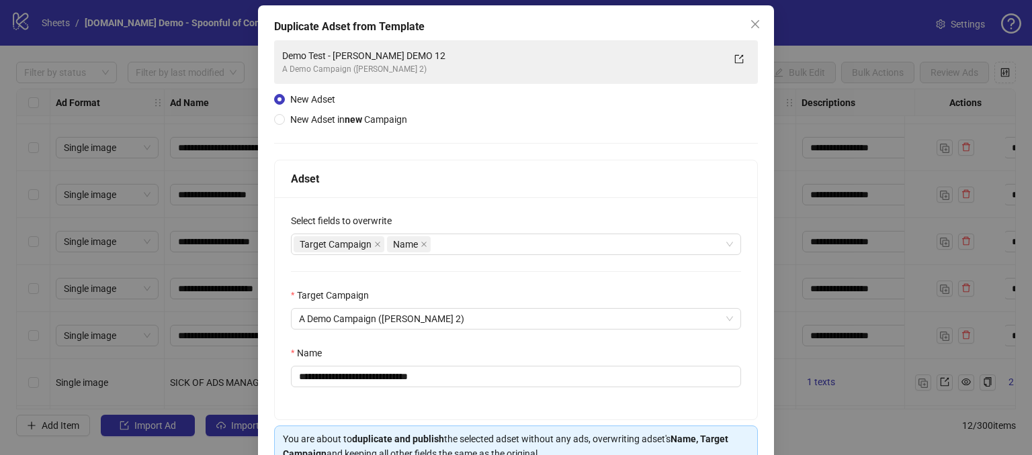
scroll to position [77, 0]
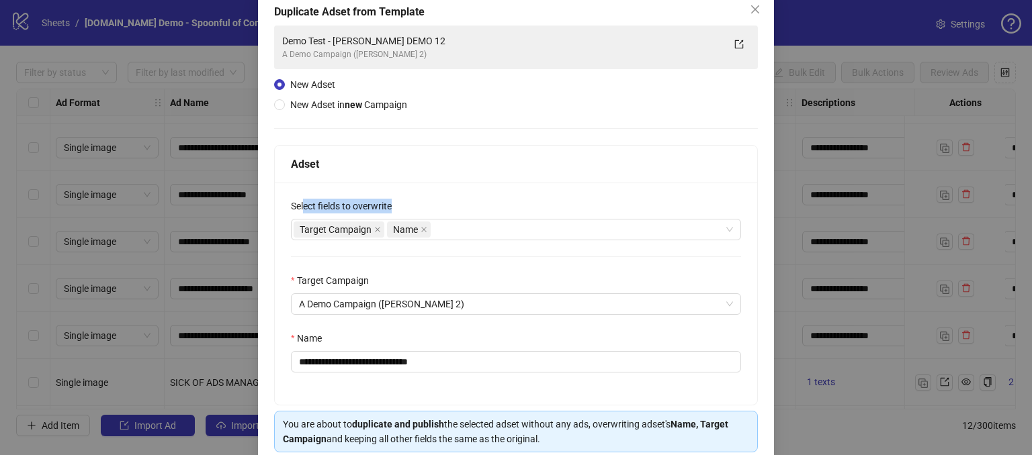
drag, startPoint x: 302, startPoint y: 202, endPoint x: 401, endPoint y: 201, distance: 99.4
click at [401, 201] on div "Select fields to overwrite" at bounding box center [516, 209] width 450 height 20
click at [462, 199] on div "Select fields to overwrite" at bounding box center [516, 209] width 450 height 20
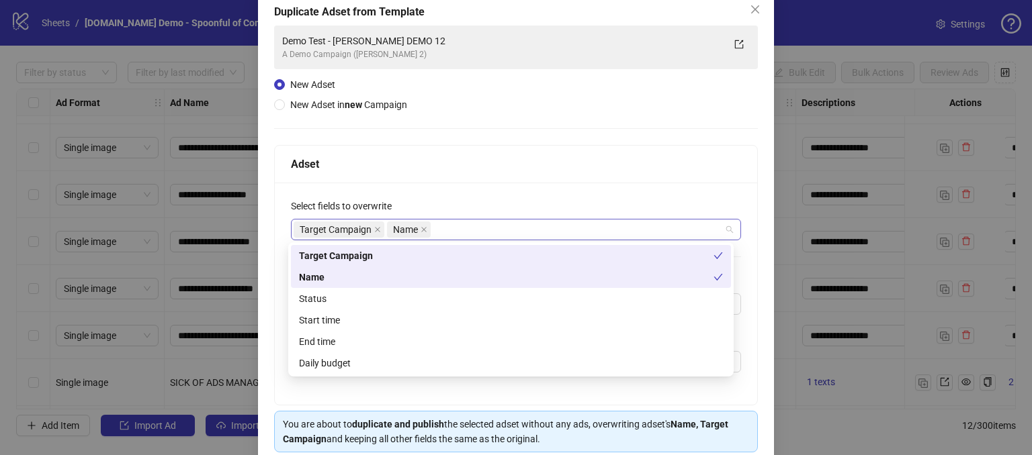
click at [460, 226] on div "Target Campaign Name" at bounding box center [508, 229] width 430 height 19
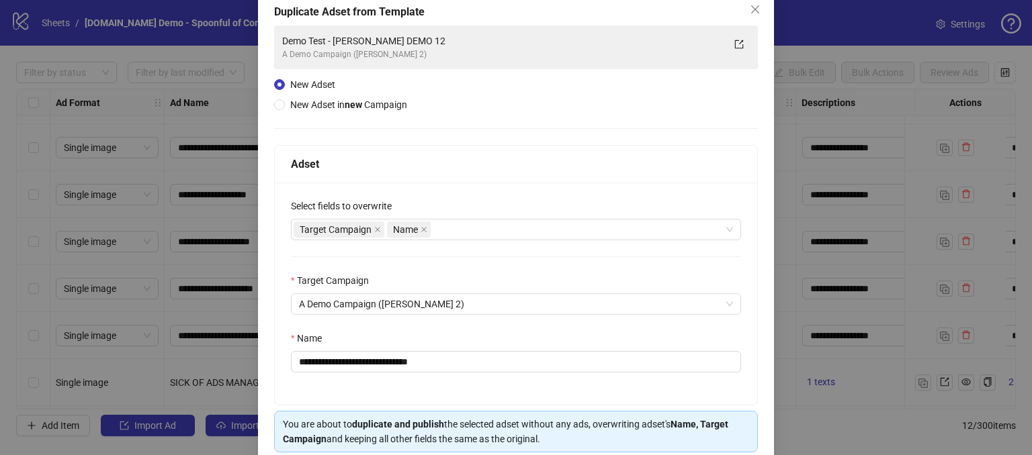
click at [453, 199] on div "Select fields to overwrite" at bounding box center [516, 209] width 450 height 20
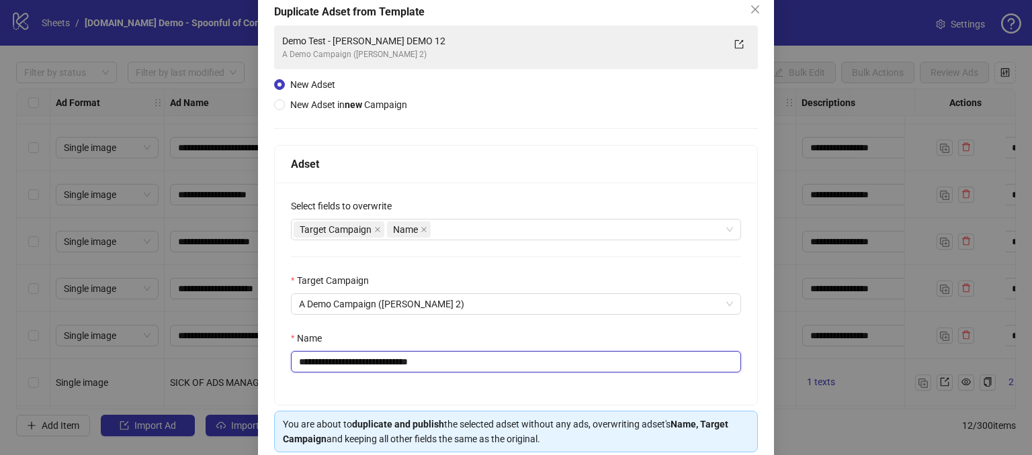
click at [456, 361] on input "**********" at bounding box center [516, 361] width 450 height 21
drag, startPoint x: 455, startPoint y: 361, endPoint x: 418, endPoint y: 361, distance: 36.3
click at [418, 361] on input "**********" at bounding box center [516, 361] width 450 height 21
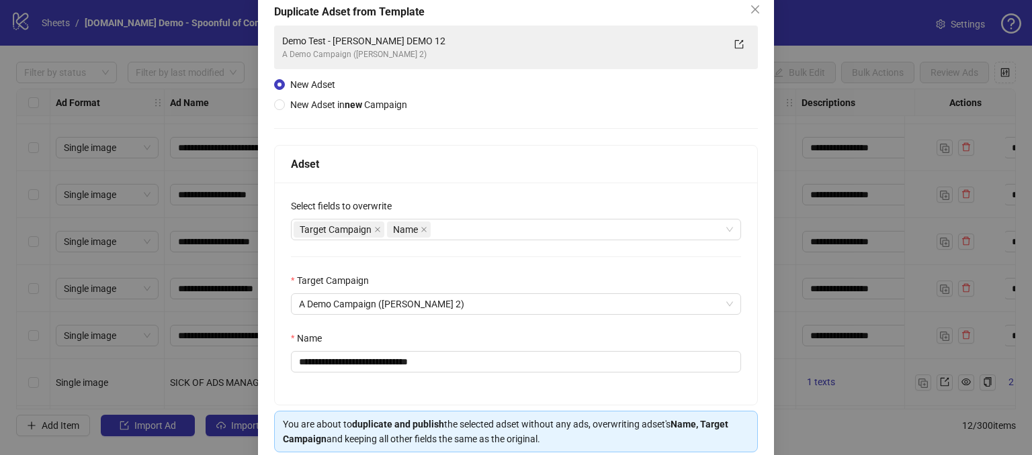
click at [451, 331] on div "Name" at bounding box center [516, 341] width 450 height 20
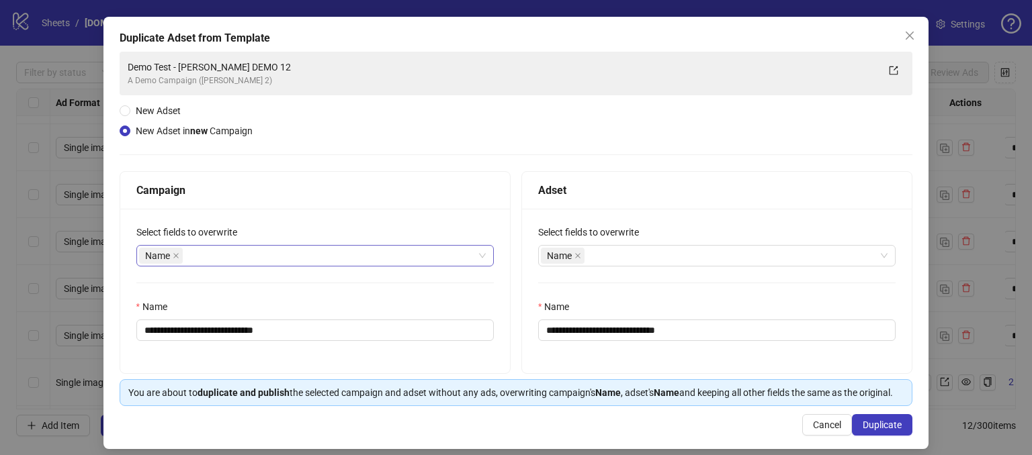
scroll to position [75, 0]
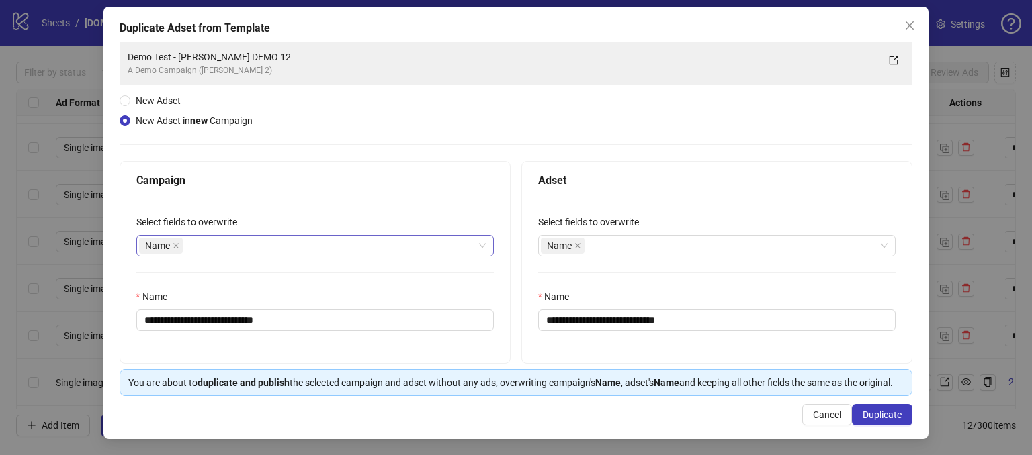
click at [212, 236] on div "Name" at bounding box center [308, 245] width 338 height 19
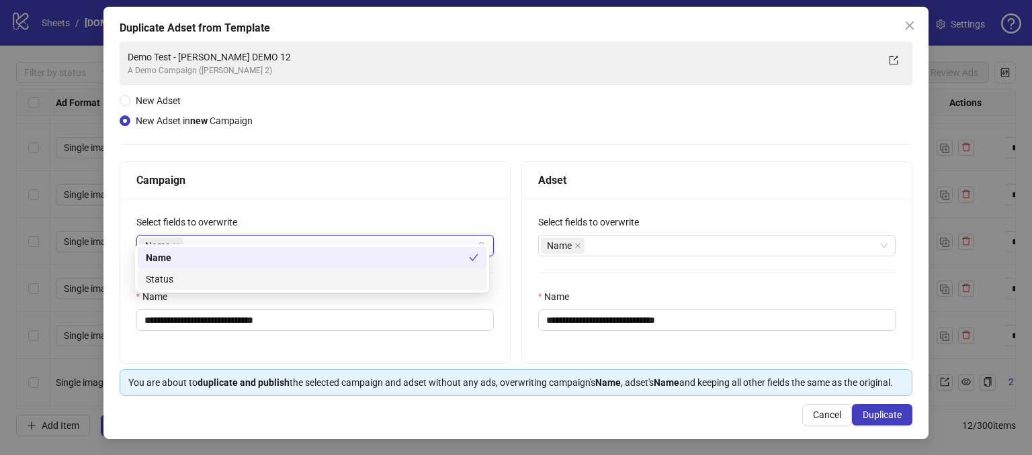
click at [165, 280] on div "Status" at bounding box center [312, 279] width 332 height 15
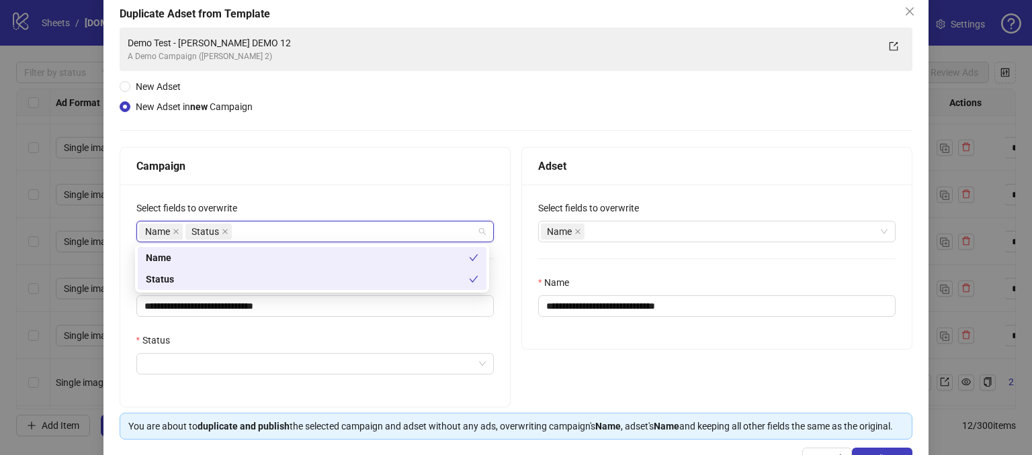
click at [298, 185] on div "**********" at bounding box center [315, 296] width 390 height 222
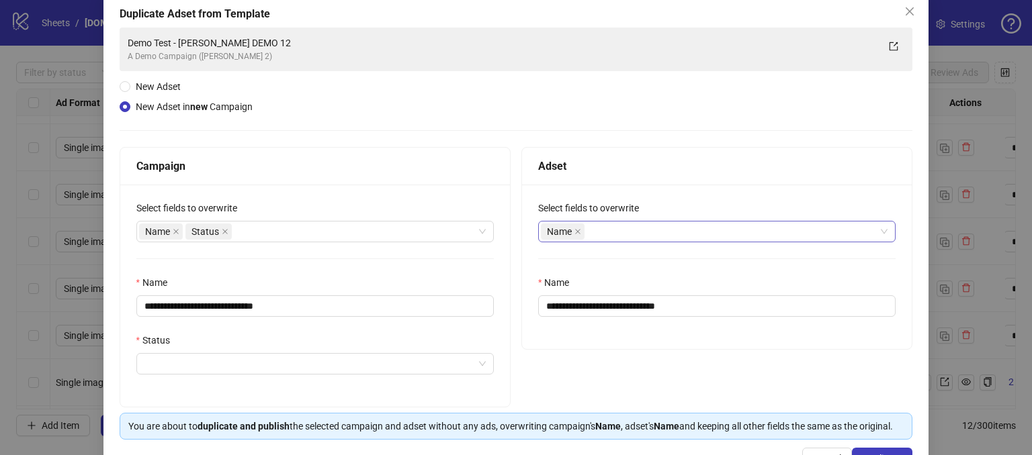
click at [599, 222] on div "Name" at bounding box center [710, 231] width 338 height 19
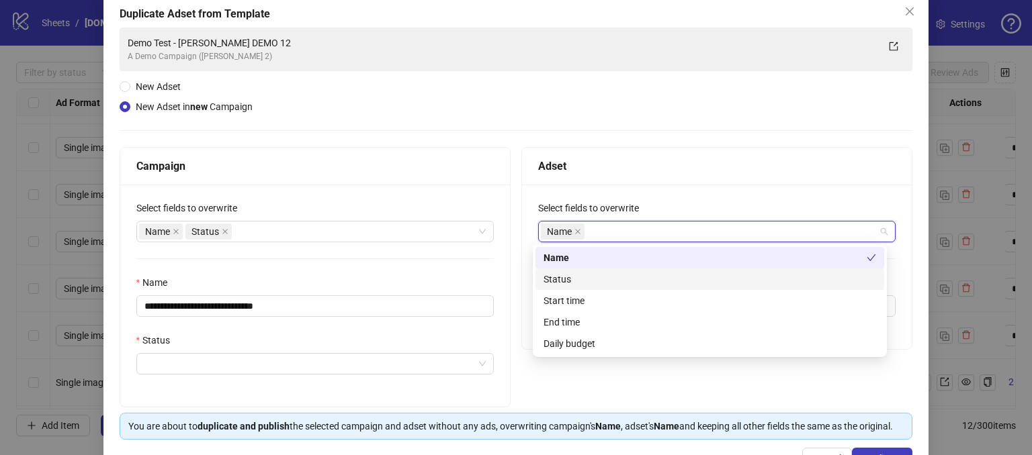
click at [615, 120] on div "**********" at bounding box center [516, 234] width 793 height 412
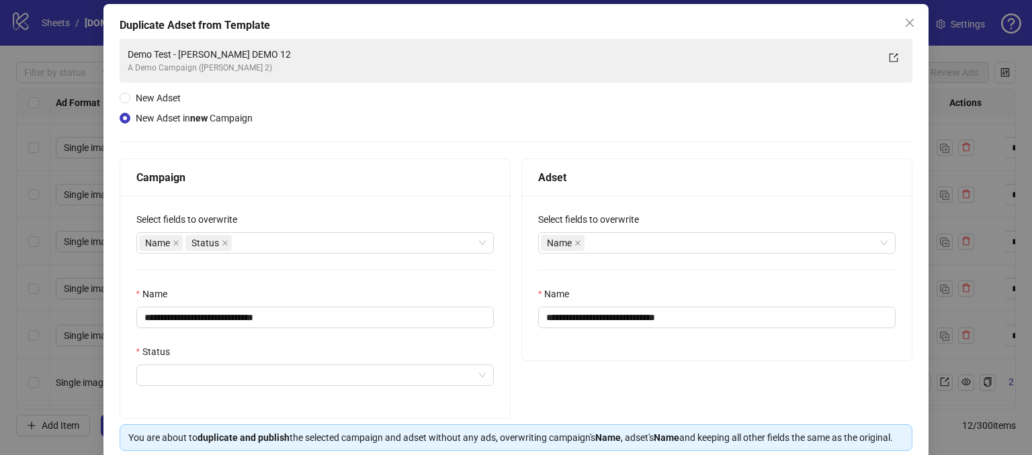
scroll to position [0, 0]
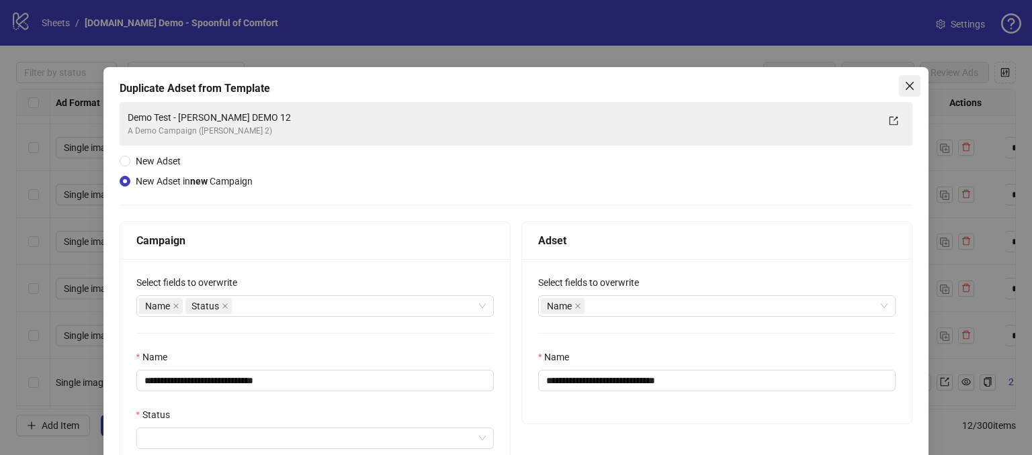
click at [904, 84] on icon "close" at bounding box center [909, 86] width 11 height 11
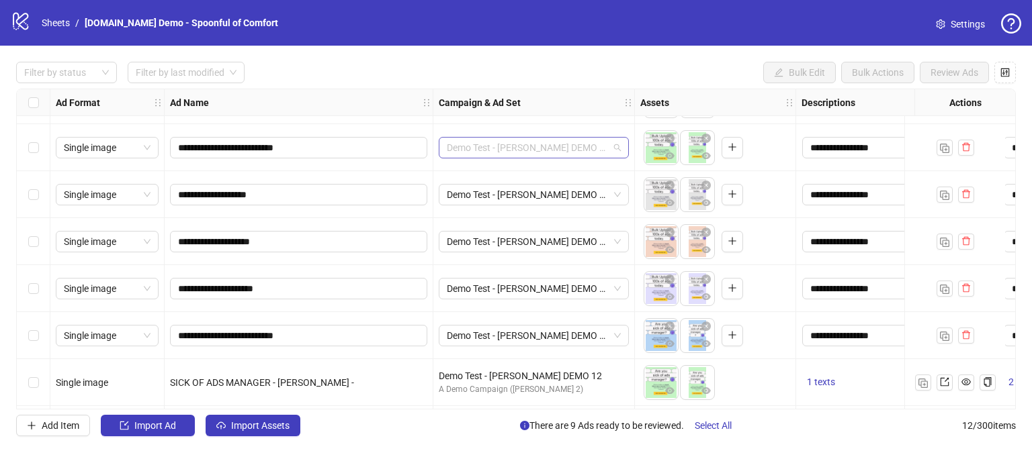
click at [591, 140] on span "Demo Test - James DEMO 12" at bounding box center [534, 148] width 174 height 20
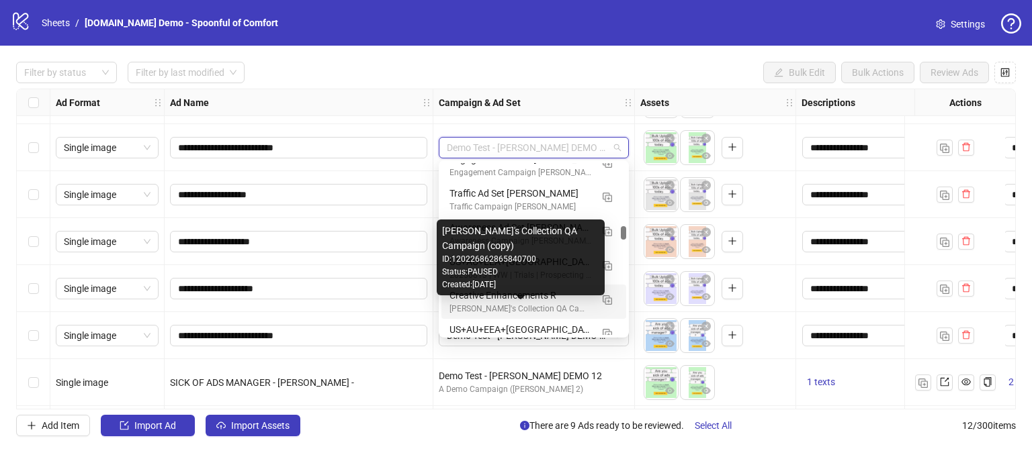
scroll to position [774, 0]
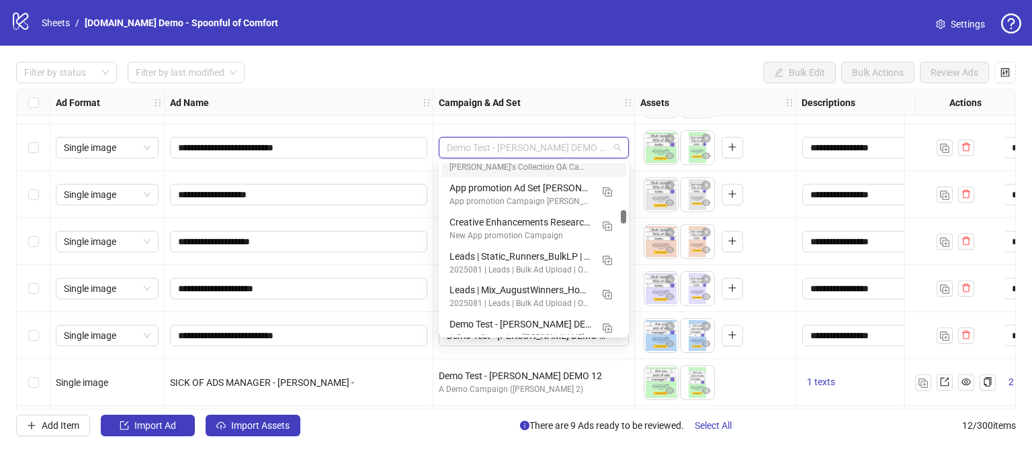
click at [551, 83] on div "Filter by status Filter by last modified Bulk Edit Bulk Actions Review Ads" at bounding box center [515, 72] width 999 height 21
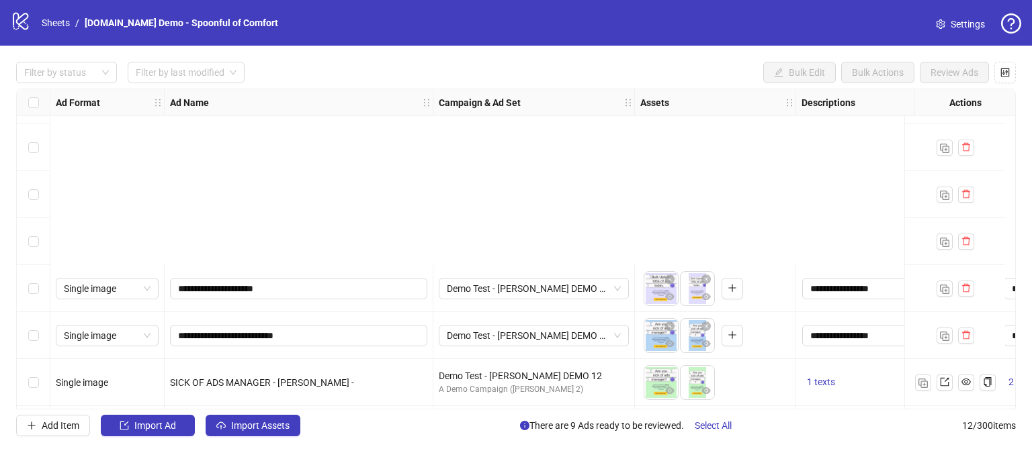
scroll to position [276, 0]
